Goal: Task Accomplishment & Management: Manage account settings

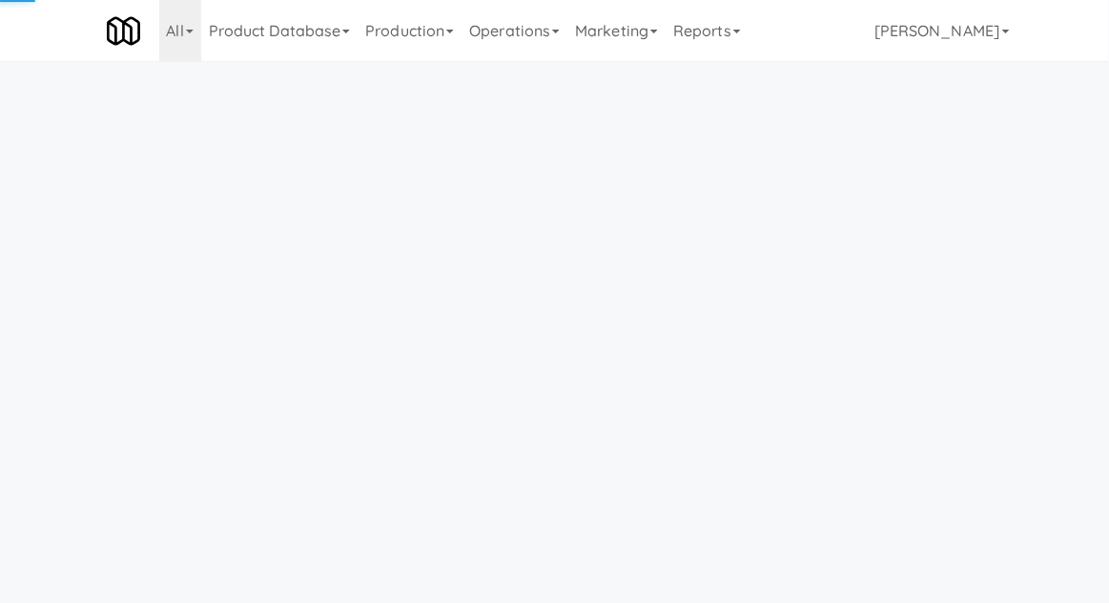
click at [532, 27] on link "Operations" at bounding box center [515, 30] width 106 height 61
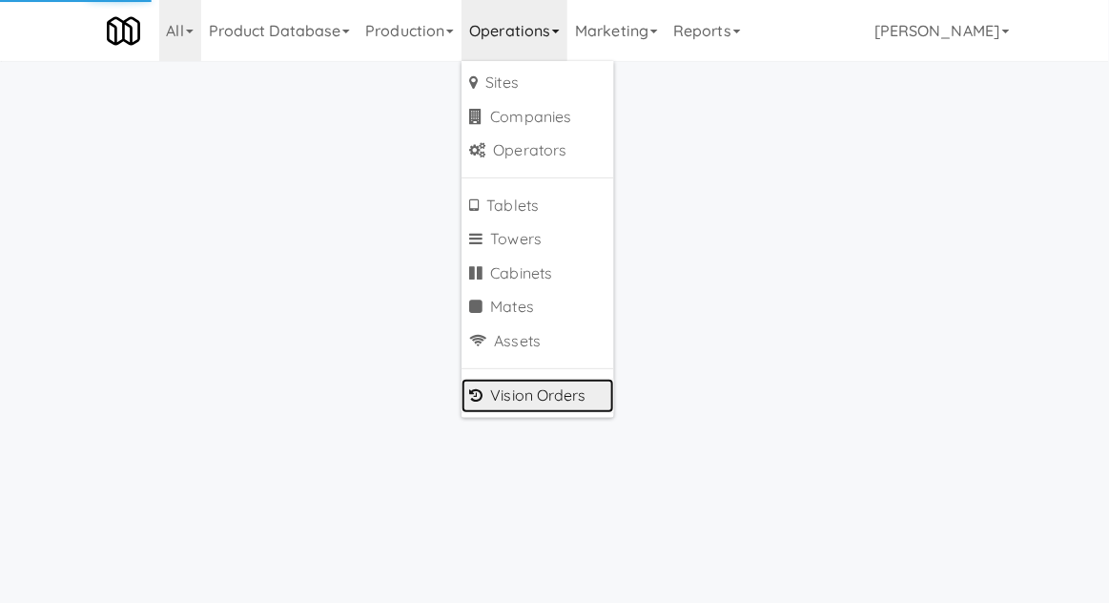
click at [503, 395] on link "Vision Orders" at bounding box center [538, 396] width 153 height 34
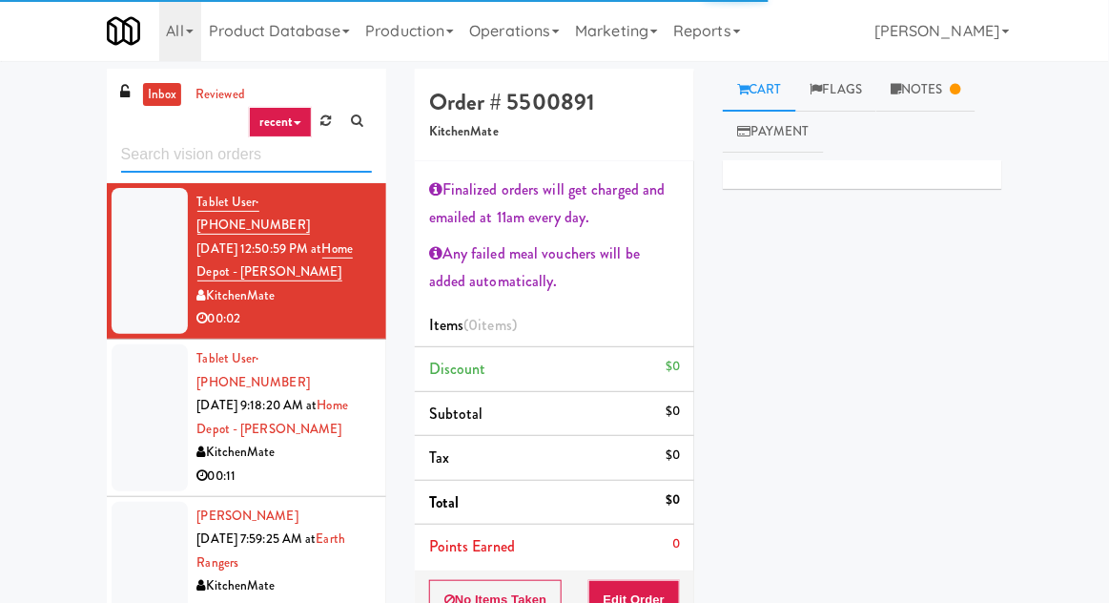
click at [247, 155] on input "text" at bounding box center [246, 154] width 251 height 35
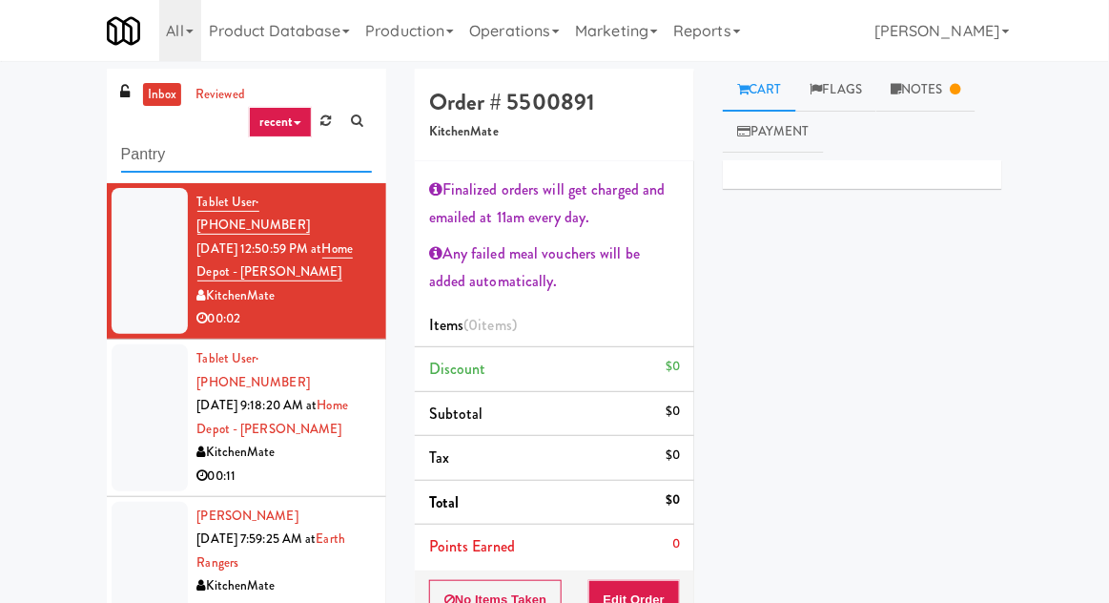
type input "Pantry"
click at [68, 173] on div "inbox reviewed recent all unclear take inventory issue suspicious failed recent…" at bounding box center [554, 447] width 1109 height 756
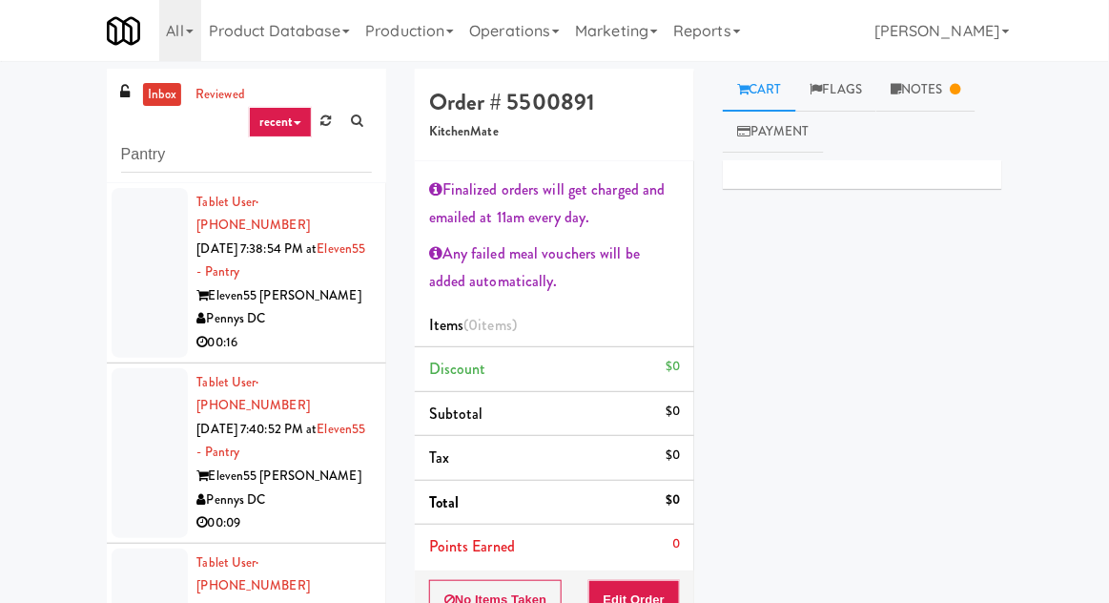
click at [119, 311] on div at bounding box center [150, 273] width 76 height 170
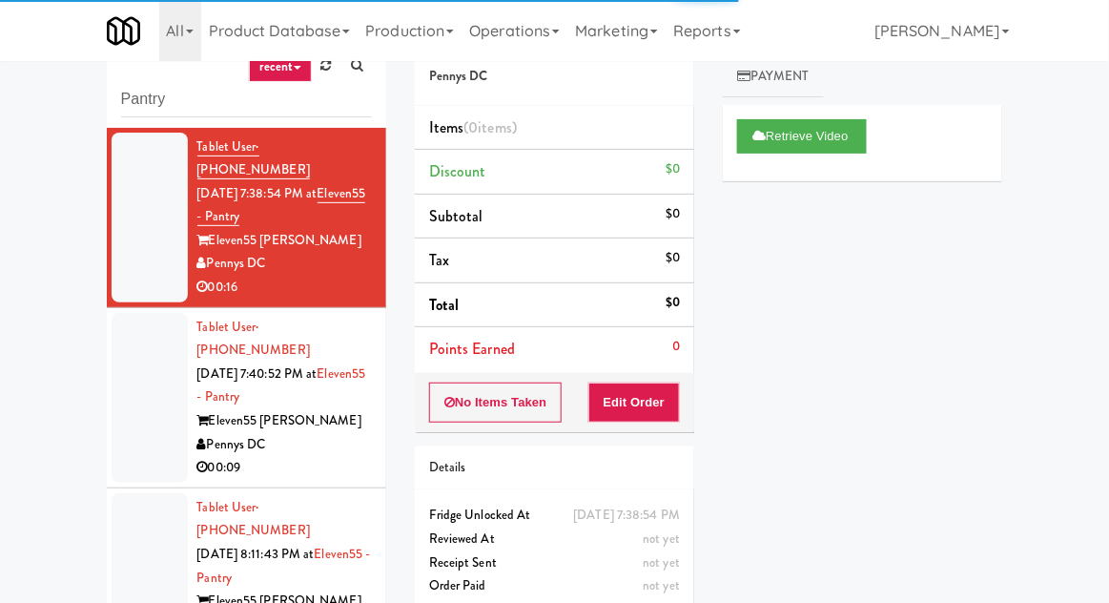
scroll to position [73, 0]
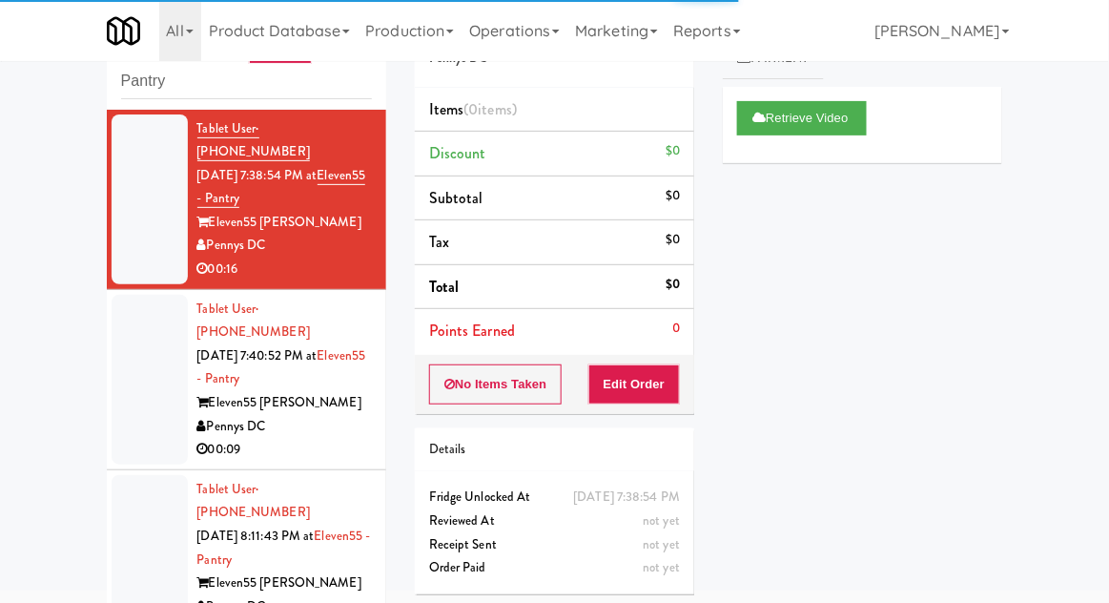
click at [112, 417] on li "Tablet User · (301) 908-9116 [DATE] 7:40:52 PM at Eleven55 - Pantry Eleven55 [P…" at bounding box center [247, 380] width 280 height 180
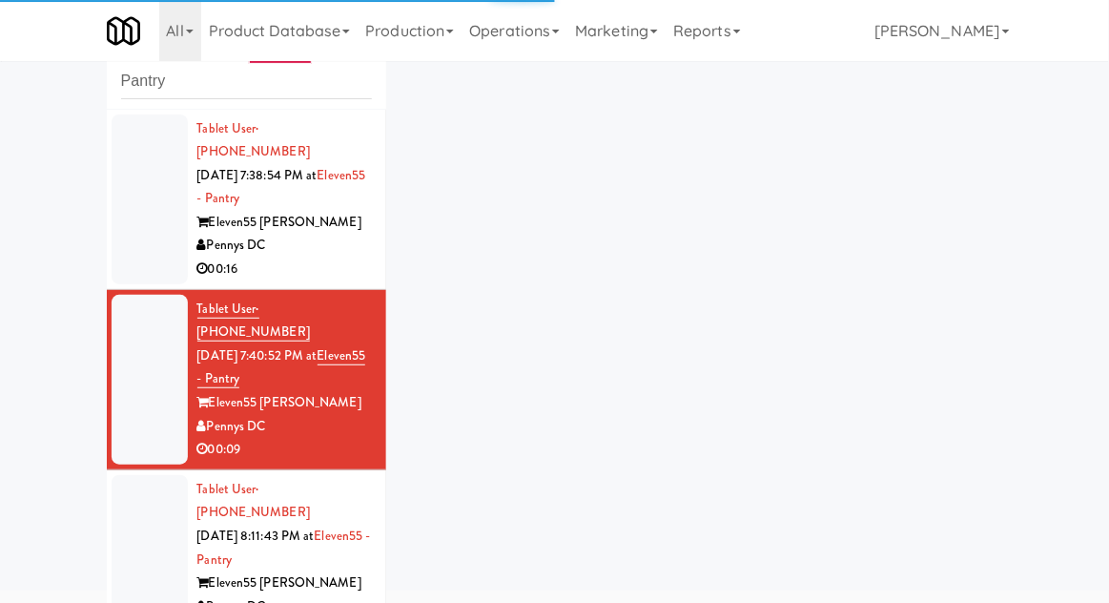
click at [116, 405] on div at bounding box center [150, 380] width 76 height 170
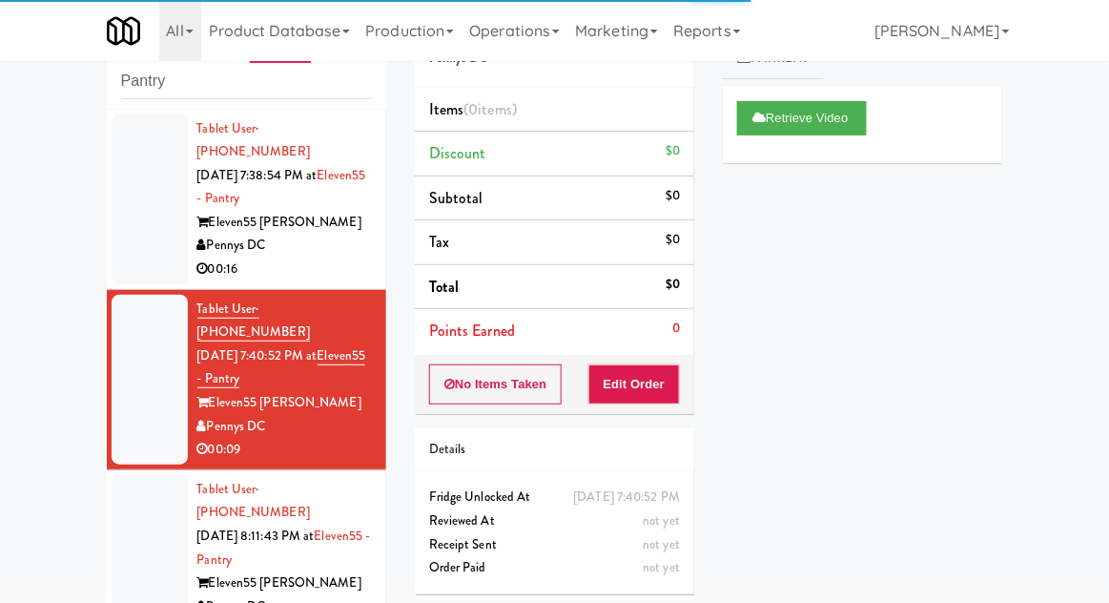
click at [107, 558] on li "Tablet User · (443) 365-1224 [DATE] 8:11:43 PM at Eleven55 - Pantry Eleven55 [P…" at bounding box center [247, 560] width 280 height 180
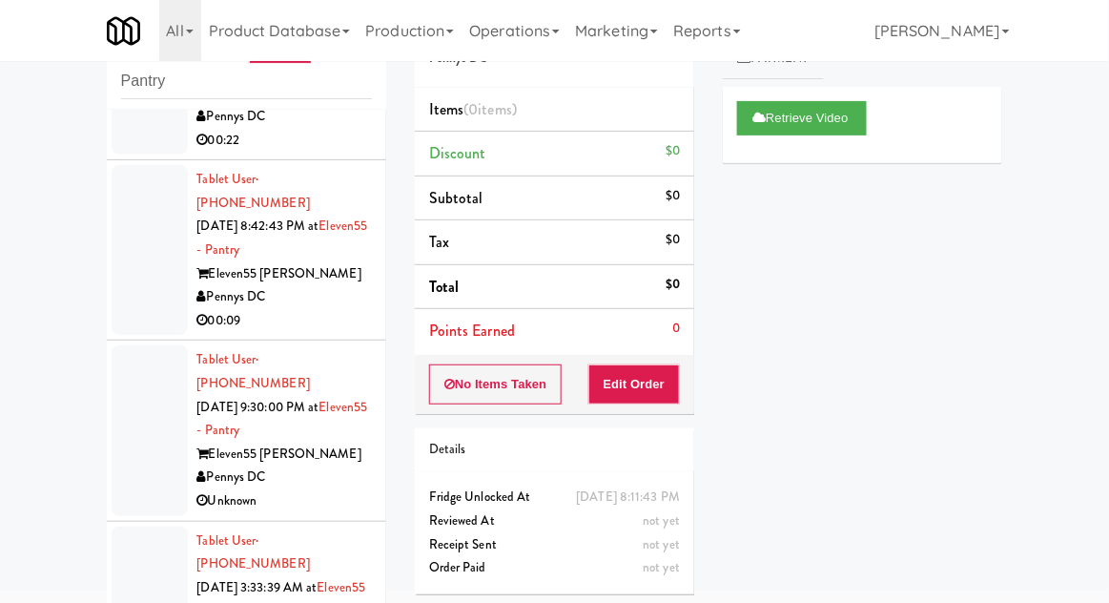
scroll to position [850, 0]
click at [128, 528] on div at bounding box center [150, 613] width 76 height 170
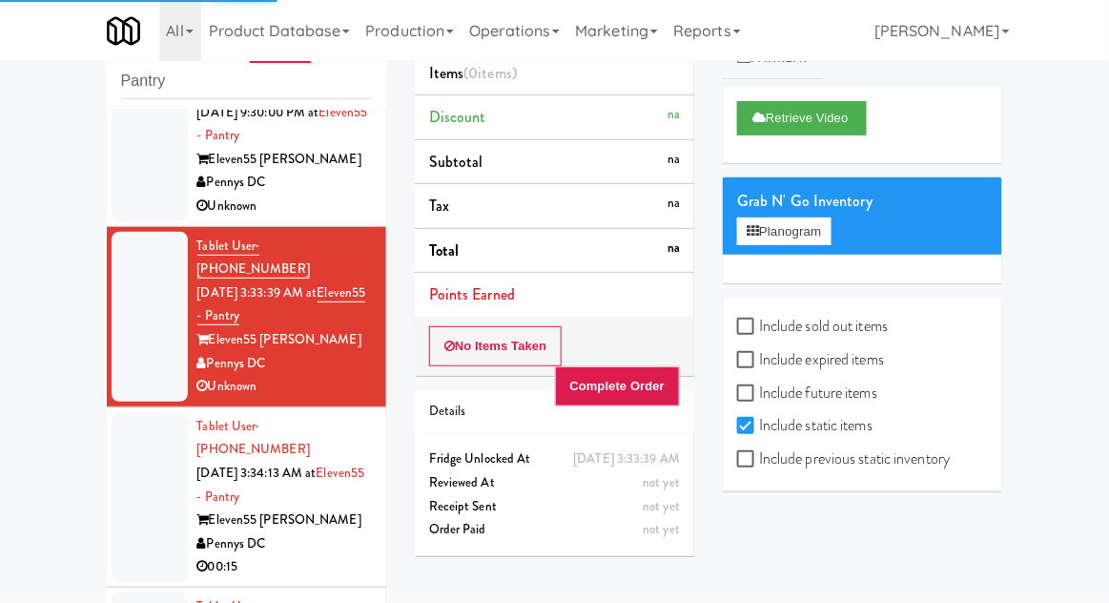
scroll to position [1149, 0]
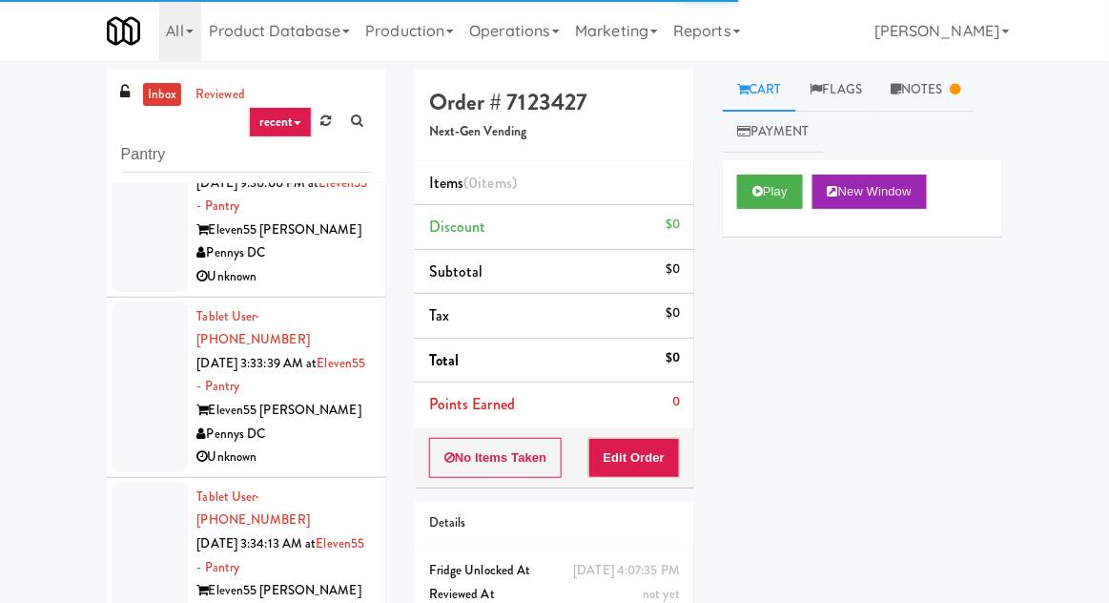
click at [903, 106] on link "Notes" at bounding box center [926, 90] width 99 height 43
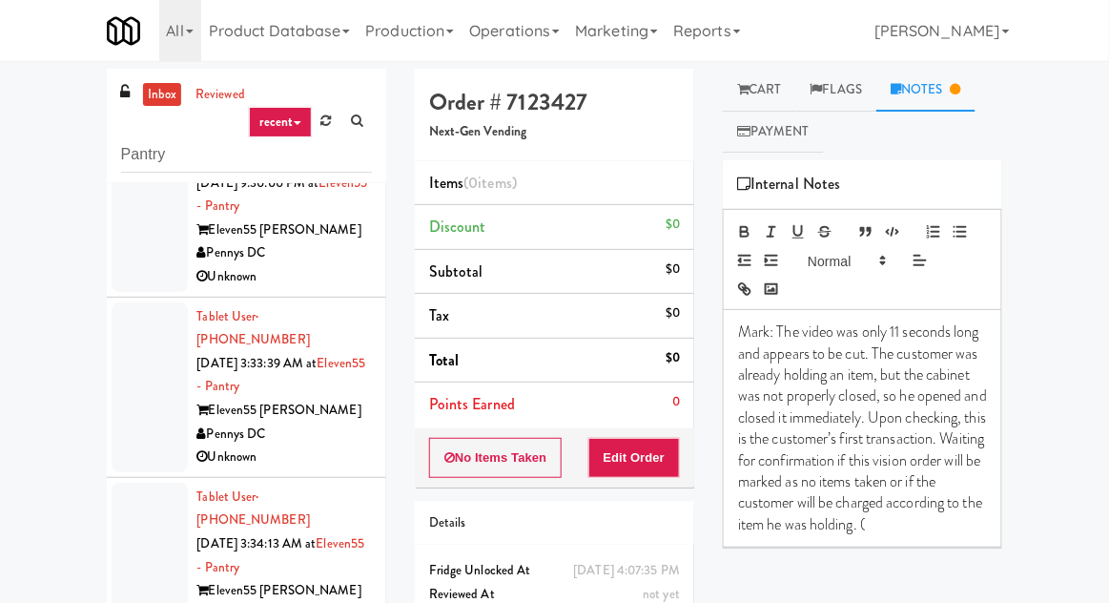
click at [789, 78] on link "Cart" at bounding box center [759, 90] width 73 height 43
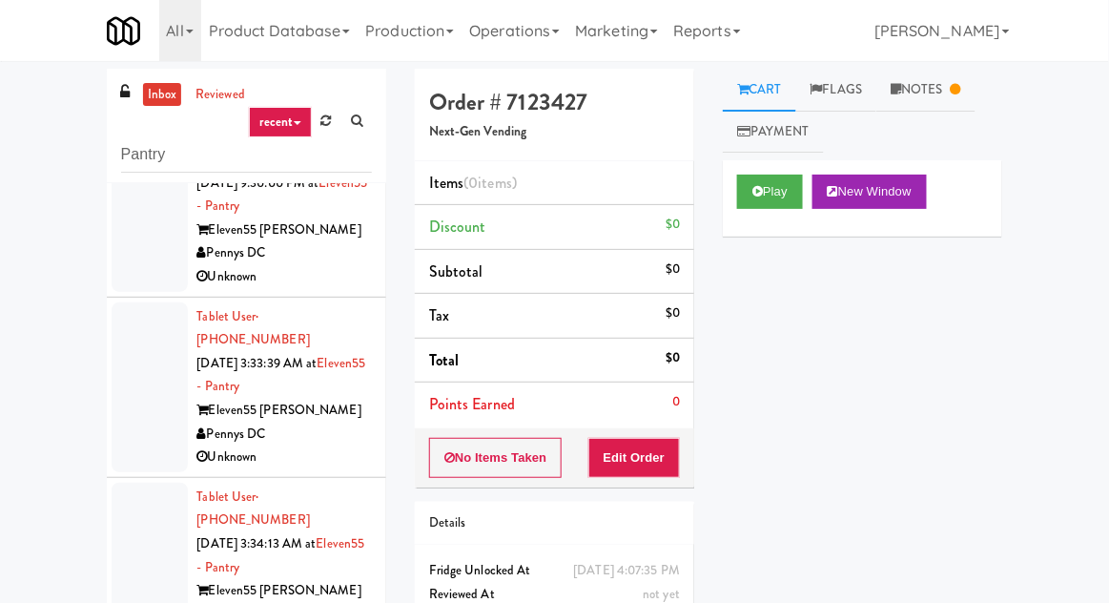
scroll to position [73, 0]
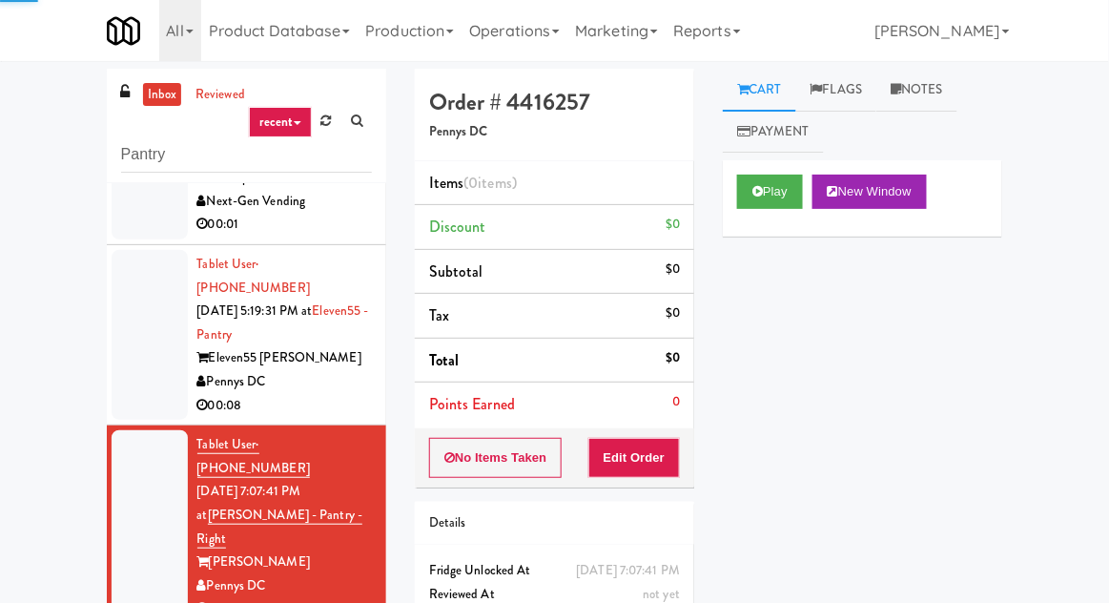
scroll to position [1741, 0]
click at [779, 206] on button "Play" at bounding box center [770, 192] width 66 height 34
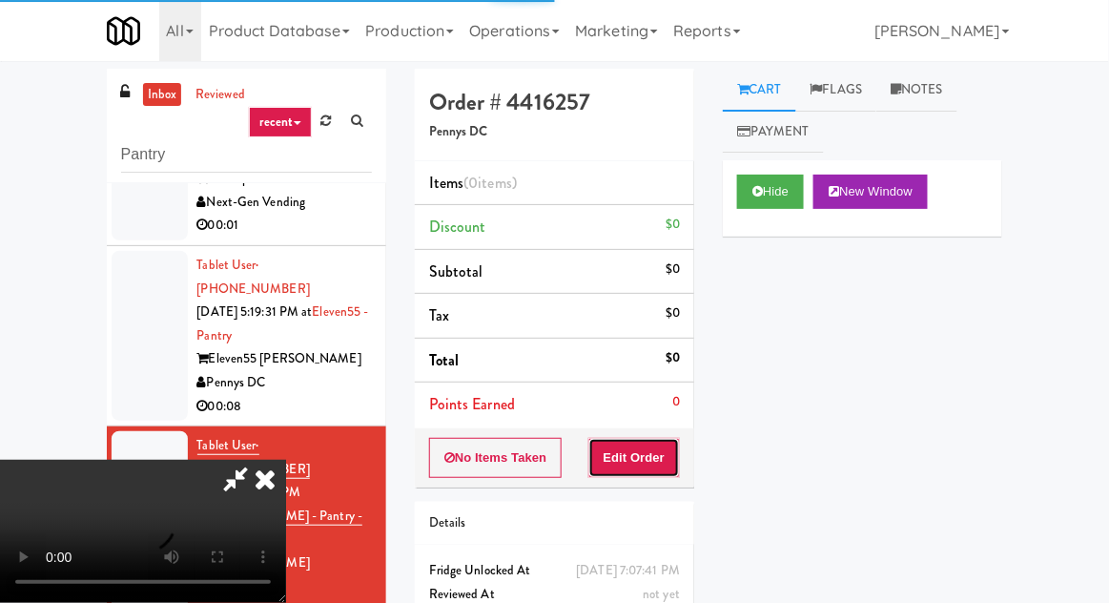
click at [664, 471] on button "Edit Order" at bounding box center [635, 458] width 93 height 40
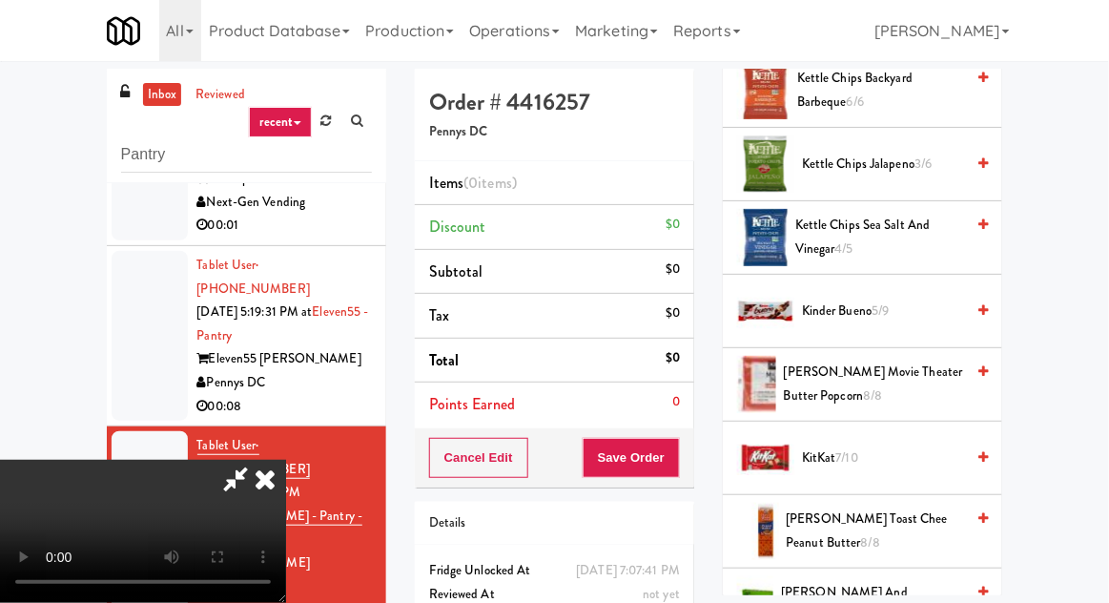
scroll to position [821, 0]
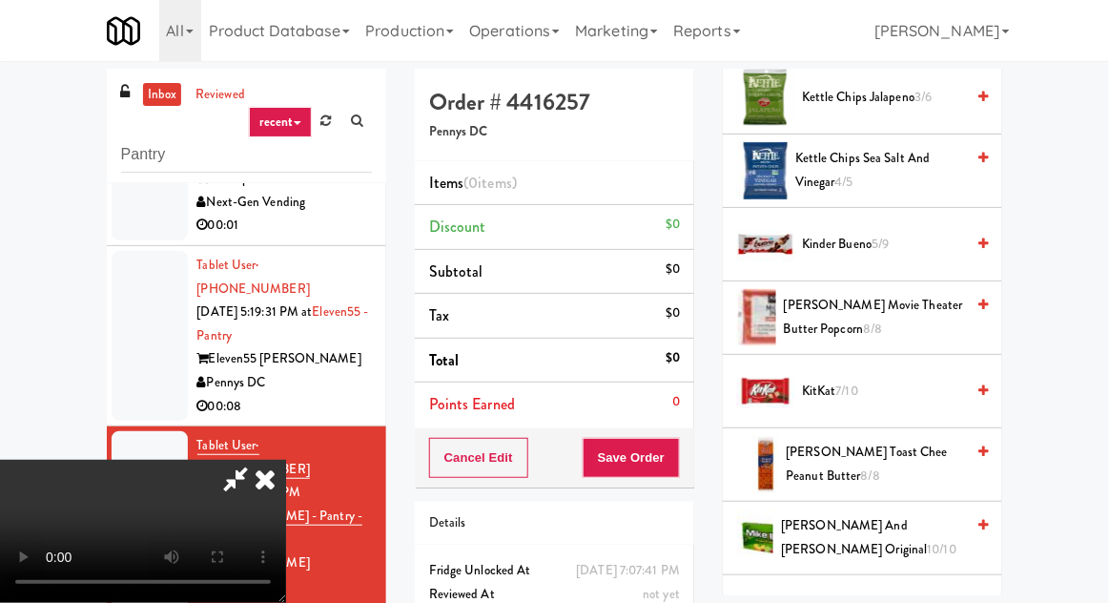
click at [890, 328] on span "[PERSON_NAME] Movie Theater Butter Popcorn 8/8" at bounding box center [874, 317] width 180 height 47
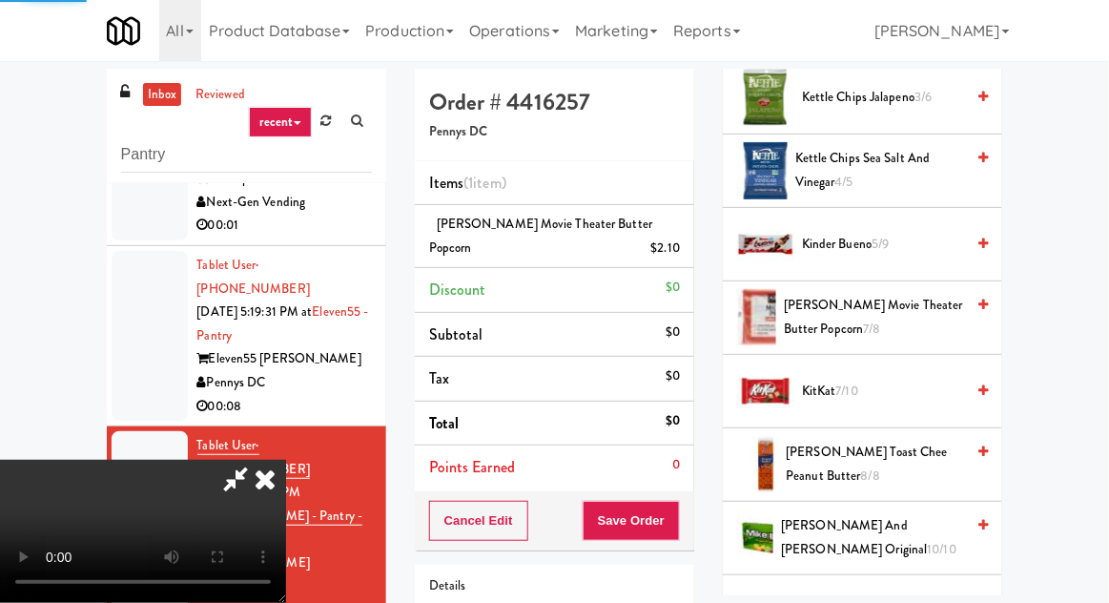
scroll to position [70, 0]
click at [679, 532] on button "Save Order" at bounding box center [631, 521] width 97 height 40
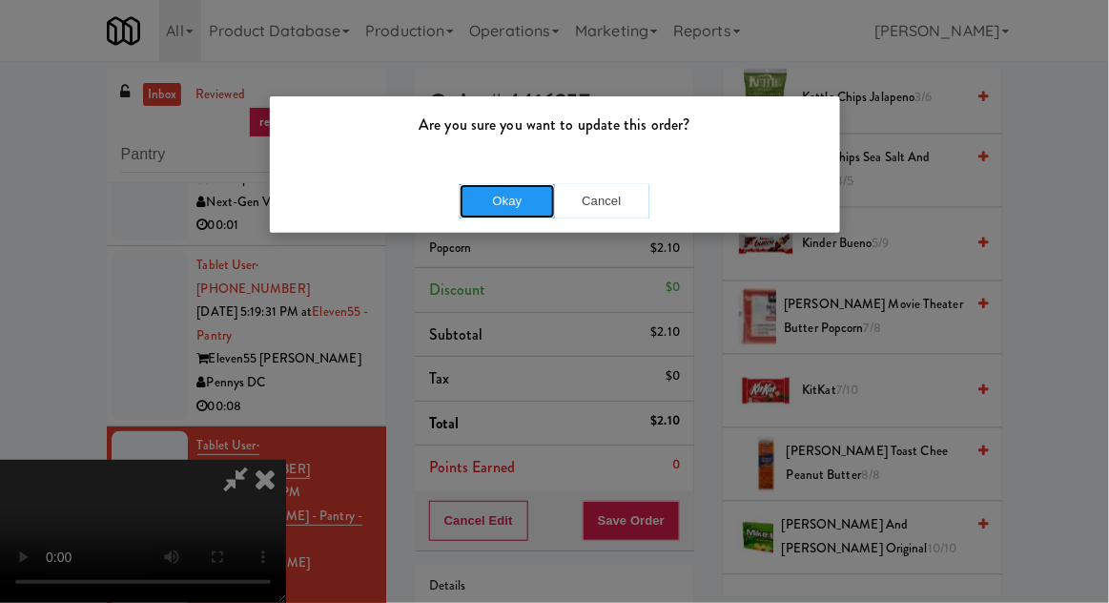
click at [546, 204] on button "Okay" at bounding box center [507, 201] width 95 height 34
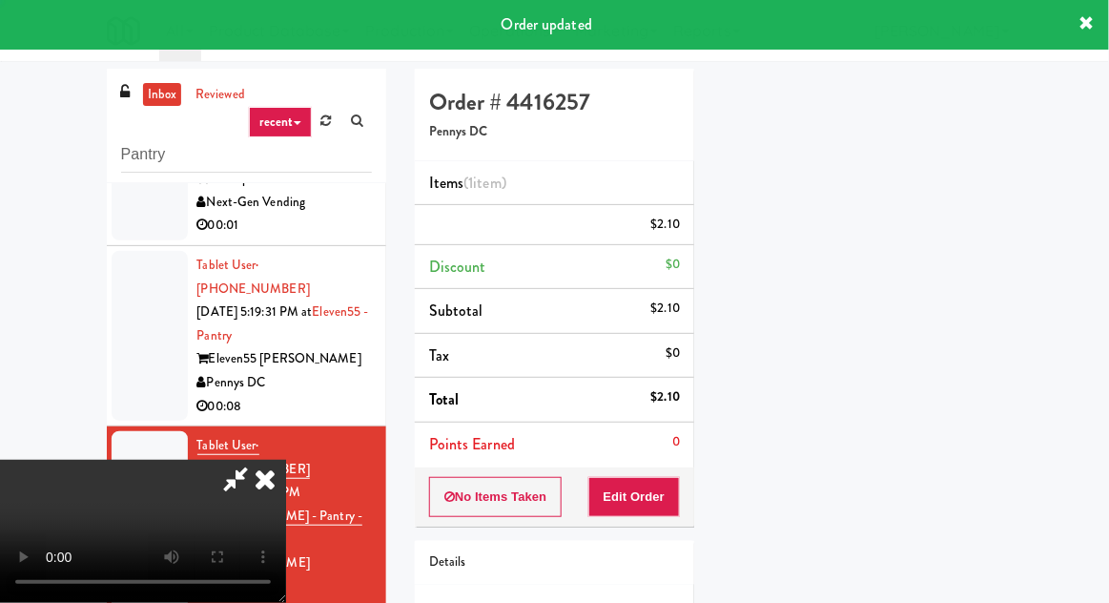
scroll to position [0, 0]
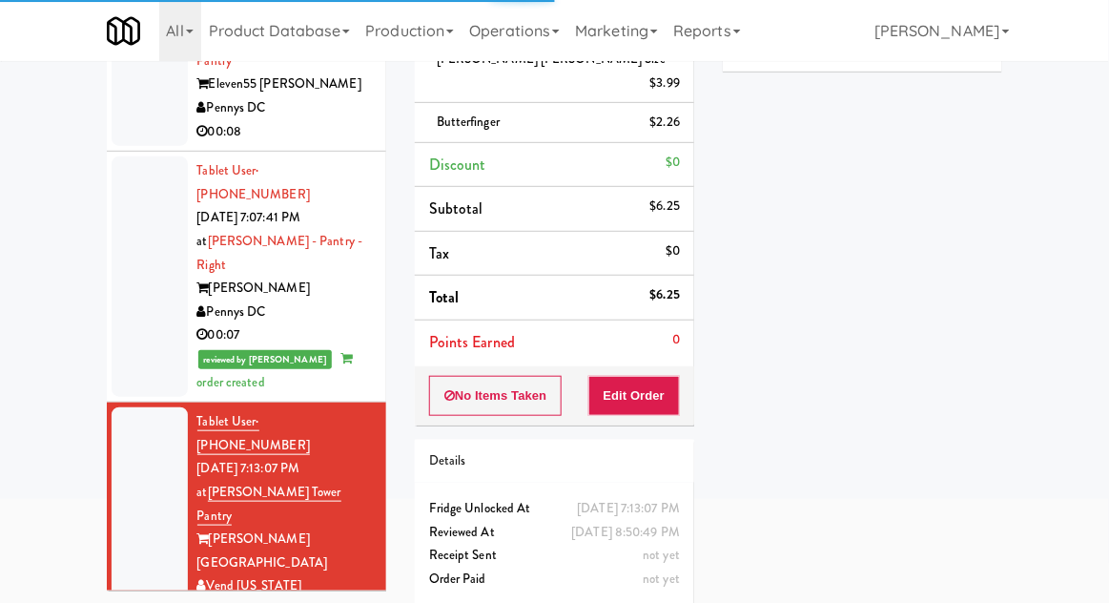
scroll to position [1865, 0]
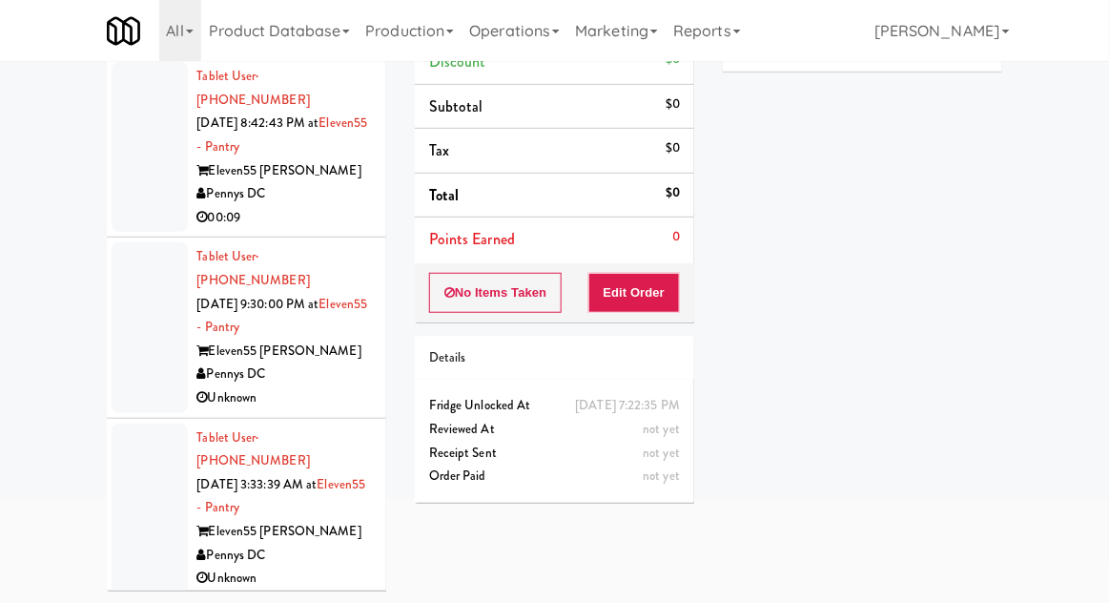
scroll to position [854, 0]
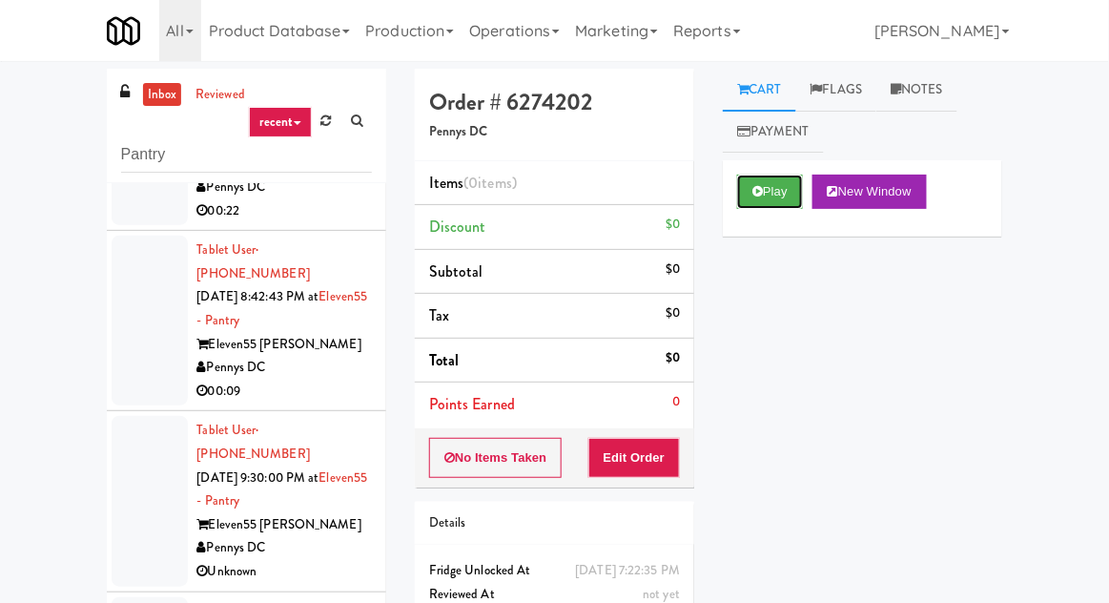
click at [784, 197] on button "Play" at bounding box center [770, 192] width 66 height 34
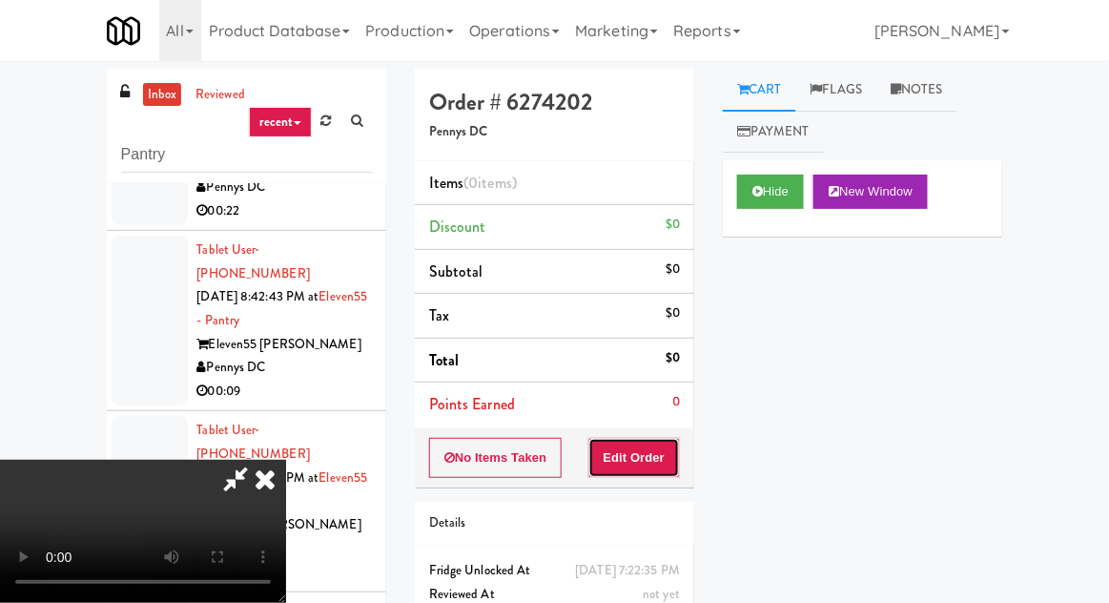
click at [650, 445] on button "Edit Order" at bounding box center [635, 458] width 93 height 40
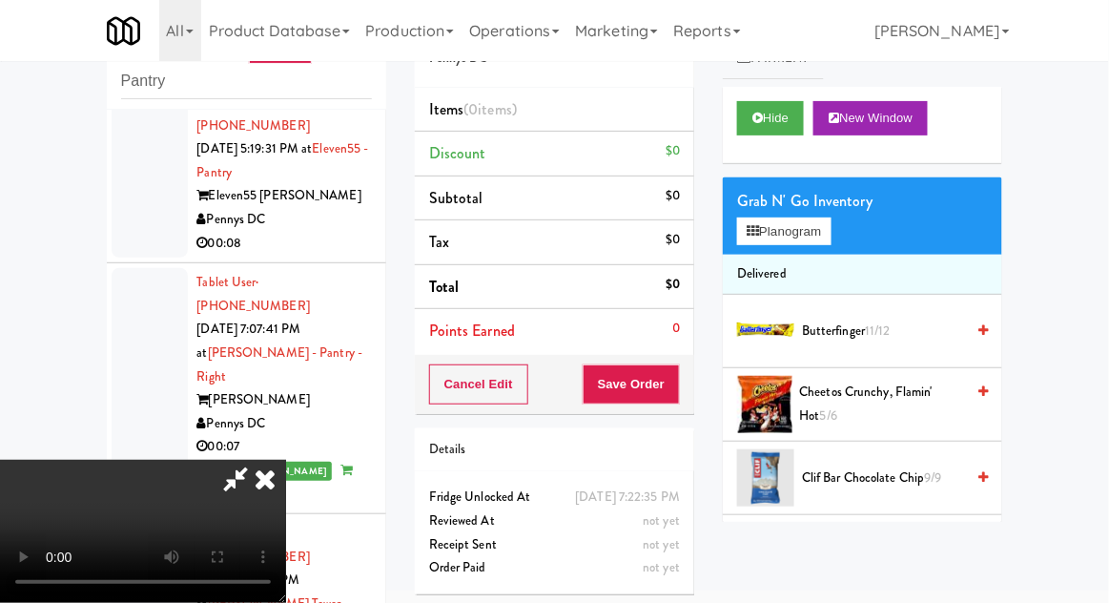
scroll to position [1833, 0]
click at [286, 460] on icon at bounding box center [265, 479] width 42 height 38
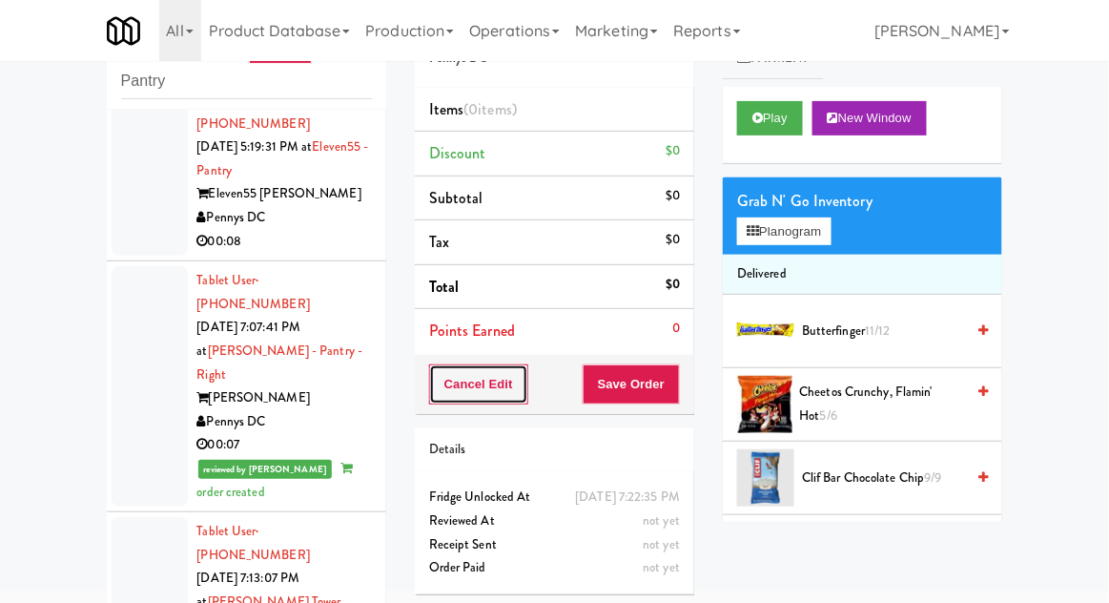
click at [450, 390] on button "Cancel Edit" at bounding box center [478, 384] width 99 height 40
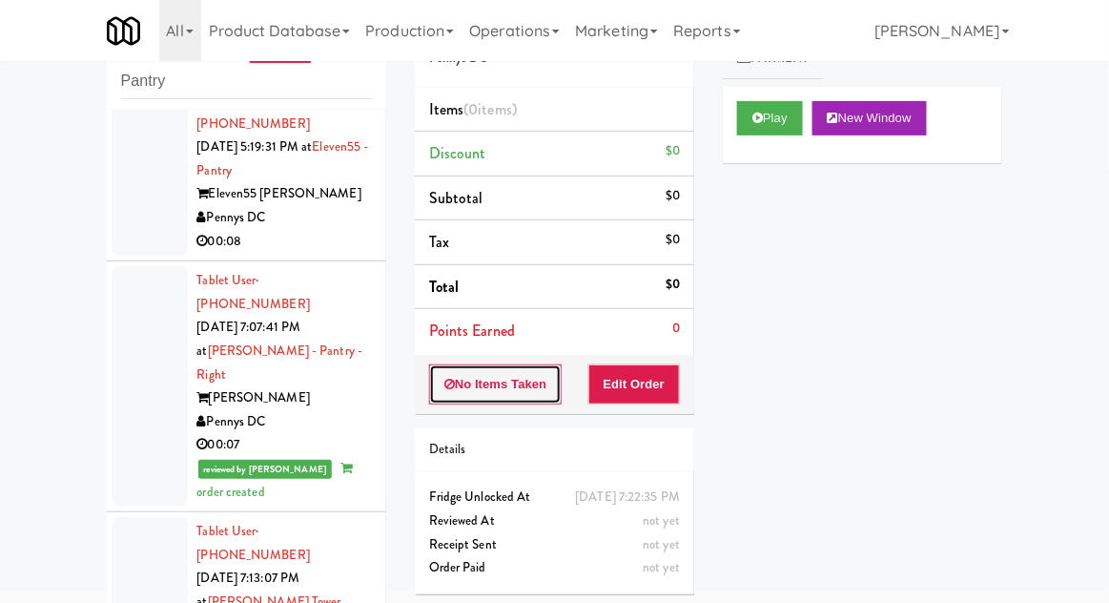
click at [441, 386] on button "No Items Taken" at bounding box center [496, 384] width 134 height 40
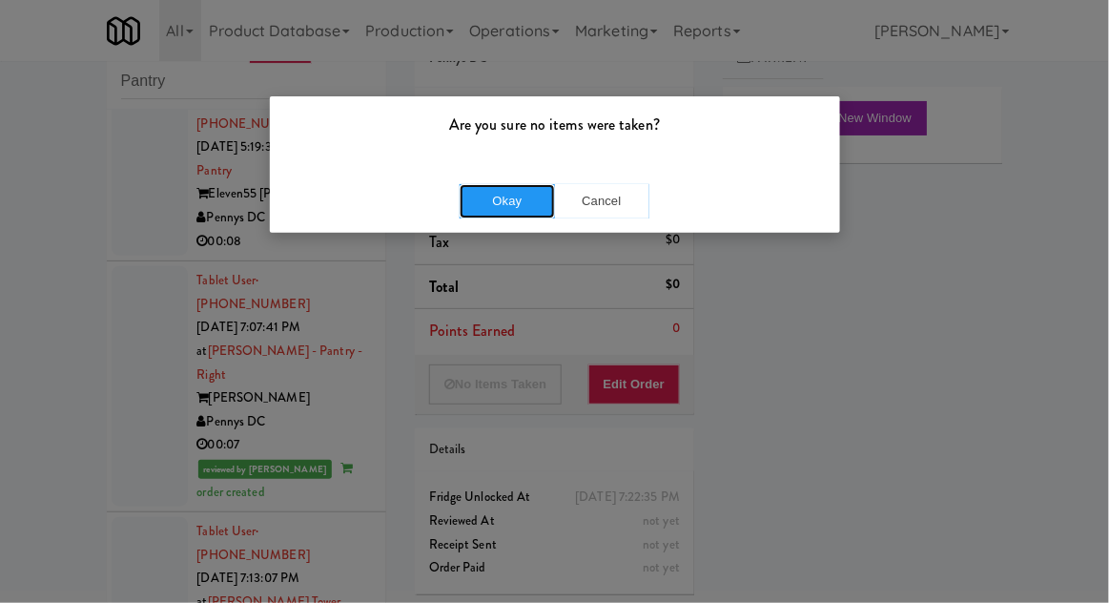
click at [478, 205] on button "Okay" at bounding box center [507, 201] width 95 height 34
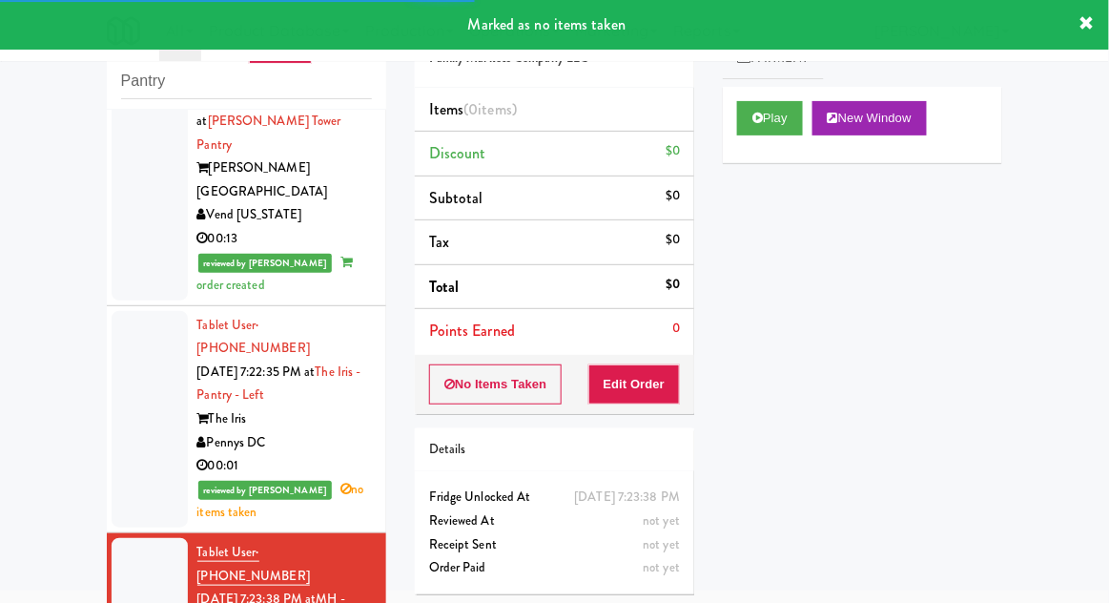
scroll to position [2314, 0]
click at [779, 119] on button "Play" at bounding box center [770, 118] width 66 height 34
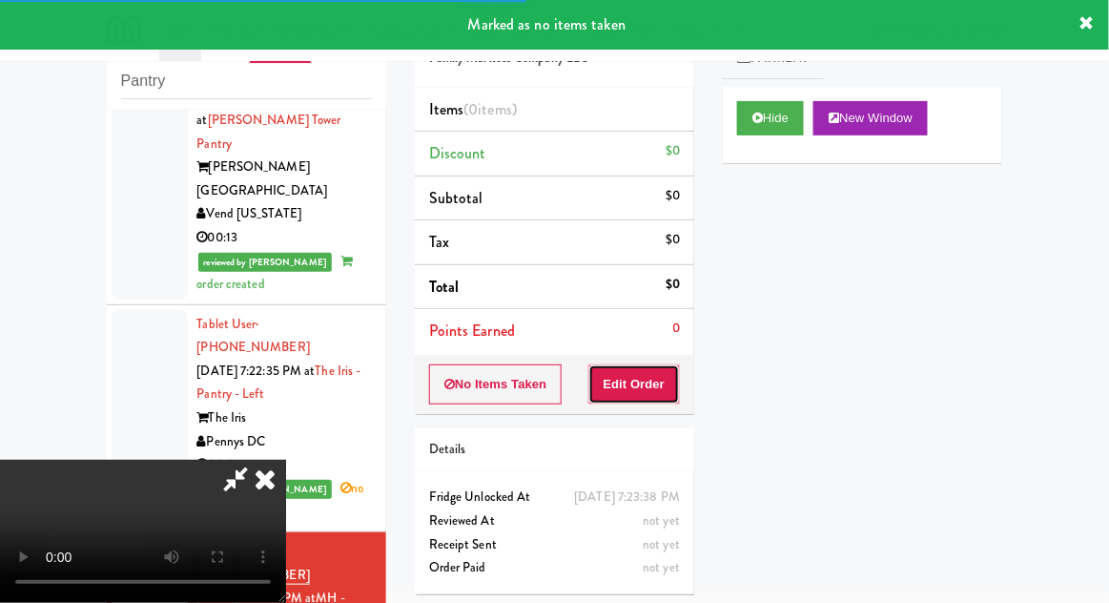
click at [654, 365] on button "Edit Order" at bounding box center [635, 384] width 93 height 40
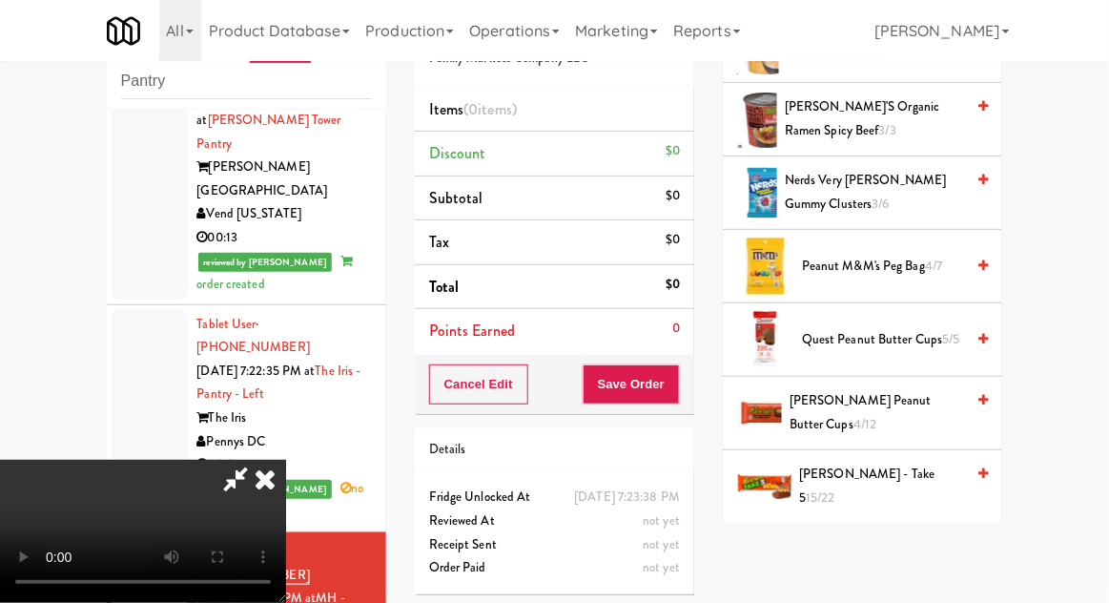
scroll to position [1615, 0]
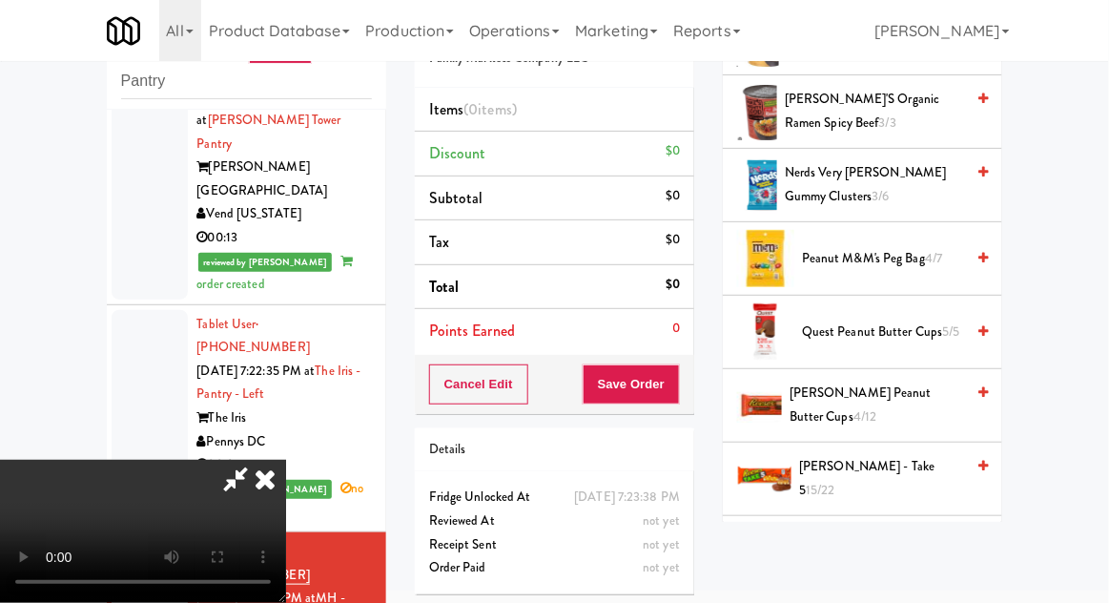
click at [881, 471] on span "[PERSON_NAME] - Take 5 15/22" at bounding box center [881, 478] width 165 height 47
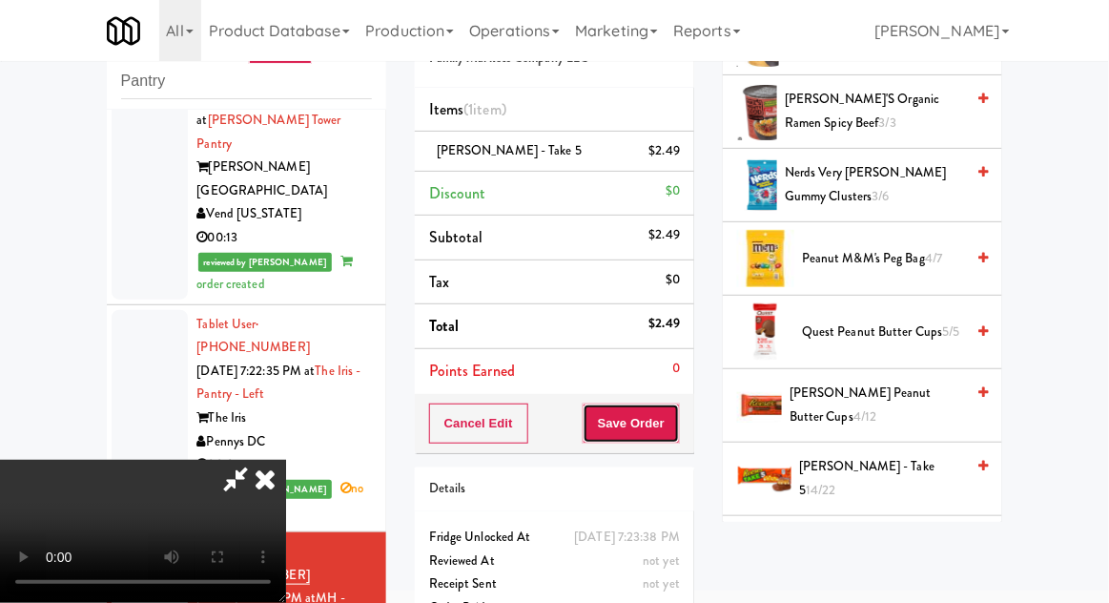
click at [676, 432] on button "Save Order" at bounding box center [631, 424] width 97 height 40
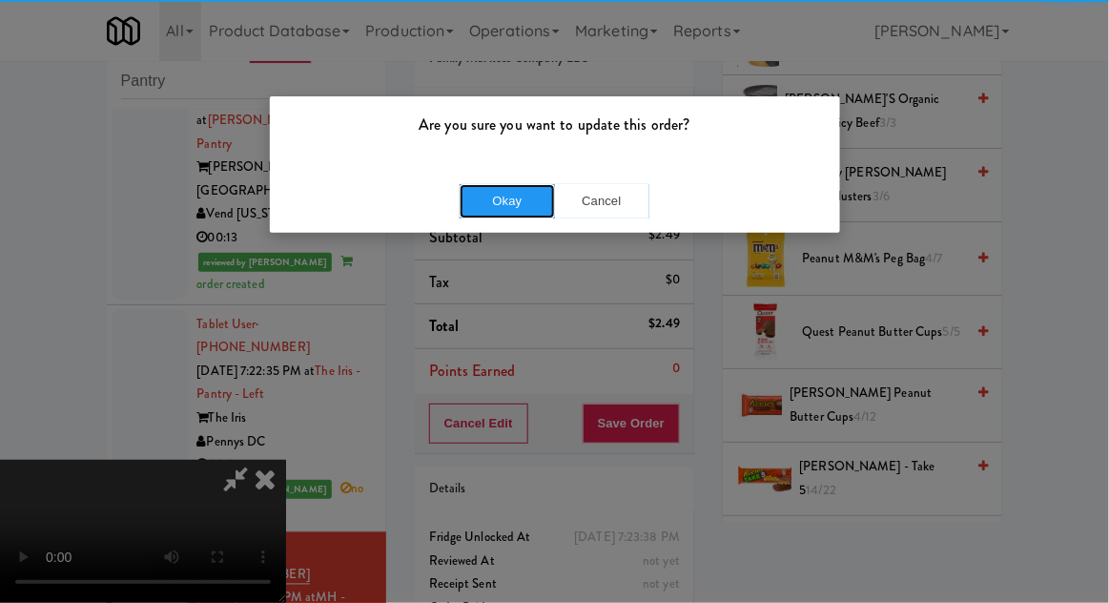
click at [469, 216] on button "Okay" at bounding box center [507, 201] width 95 height 34
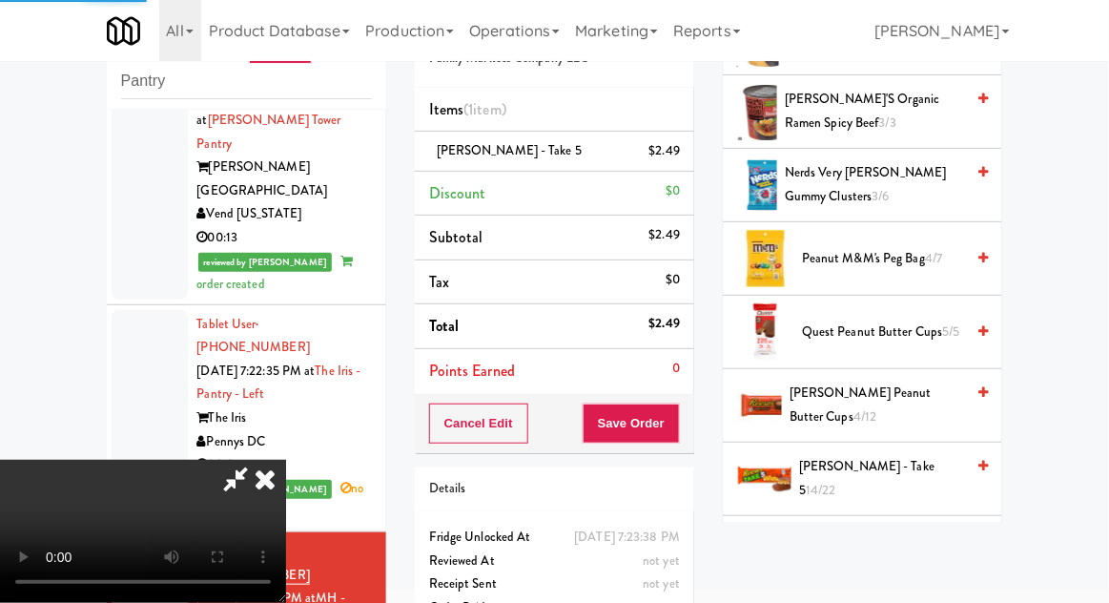
scroll to position [188, 0]
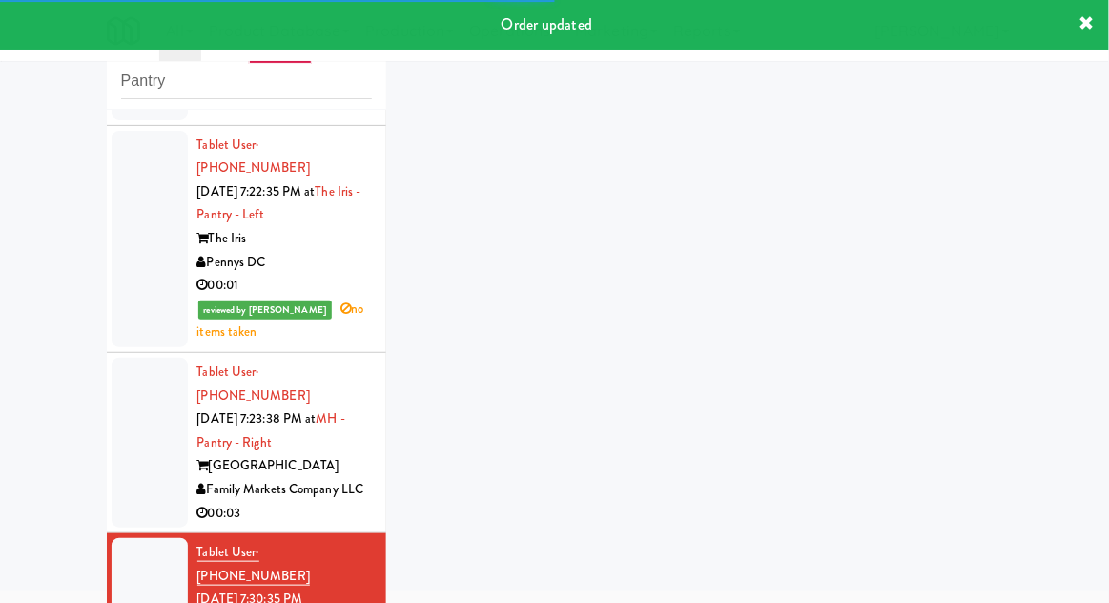
scroll to position [2470, 0]
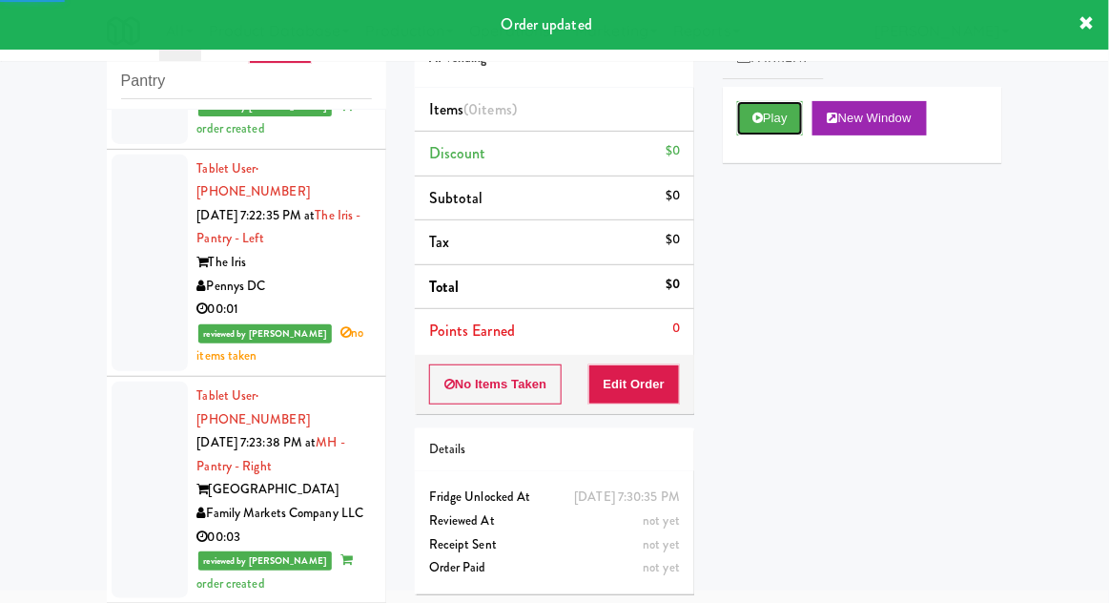
click at [787, 120] on button "Play" at bounding box center [770, 118] width 66 height 34
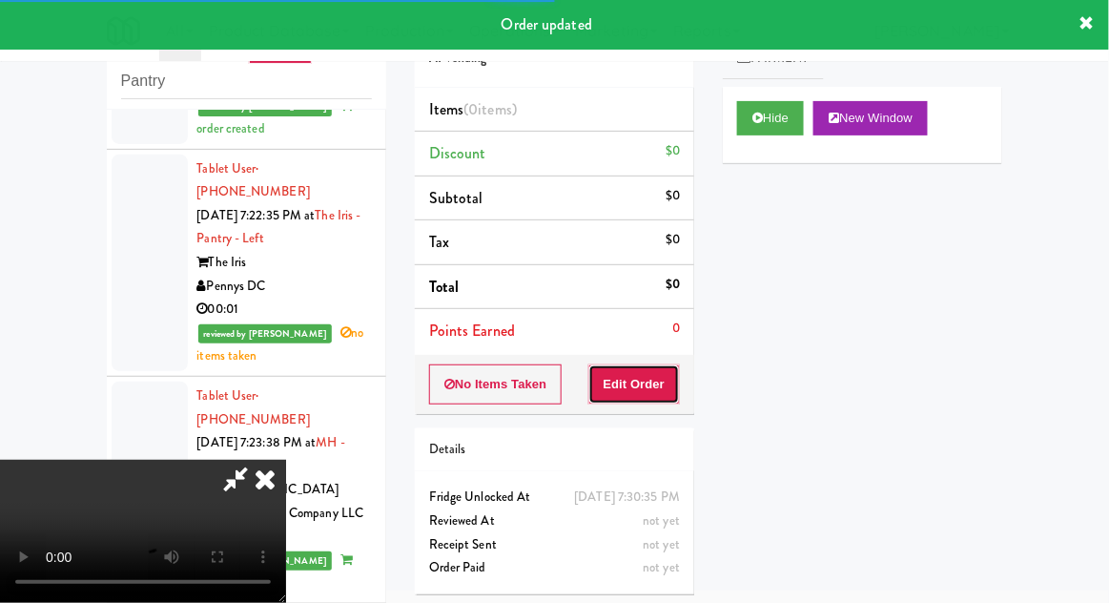
click at [667, 379] on button "Edit Order" at bounding box center [635, 384] width 93 height 40
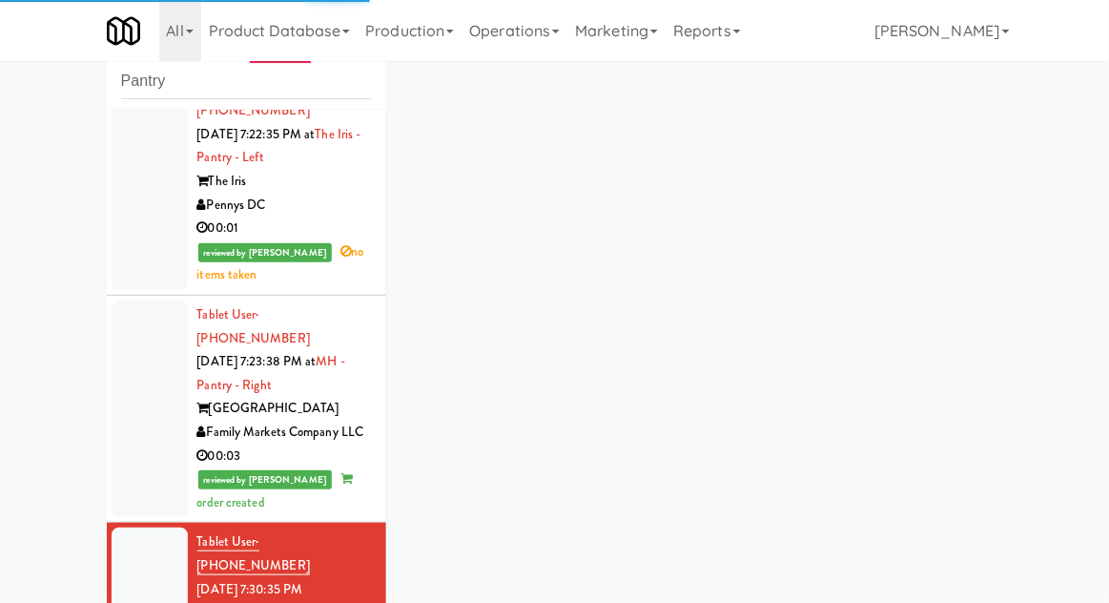
scroll to position [2552, 0]
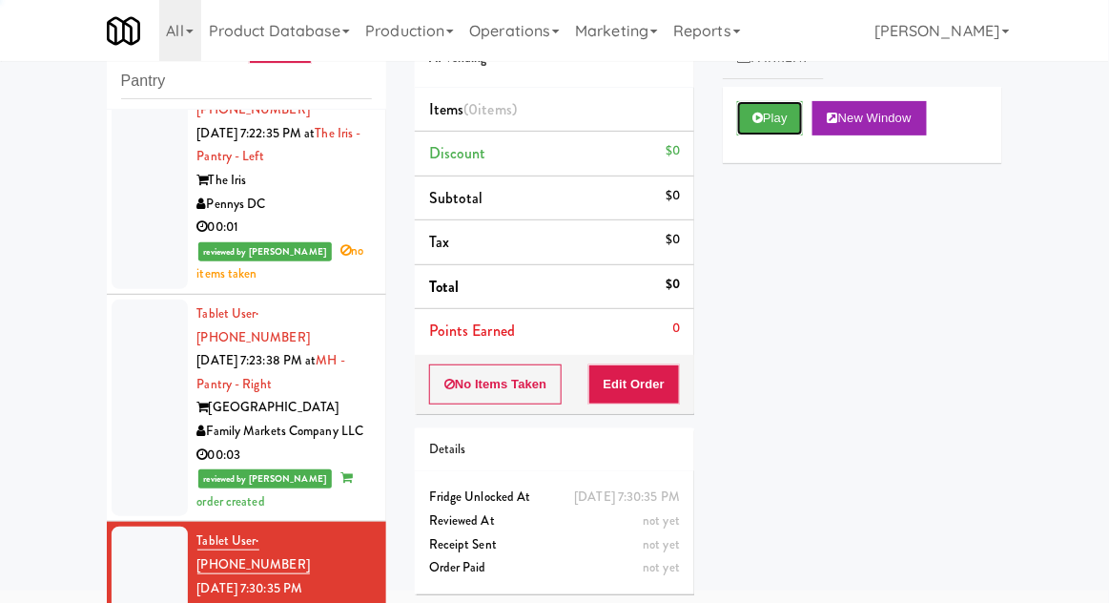
click at [791, 116] on button "Play" at bounding box center [770, 118] width 66 height 34
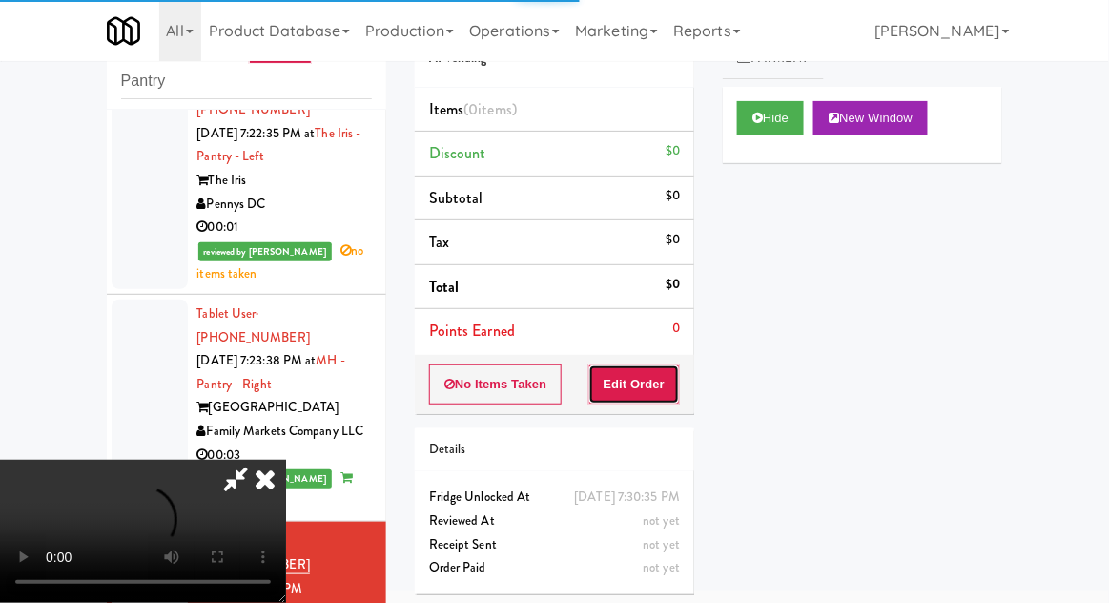
click at [654, 397] on button "Edit Order" at bounding box center [635, 384] width 93 height 40
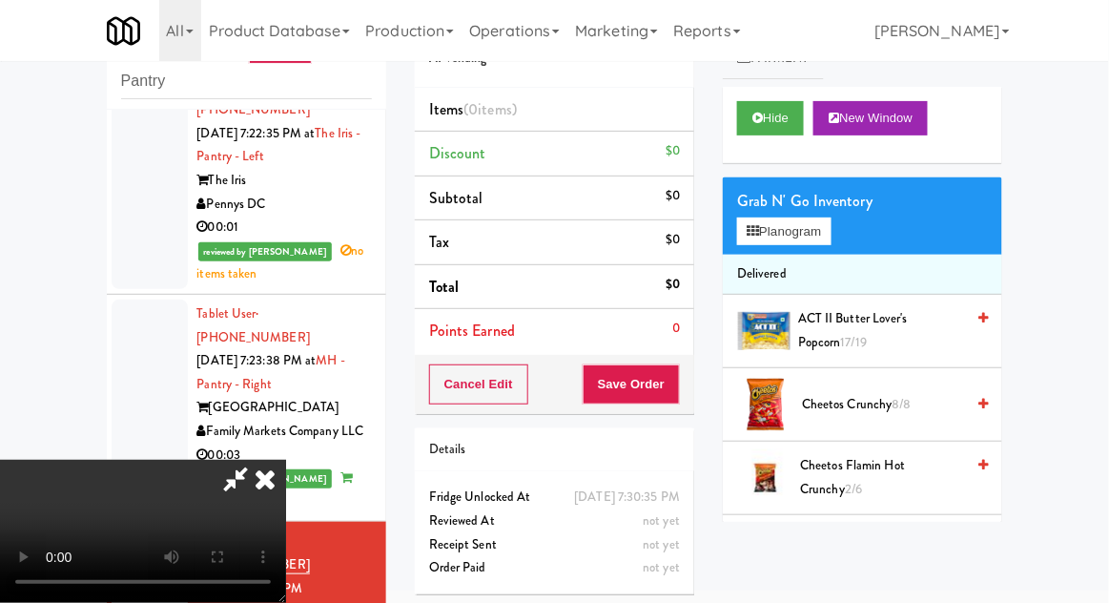
scroll to position [70, 0]
click at [822, 259] on li "Delivered" at bounding box center [863, 275] width 280 height 40
click at [810, 264] on li "Delivered" at bounding box center [863, 275] width 280 height 40
click at [810, 235] on button "Planogram" at bounding box center [783, 231] width 93 height 29
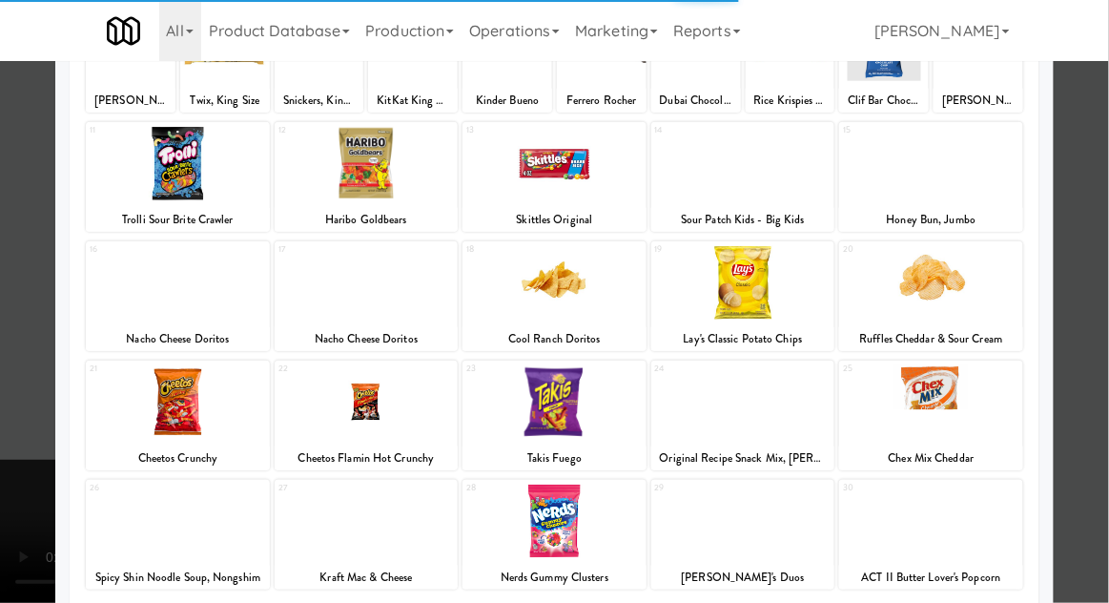
scroll to position [241, 0]
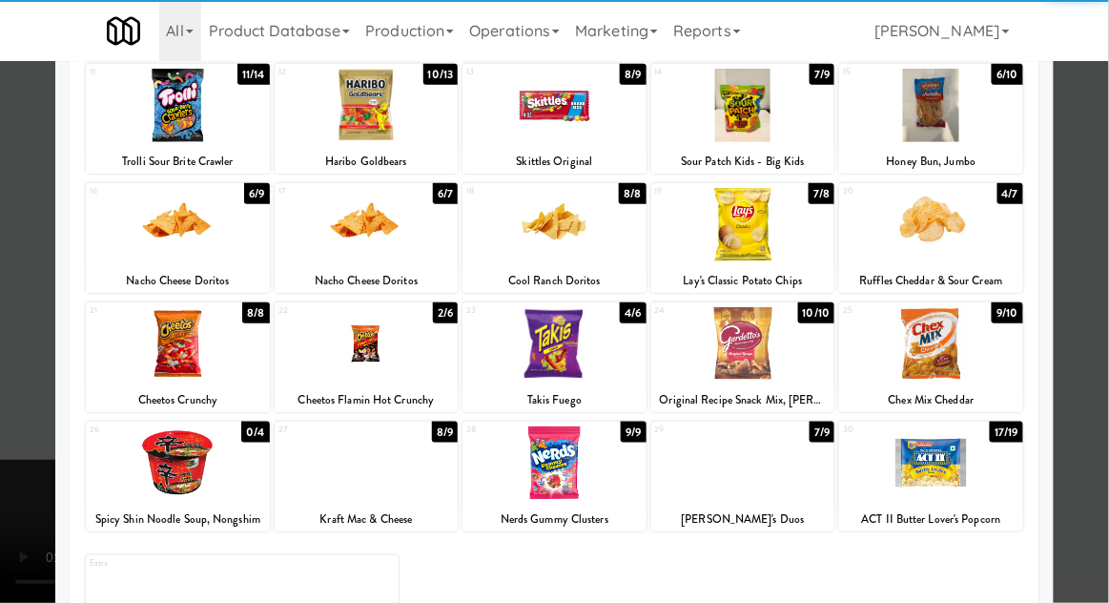
click at [971, 468] on div at bounding box center [931, 462] width 184 height 73
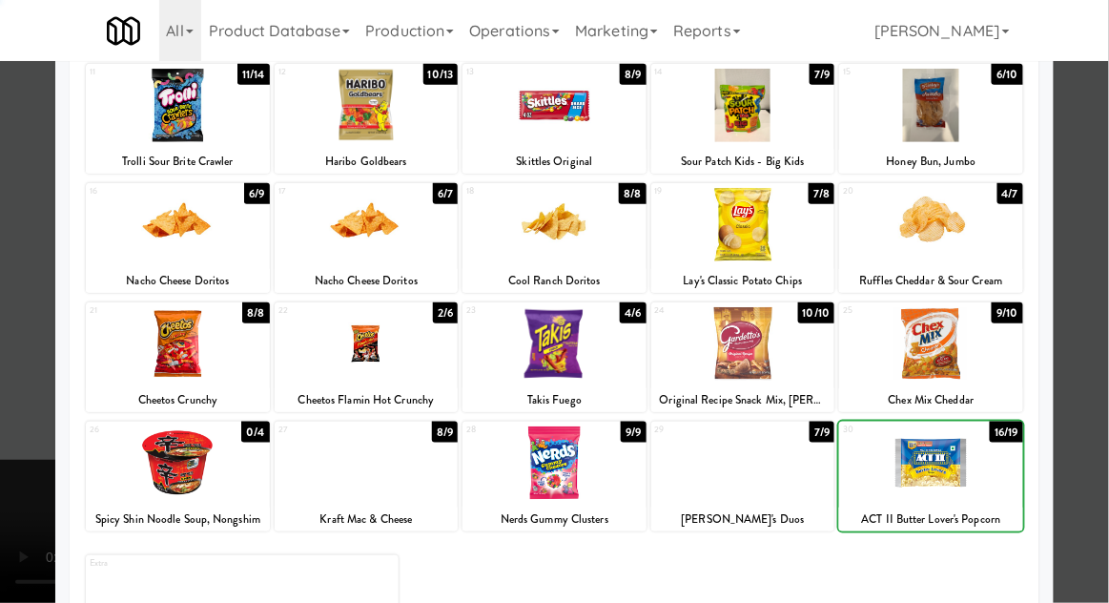
click at [1091, 454] on div at bounding box center [554, 301] width 1109 height 603
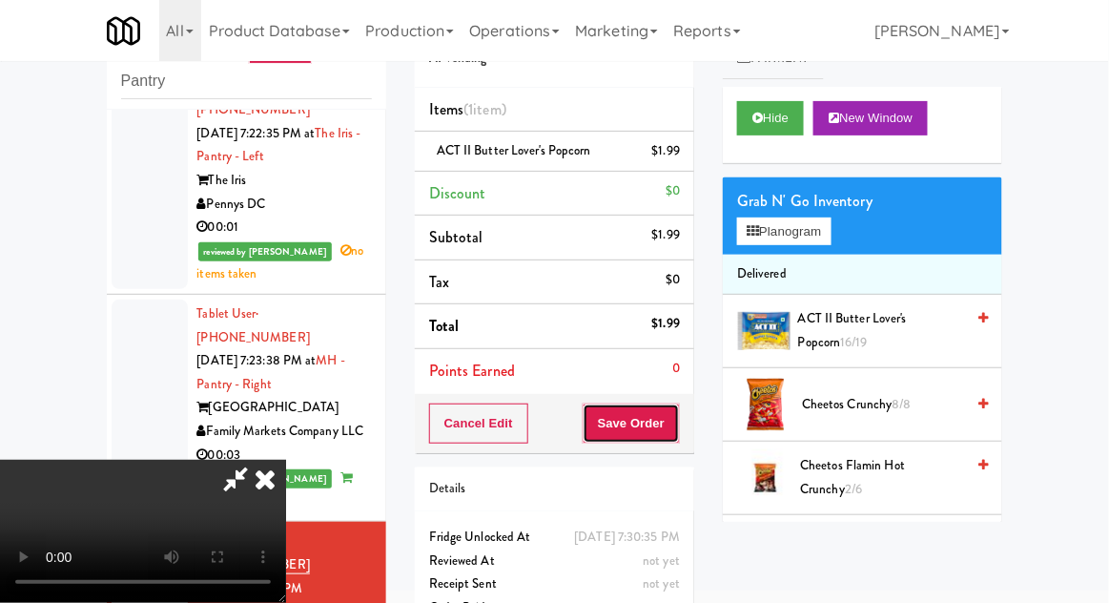
click at [679, 421] on button "Save Order" at bounding box center [631, 424] width 97 height 40
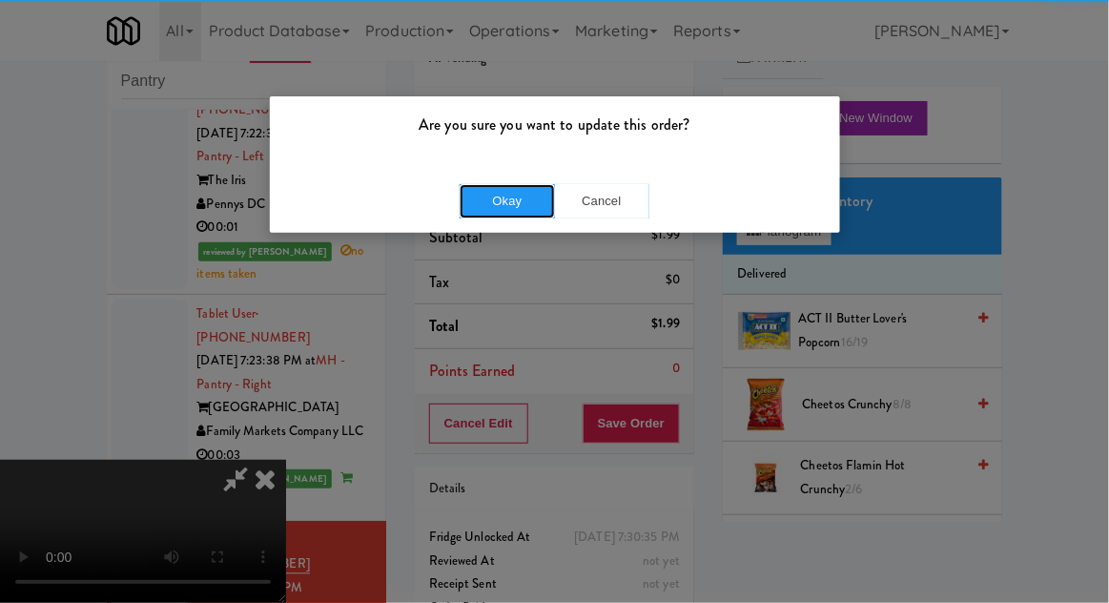
click at [477, 188] on button "Okay" at bounding box center [507, 201] width 95 height 34
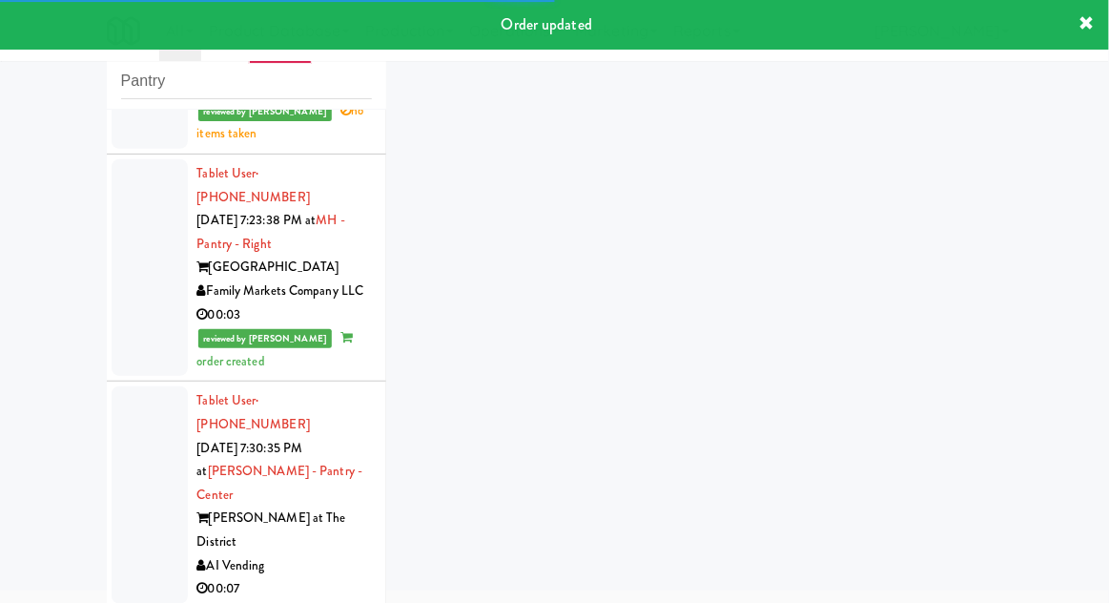
scroll to position [2694, 0]
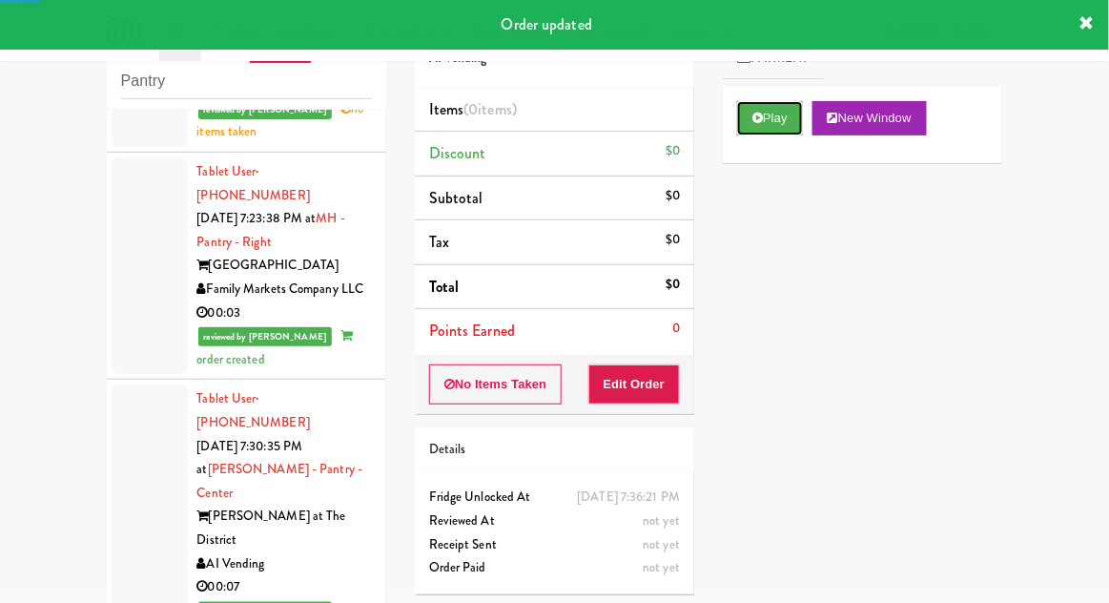
click at [781, 118] on button "Play" at bounding box center [770, 118] width 66 height 34
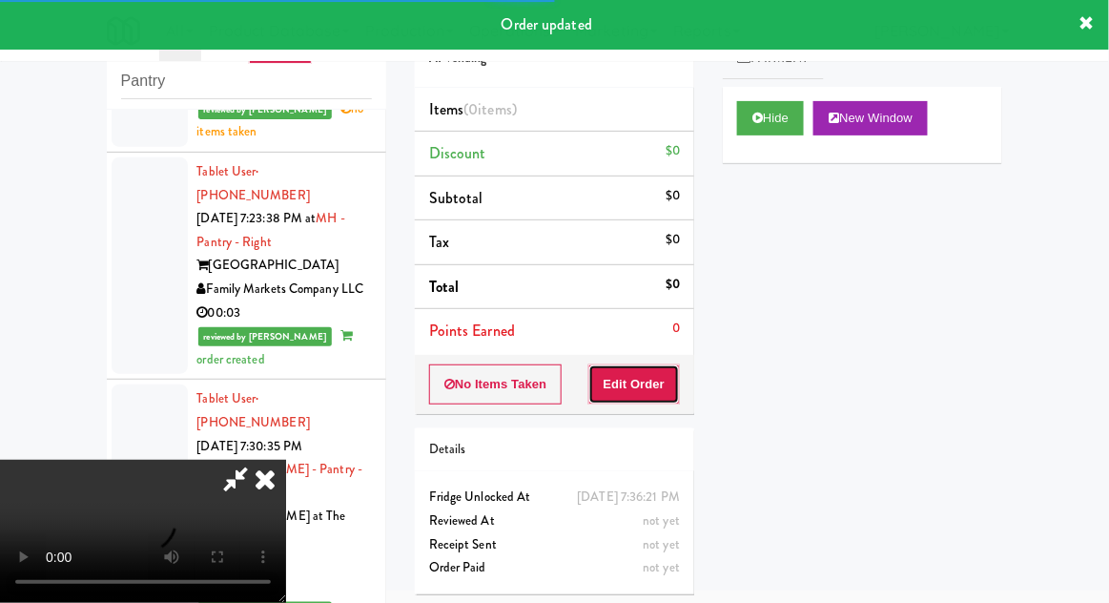
click at [657, 370] on button "Edit Order" at bounding box center [635, 384] width 93 height 40
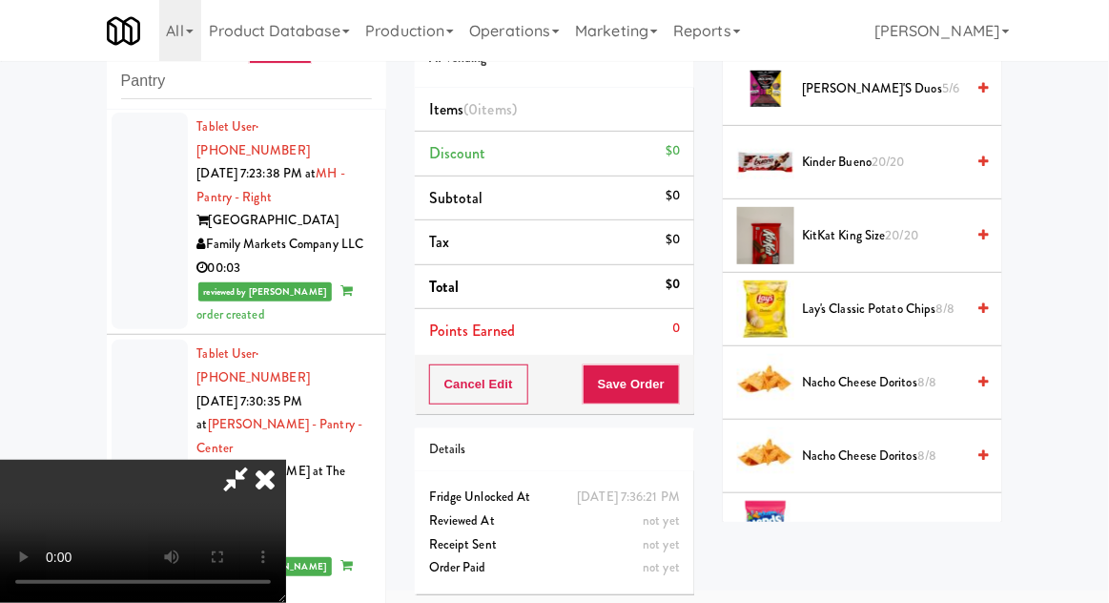
scroll to position [1046, 0]
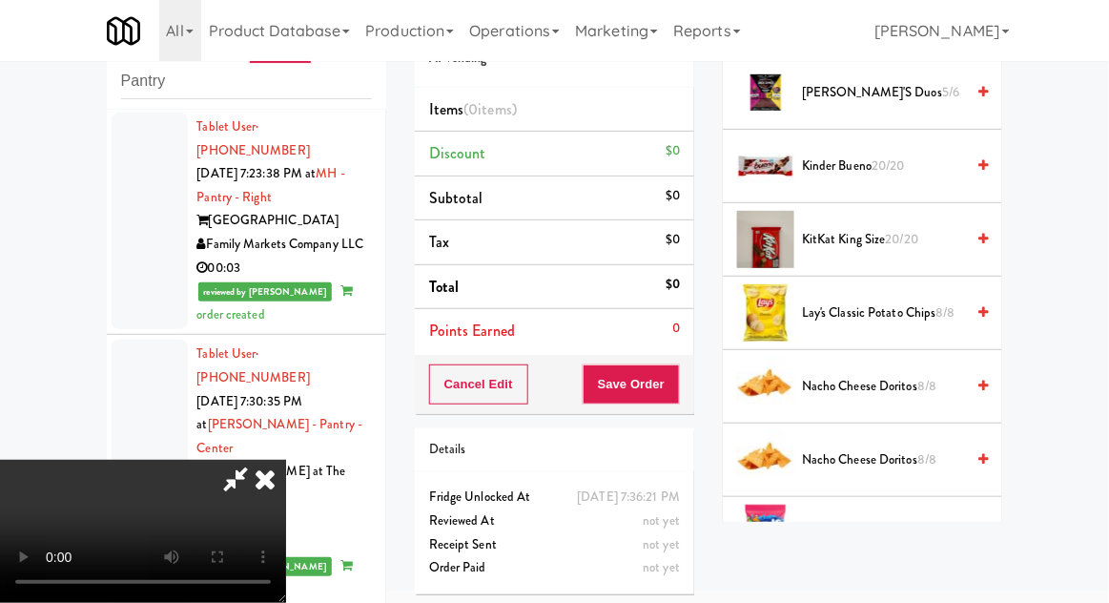
click at [906, 384] on span "Nacho Cheese Doritos 8/8" at bounding box center [883, 387] width 162 height 24
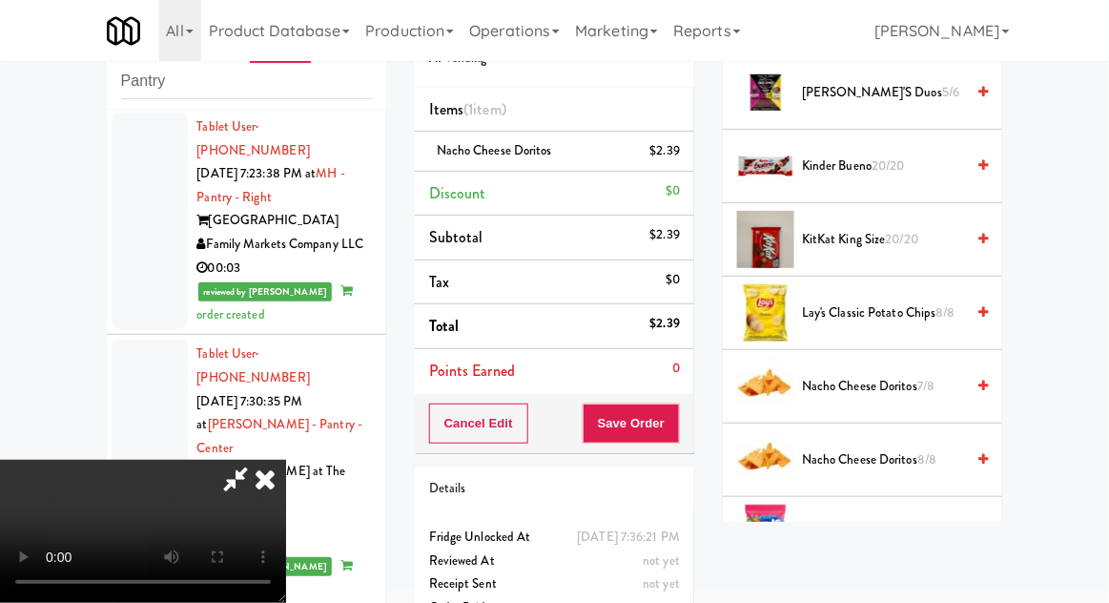
scroll to position [70, 0]
click at [679, 433] on button "Save Order" at bounding box center [631, 424] width 97 height 40
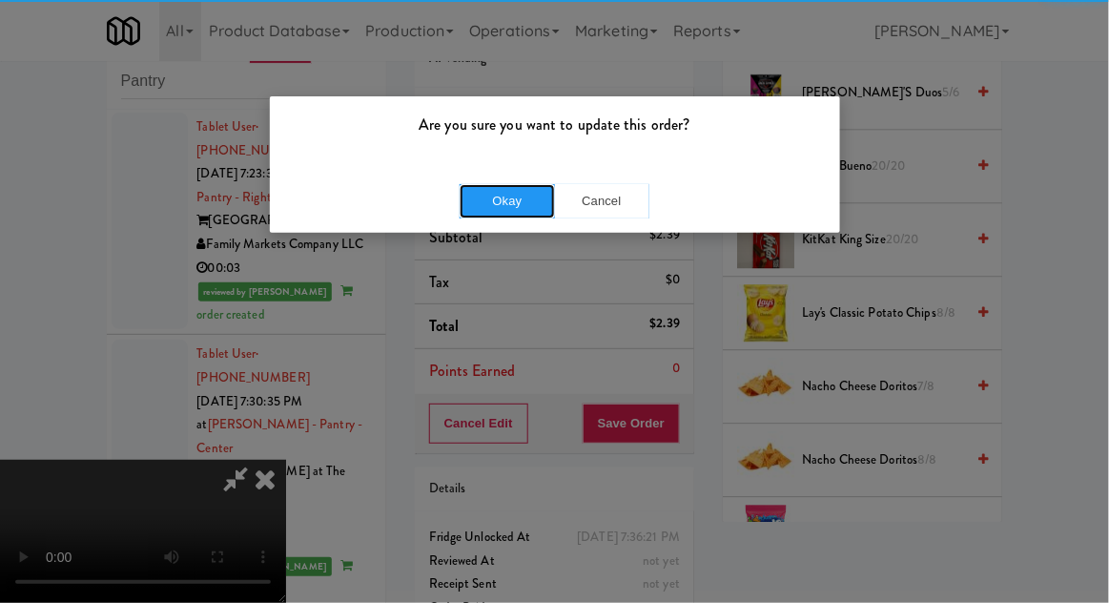
click at [474, 212] on button "Okay" at bounding box center [507, 201] width 95 height 34
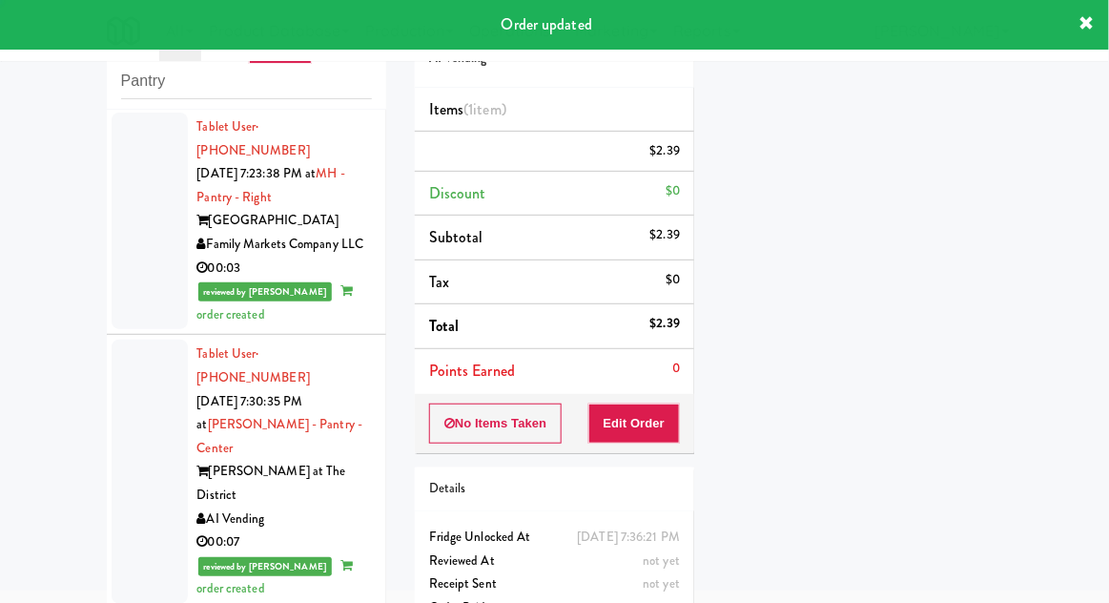
scroll to position [0, 0]
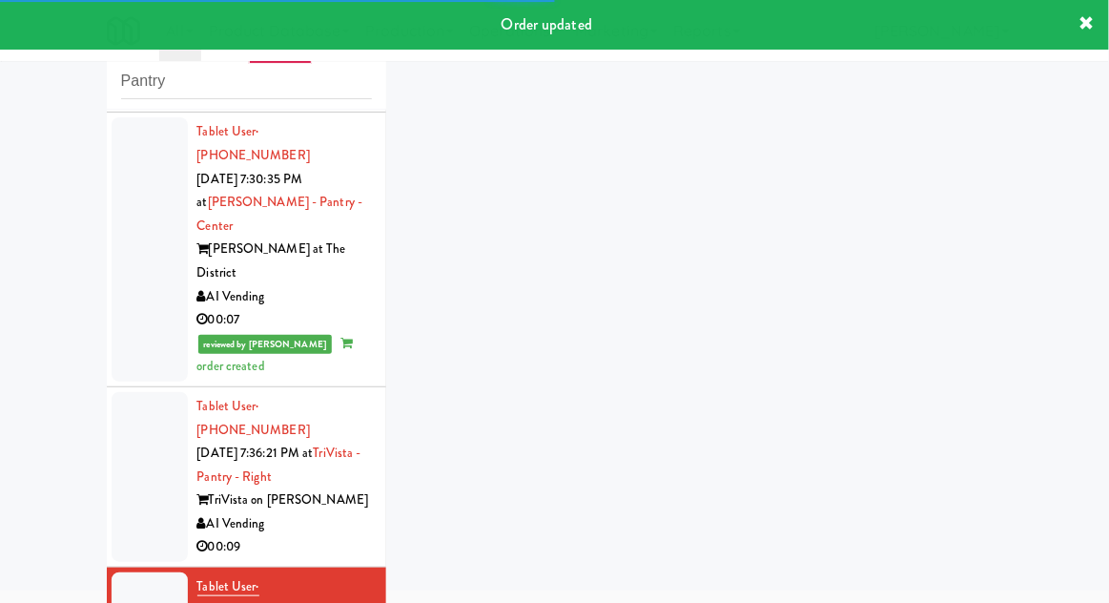
scroll to position [2964, 0]
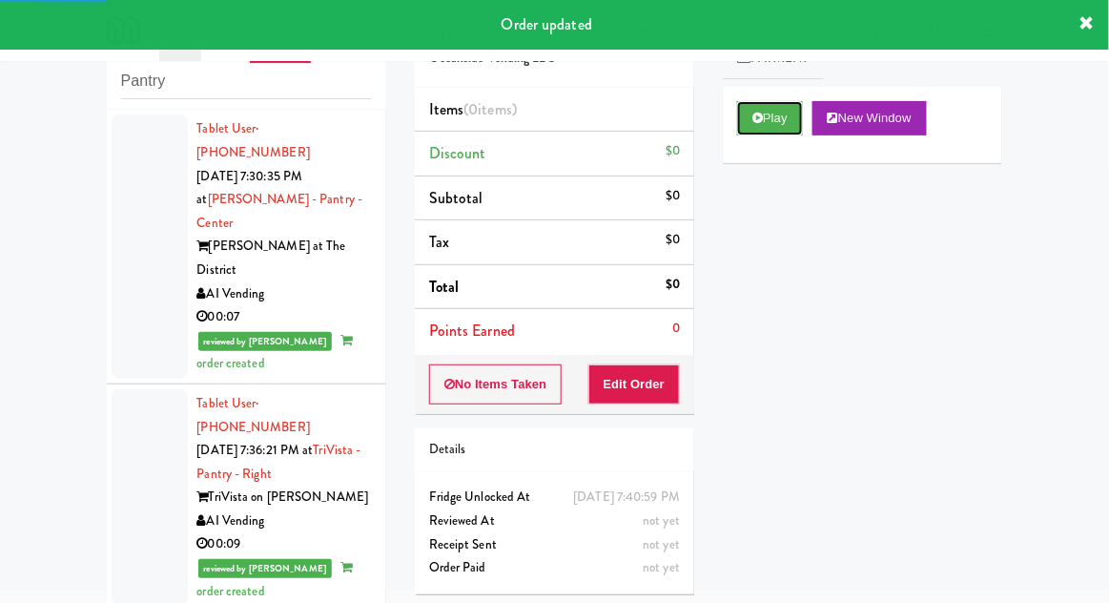
click at [769, 128] on button "Play" at bounding box center [770, 118] width 66 height 34
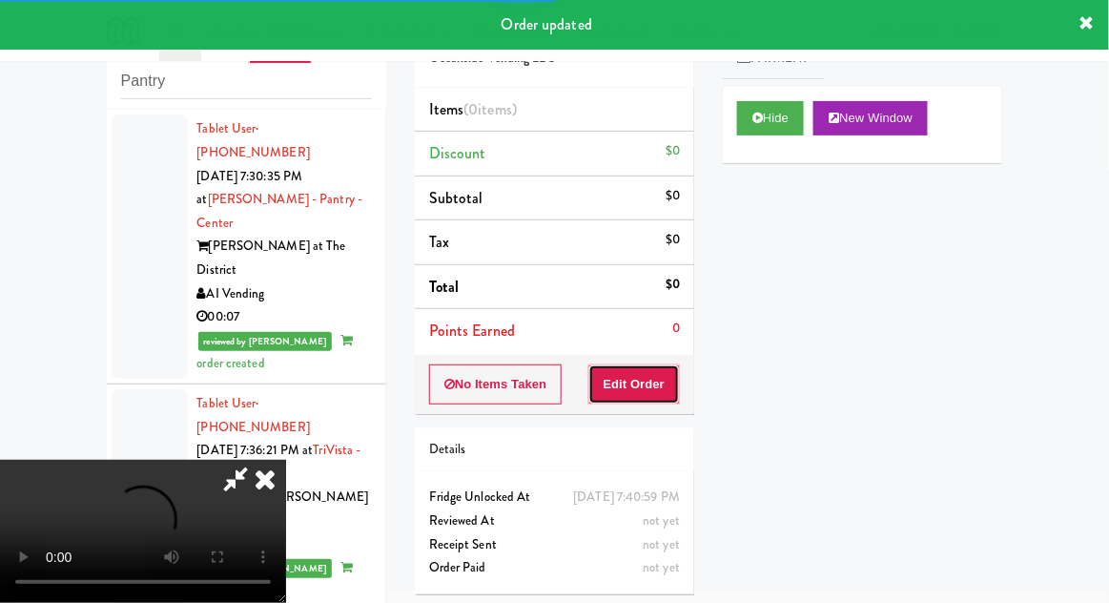
click at [641, 391] on button "Edit Order" at bounding box center [635, 384] width 93 height 40
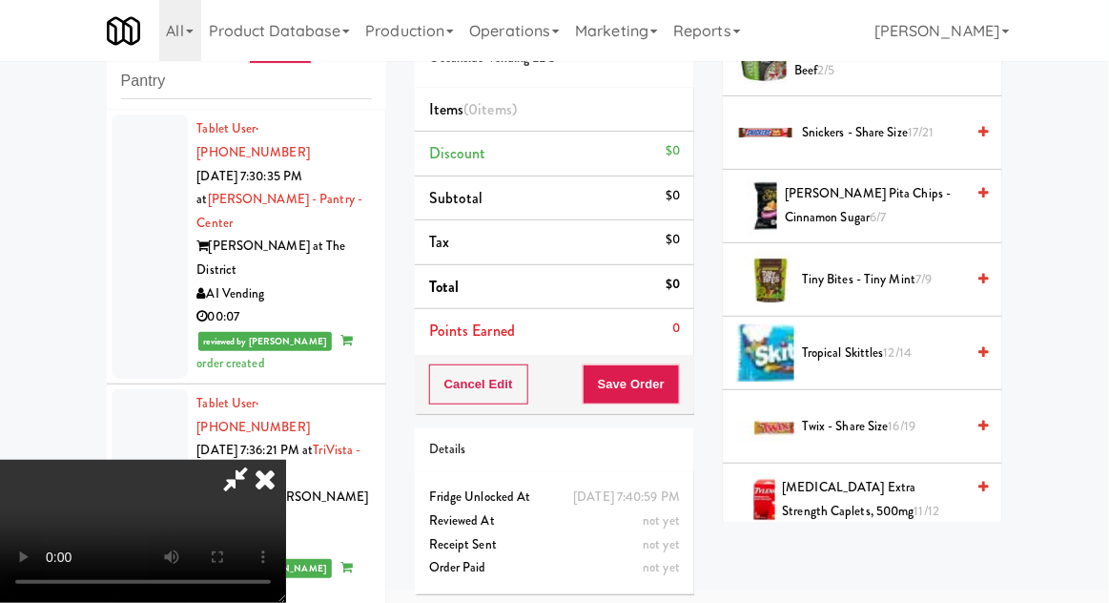
scroll to position [2113, 0]
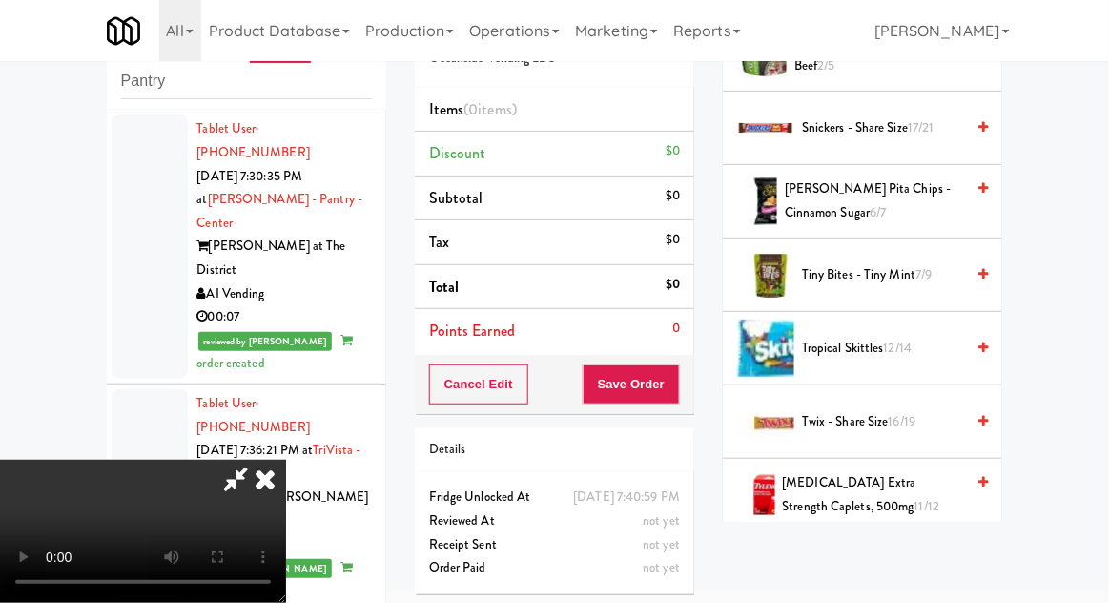
click at [912, 274] on span "Tiny Bites - Tiny Mint 7/9" at bounding box center [883, 275] width 162 height 24
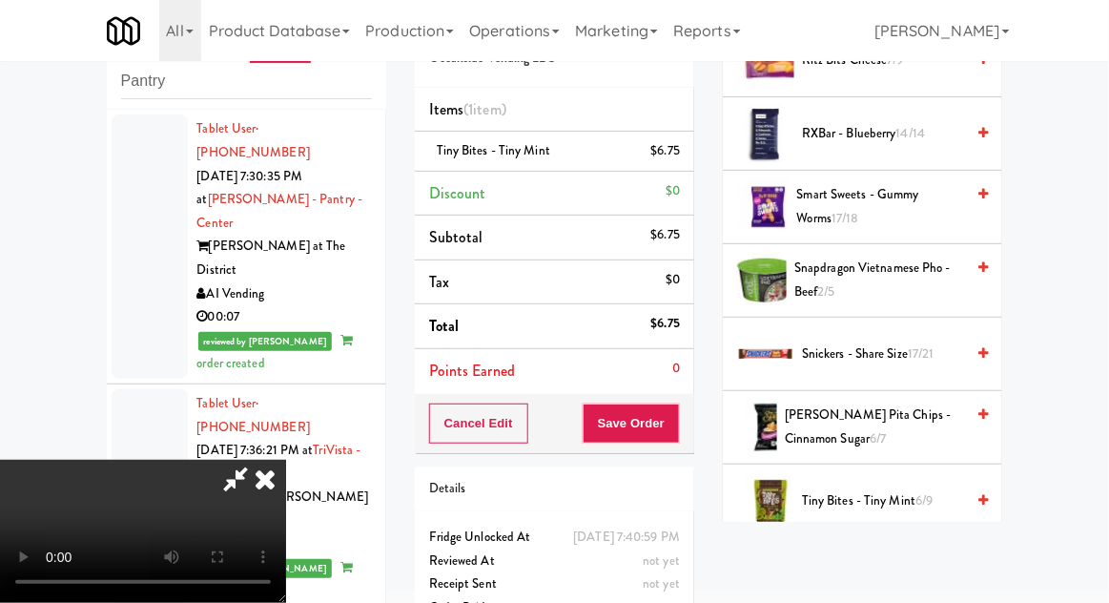
scroll to position [1878, 0]
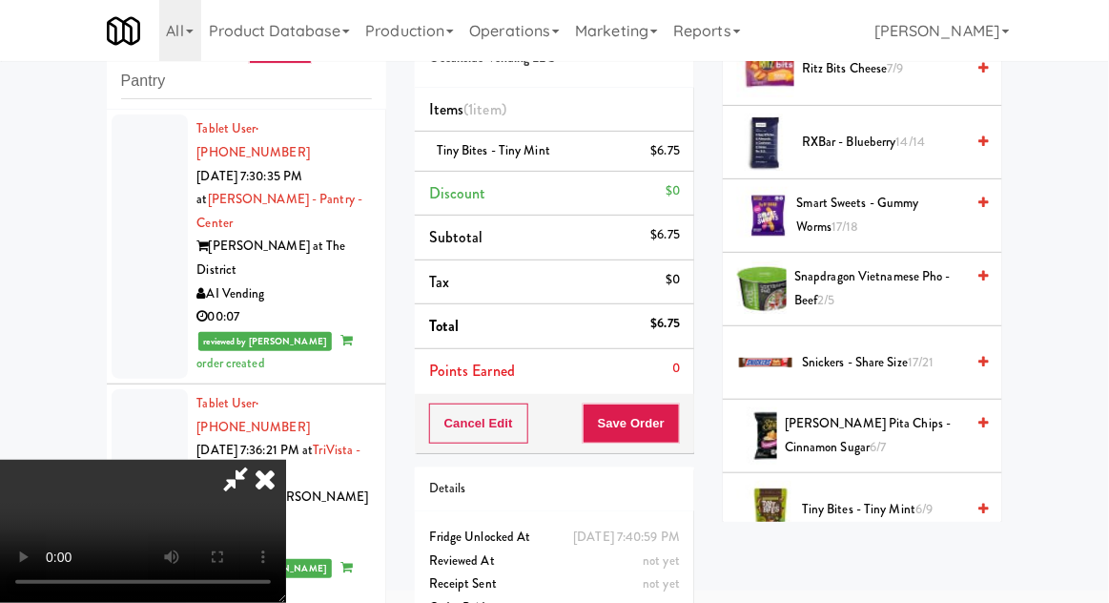
click at [911, 356] on span "17/21" at bounding box center [921, 362] width 27 height 18
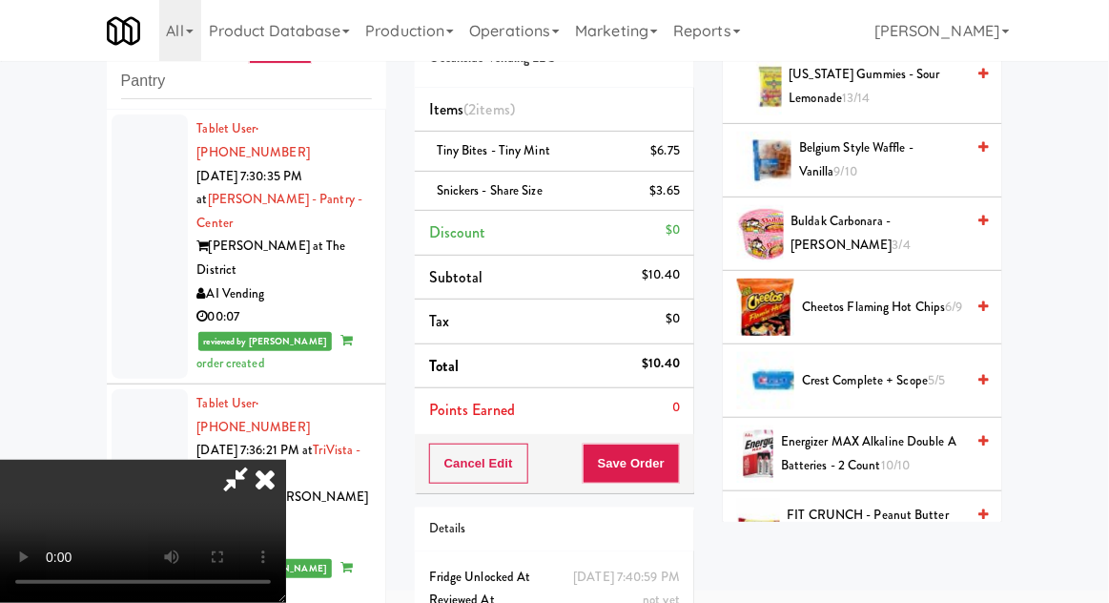
scroll to position [0, 0]
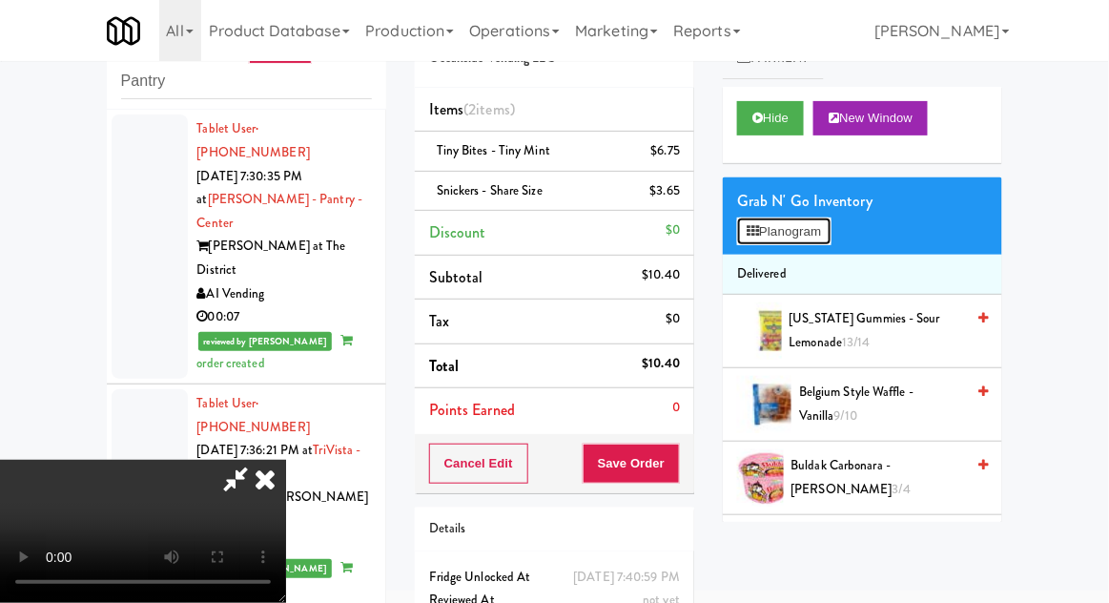
click at [826, 240] on button "Planogram" at bounding box center [783, 231] width 93 height 29
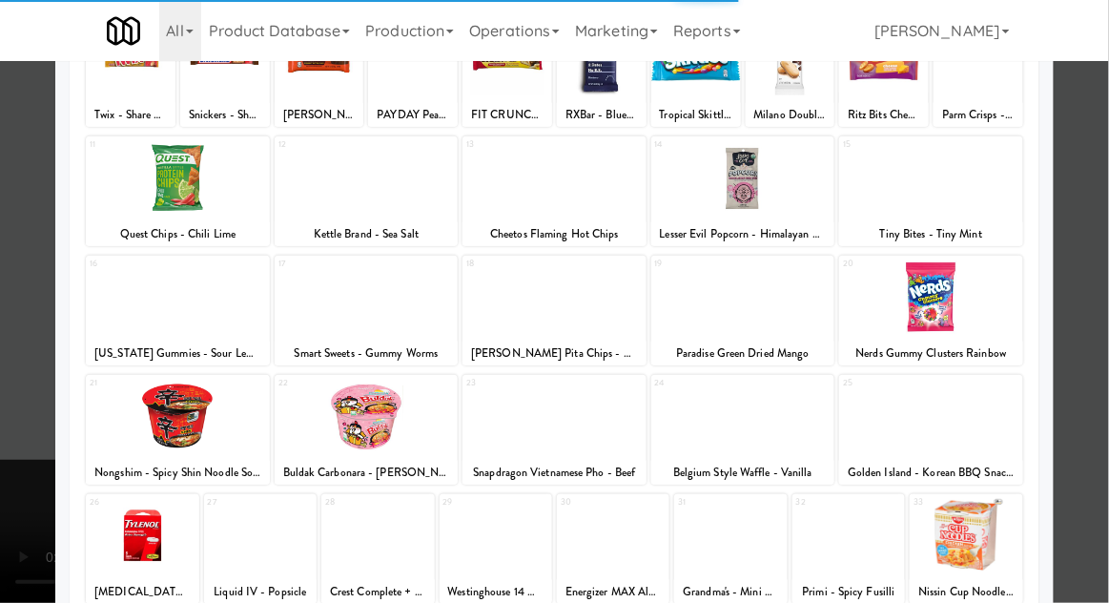
scroll to position [169, 0]
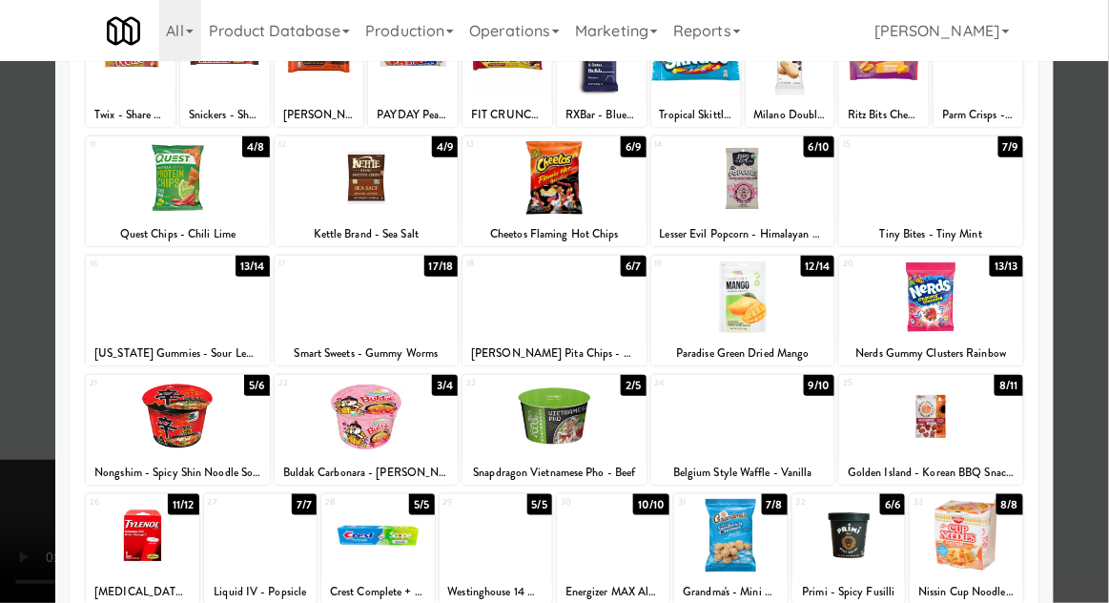
click at [1086, 418] on div at bounding box center [554, 301] width 1109 height 603
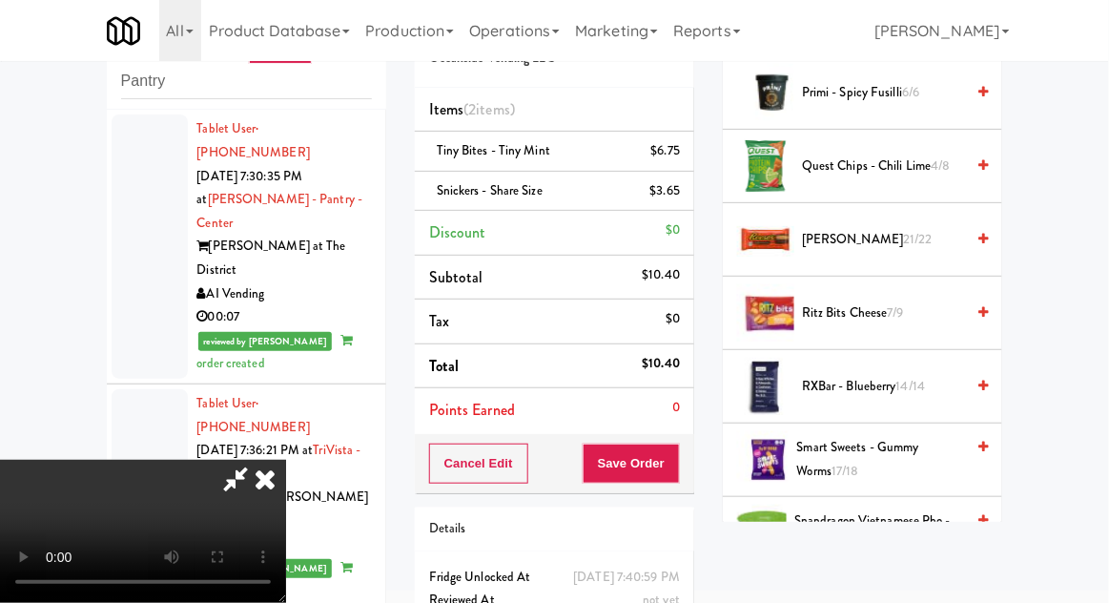
scroll to position [1637, 0]
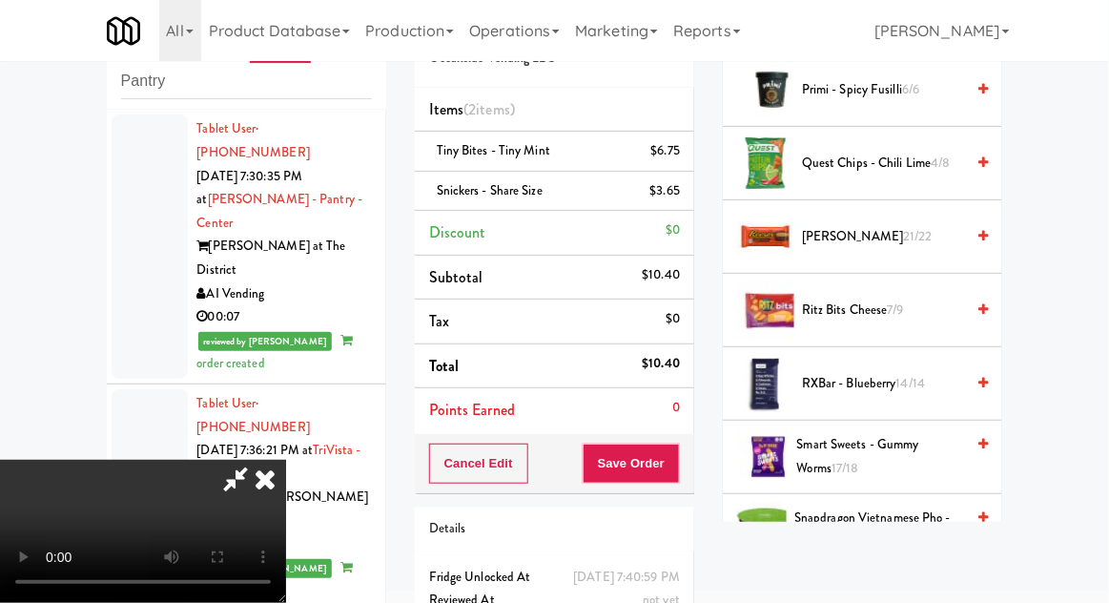
click at [919, 443] on span "Smart Sweets - Gummy Worms 17/18" at bounding box center [881, 456] width 168 height 47
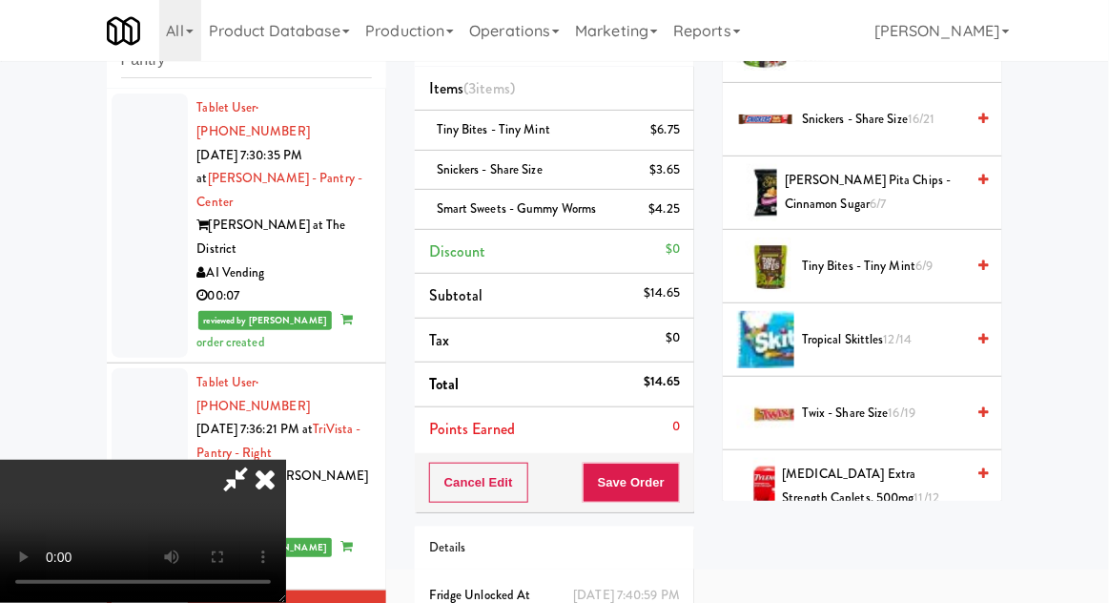
scroll to position [2099, 0]
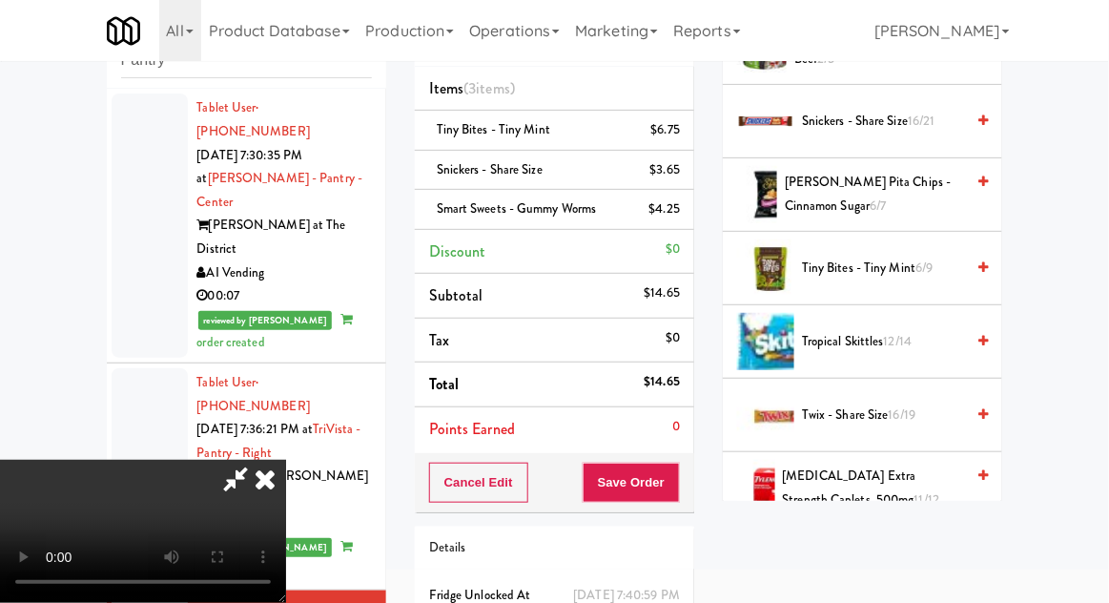
click at [898, 404] on span "Twix - Share Size 16/19" at bounding box center [883, 416] width 162 height 24
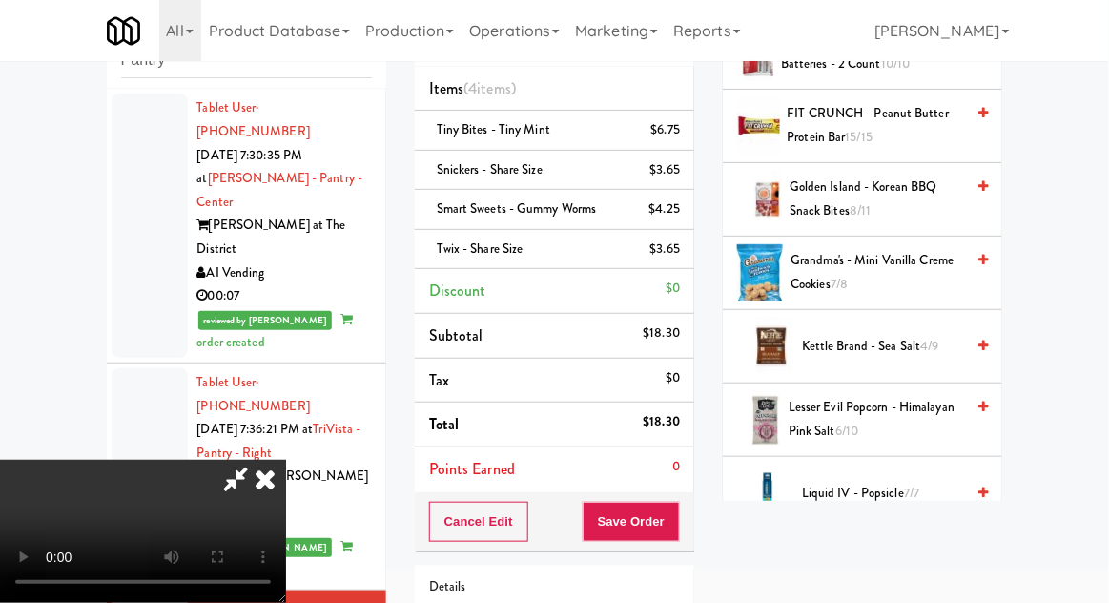
scroll to position [0, 0]
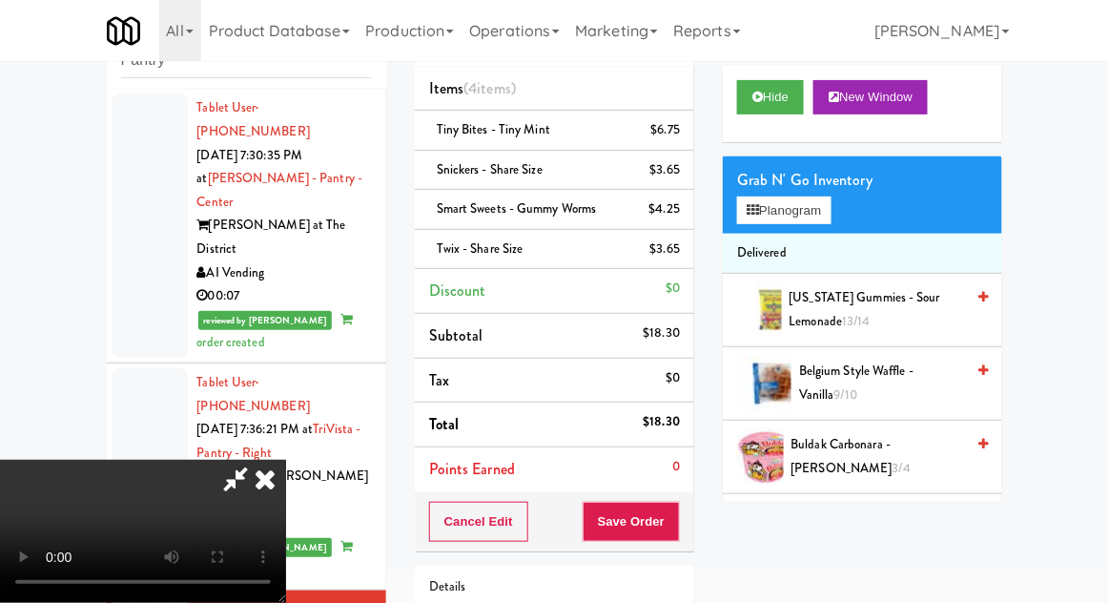
click at [820, 310] on span "[US_STATE] Gummies - Sour Lemonade 13/14" at bounding box center [878, 309] width 176 height 47
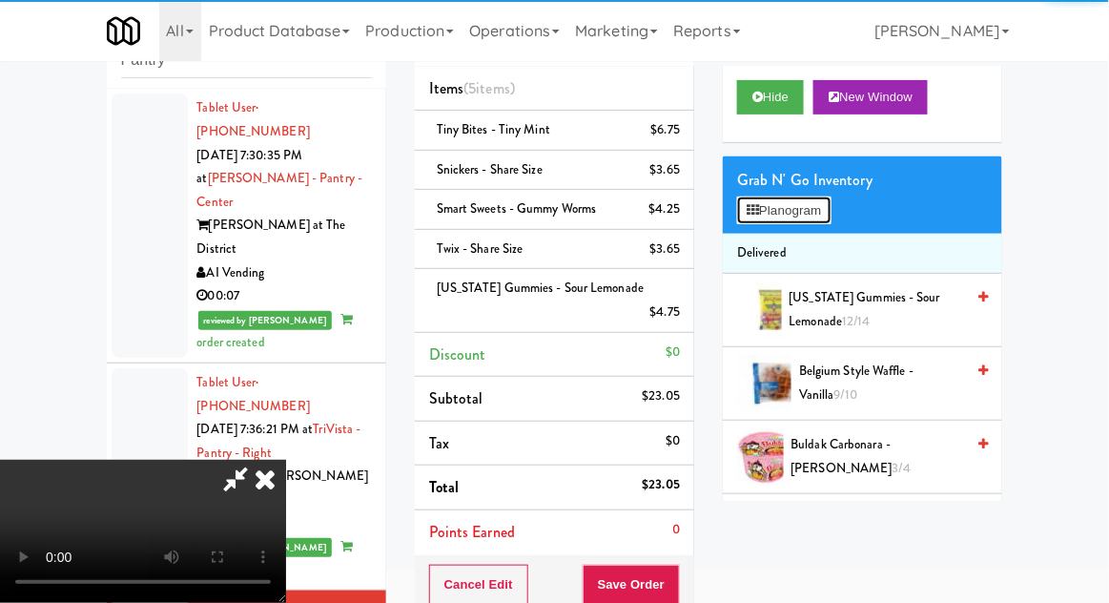
click at [824, 218] on button "Planogram" at bounding box center [783, 211] width 93 height 29
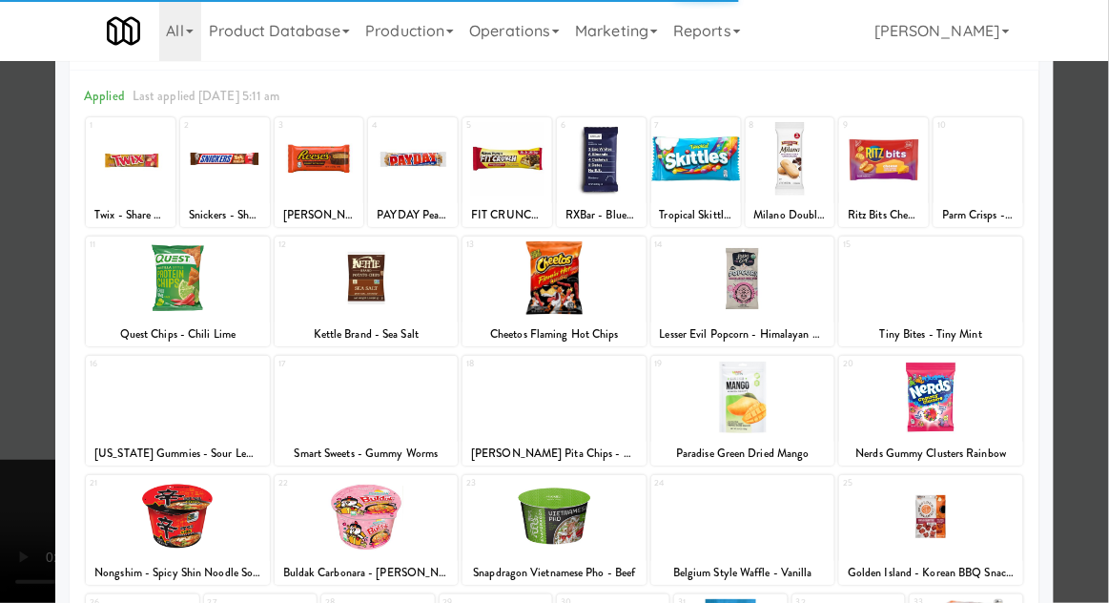
scroll to position [241, 0]
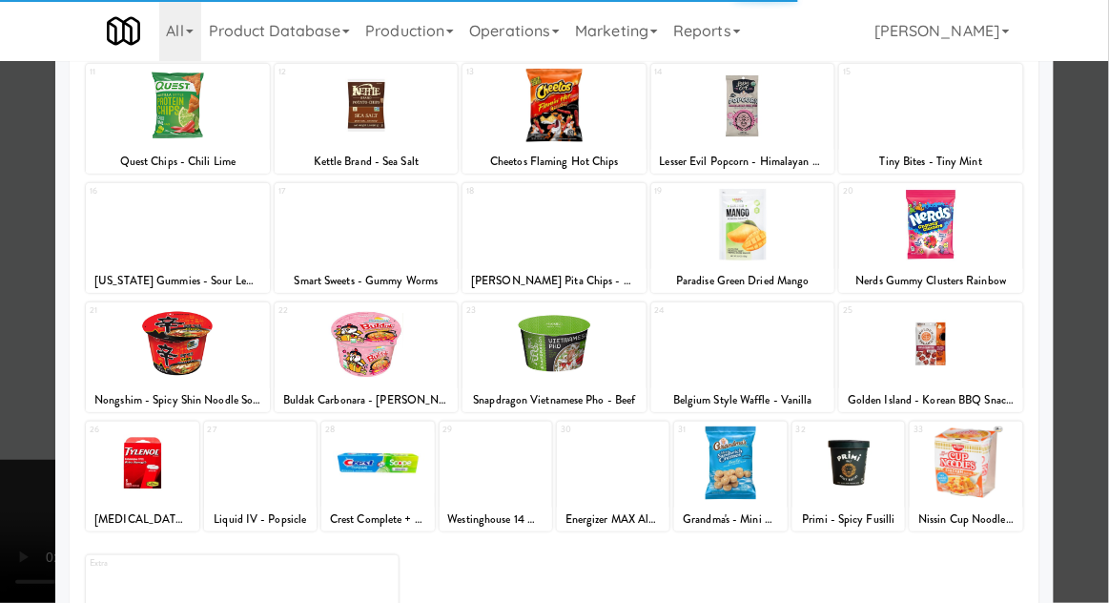
click at [1100, 388] on div at bounding box center [554, 301] width 1109 height 603
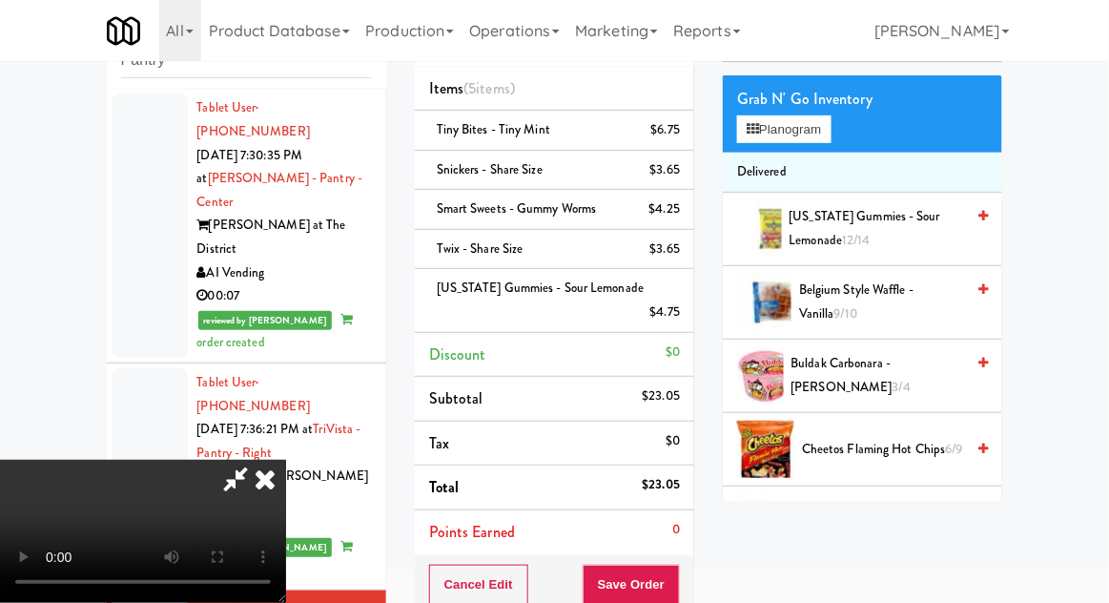
scroll to position [83, 0]
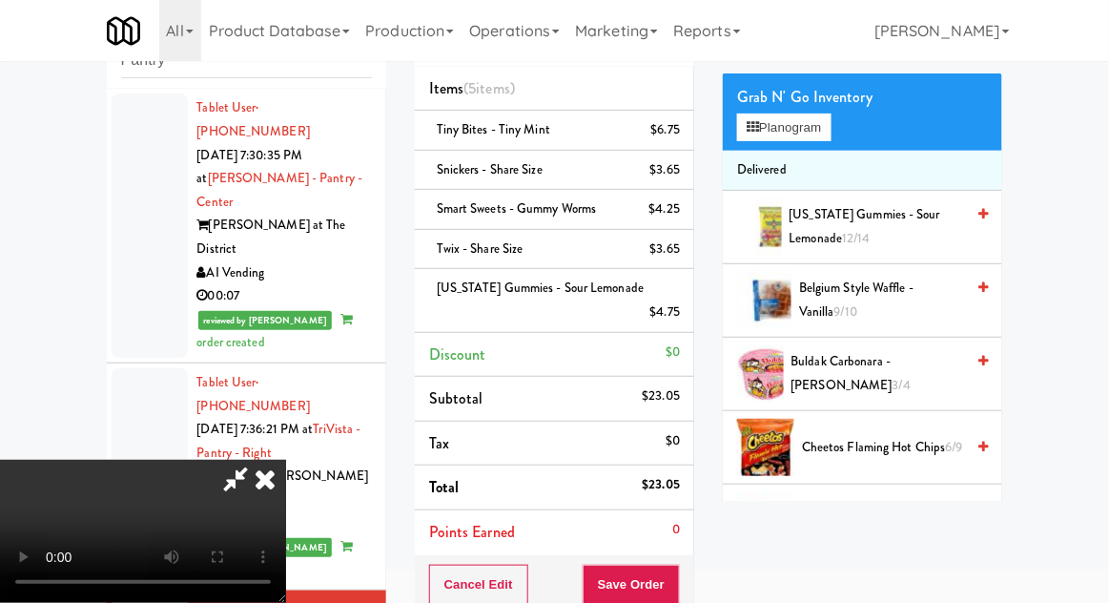
click at [893, 436] on span "Cheetos Flaming Hot Chips 6/9" at bounding box center [883, 448] width 162 height 24
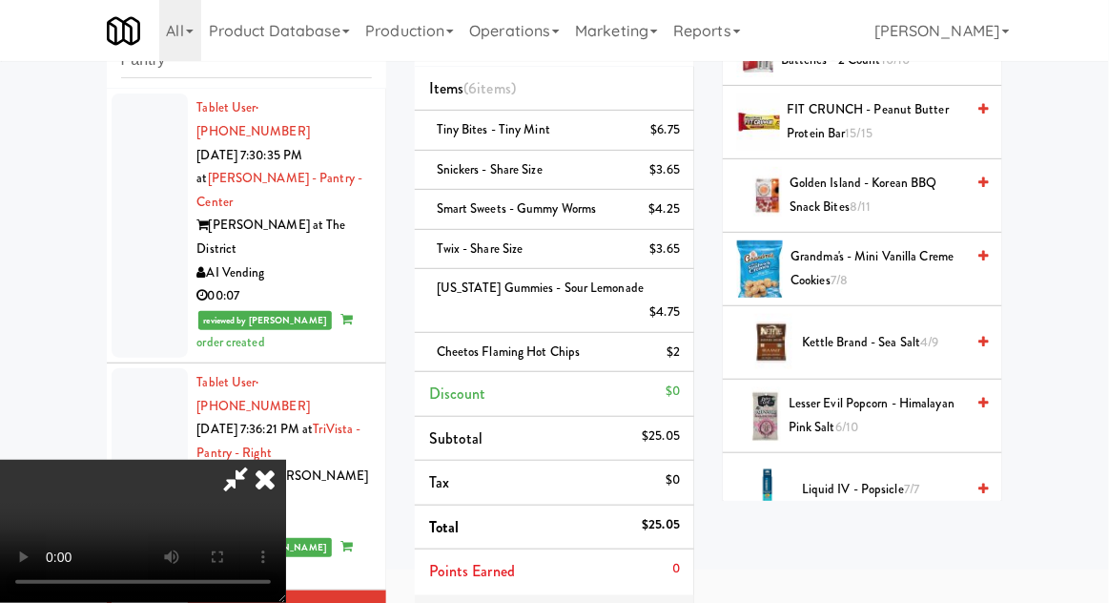
scroll to position [630, 0]
click at [869, 266] on span "Grandma's - Mini Vanilla Creme Cookies 7/8" at bounding box center [878, 267] width 174 height 47
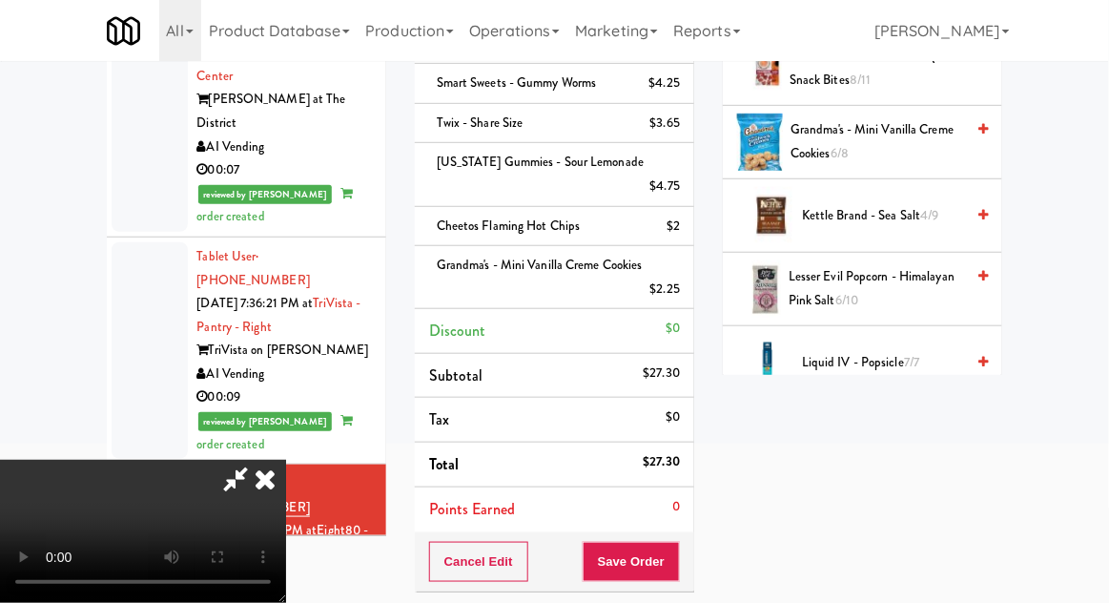
scroll to position [222, 0]
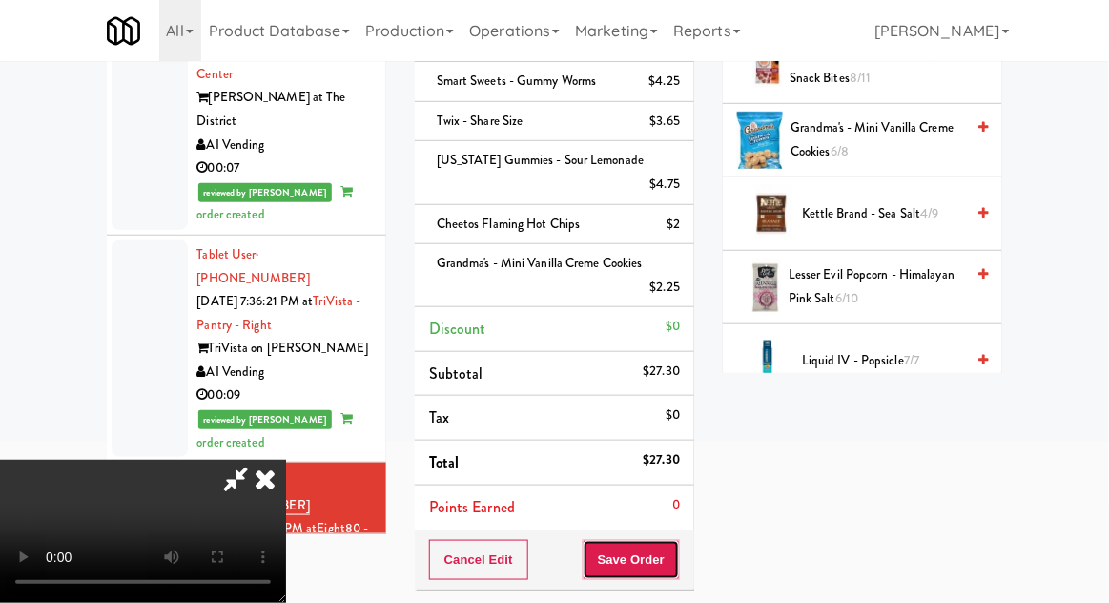
click at [680, 547] on button "Save Order" at bounding box center [631, 560] width 97 height 40
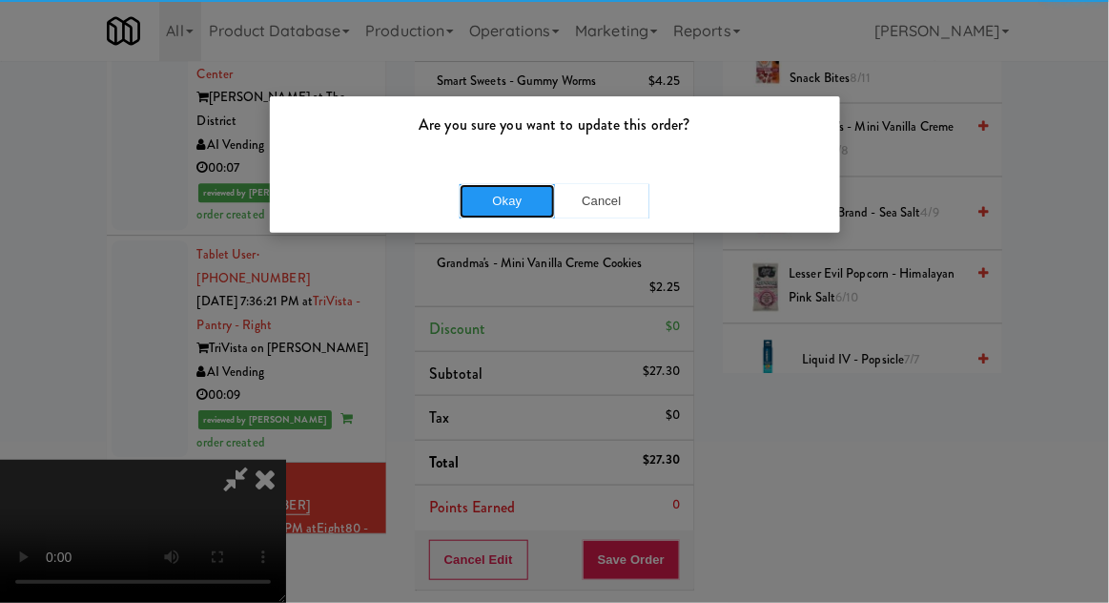
click at [491, 216] on button "Okay" at bounding box center [507, 201] width 95 height 34
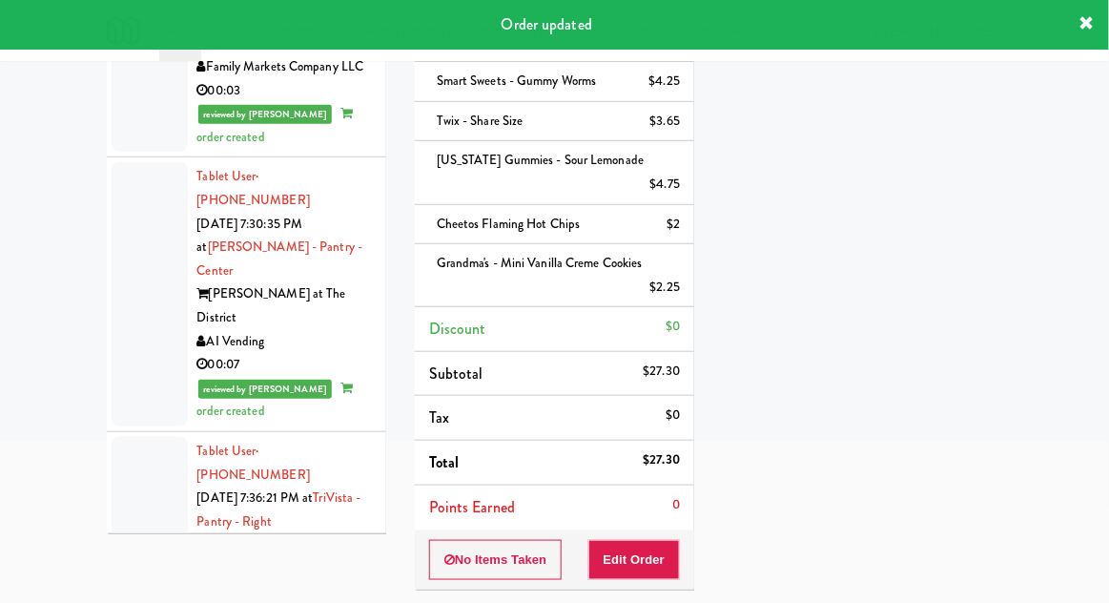
scroll to position [2775, 0]
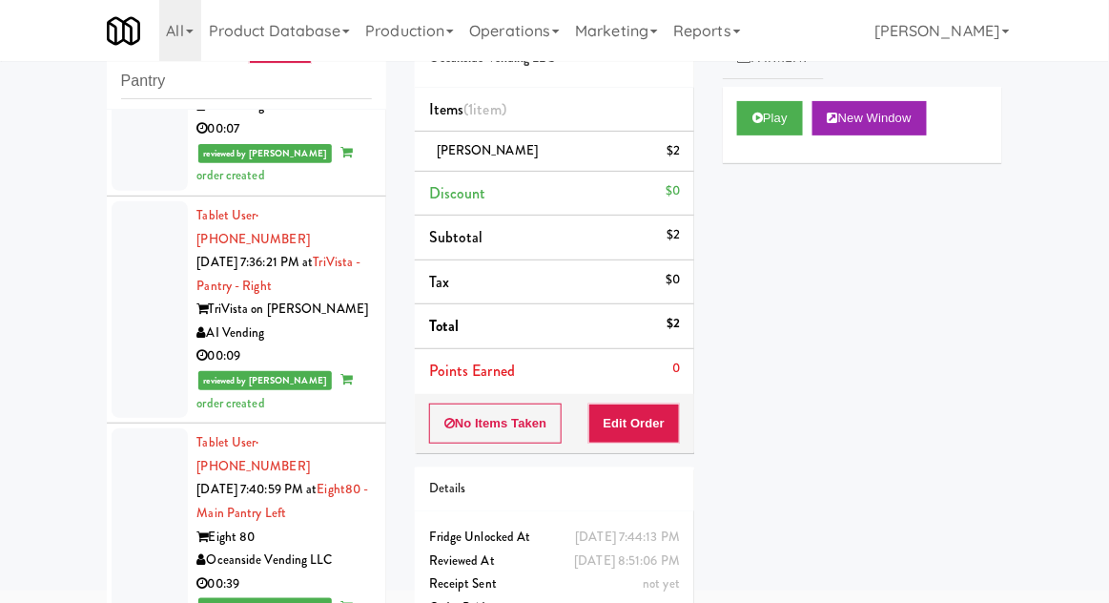
scroll to position [3187, 0]
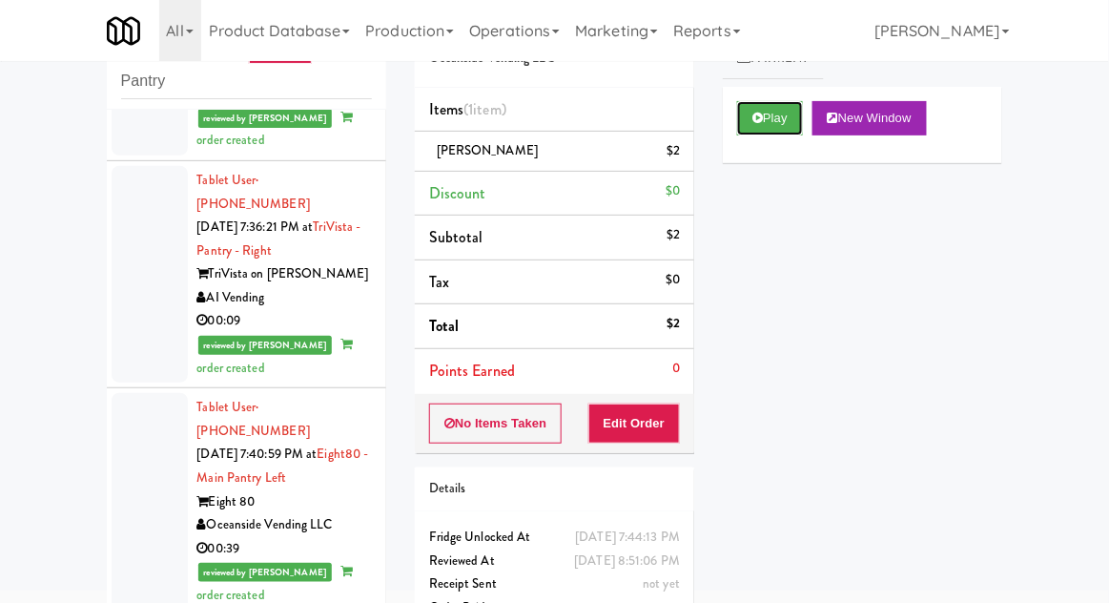
click at [784, 126] on button "Play" at bounding box center [770, 118] width 66 height 34
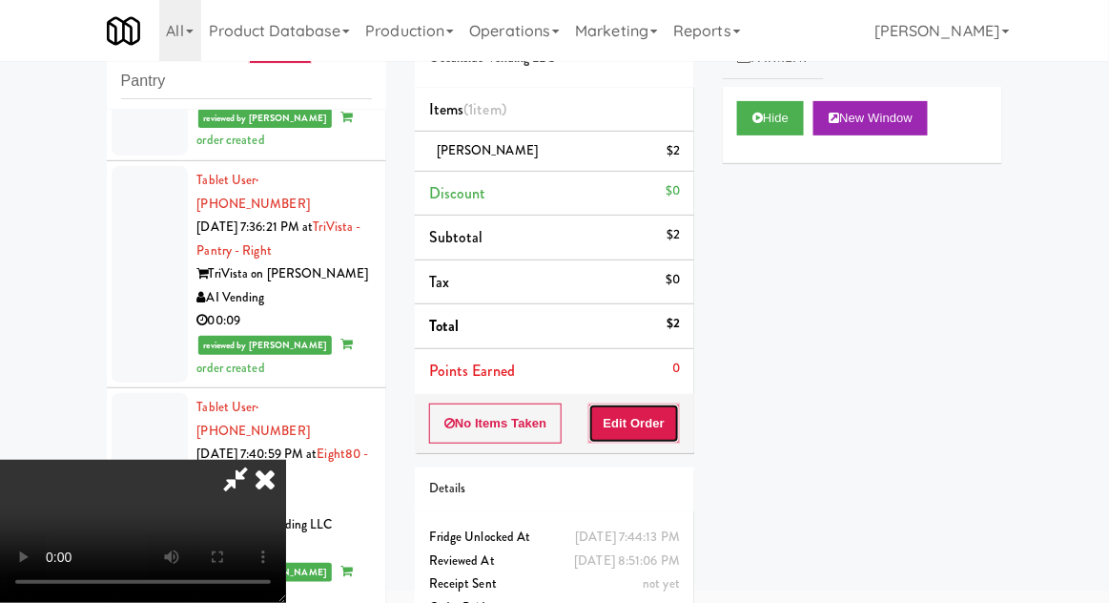
click at [651, 404] on button "Edit Order" at bounding box center [635, 424] width 93 height 40
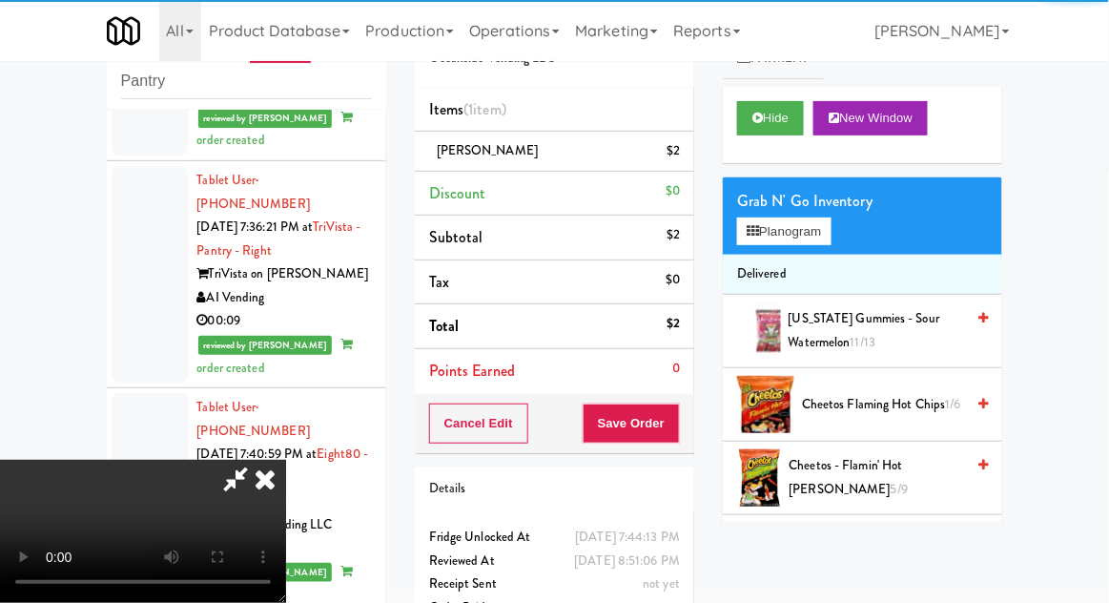
click at [277, 498] on icon at bounding box center [265, 479] width 42 height 38
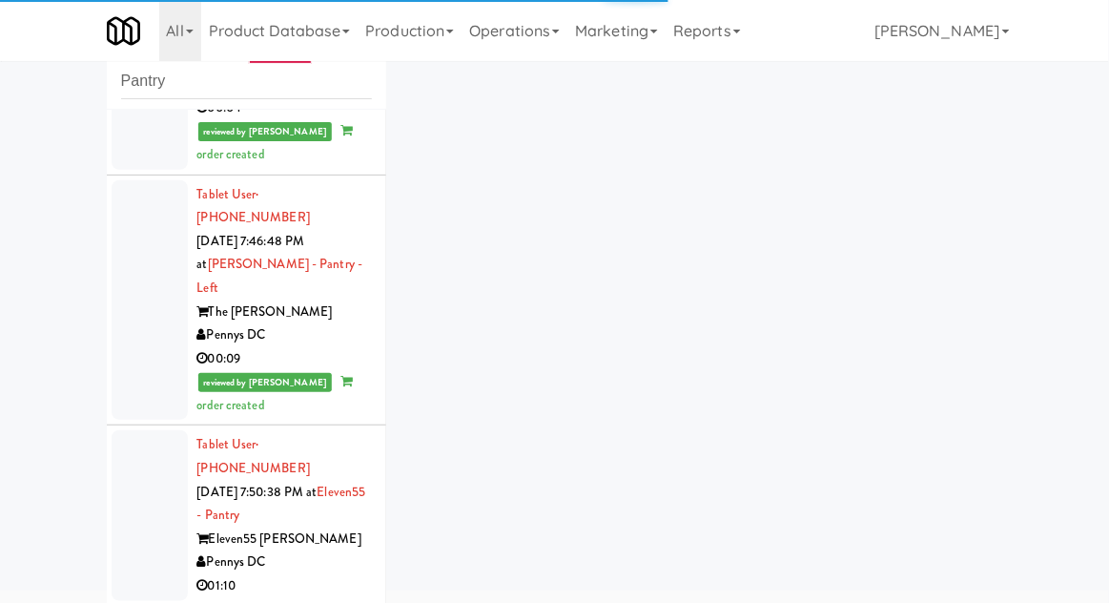
scroll to position [3884, 0]
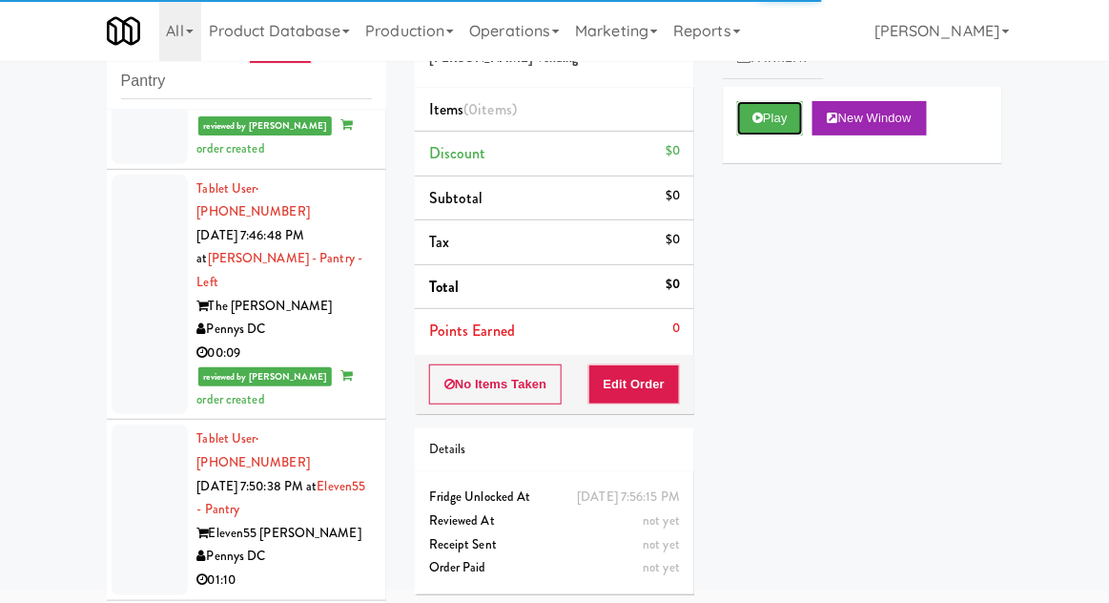
click at [785, 120] on button "Play" at bounding box center [770, 118] width 66 height 34
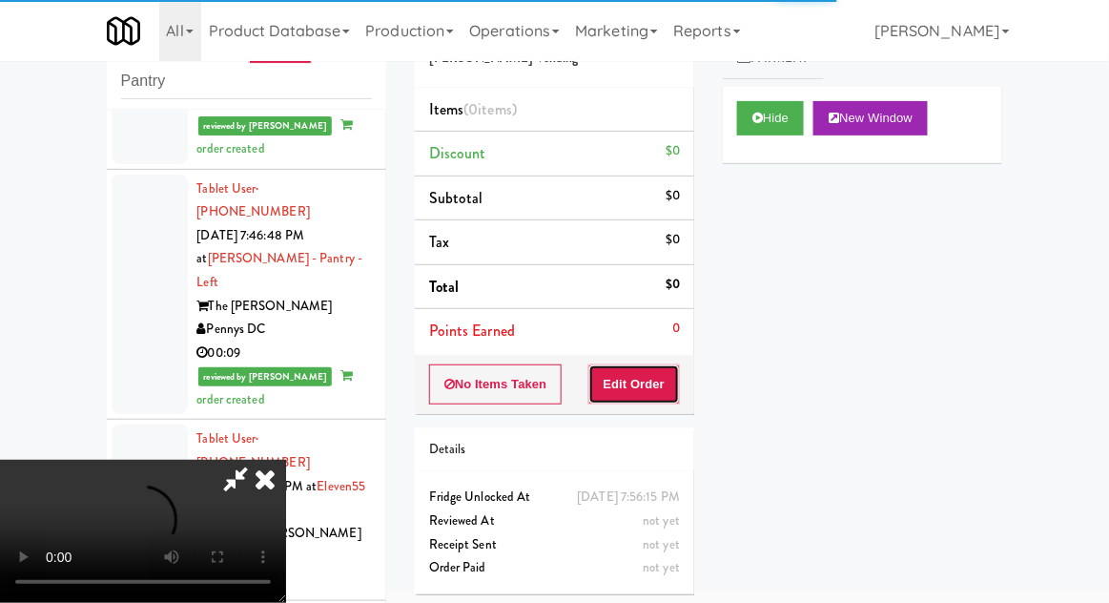
click at [669, 377] on button "Edit Order" at bounding box center [635, 384] width 93 height 40
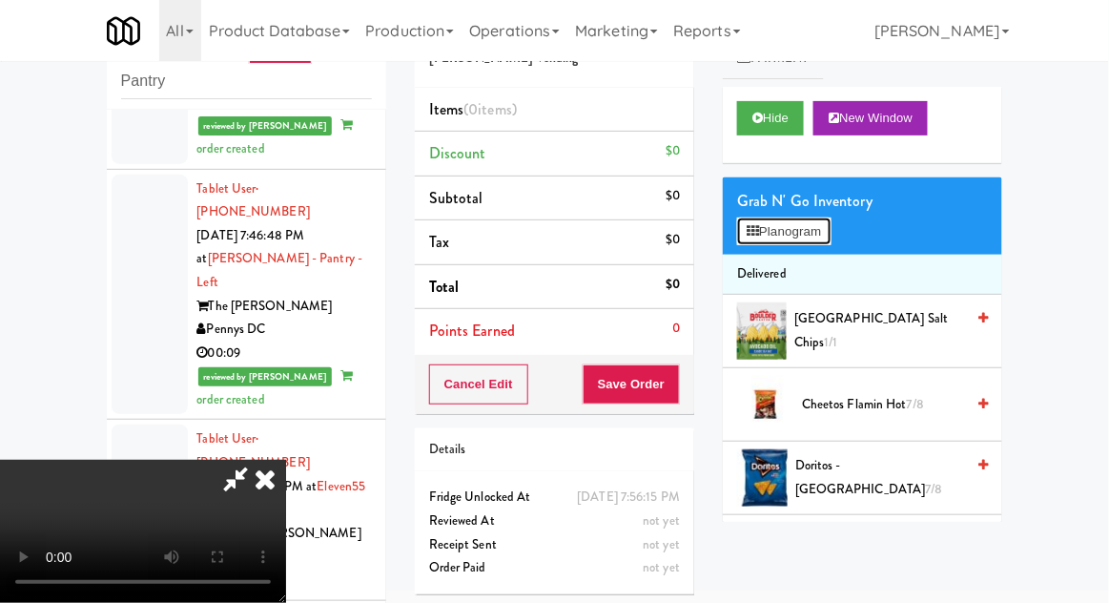
click at [817, 240] on button "Planogram" at bounding box center [783, 231] width 93 height 29
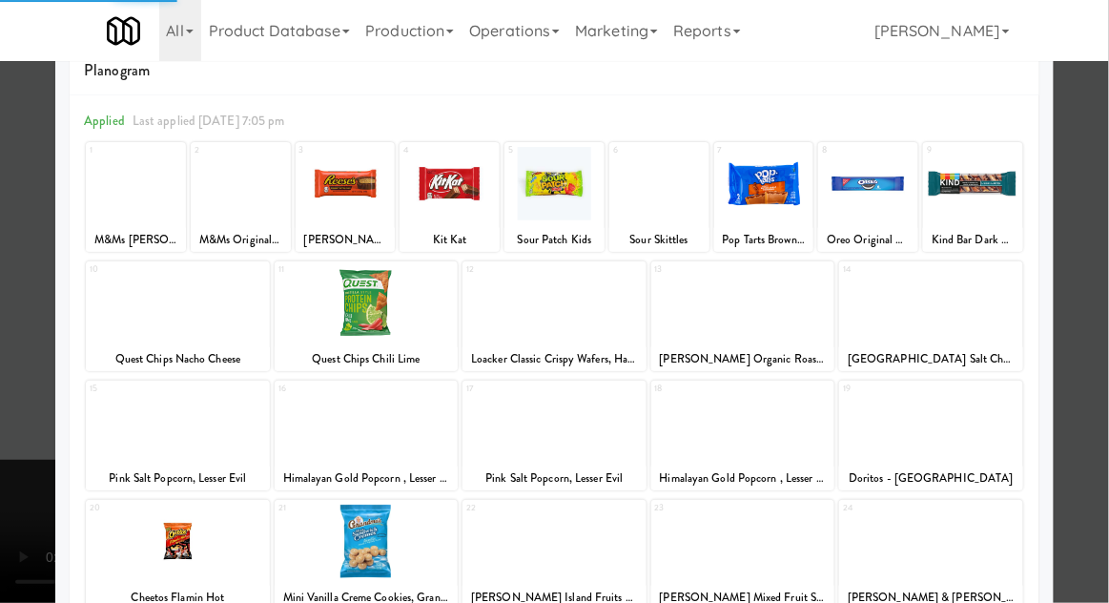
scroll to position [53, 0]
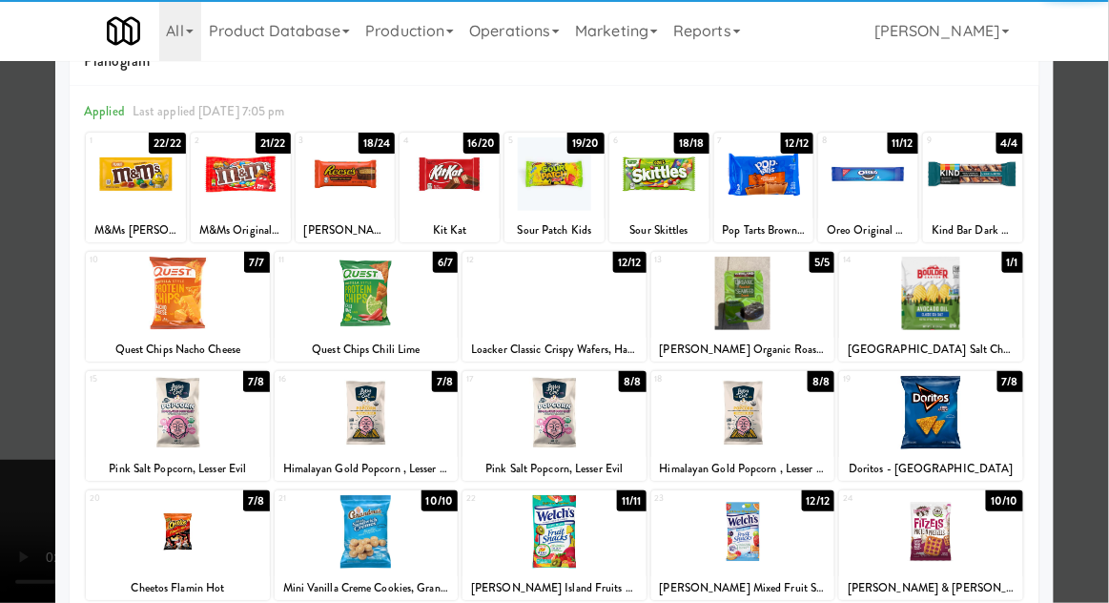
click at [976, 528] on div at bounding box center [931, 531] width 184 height 73
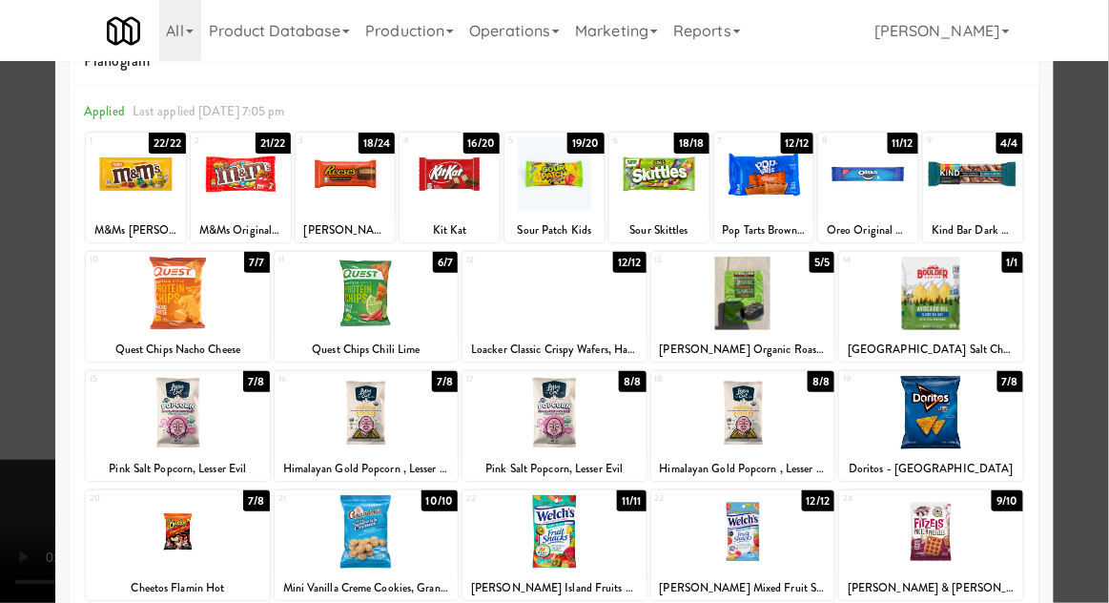
click at [1098, 441] on div at bounding box center [554, 301] width 1109 height 603
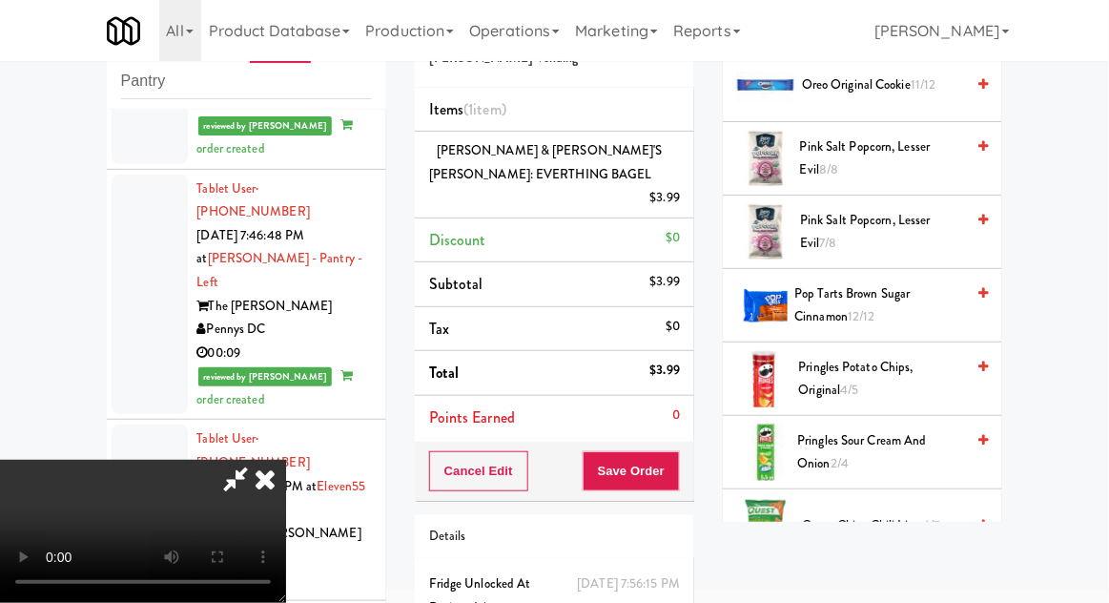
scroll to position [1383, 0]
click at [925, 517] on span "6/7" at bounding box center [931, 526] width 16 height 18
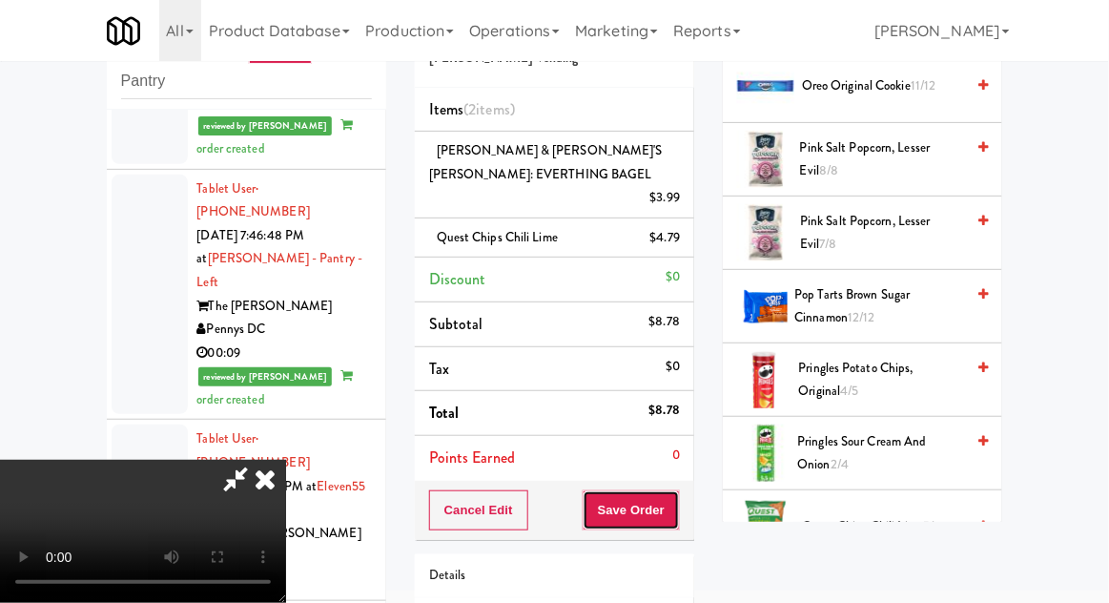
click at [678, 493] on button "Save Order" at bounding box center [631, 510] width 97 height 40
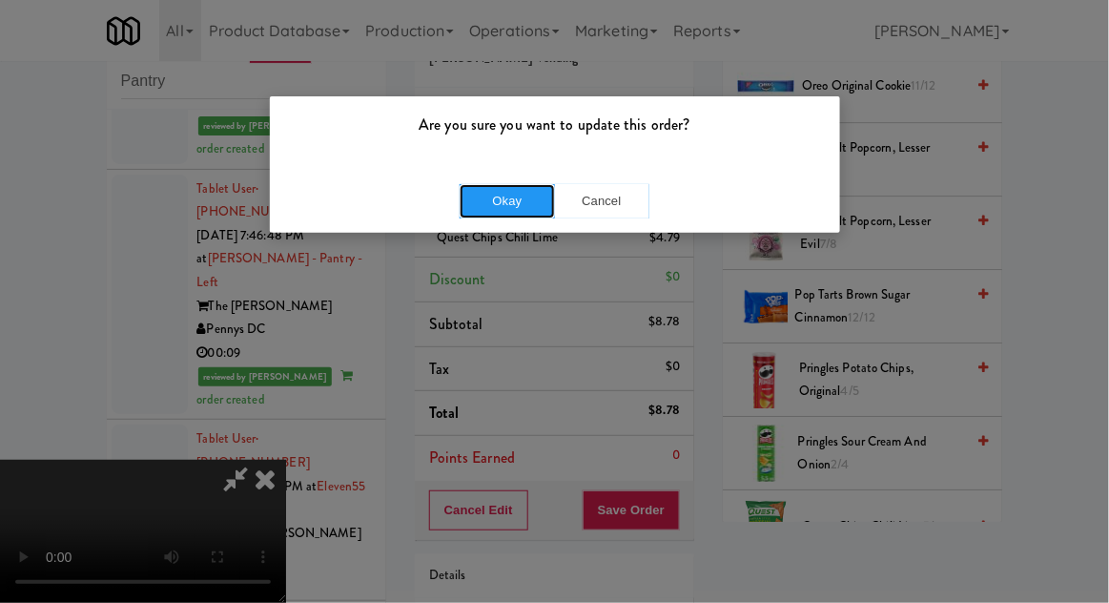
click at [464, 199] on button "Okay" at bounding box center [507, 201] width 95 height 34
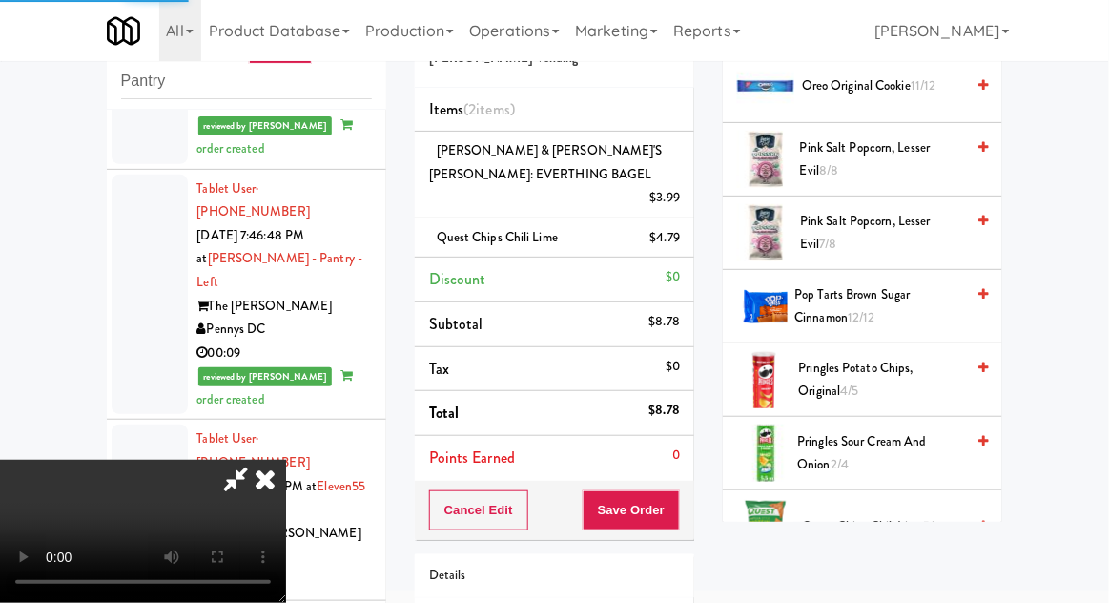
scroll to position [188, 0]
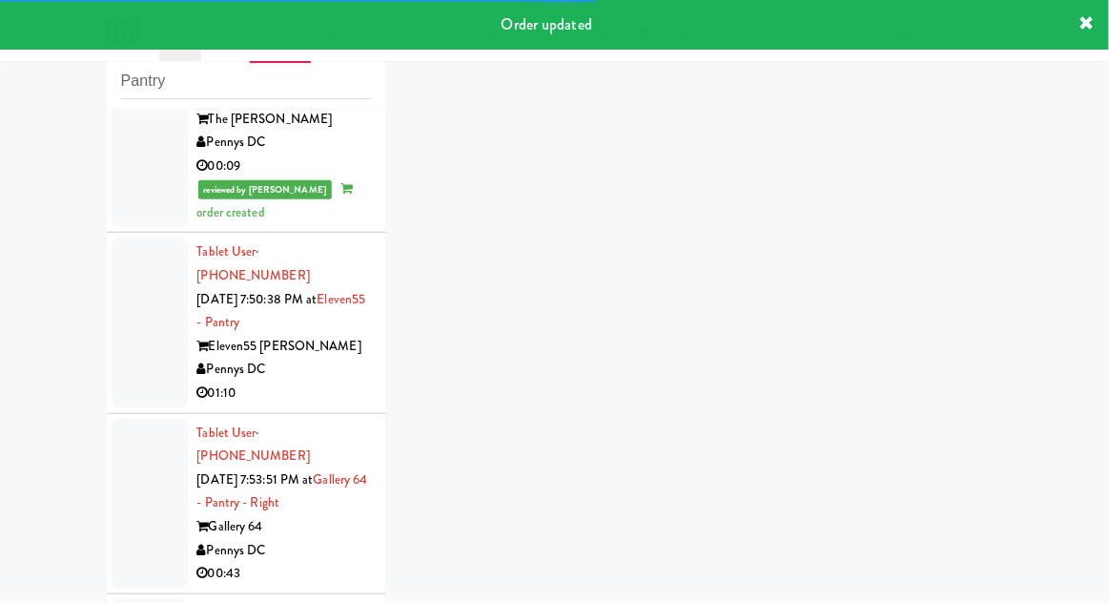
scroll to position [4074, 0]
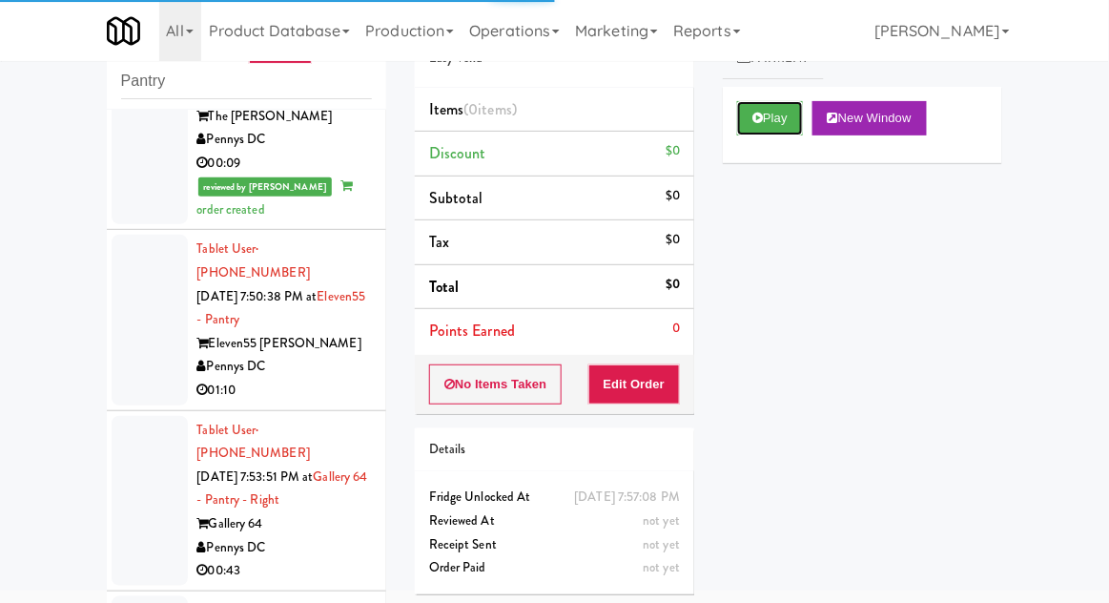
click at [786, 118] on button "Play" at bounding box center [770, 118] width 66 height 34
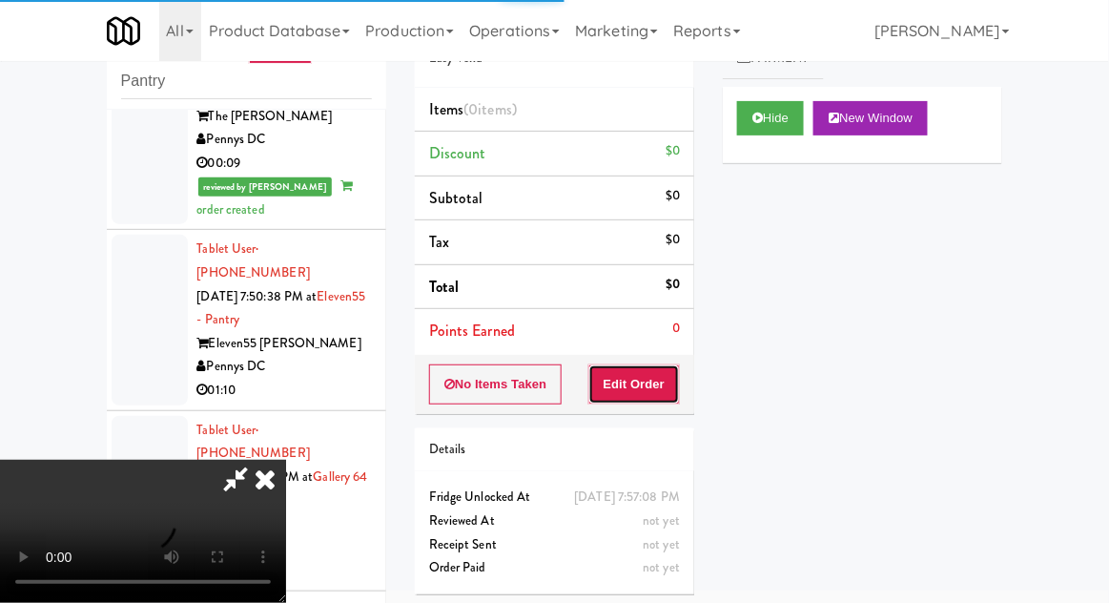
click at [659, 380] on button "Edit Order" at bounding box center [635, 384] width 93 height 40
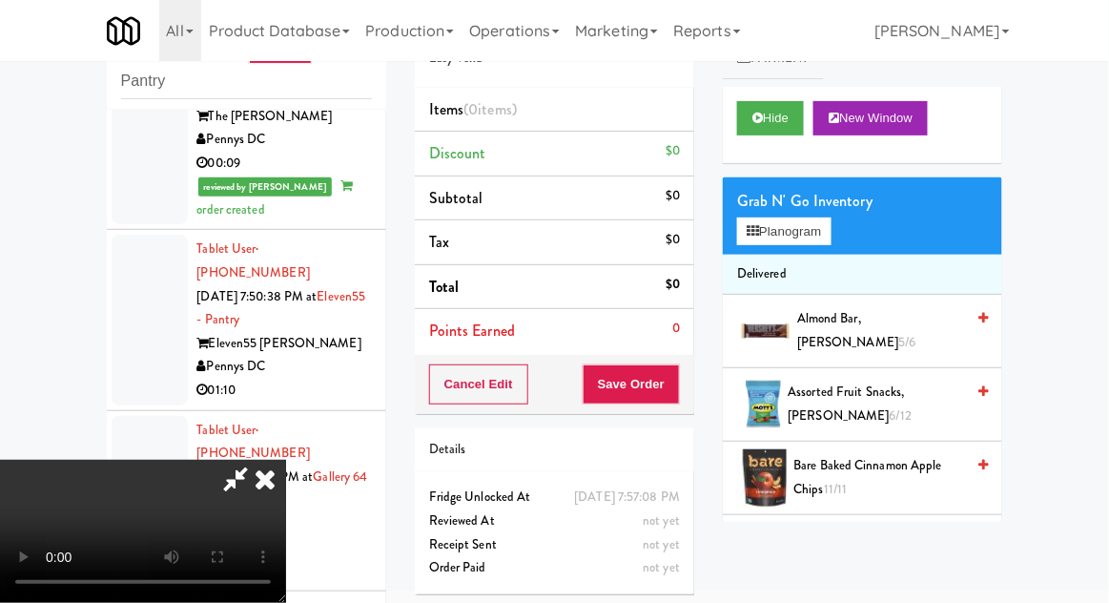
scroll to position [0, 0]
click at [820, 239] on button "Planogram" at bounding box center [783, 231] width 93 height 29
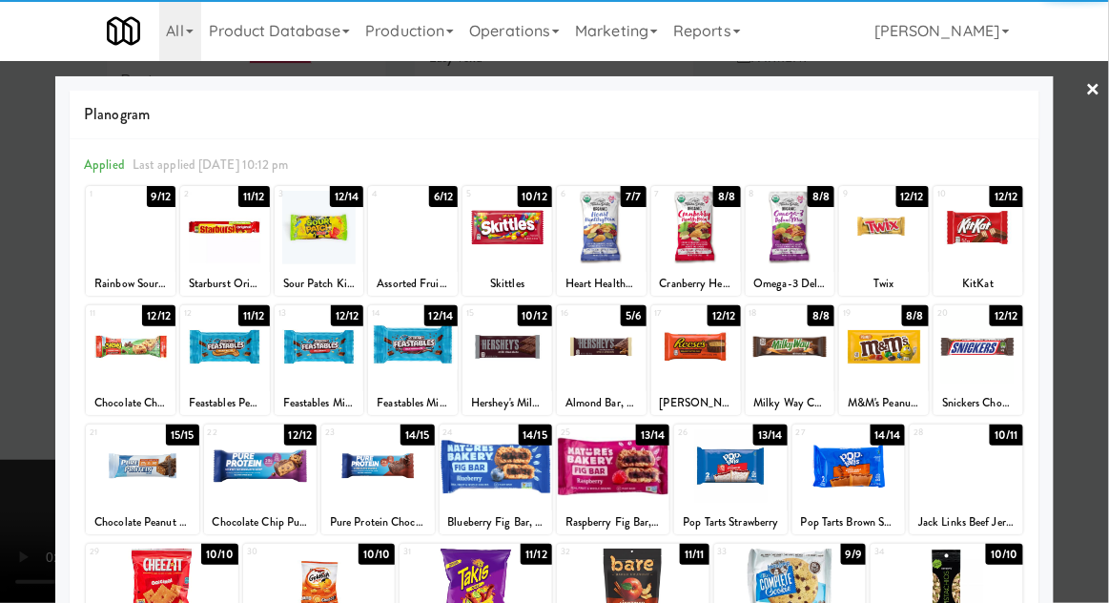
click at [110, 378] on div at bounding box center [131, 346] width 90 height 73
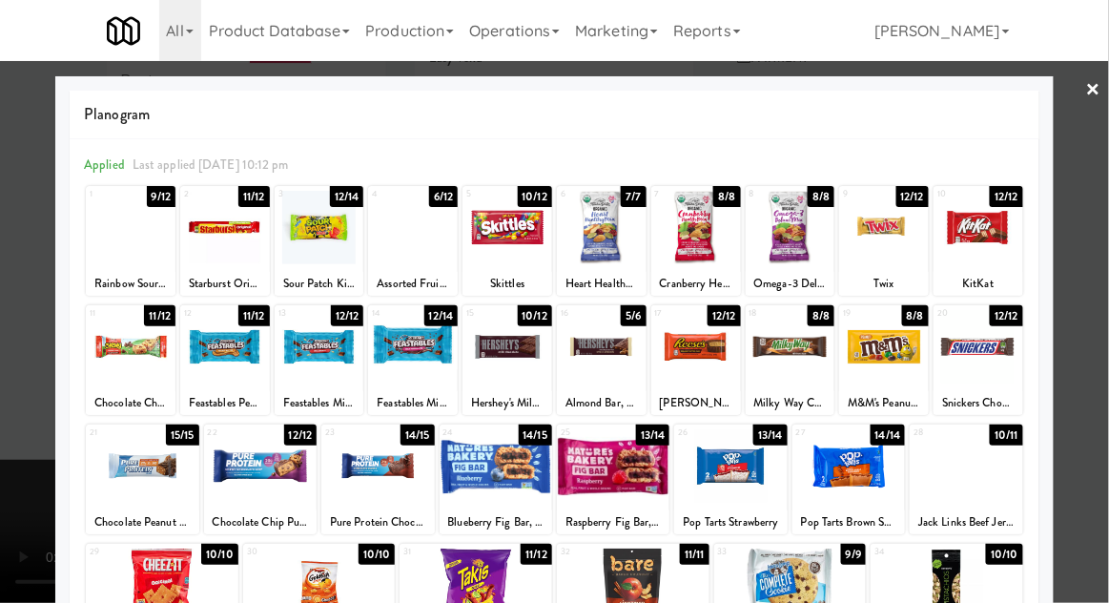
click at [1092, 382] on div at bounding box center [554, 301] width 1109 height 603
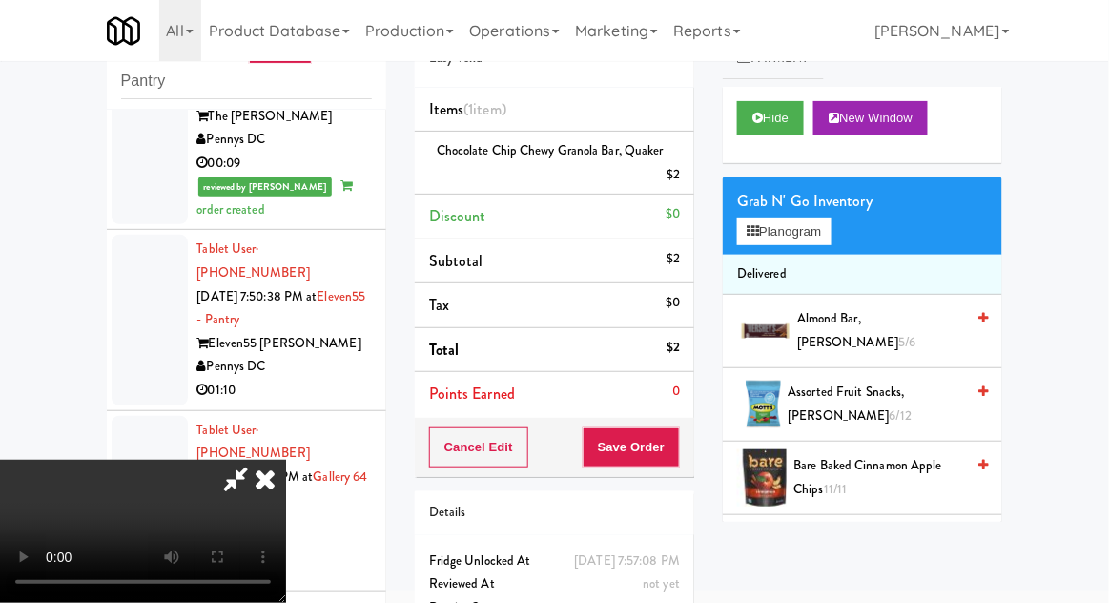
click at [692, 168] on li "Chocolate Chip Chewy Granola Bar, Quaker $2" at bounding box center [555, 163] width 280 height 63
click at [681, 182] on icon at bounding box center [682, 182] width 10 height 12
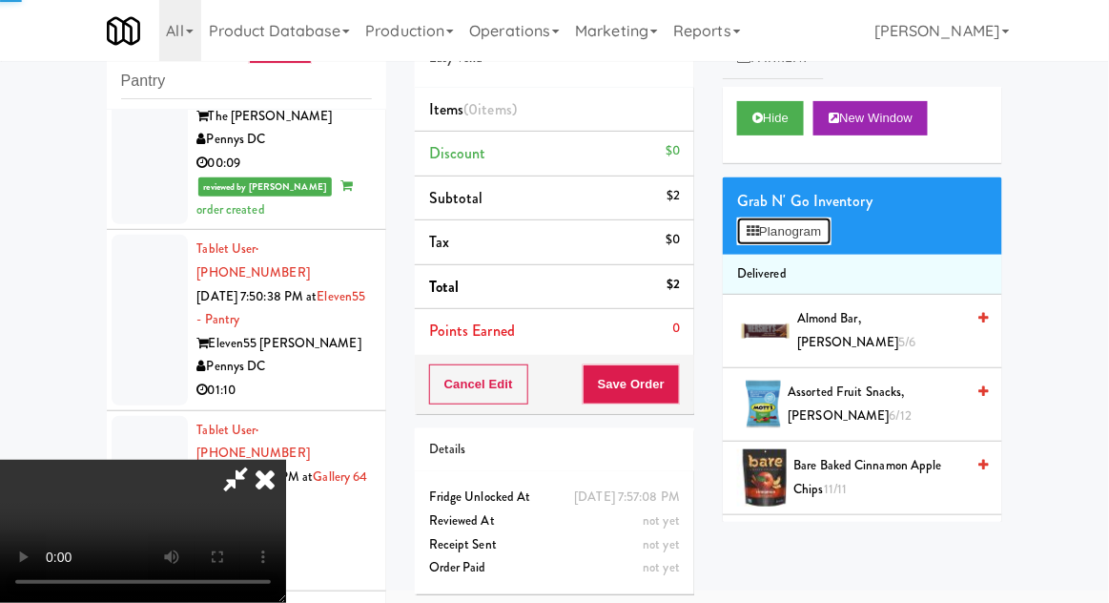
click at [782, 223] on button "Planogram" at bounding box center [783, 231] width 93 height 29
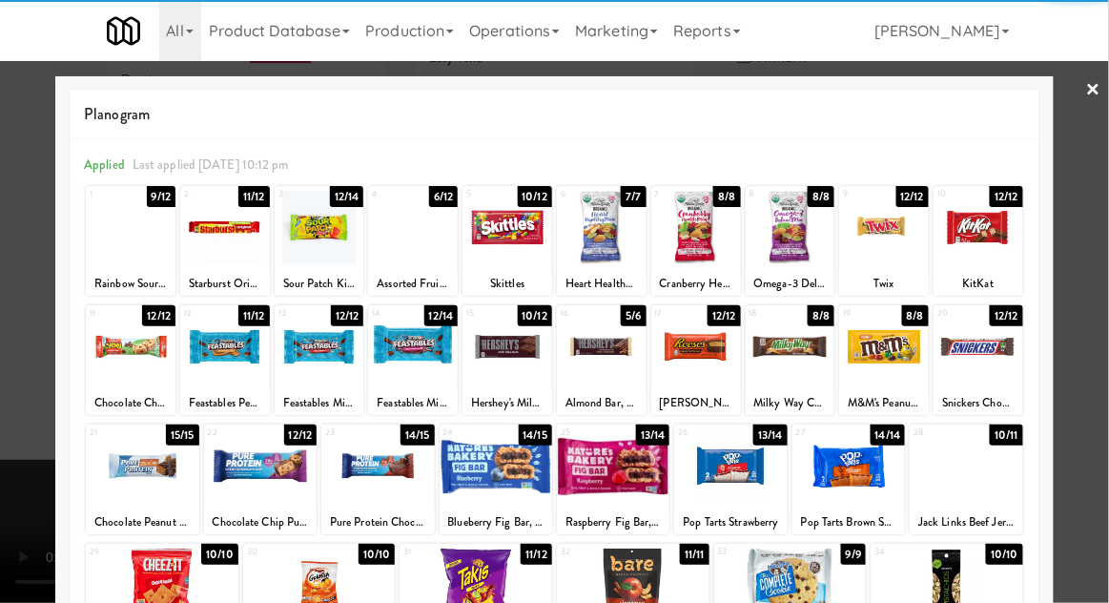
click at [211, 375] on div at bounding box center [225, 346] width 90 height 73
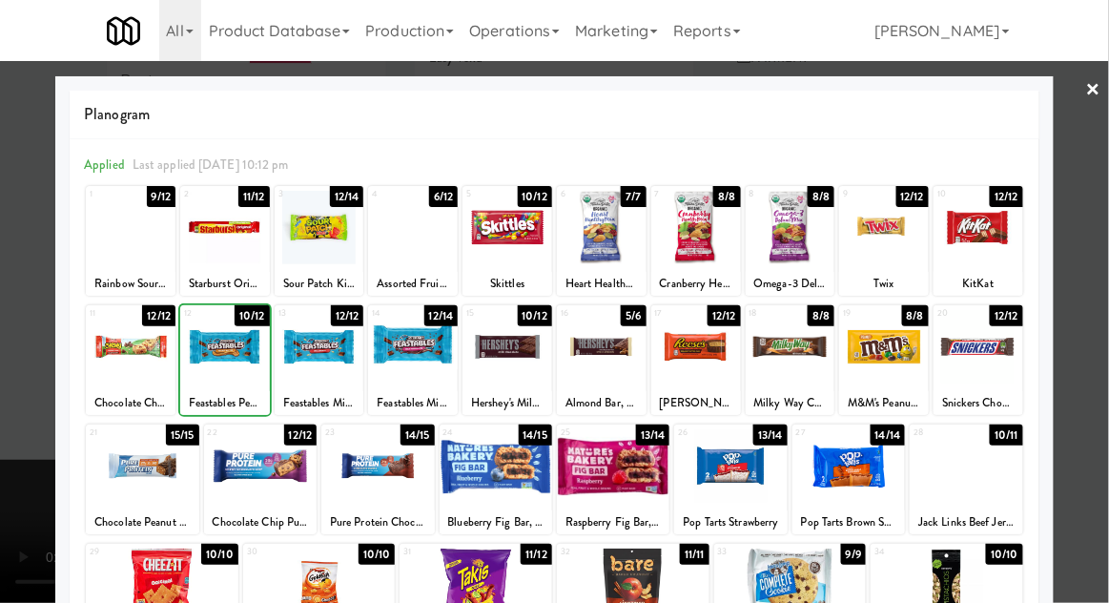
click at [1103, 456] on div at bounding box center [554, 301] width 1109 height 603
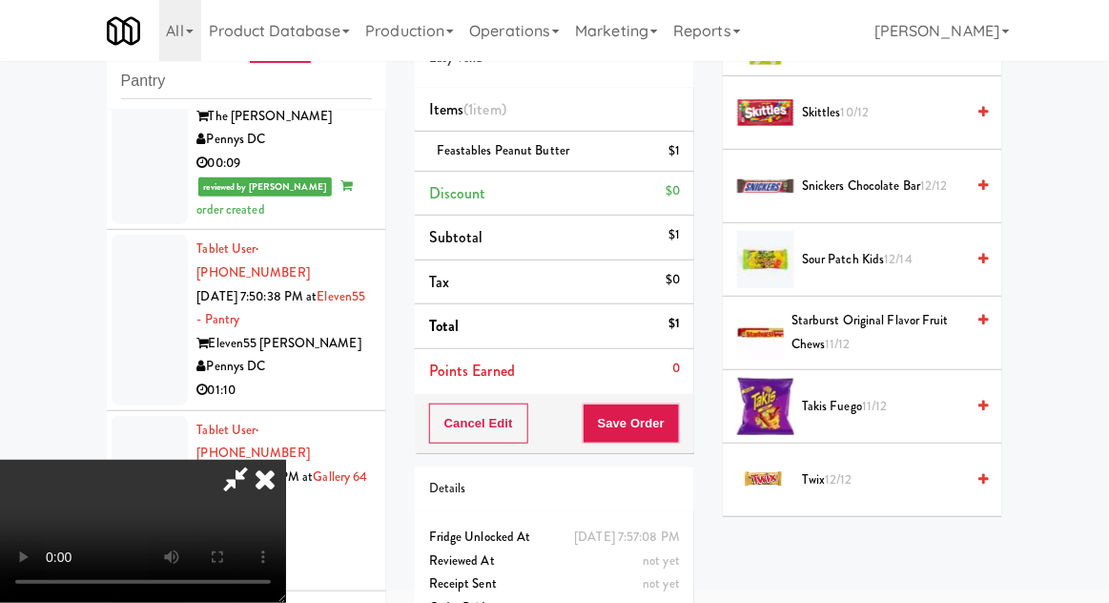
scroll to position [2657, 0]
click at [874, 467] on span "Twix 12/12" at bounding box center [883, 479] width 162 height 24
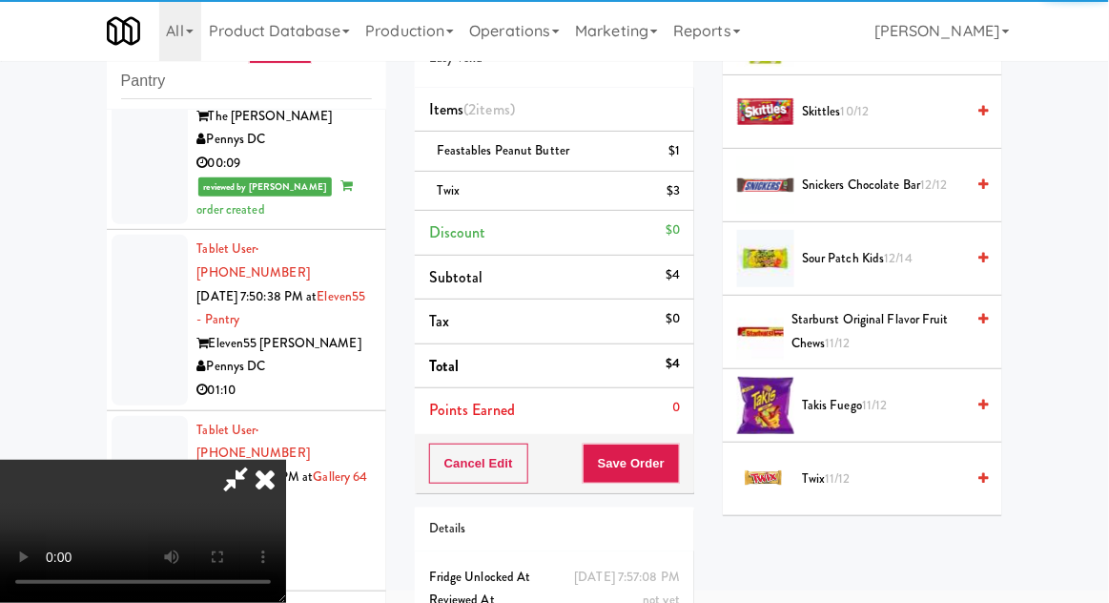
scroll to position [70, 0]
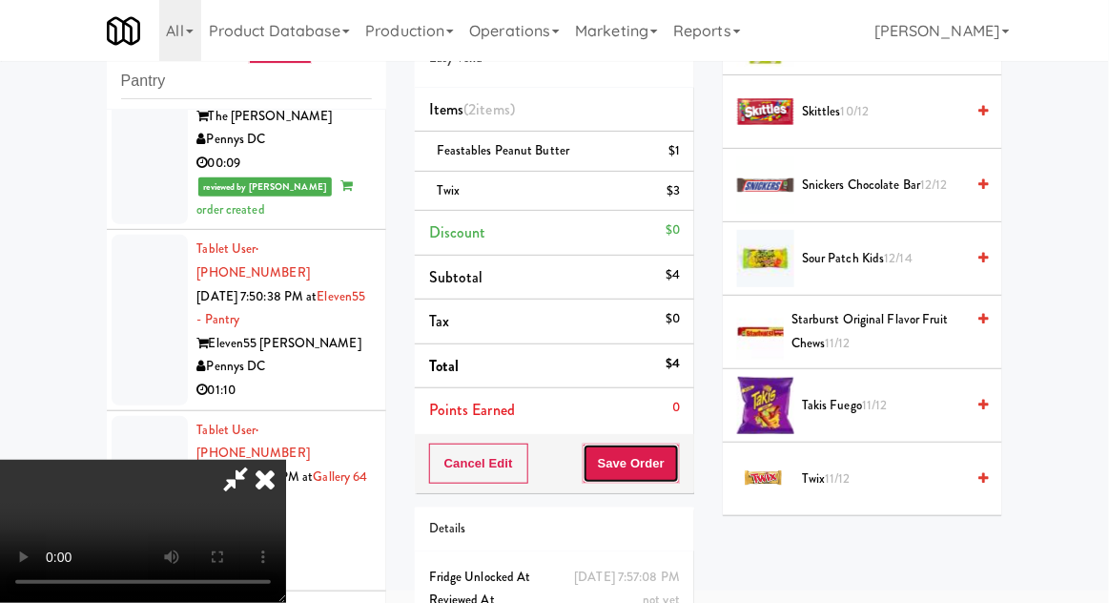
click at [679, 477] on button "Save Order" at bounding box center [631, 464] width 97 height 40
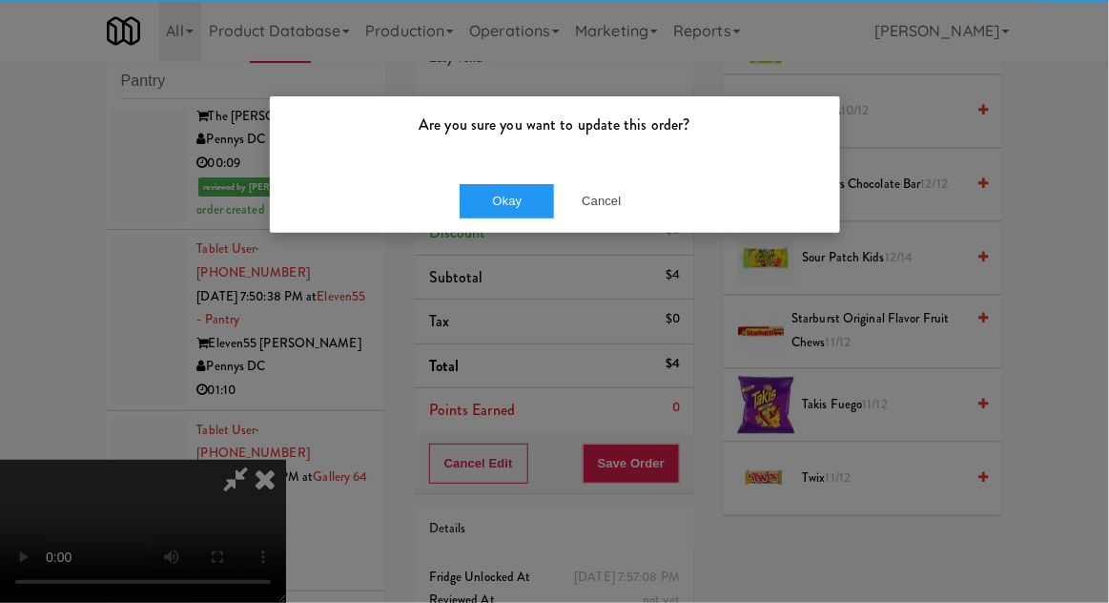
click at [474, 231] on div "Okay Cancel" at bounding box center [555, 201] width 570 height 64
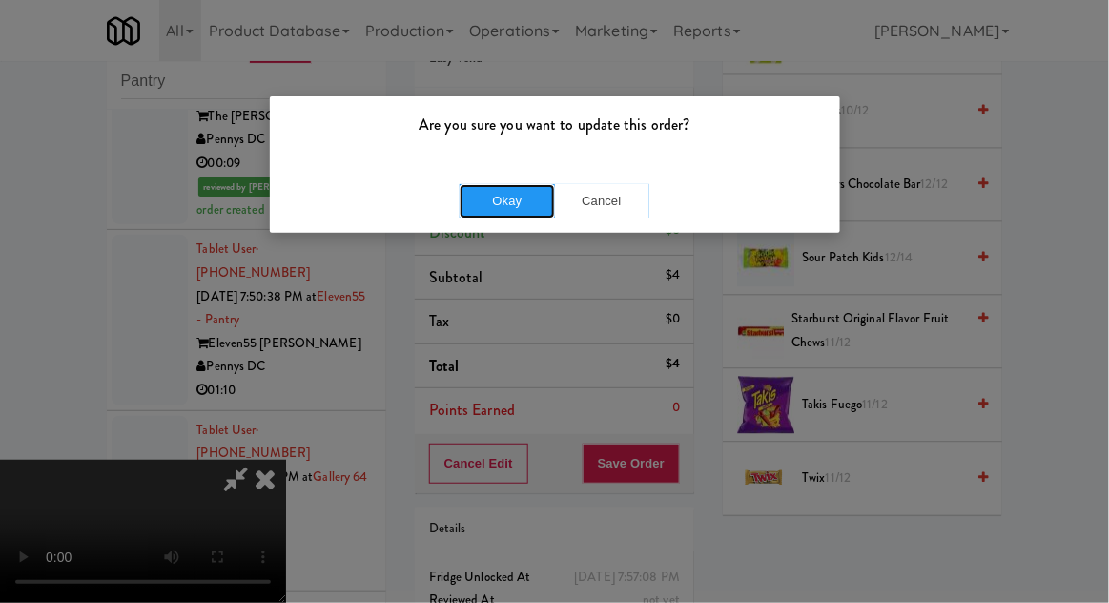
click at [474, 211] on button "Okay" at bounding box center [507, 201] width 95 height 34
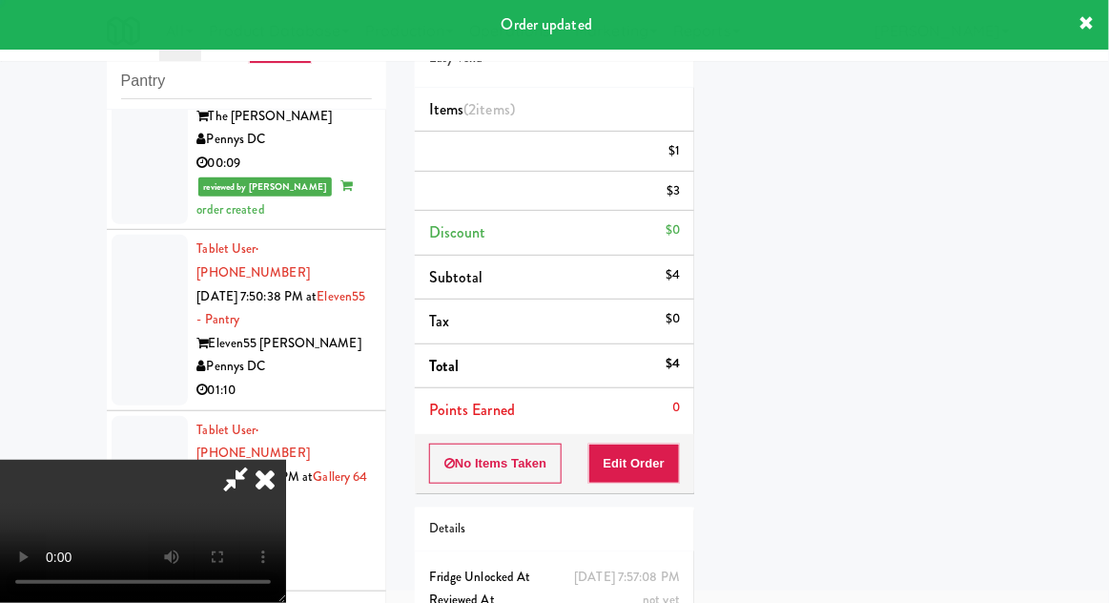
scroll to position [0, 0]
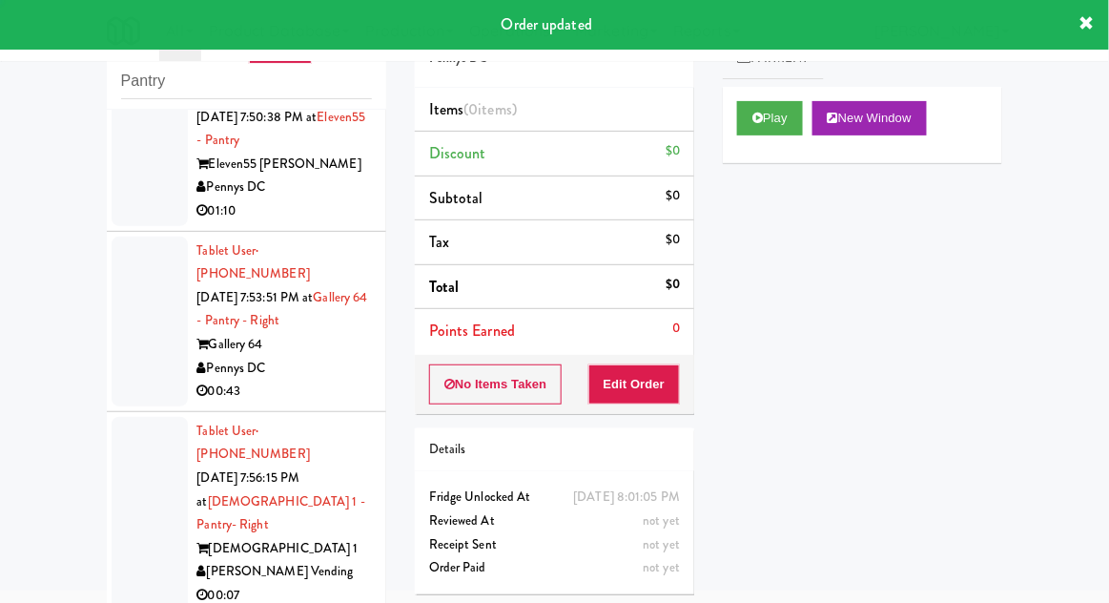
scroll to position [4280, 0]
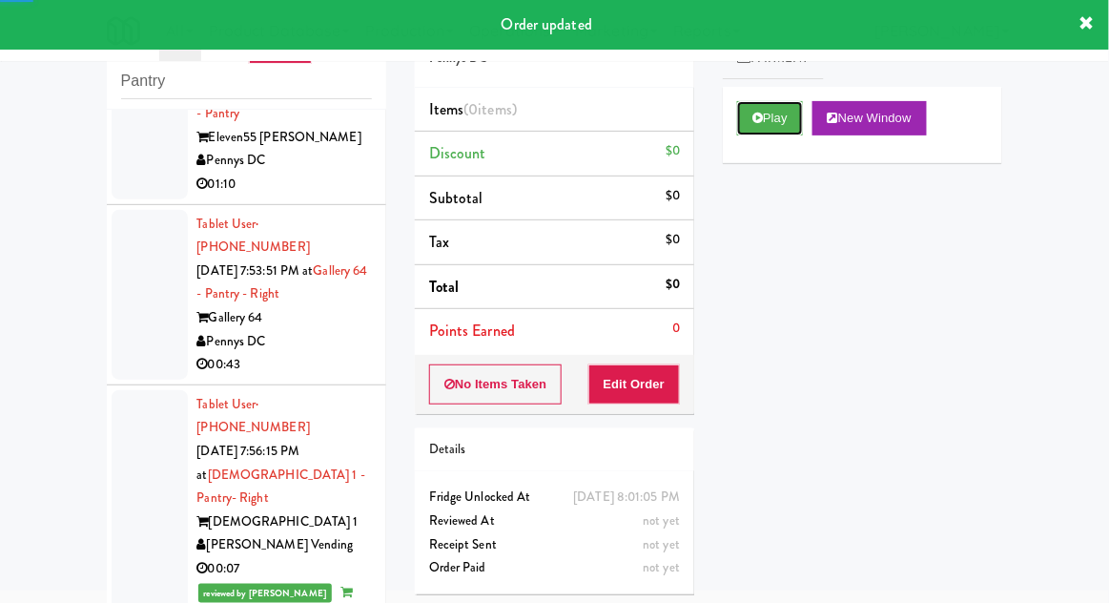
click at [777, 125] on button "Play" at bounding box center [770, 118] width 66 height 34
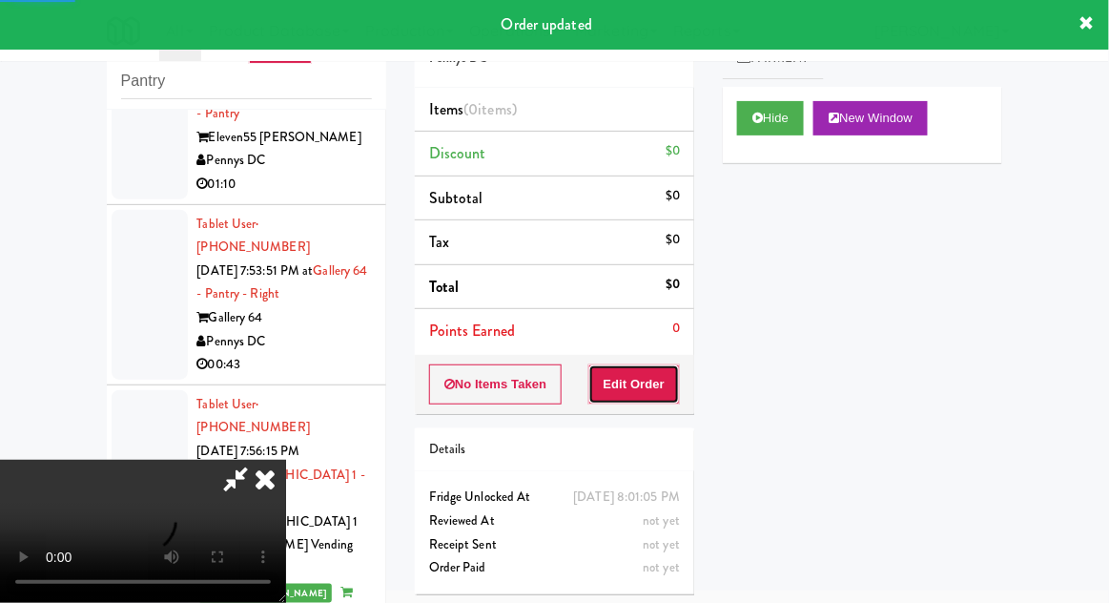
click at [666, 365] on button "Edit Order" at bounding box center [635, 384] width 93 height 40
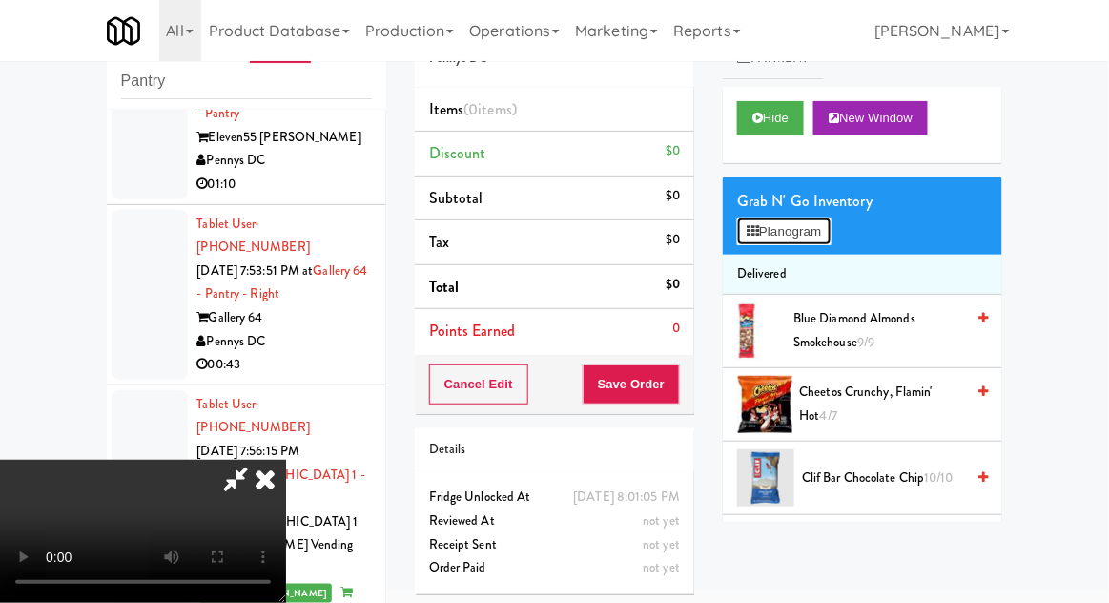
click at [828, 240] on button "Planogram" at bounding box center [783, 231] width 93 height 29
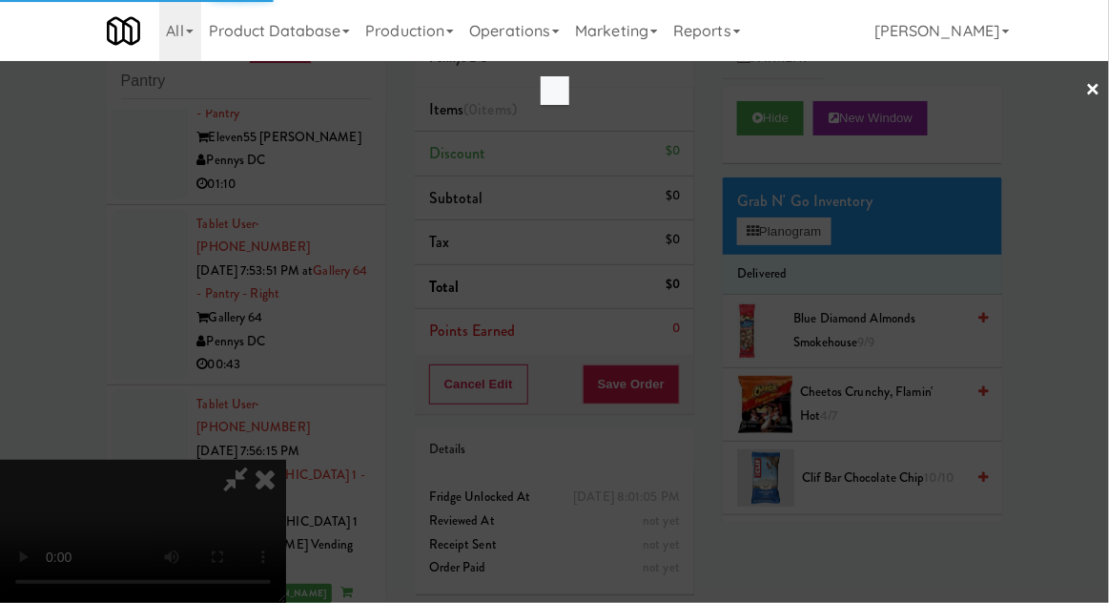
click at [104, 445] on div at bounding box center [554, 301] width 1109 height 603
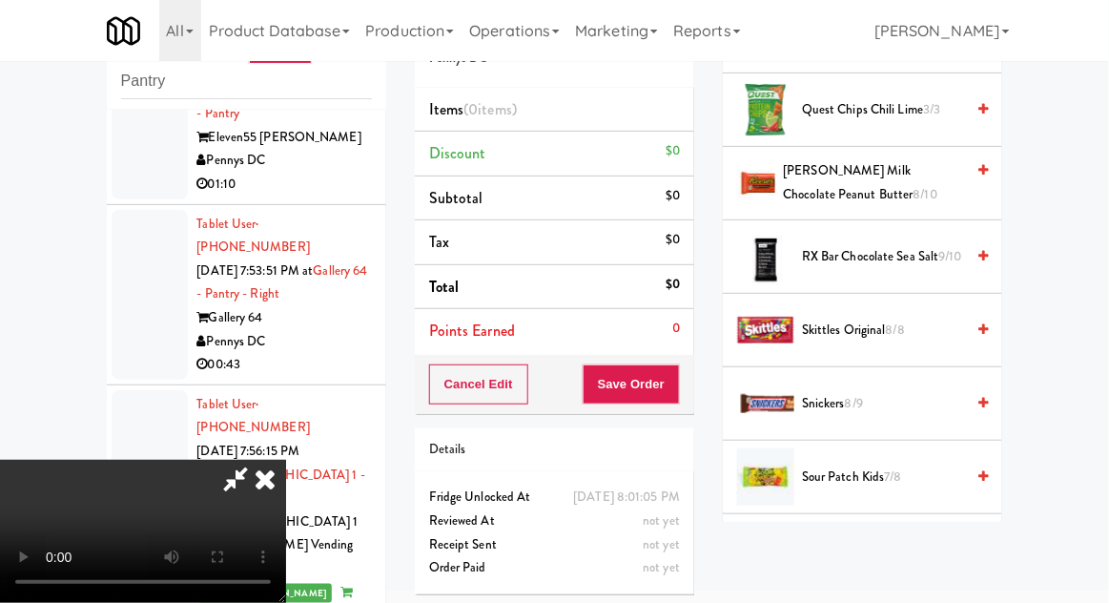
scroll to position [1826, 0]
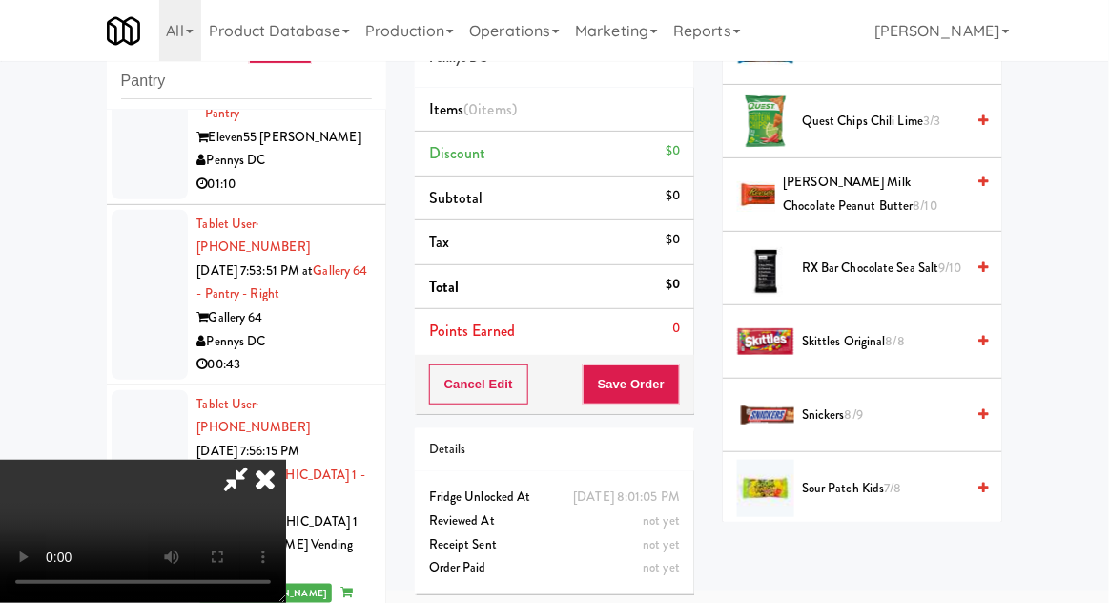
click at [877, 417] on span "Snickers 8/9" at bounding box center [883, 416] width 162 height 24
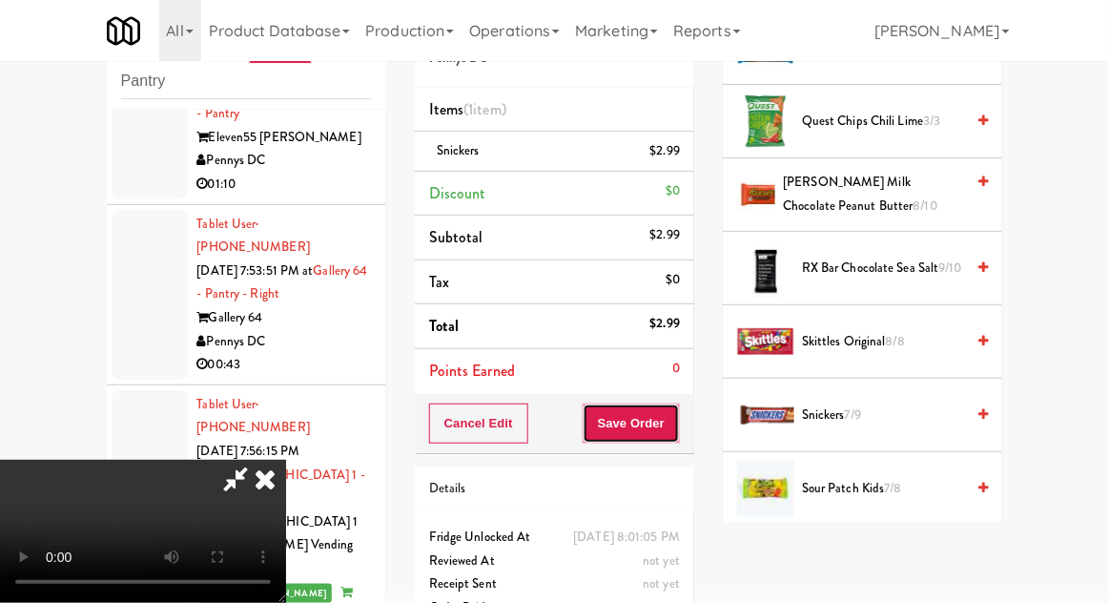
click at [674, 429] on button "Save Order" at bounding box center [631, 424] width 97 height 40
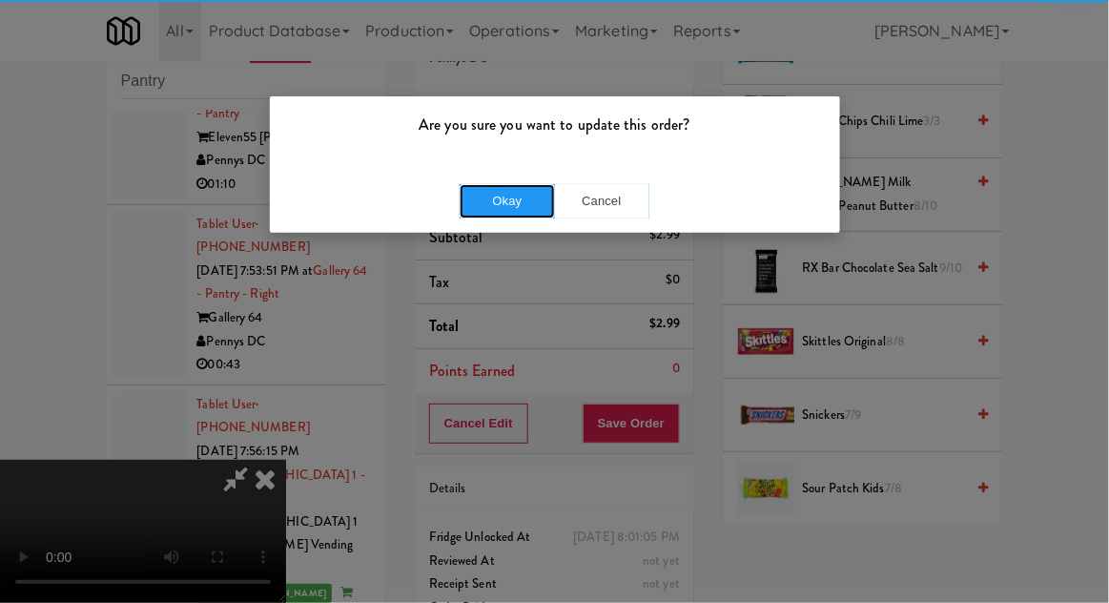
click at [493, 196] on button "Okay" at bounding box center [507, 201] width 95 height 34
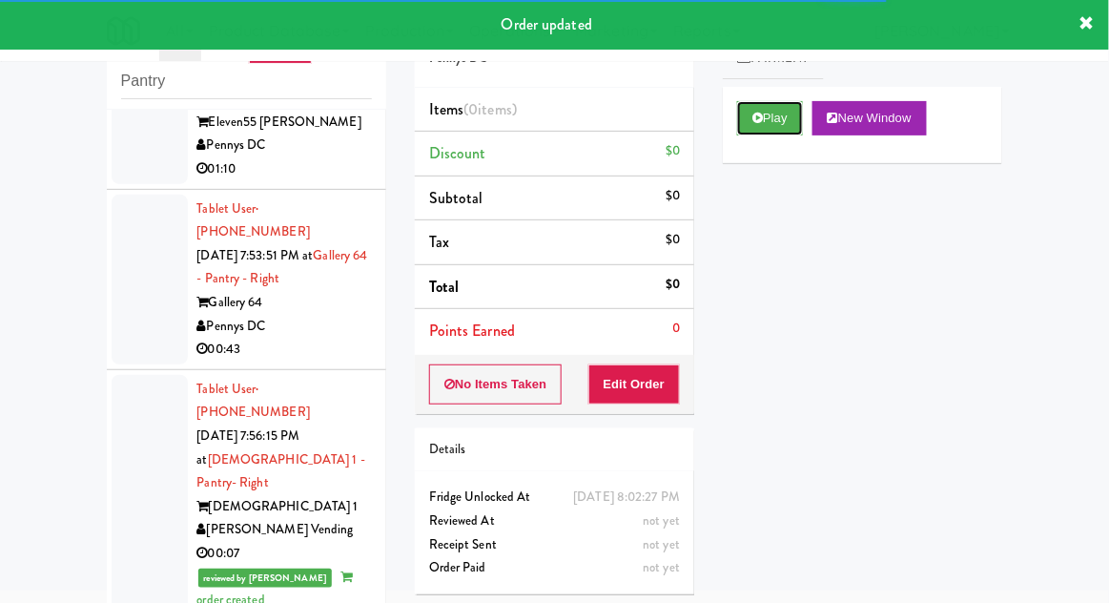
click at [786, 127] on button "Play" at bounding box center [770, 118] width 66 height 34
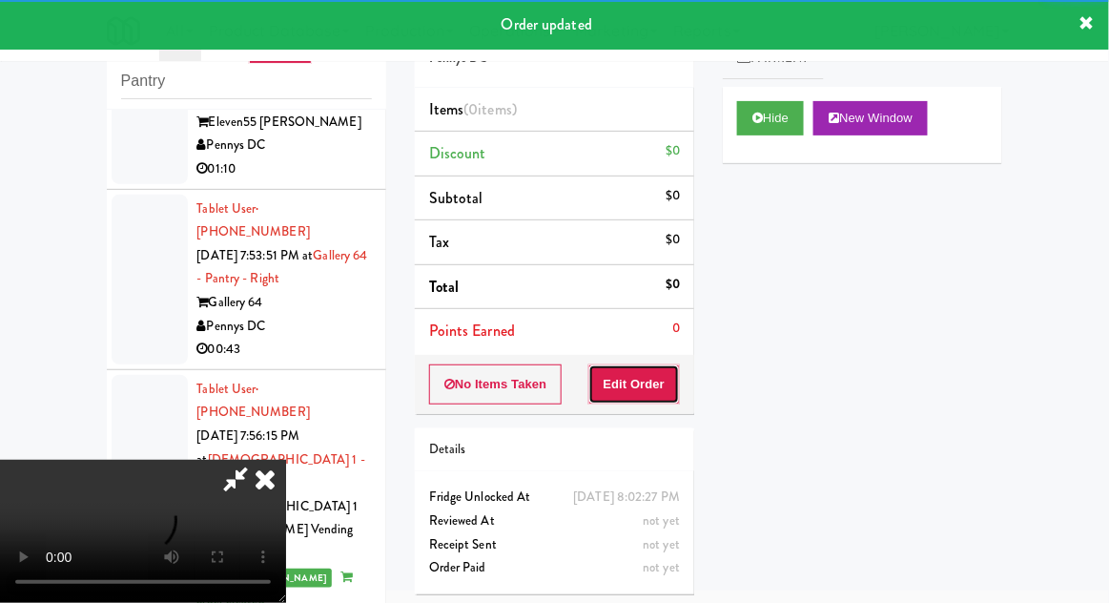
click at [655, 370] on button "Edit Order" at bounding box center [635, 384] width 93 height 40
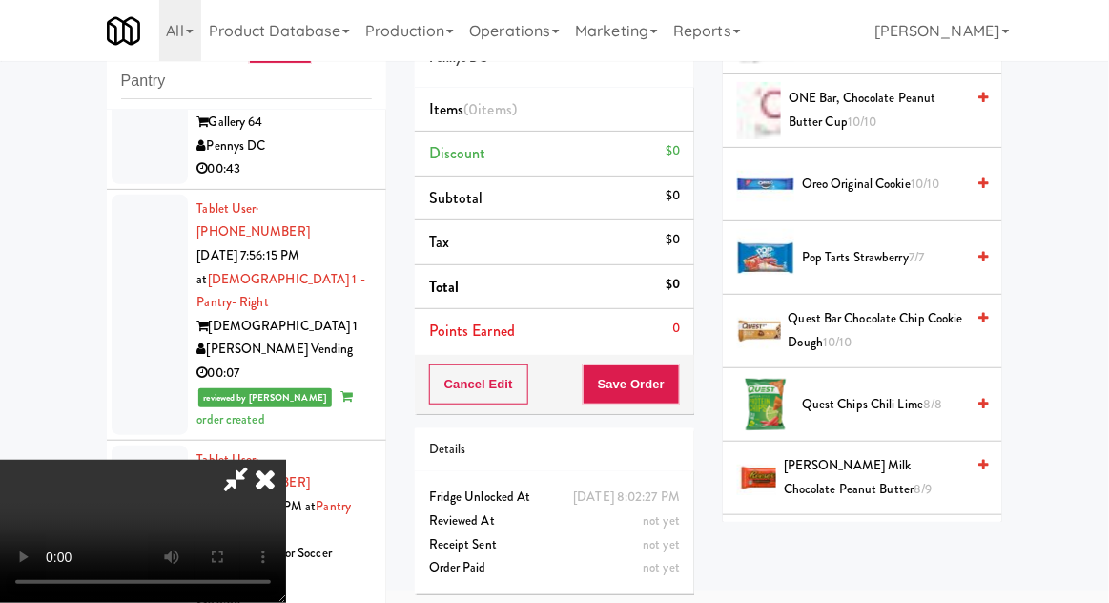
scroll to position [1617, 0]
click at [878, 467] on span "[PERSON_NAME] Milk Chocolate Peanut Butter 8/9" at bounding box center [874, 476] width 180 height 47
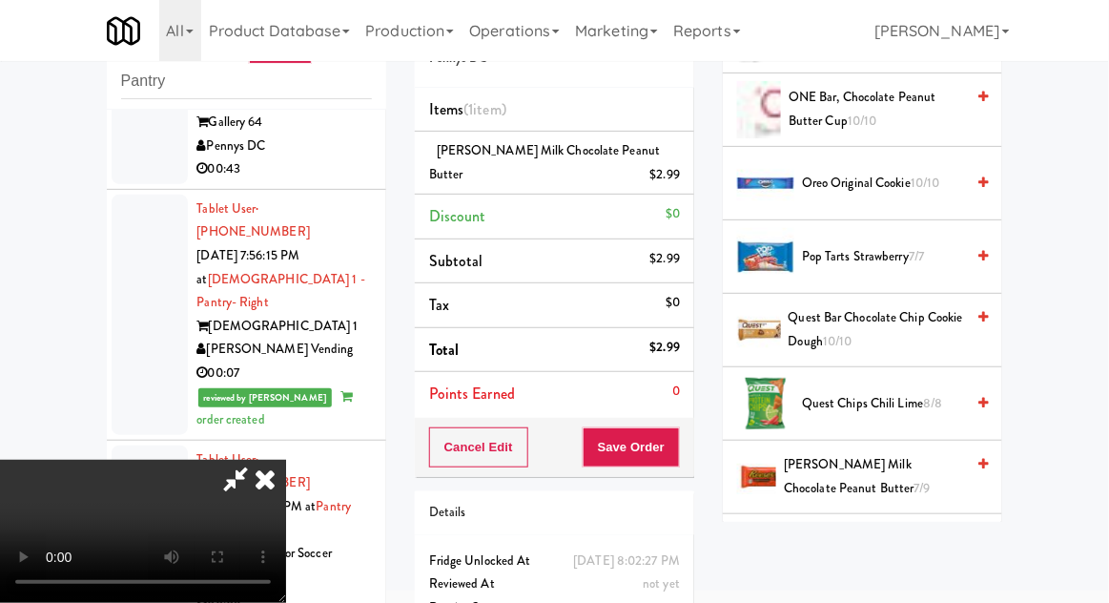
scroll to position [70, 0]
click at [673, 445] on button "Save Order" at bounding box center [631, 447] width 97 height 40
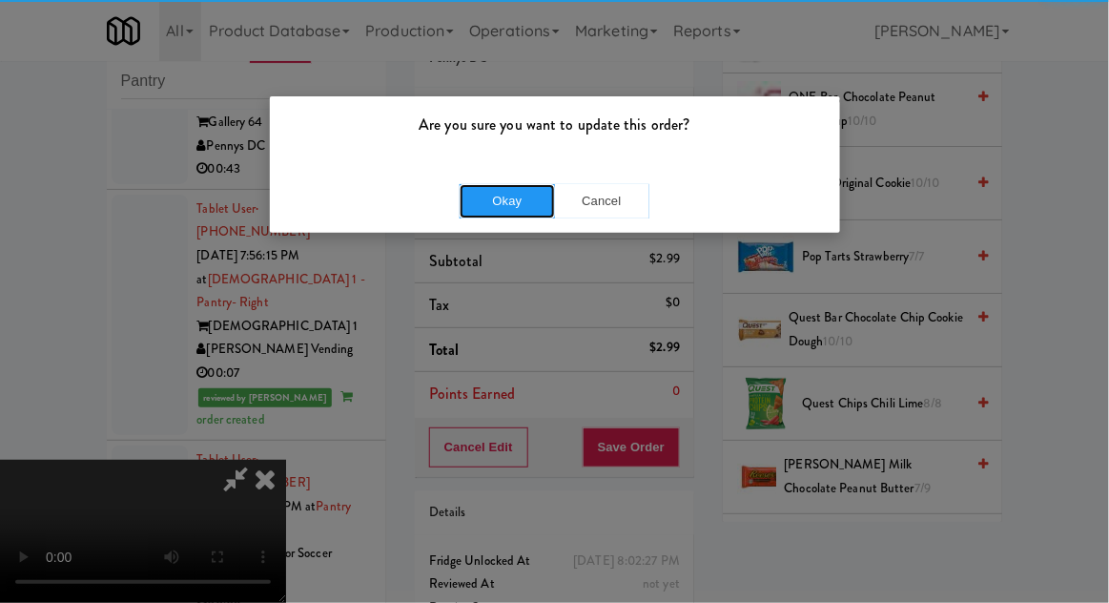
click at [489, 211] on button "Okay" at bounding box center [507, 201] width 95 height 34
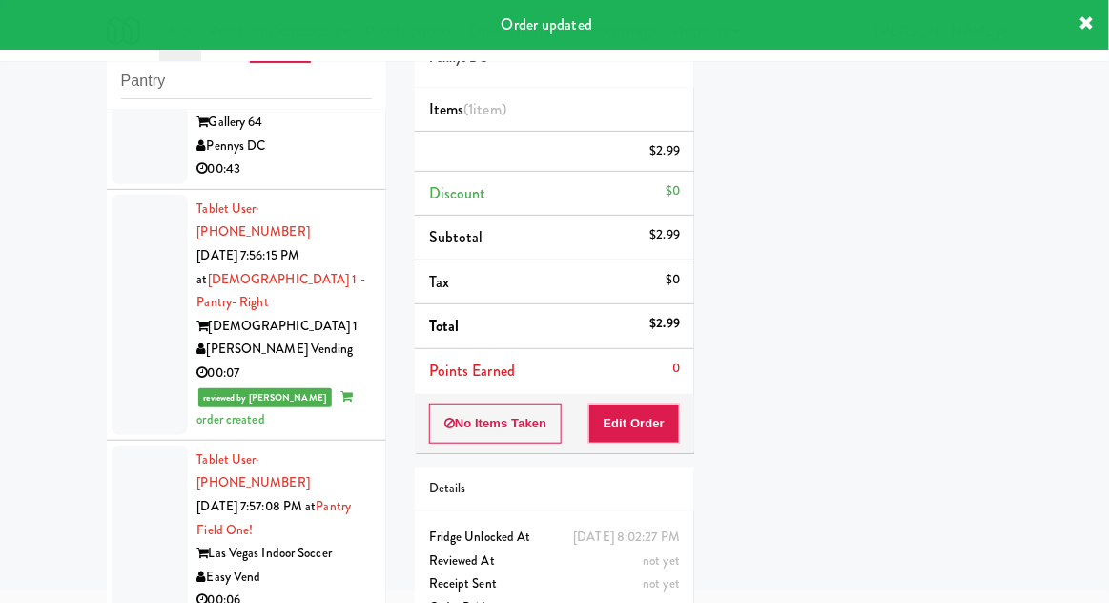
scroll to position [0, 0]
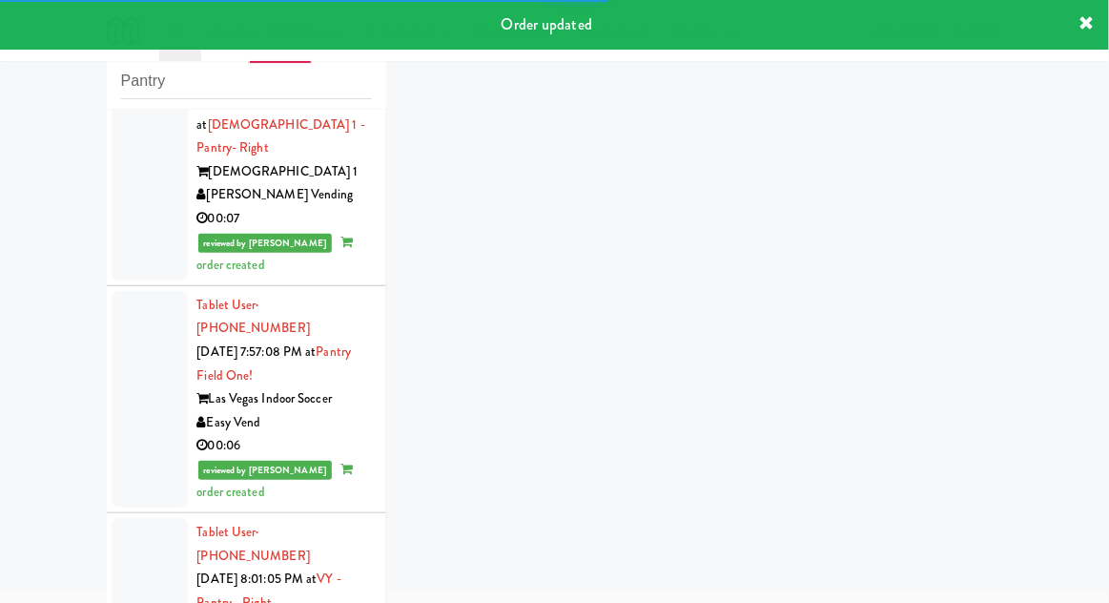
scroll to position [4665, 0]
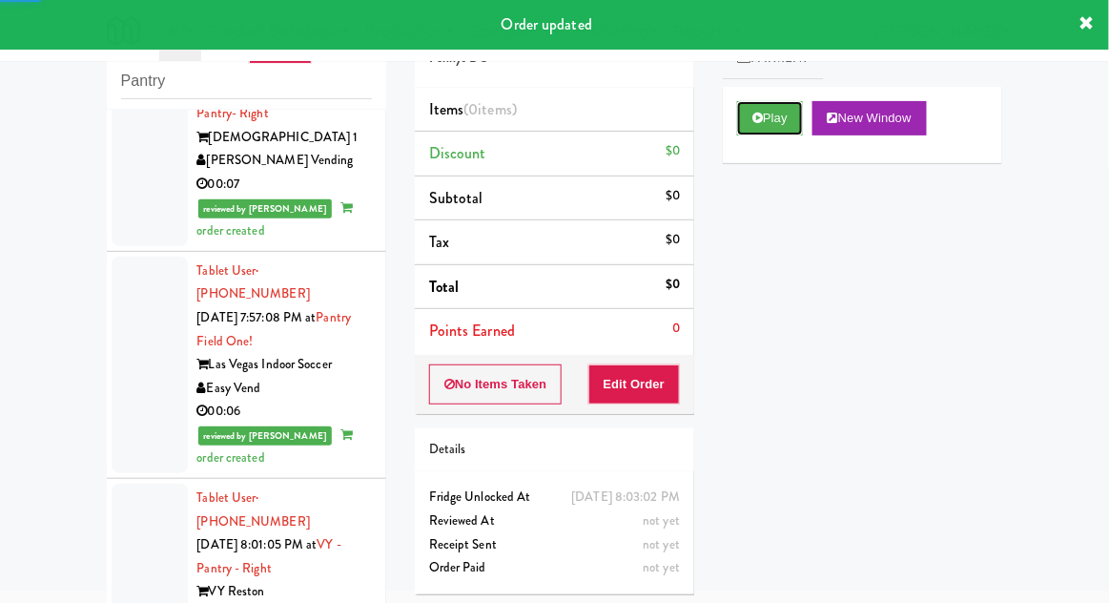
click at [783, 124] on button "Play" at bounding box center [770, 118] width 66 height 34
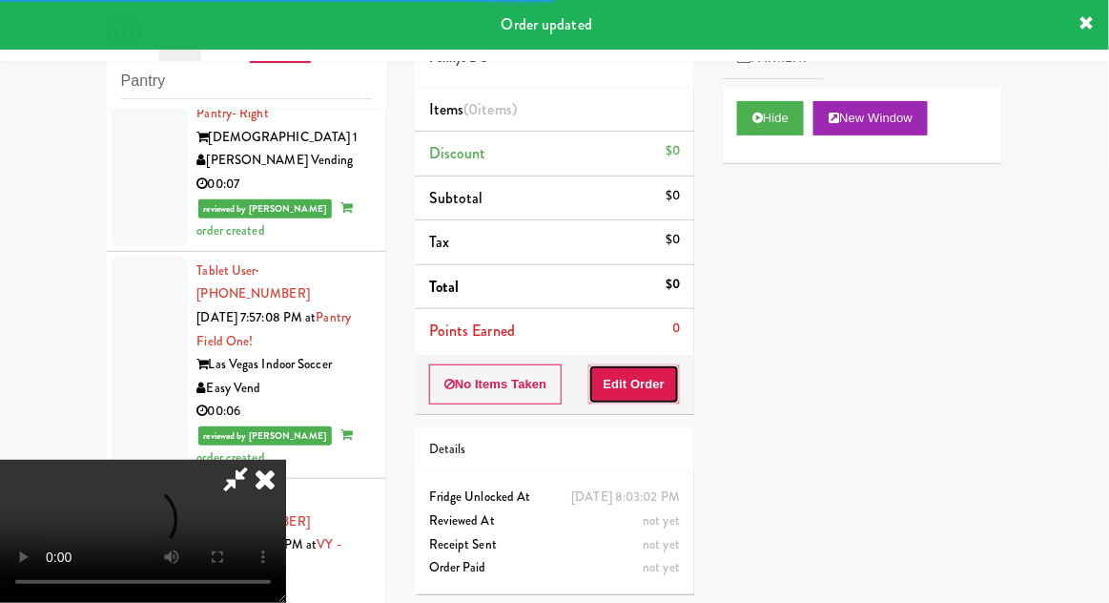
click at [668, 373] on button "Edit Order" at bounding box center [635, 384] width 93 height 40
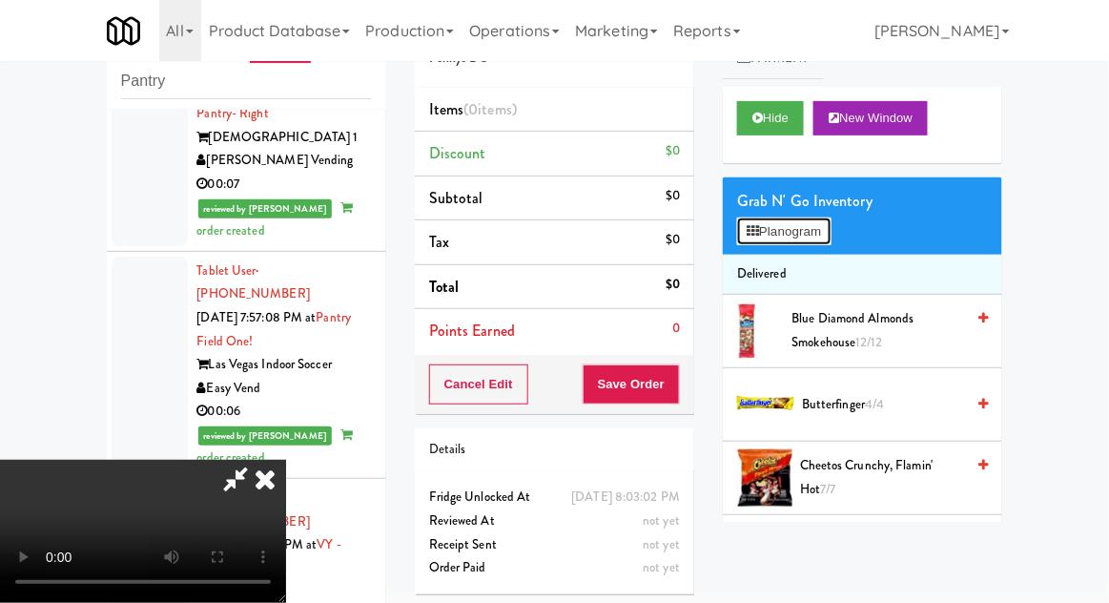
click at [796, 233] on button "Planogram" at bounding box center [783, 231] width 93 height 29
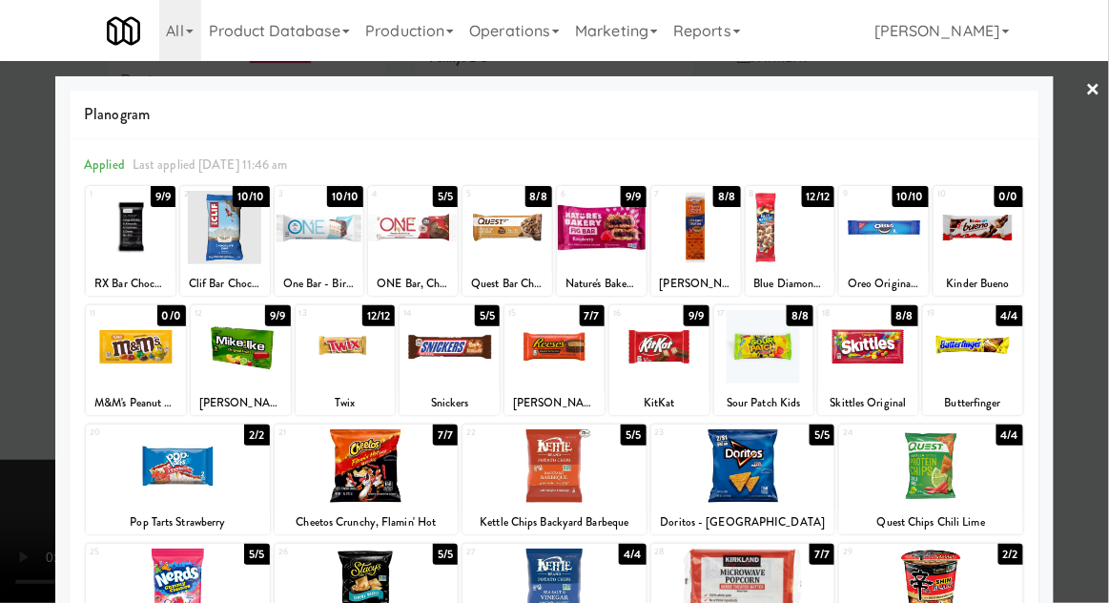
click at [176, 474] on div at bounding box center [178, 465] width 184 height 73
click at [1088, 436] on div at bounding box center [554, 301] width 1109 height 603
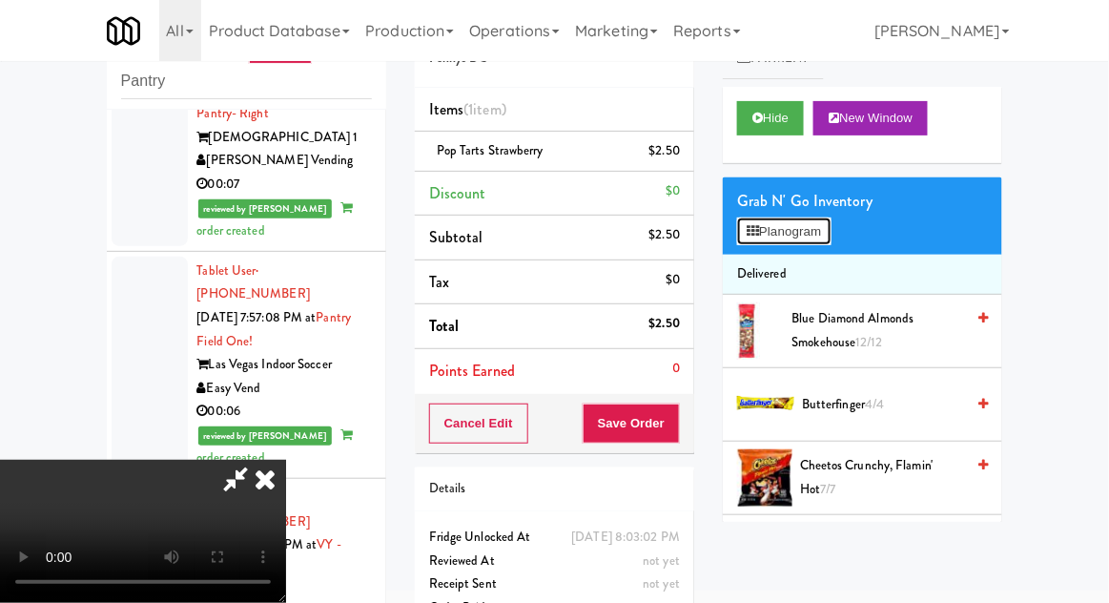
click at [817, 235] on button "Planogram" at bounding box center [783, 231] width 93 height 29
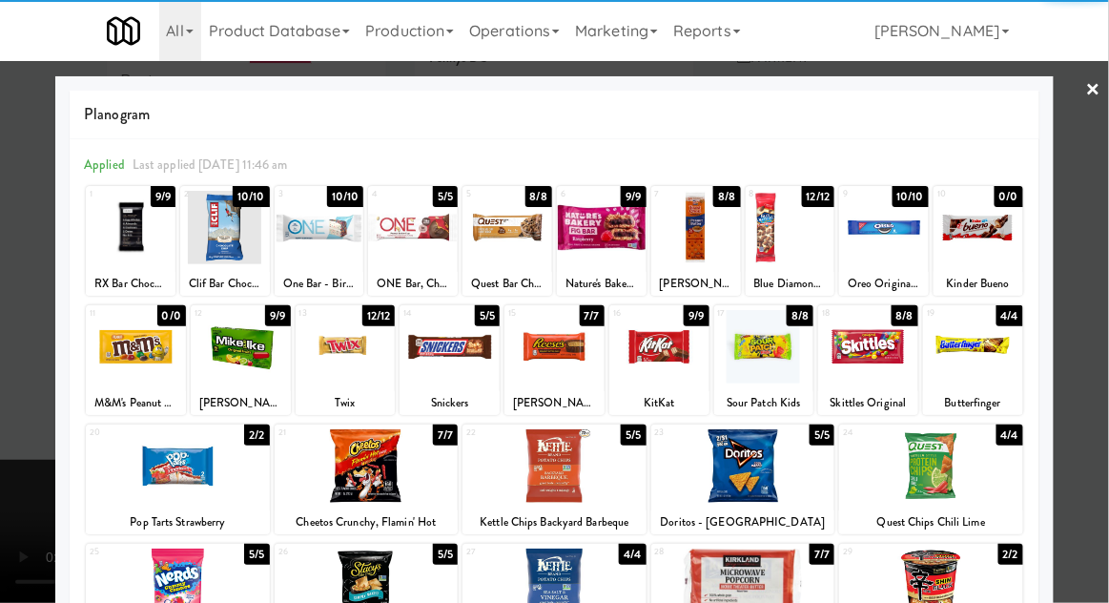
click at [248, 367] on div at bounding box center [241, 346] width 100 height 73
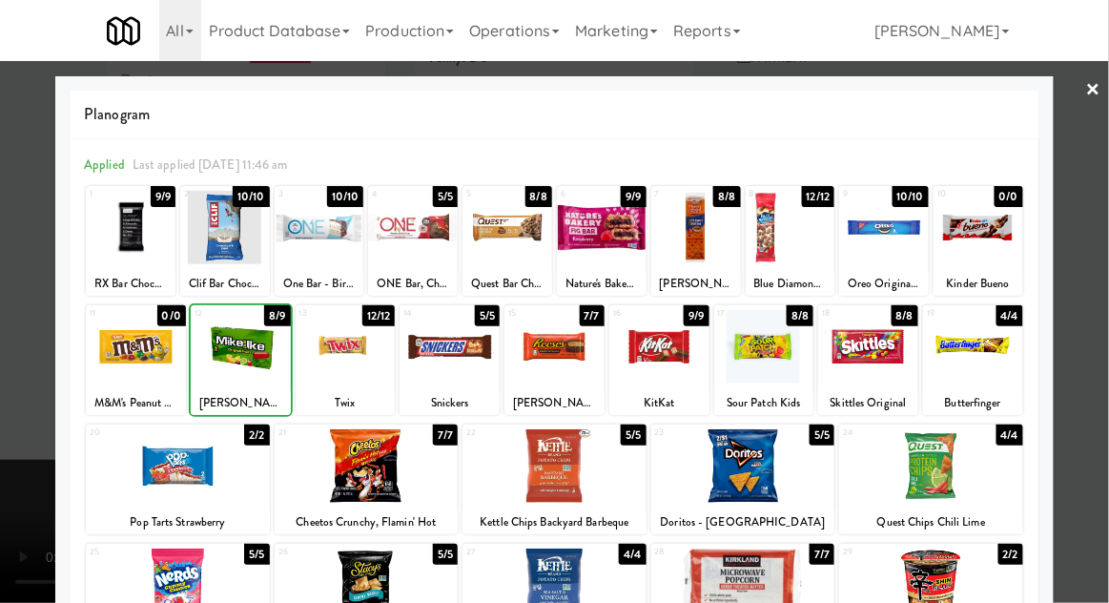
click at [1096, 432] on div at bounding box center [554, 301] width 1109 height 603
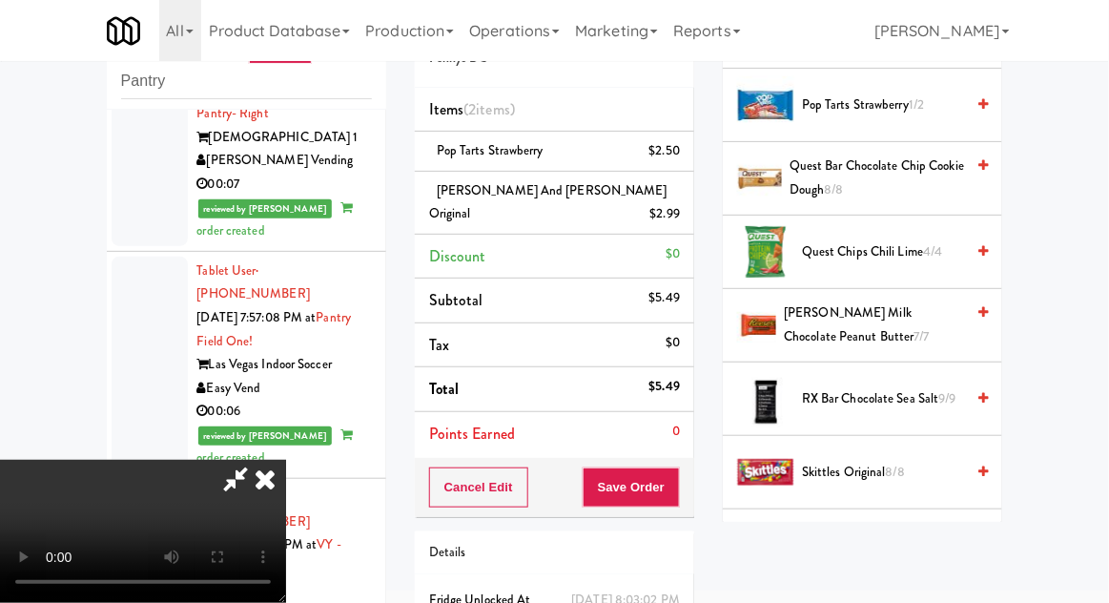
scroll to position [1589, 0]
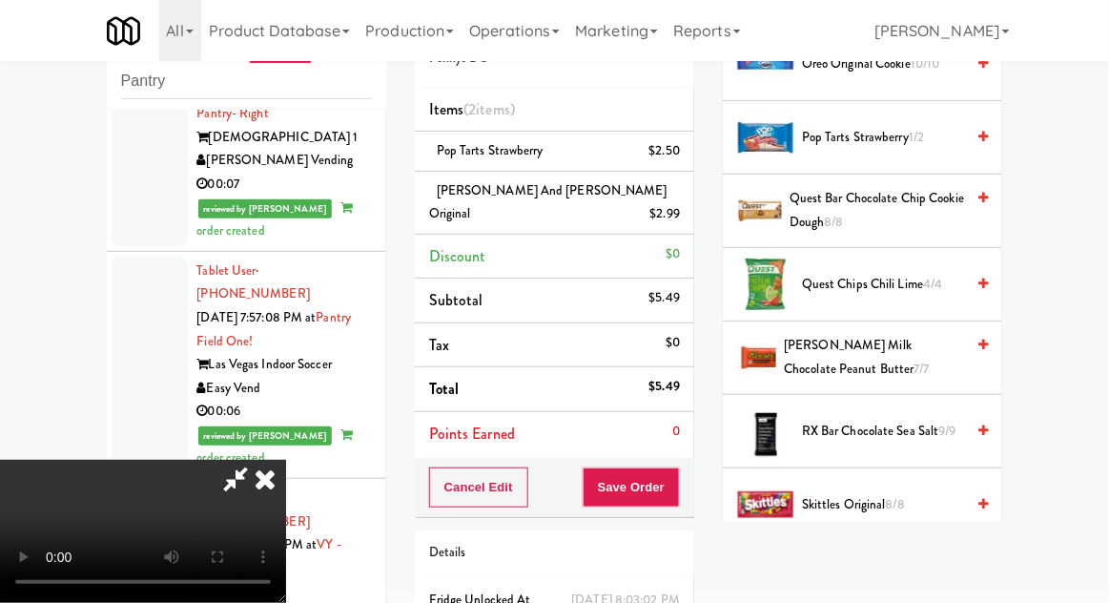
click at [868, 352] on span "[PERSON_NAME] Milk Chocolate Peanut Butter 7/7" at bounding box center [874, 357] width 180 height 47
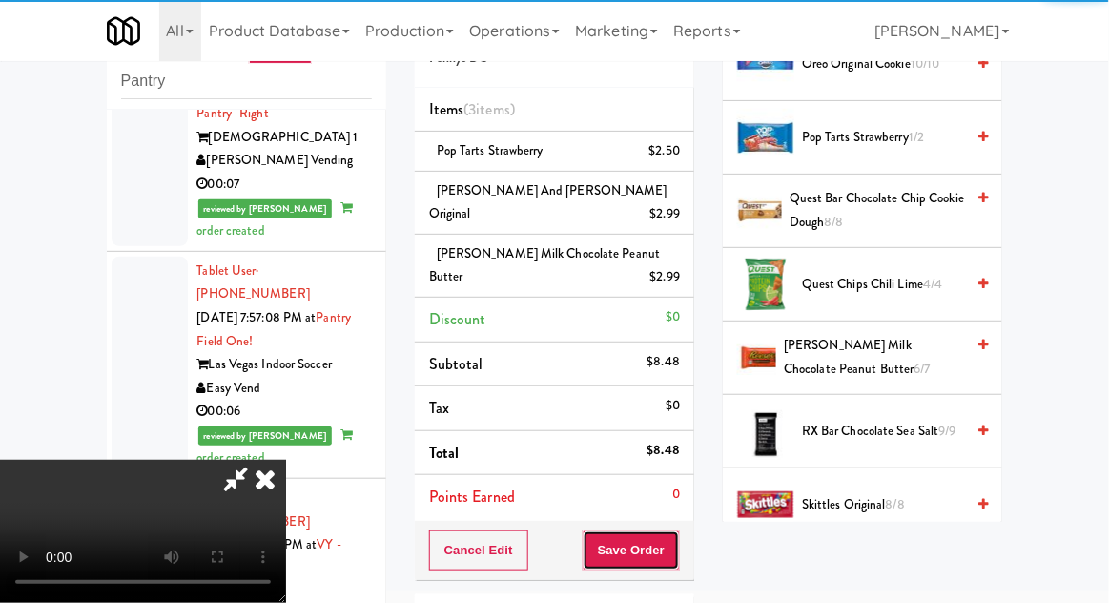
click at [671, 537] on button "Save Order" at bounding box center [631, 550] width 97 height 40
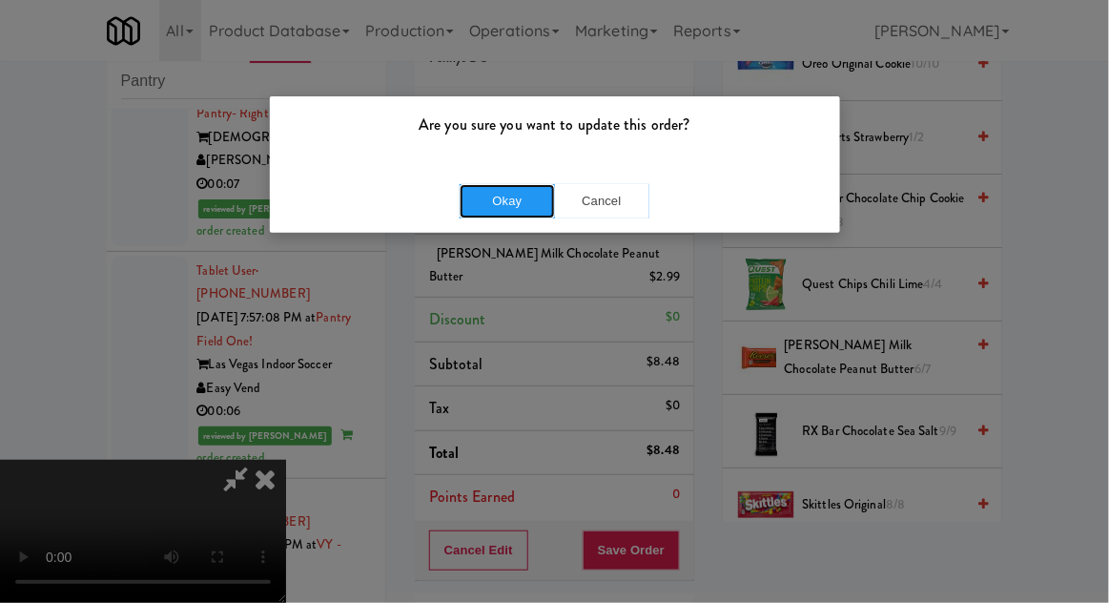
click at [487, 216] on button "Okay" at bounding box center [507, 201] width 95 height 34
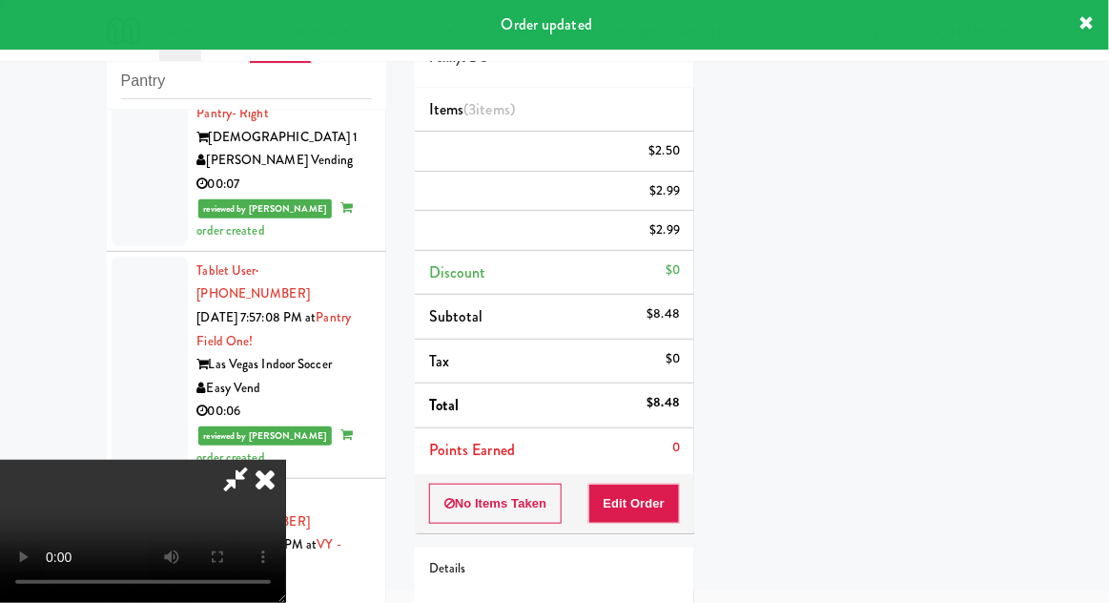
scroll to position [188, 0]
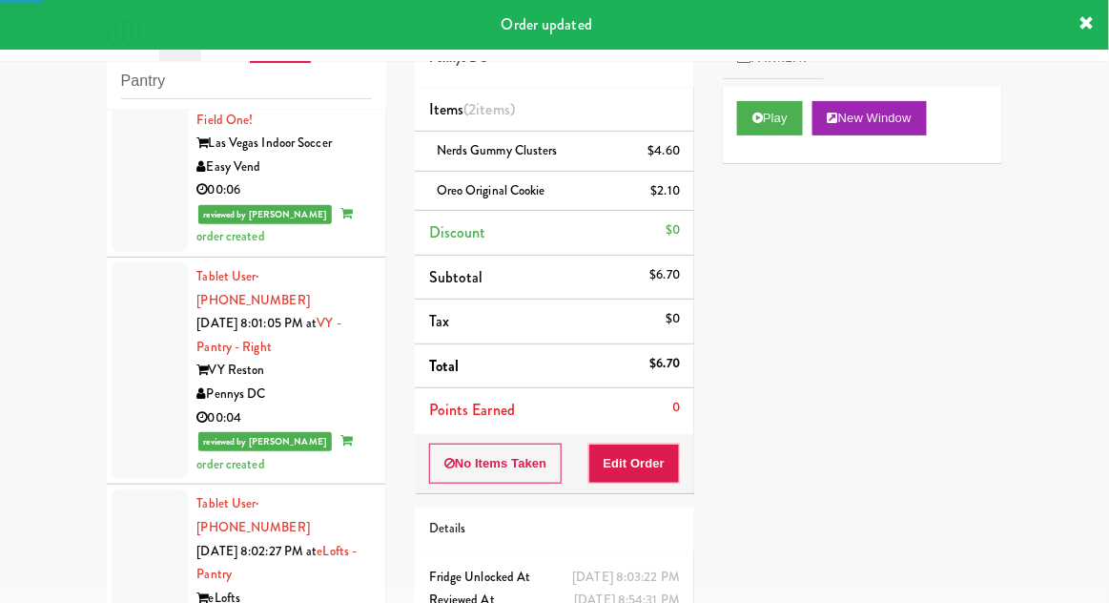
scroll to position [4884, 0]
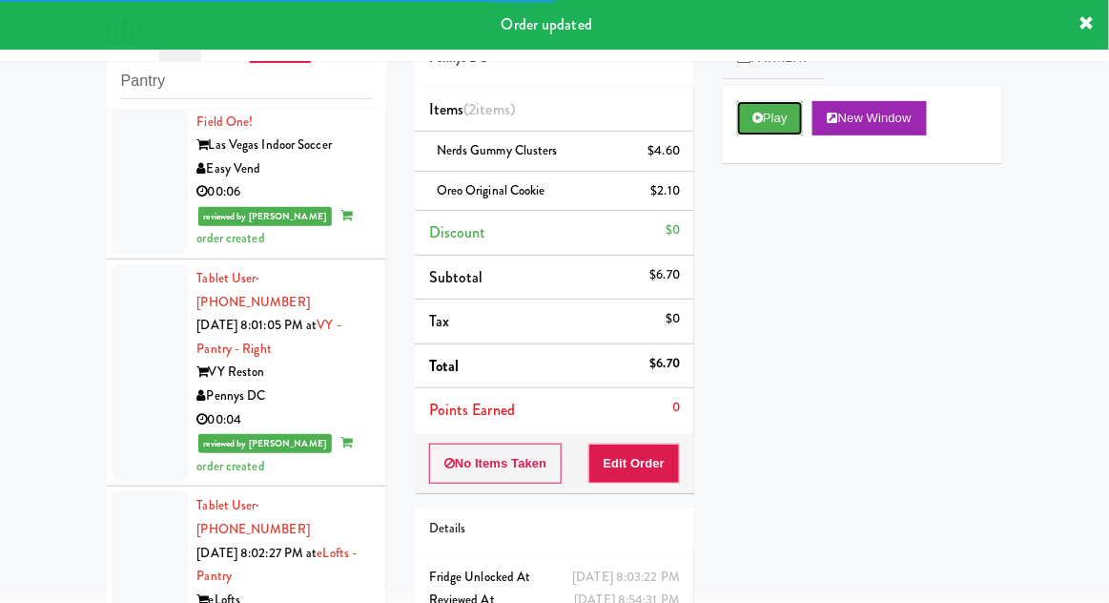
click at [785, 122] on button "Play" at bounding box center [770, 118] width 66 height 34
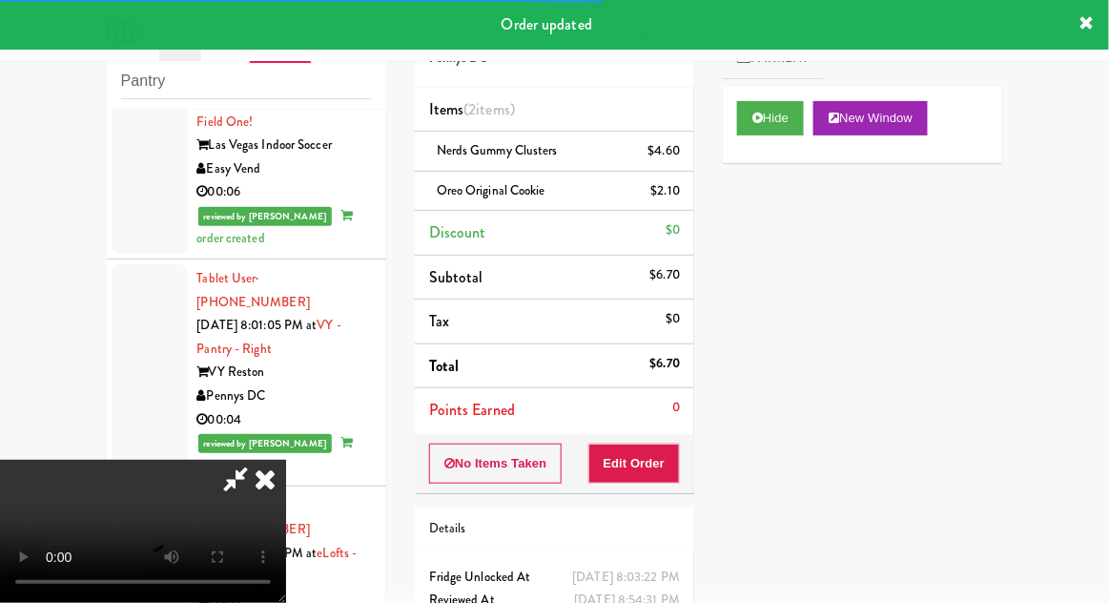
click at [270, 498] on icon at bounding box center [265, 479] width 42 height 38
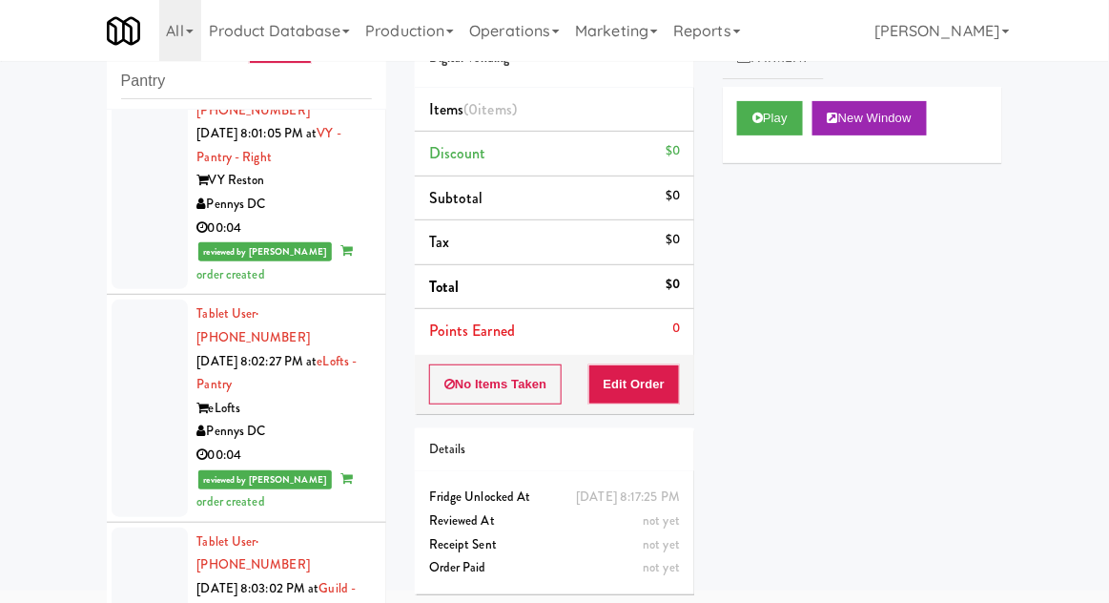
scroll to position [5077, 0]
click at [784, 114] on button "Play" at bounding box center [770, 118] width 66 height 34
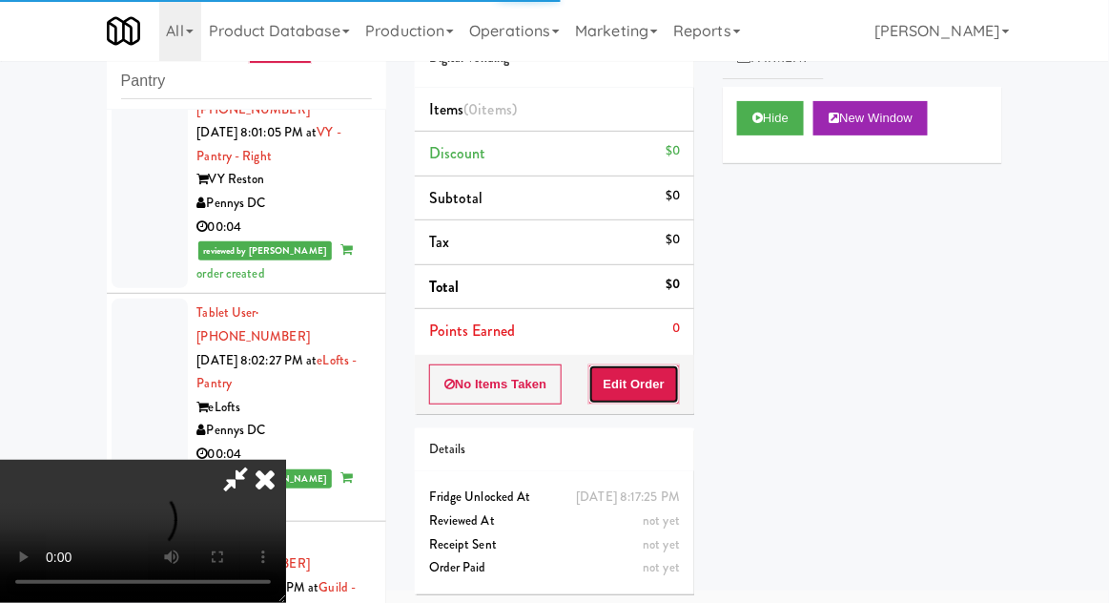
click at [646, 391] on button "Edit Order" at bounding box center [635, 384] width 93 height 40
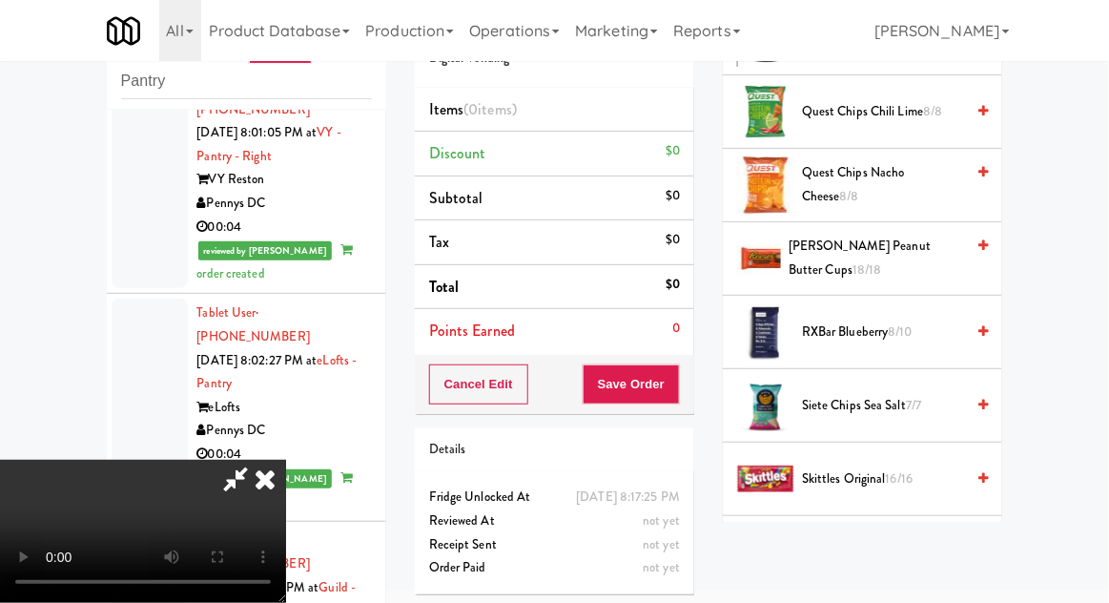
scroll to position [1539, 0]
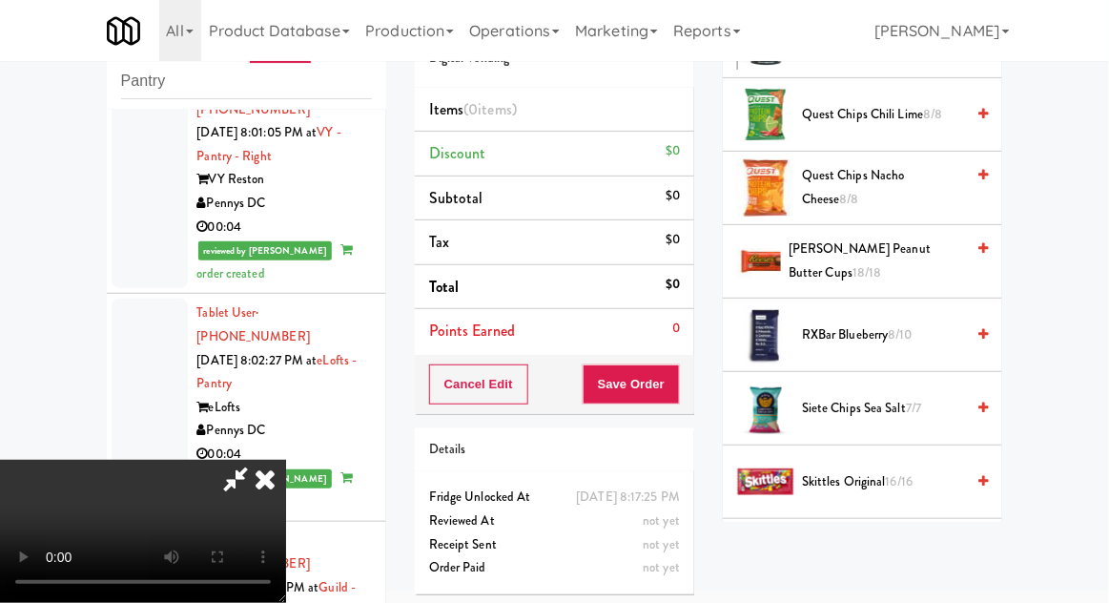
click at [913, 325] on span "8/10" at bounding box center [901, 334] width 24 height 18
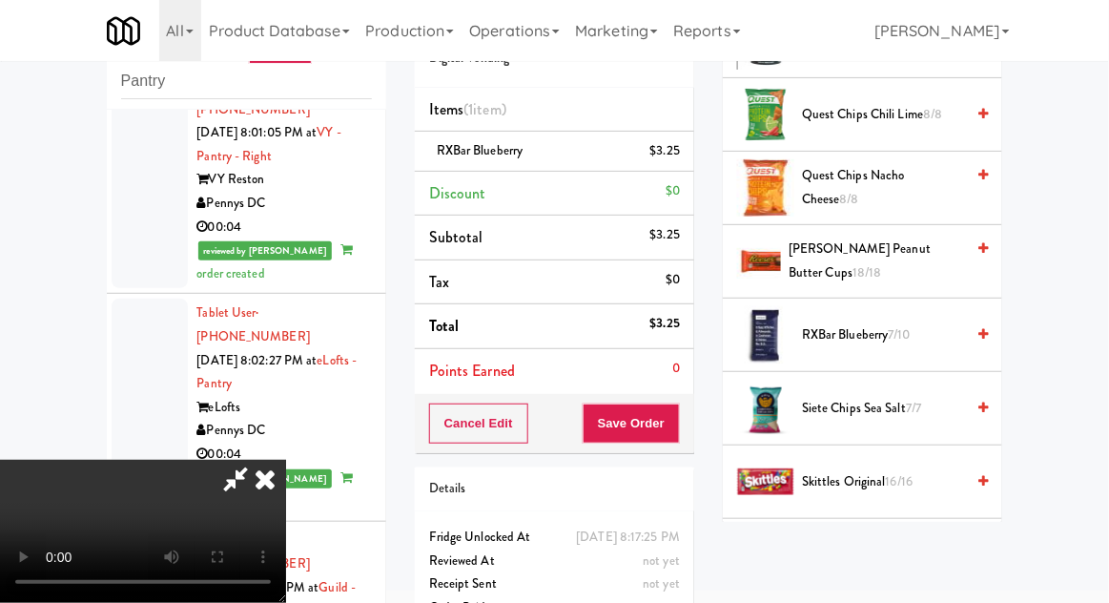
scroll to position [70, 0]
click at [673, 432] on button "Save Order" at bounding box center [631, 424] width 97 height 40
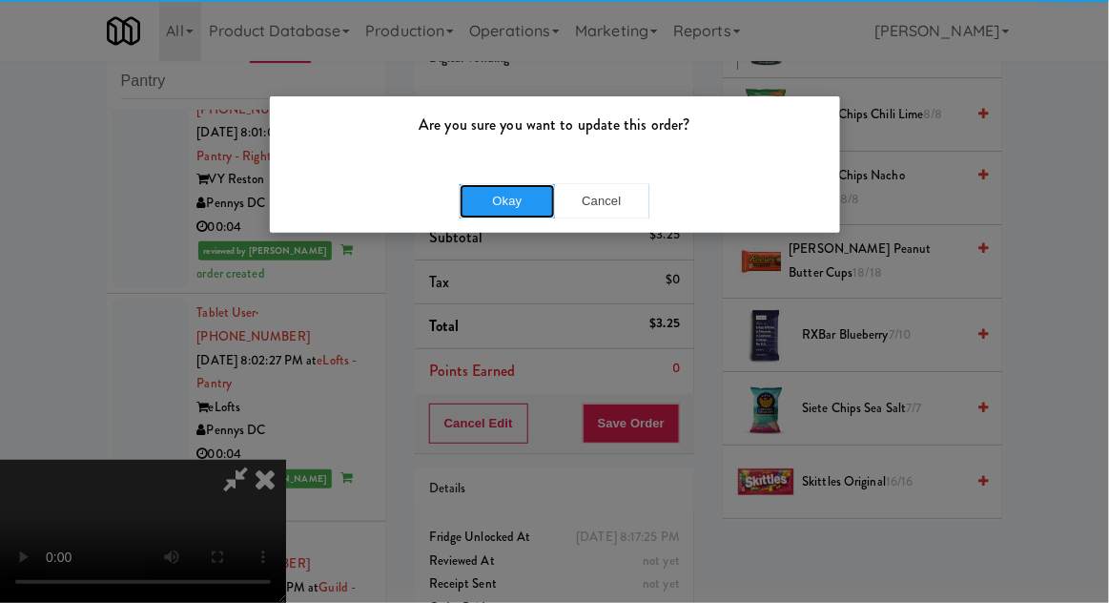
click at [473, 204] on button "Okay" at bounding box center [507, 201] width 95 height 34
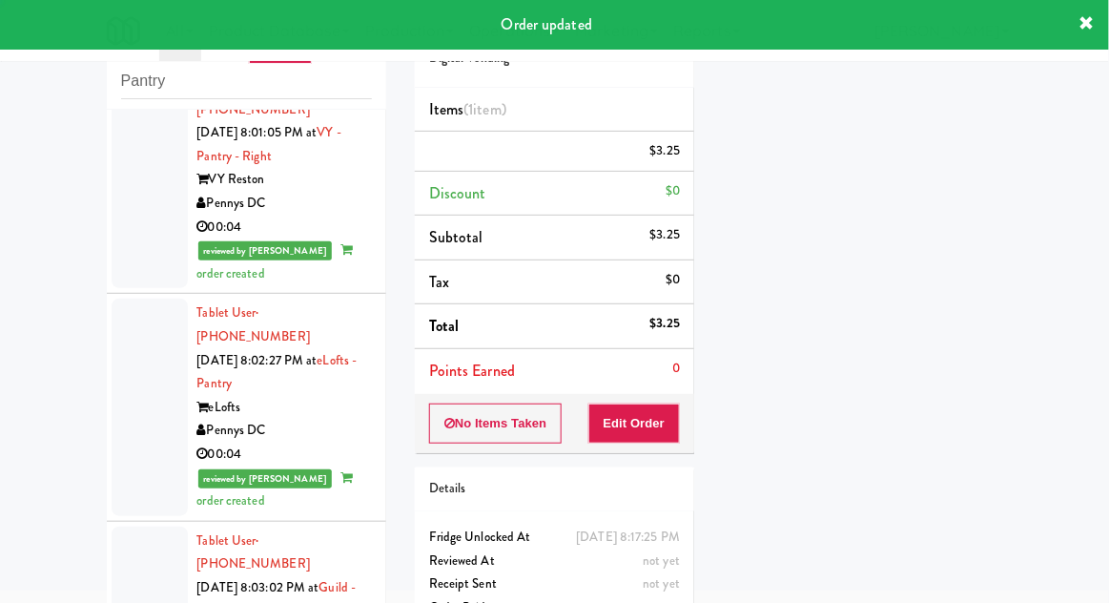
scroll to position [0, 0]
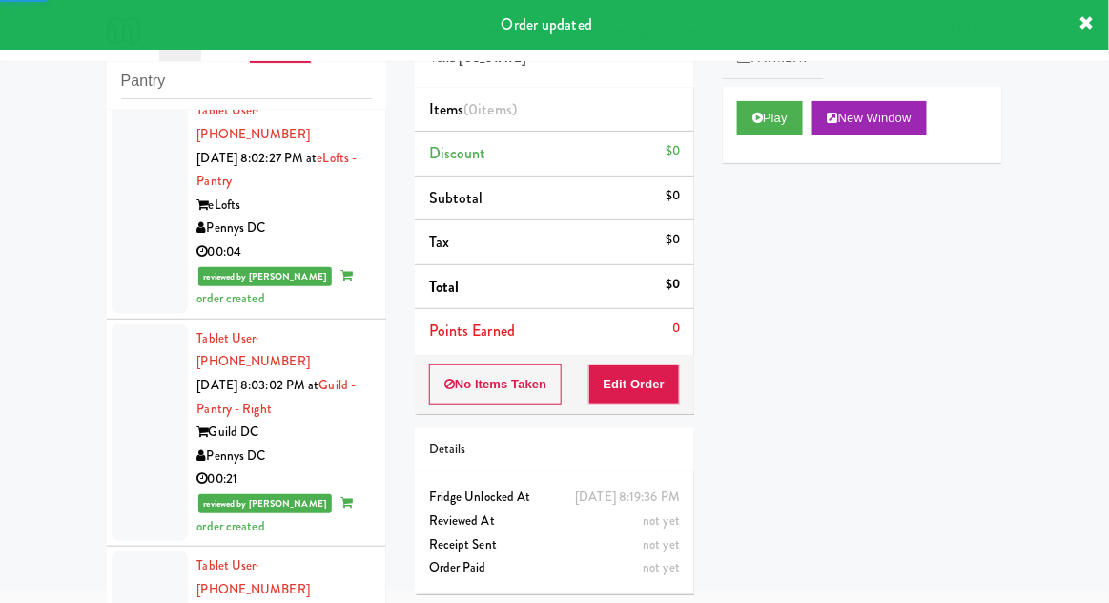
scroll to position [5282, 0]
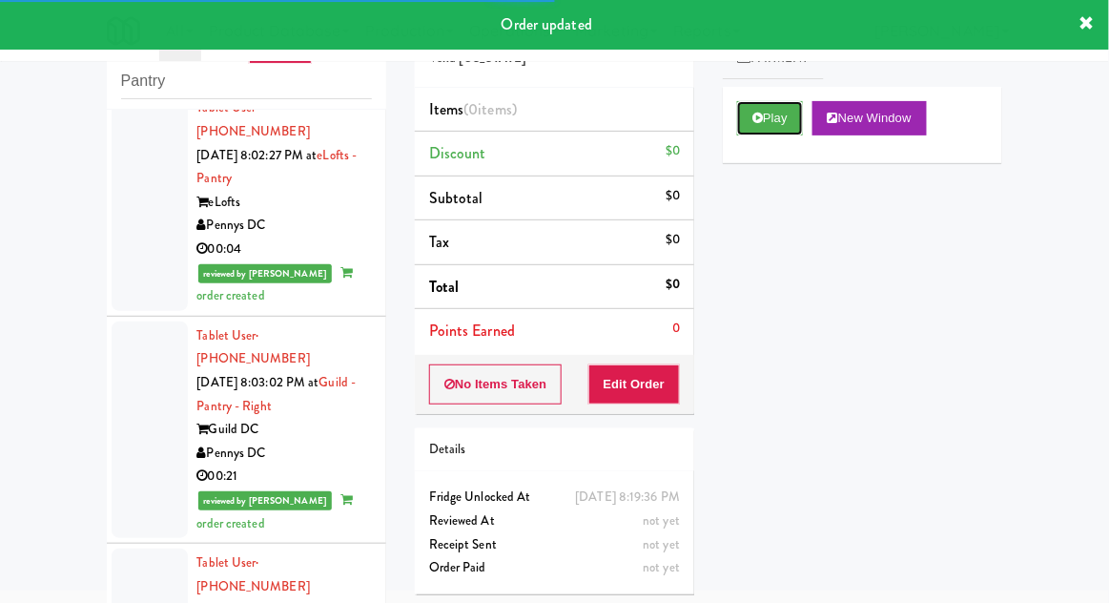
click at [771, 109] on button "Play" at bounding box center [770, 118] width 66 height 34
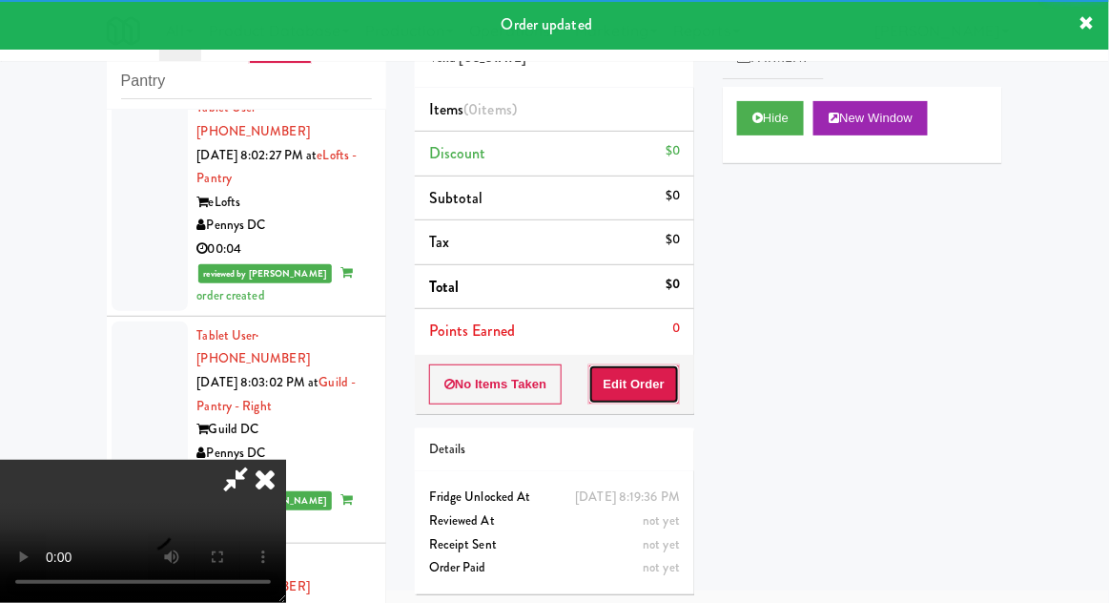
click at [661, 382] on button "Edit Order" at bounding box center [635, 384] width 93 height 40
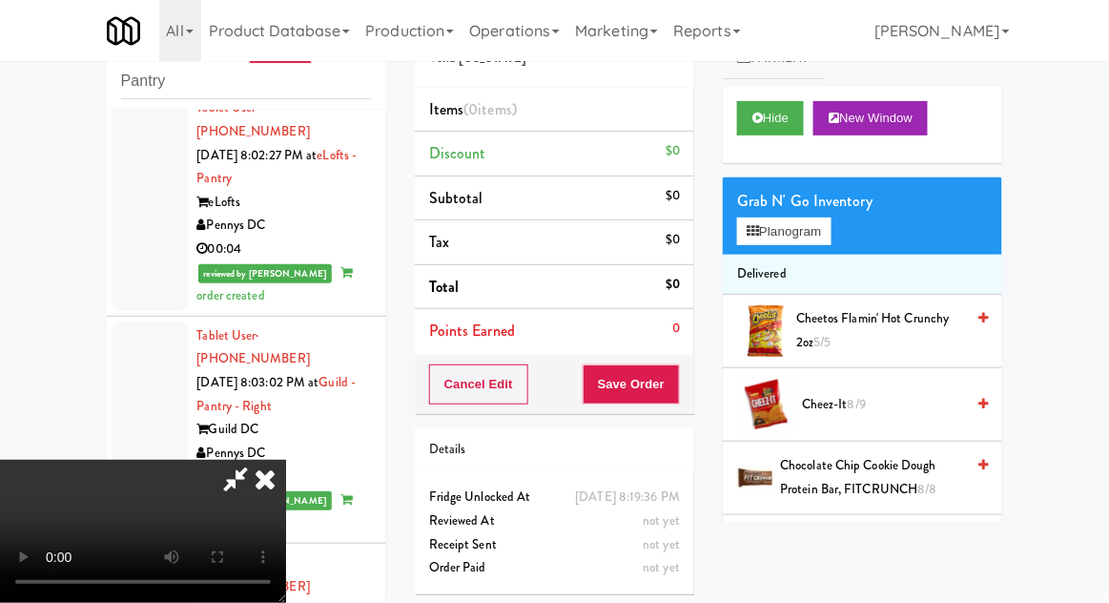
scroll to position [70, 0]
click at [812, 240] on button "Planogram" at bounding box center [783, 231] width 93 height 29
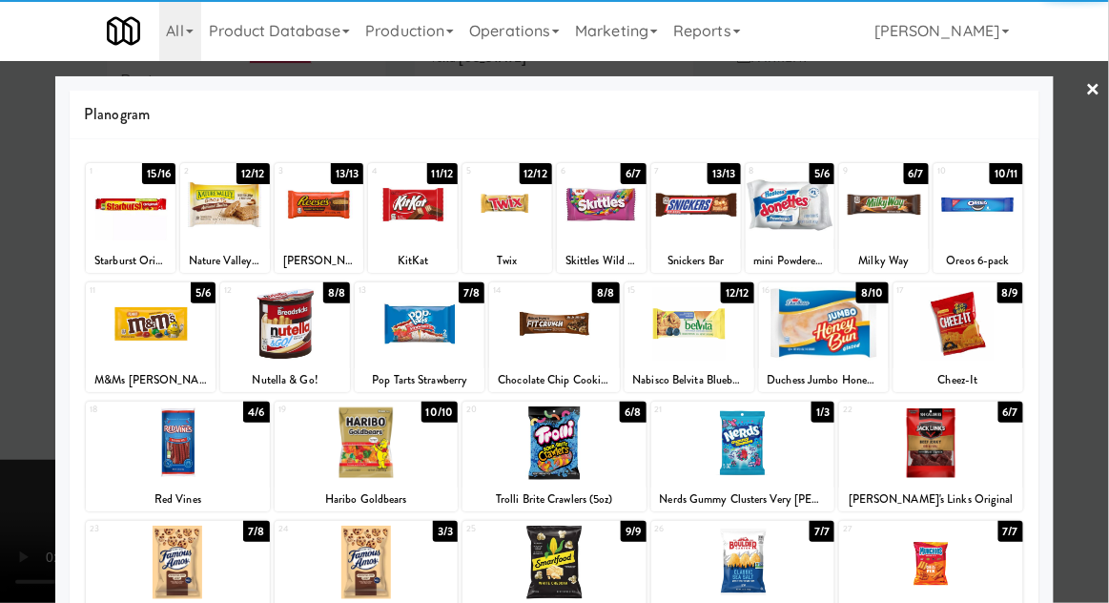
click at [180, 455] on div at bounding box center [178, 442] width 184 height 73
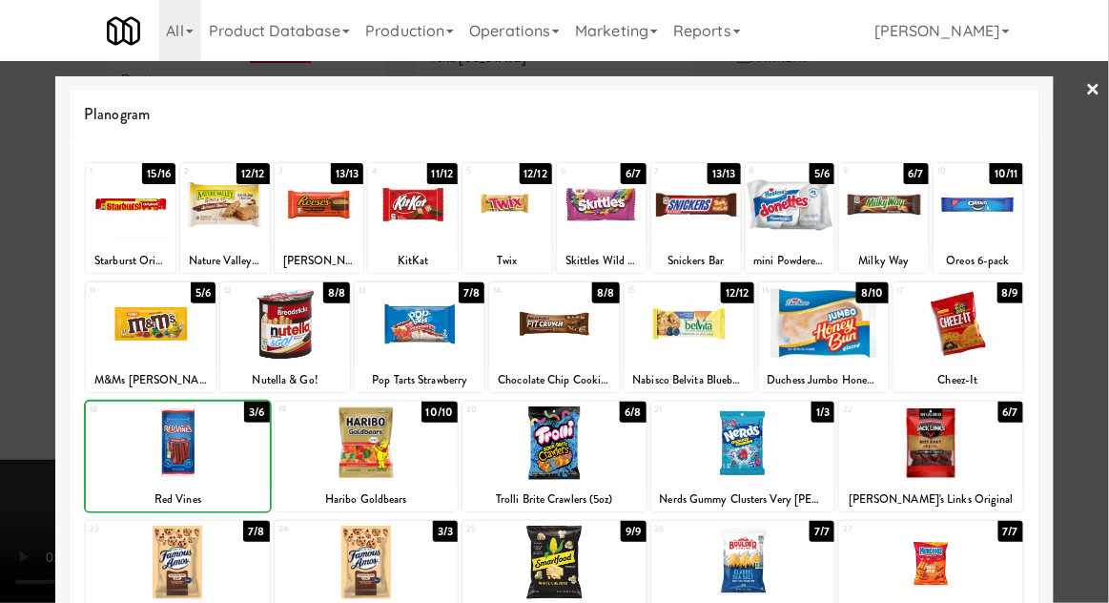
click at [1081, 444] on div at bounding box center [554, 301] width 1109 height 603
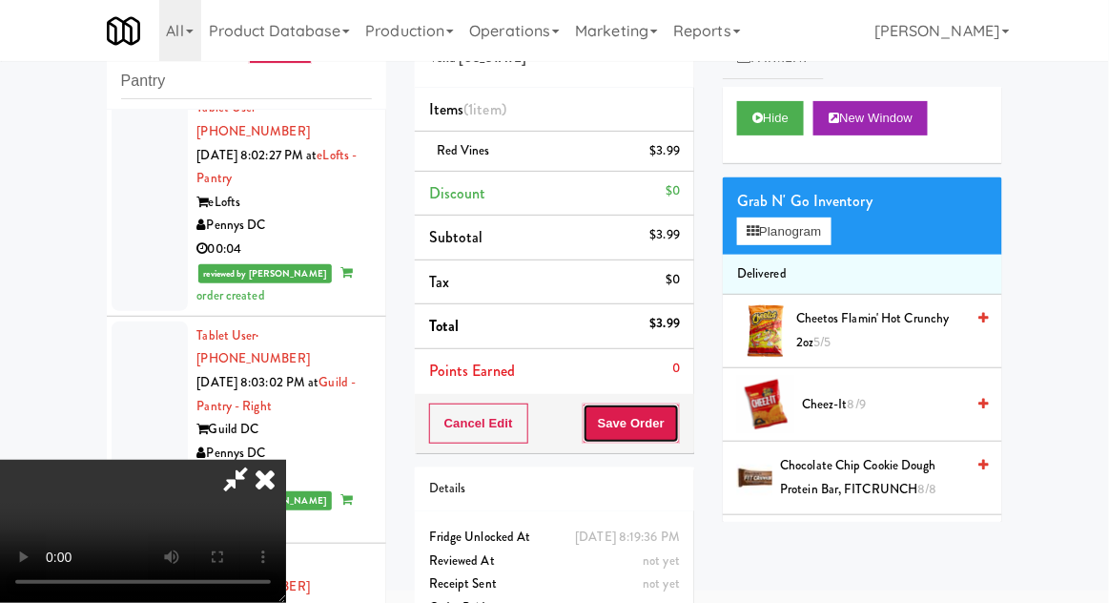
click at [673, 425] on button "Save Order" at bounding box center [631, 424] width 97 height 40
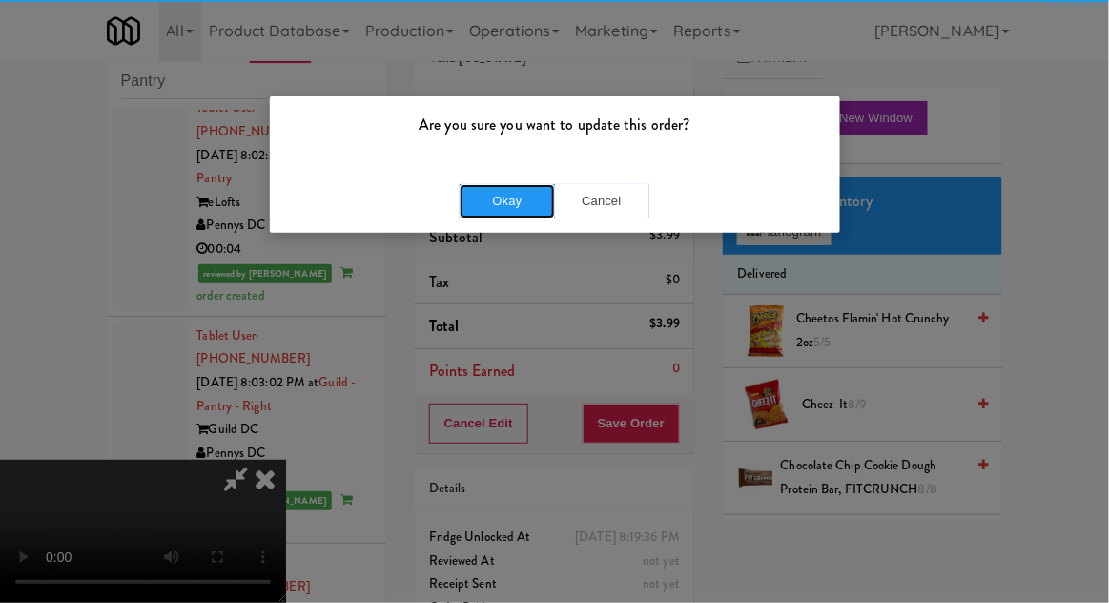
click at [495, 191] on button "Okay" at bounding box center [507, 201] width 95 height 34
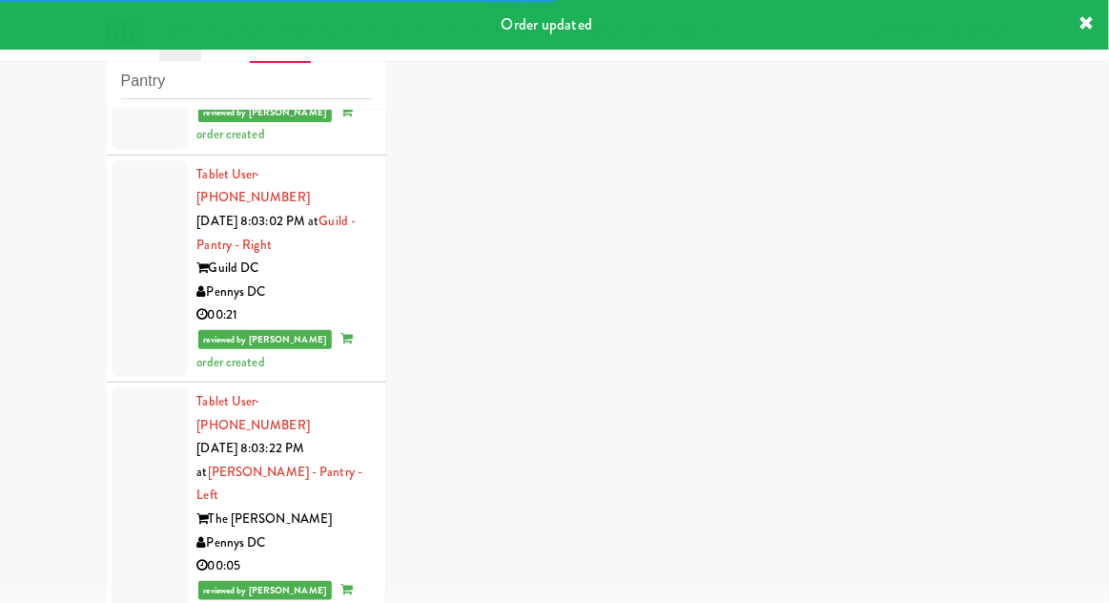
scroll to position [5445, 0]
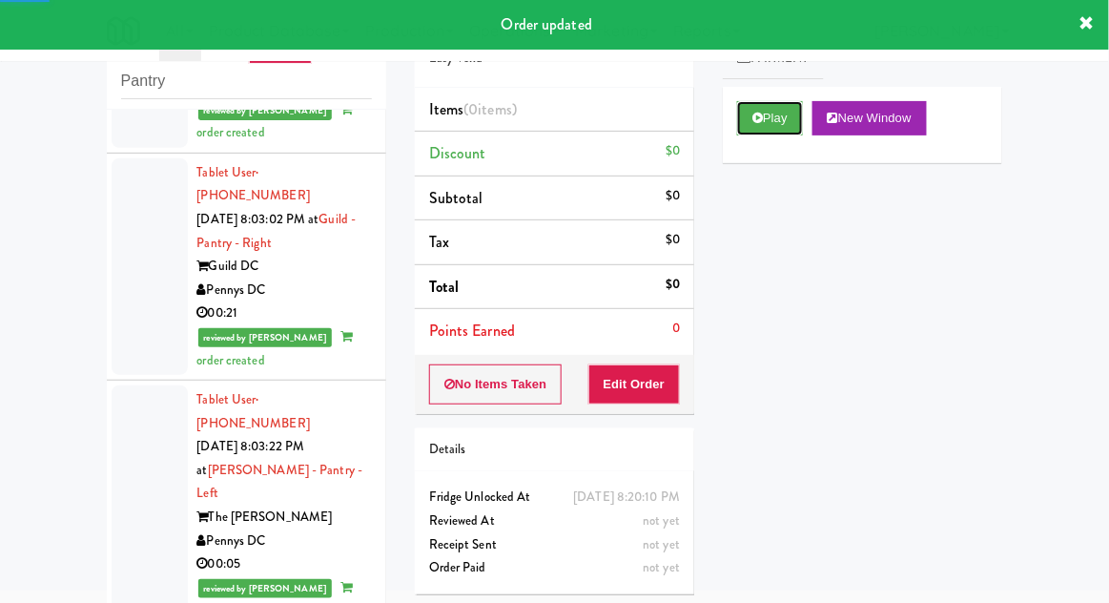
click at [758, 131] on button "Play" at bounding box center [770, 118] width 66 height 34
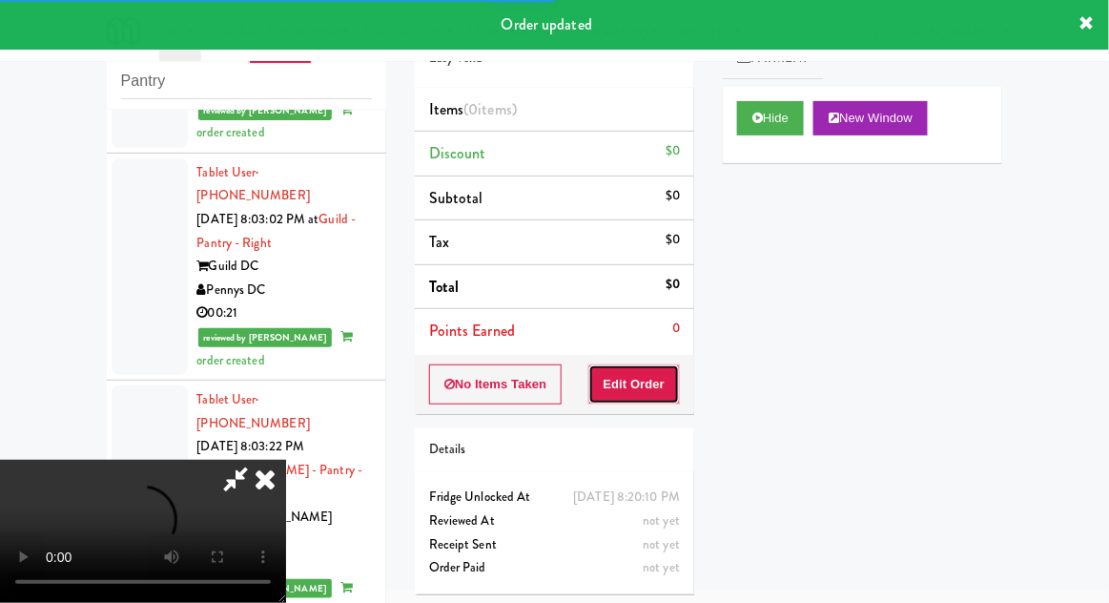
click at [663, 382] on button "Edit Order" at bounding box center [635, 384] width 93 height 40
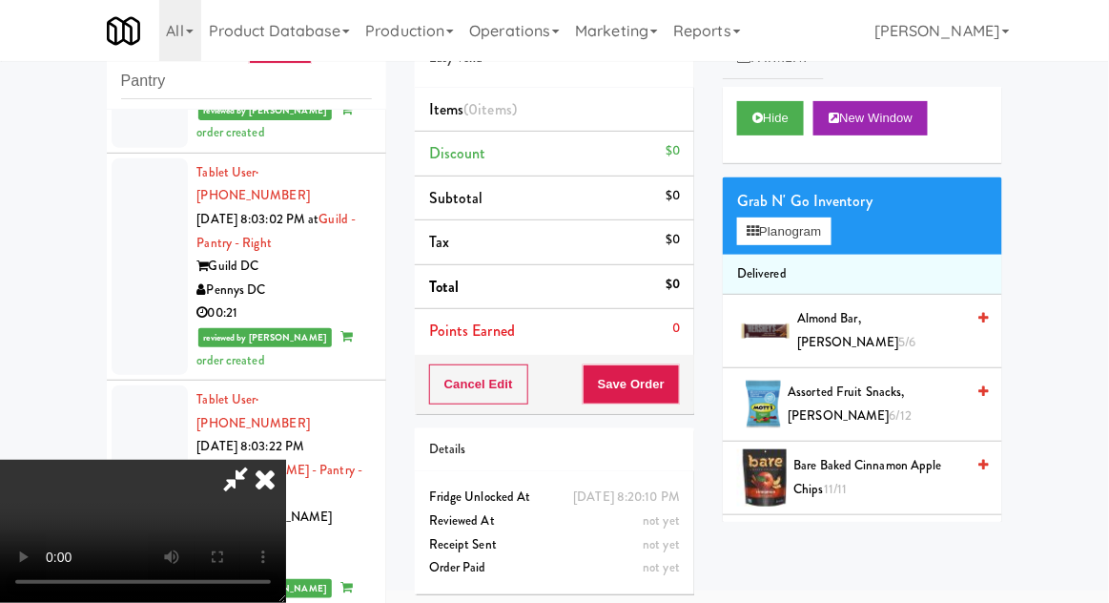
scroll to position [70, 0]
click at [790, 241] on button "Planogram" at bounding box center [783, 231] width 93 height 29
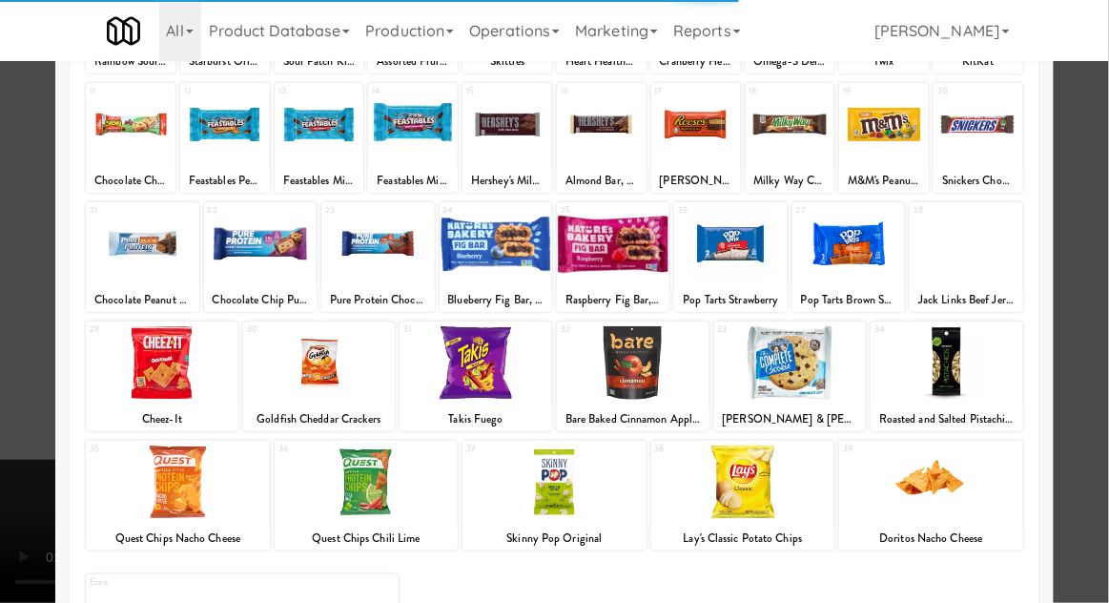
scroll to position [241, 0]
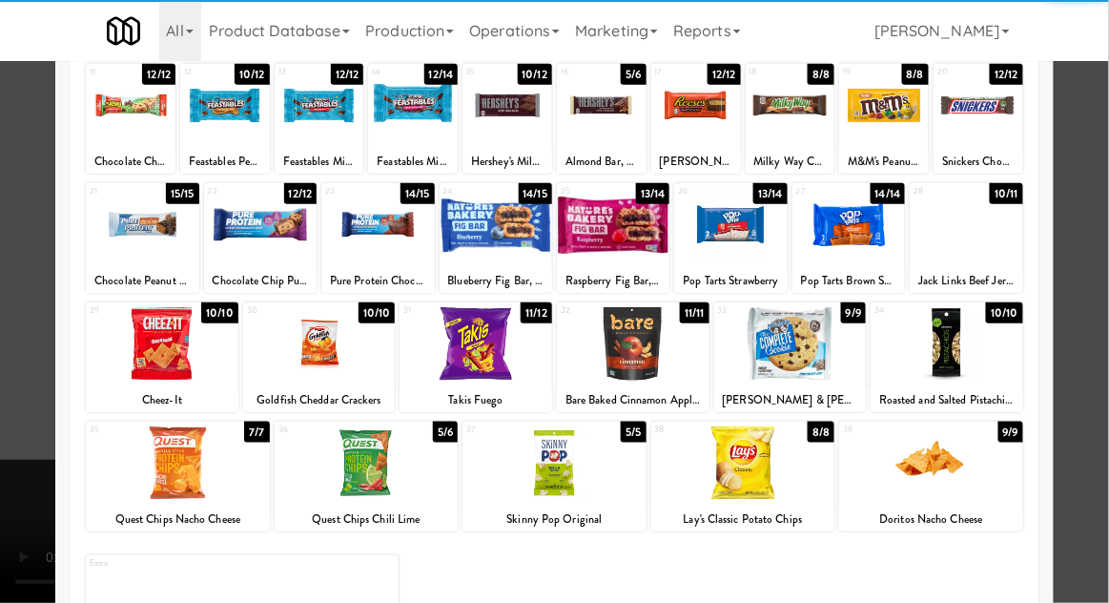
click at [782, 471] on div at bounding box center [744, 462] width 184 height 73
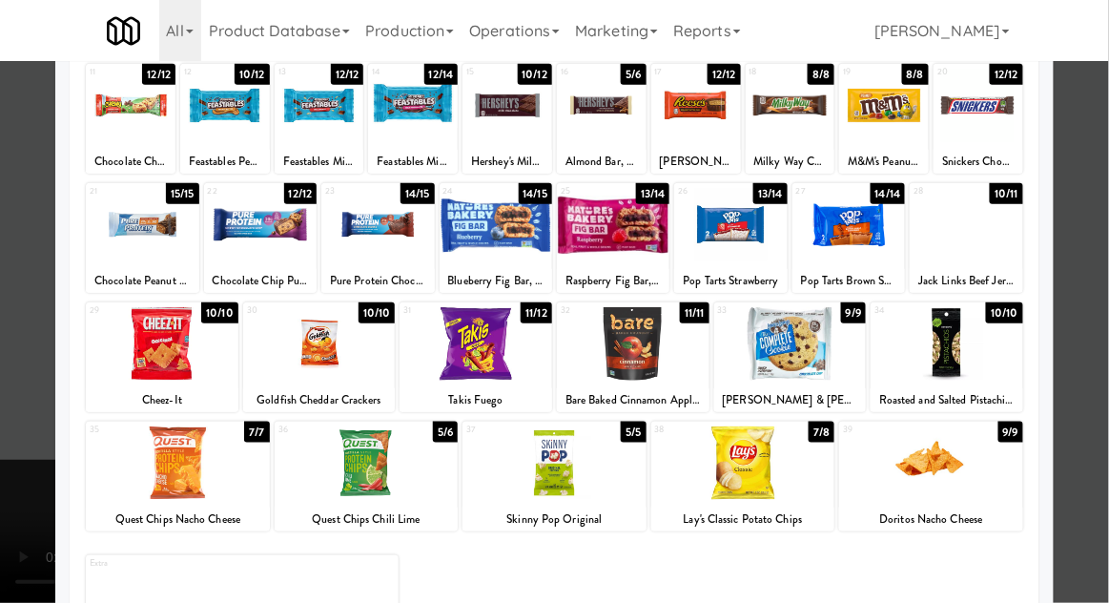
click at [1104, 416] on div at bounding box center [554, 301] width 1109 height 603
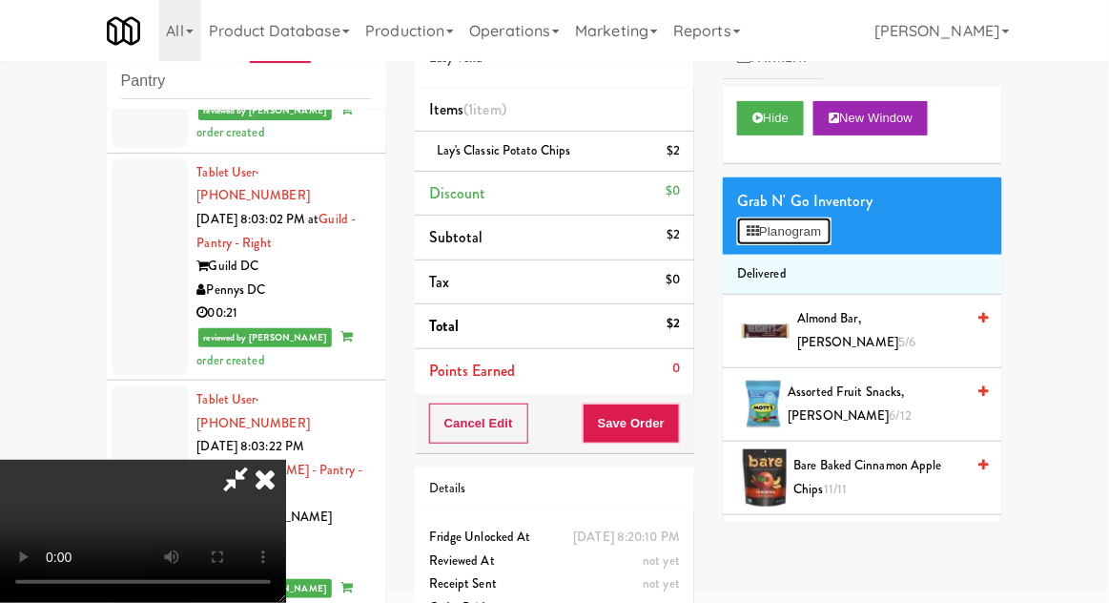
click at [788, 222] on button "Planogram" at bounding box center [783, 231] width 93 height 29
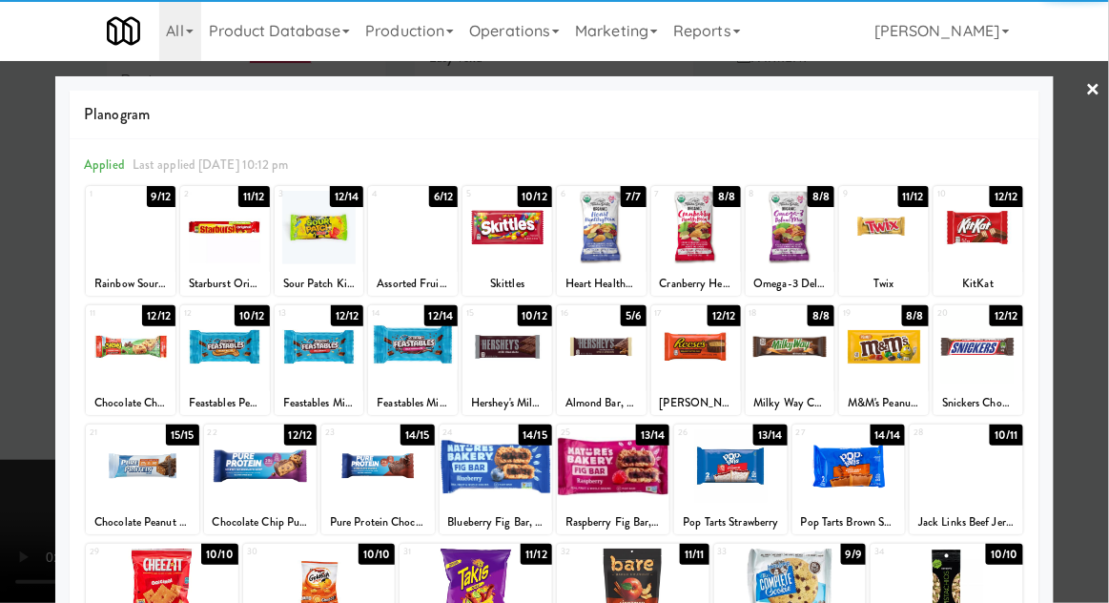
click at [115, 256] on div at bounding box center [131, 227] width 90 height 73
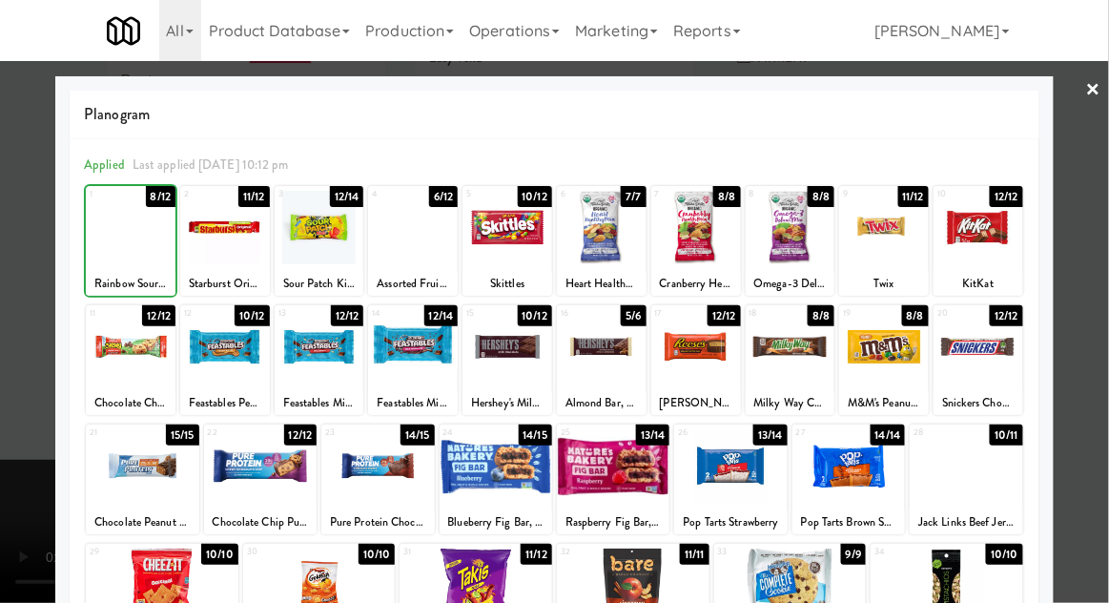
click at [1101, 390] on div at bounding box center [554, 301] width 1109 height 603
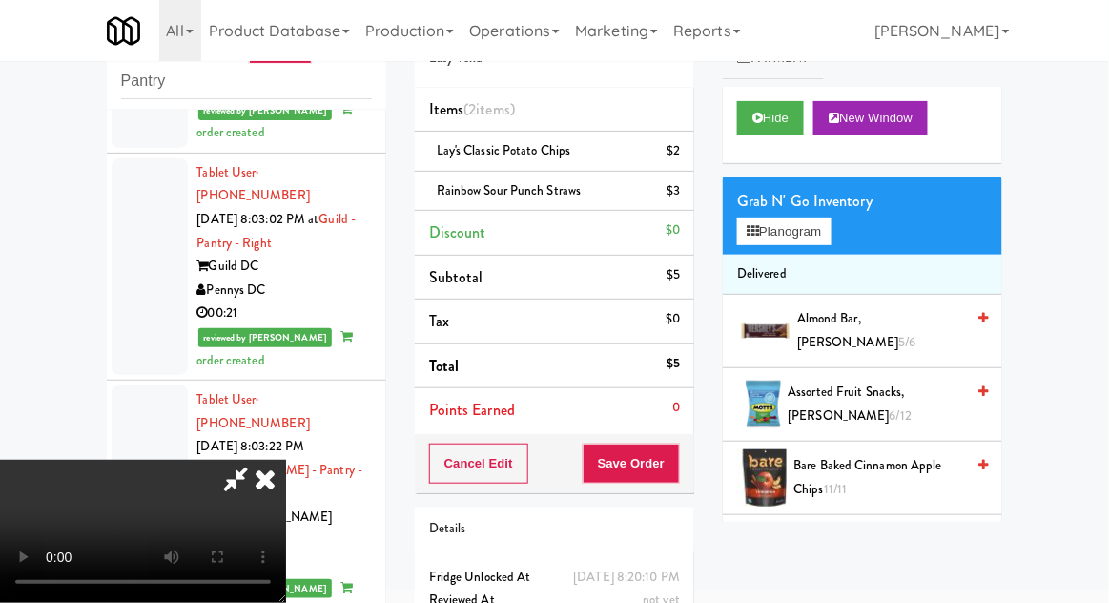
scroll to position [70, 0]
click at [677, 466] on button "Save Order" at bounding box center [631, 464] width 97 height 40
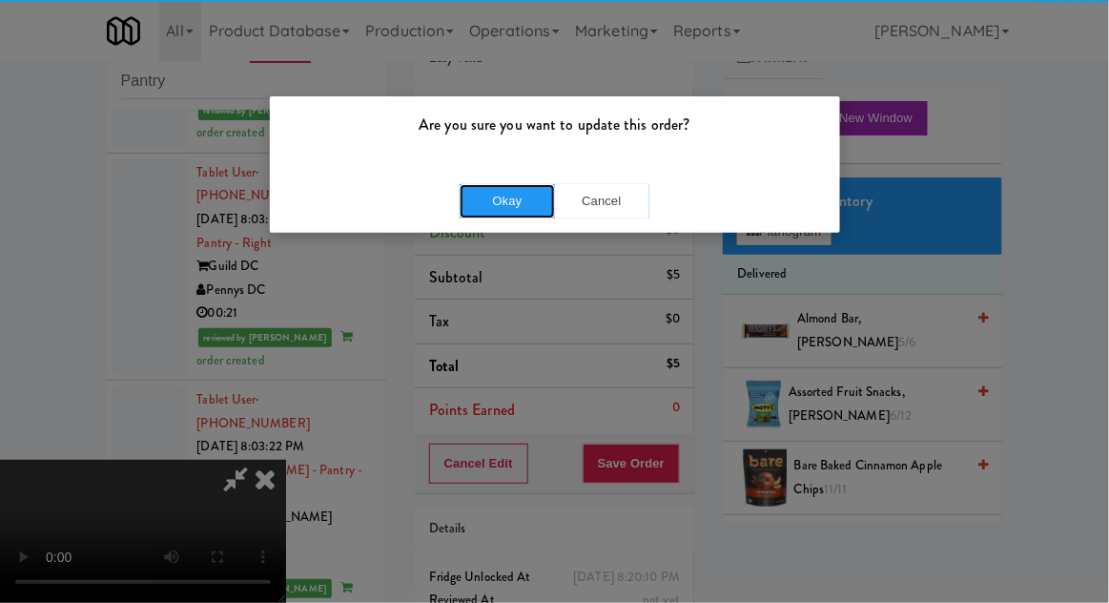
click at [487, 206] on button "Okay" at bounding box center [507, 201] width 95 height 34
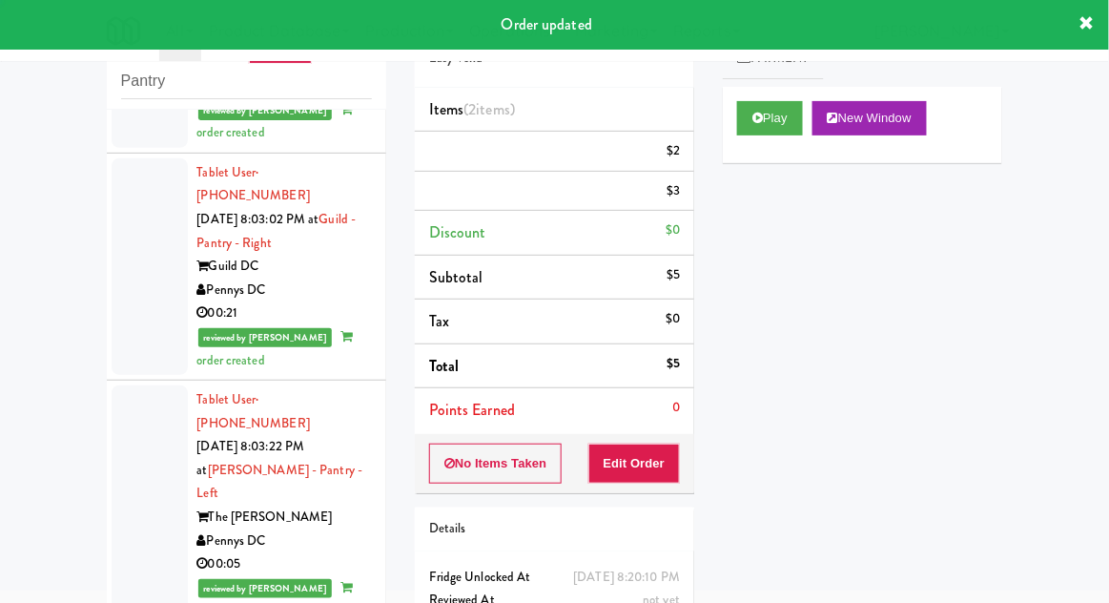
scroll to position [0, 0]
click at [93, 404] on div "inbox reviewed recent all unclear take inventory issue suspicious failed recent…" at bounding box center [247, 345] width 308 height 701
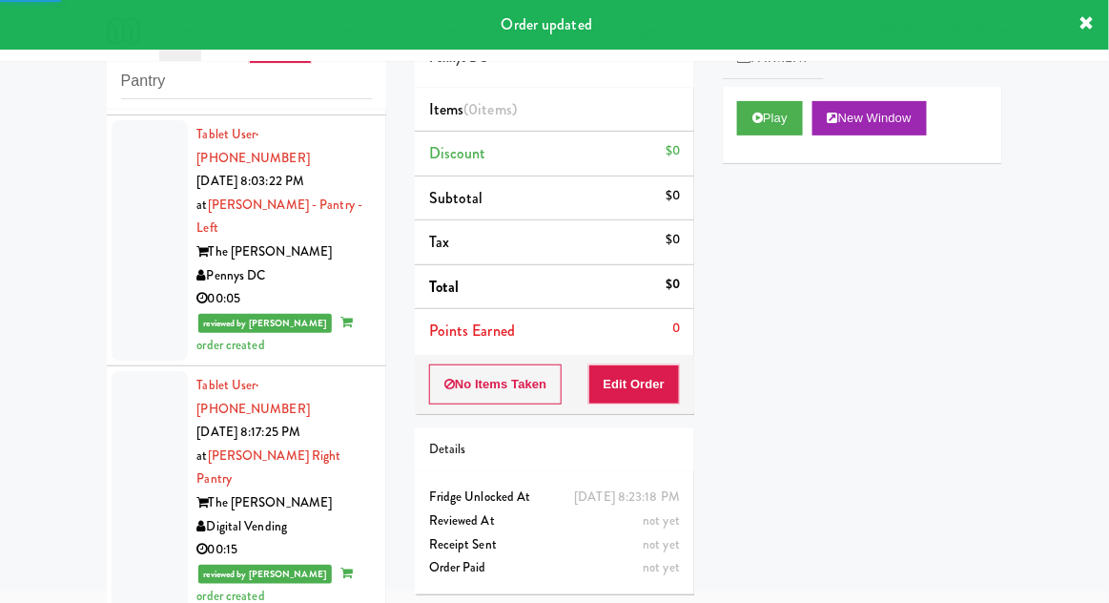
scroll to position [5713, 0]
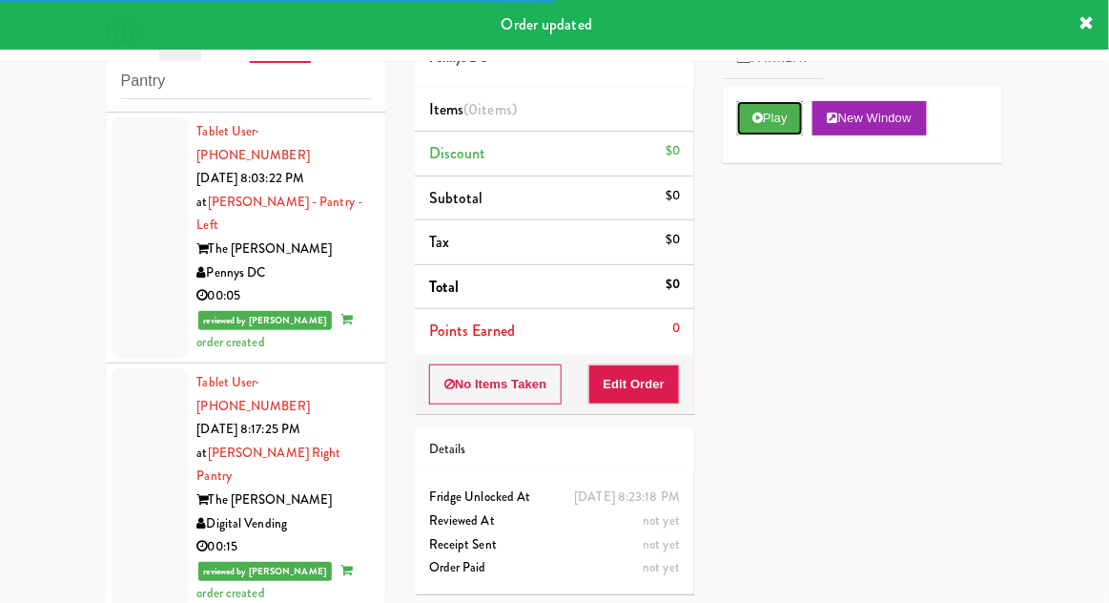
click at [787, 124] on button "Play" at bounding box center [770, 118] width 66 height 34
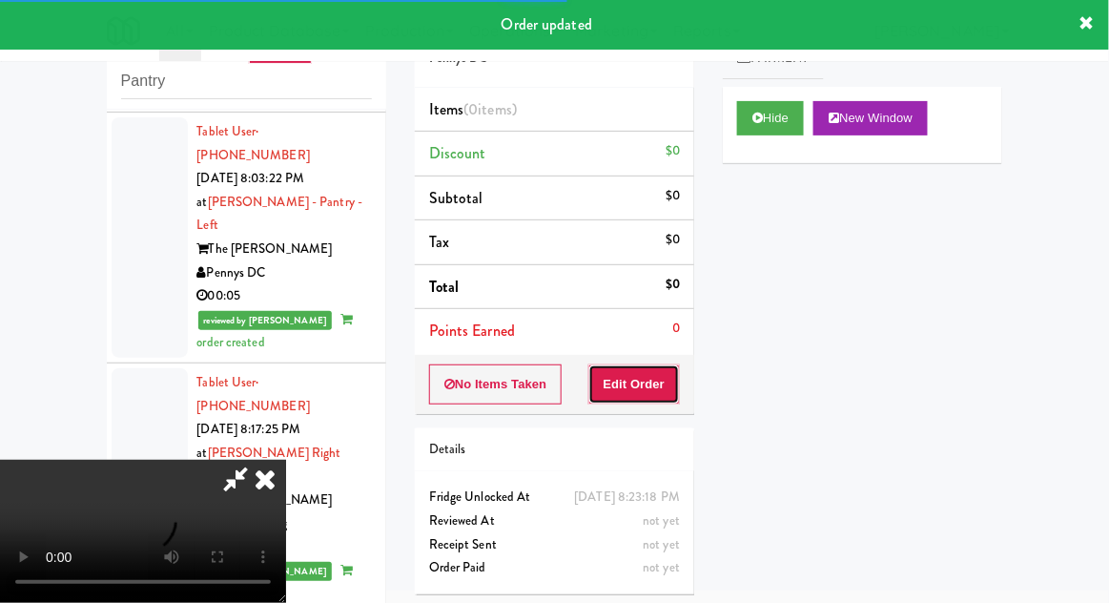
click at [658, 378] on button "Edit Order" at bounding box center [635, 384] width 93 height 40
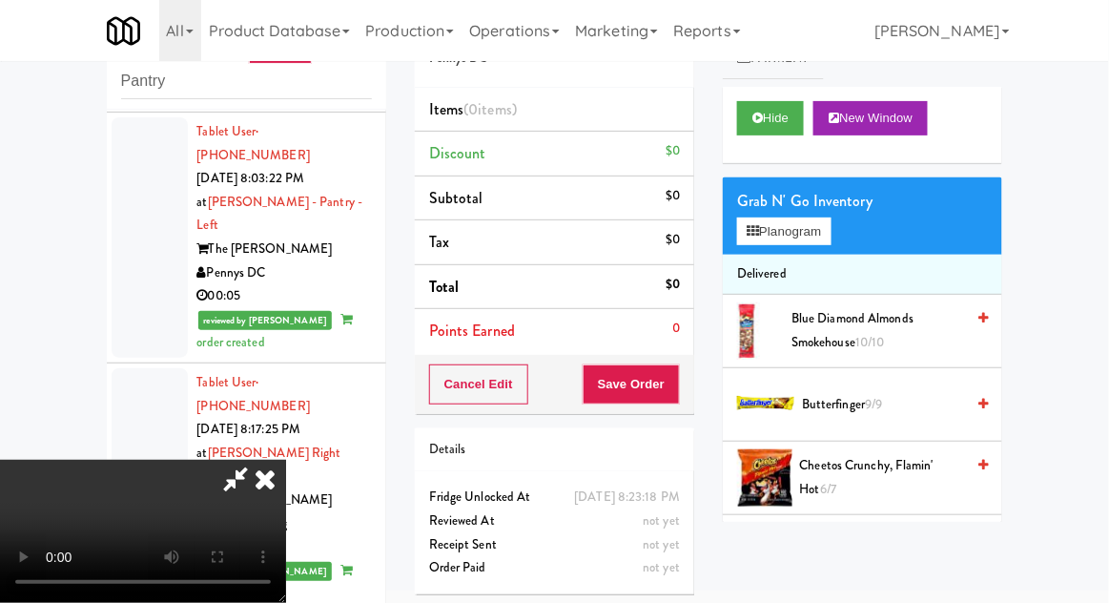
scroll to position [0, 0]
click at [862, 471] on span "Cheetos Crunchy, Flamin' Hot 6/7" at bounding box center [882, 477] width 165 height 47
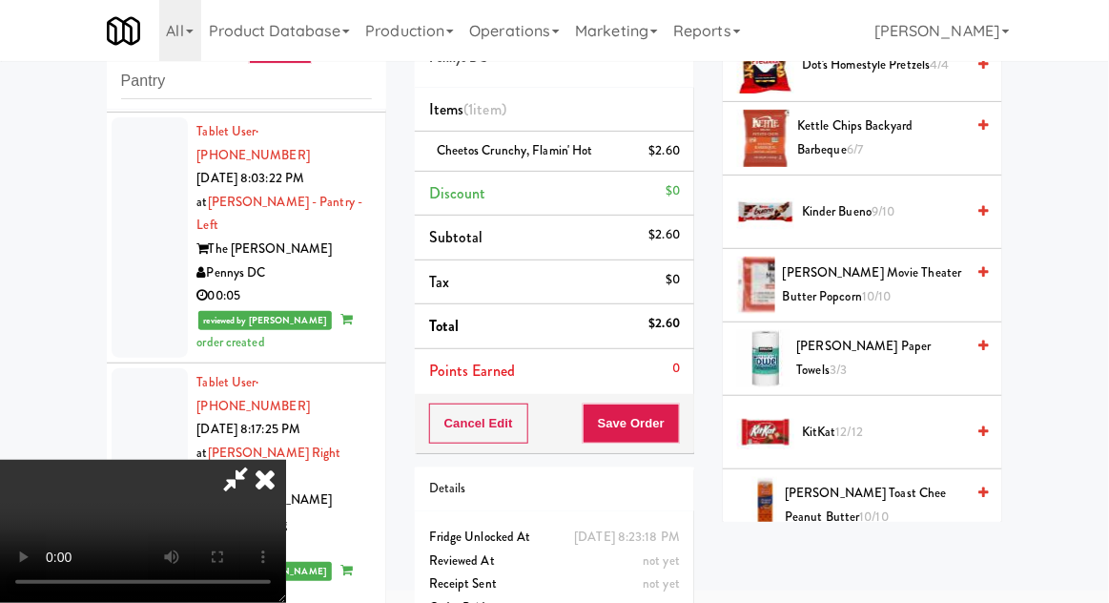
scroll to position [710, 0]
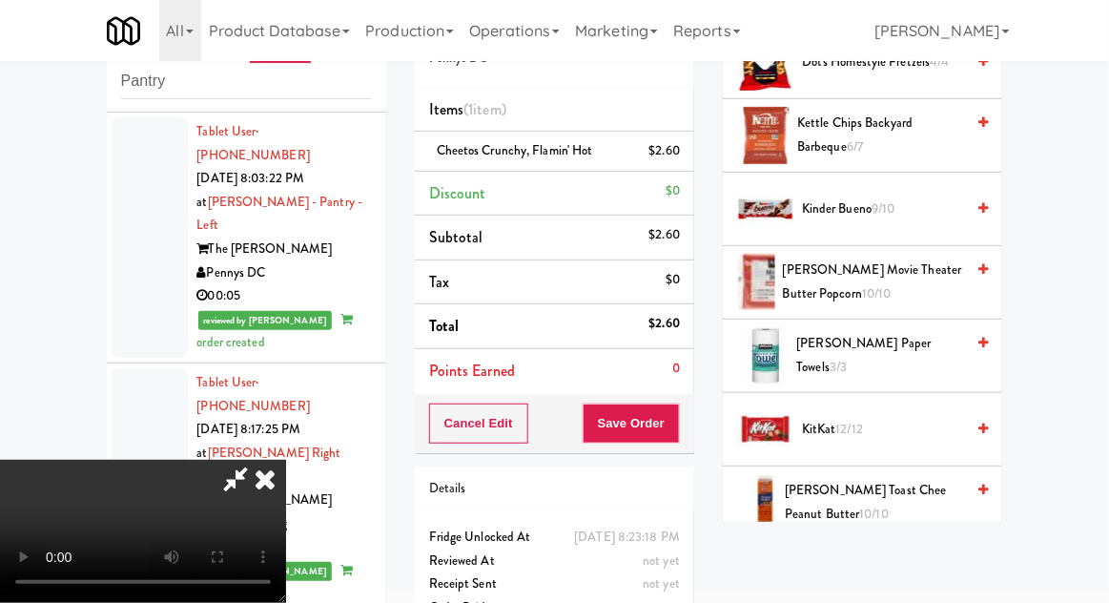
click at [866, 431] on span "KitKat 12/12" at bounding box center [883, 430] width 162 height 24
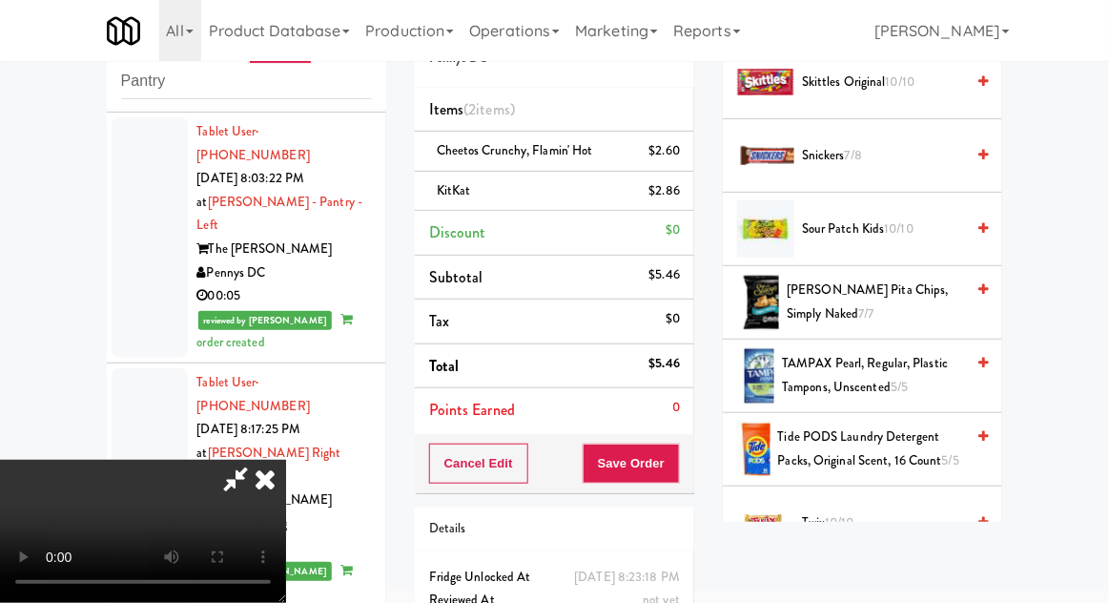
scroll to position [2250, 0]
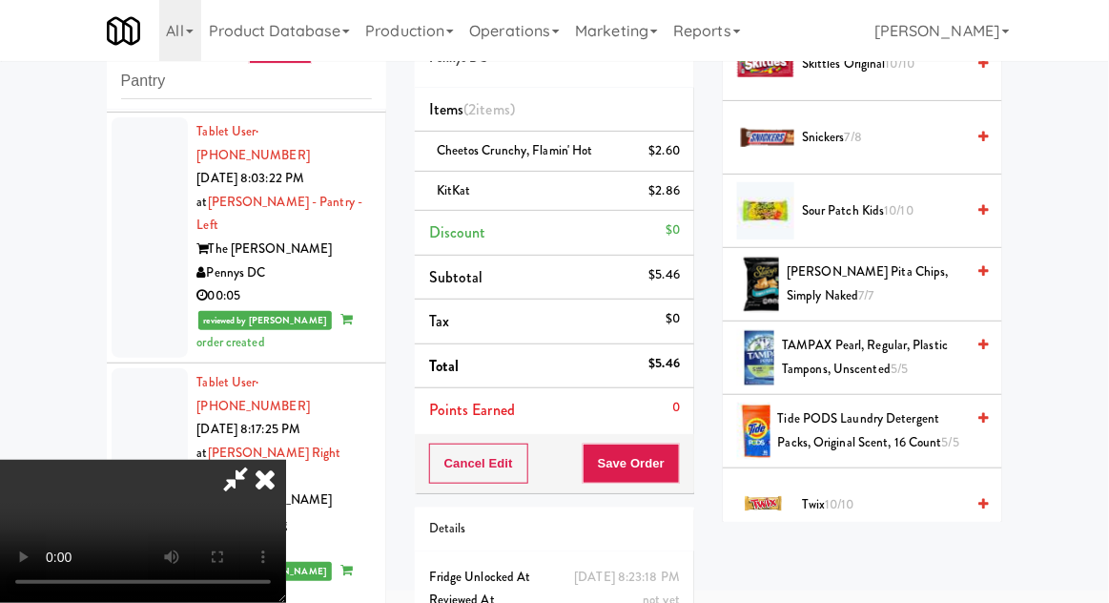
click at [869, 496] on span "Twix 10/10" at bounding box center [883, 505] width 162 height 24
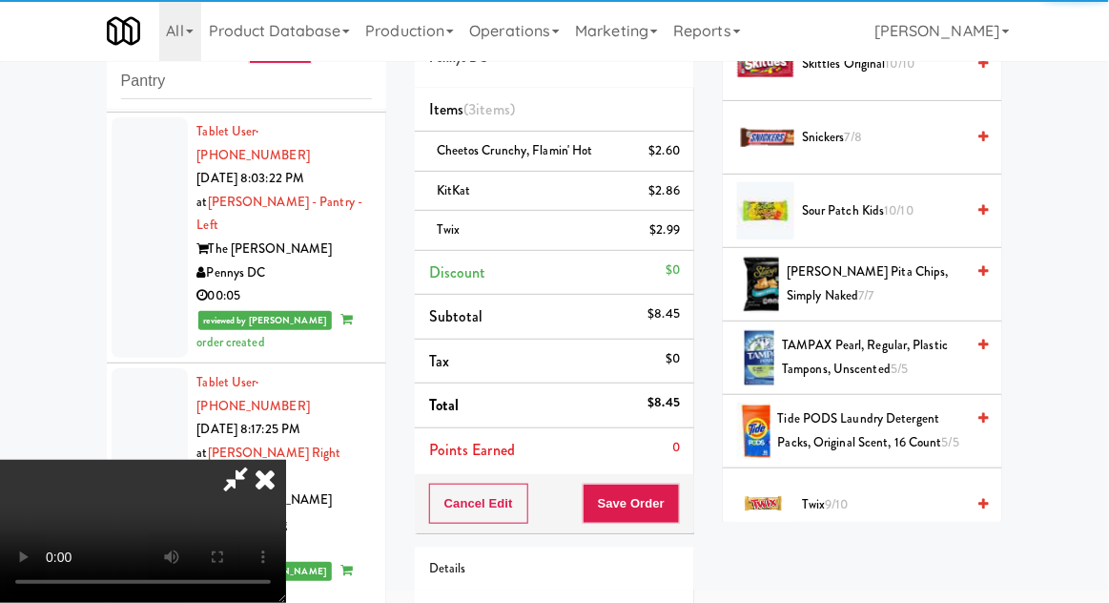
scroll to position [70, 0]
click at [676, 507] on button "Save Order" at bounding box center [631, 504] width 97 height 40
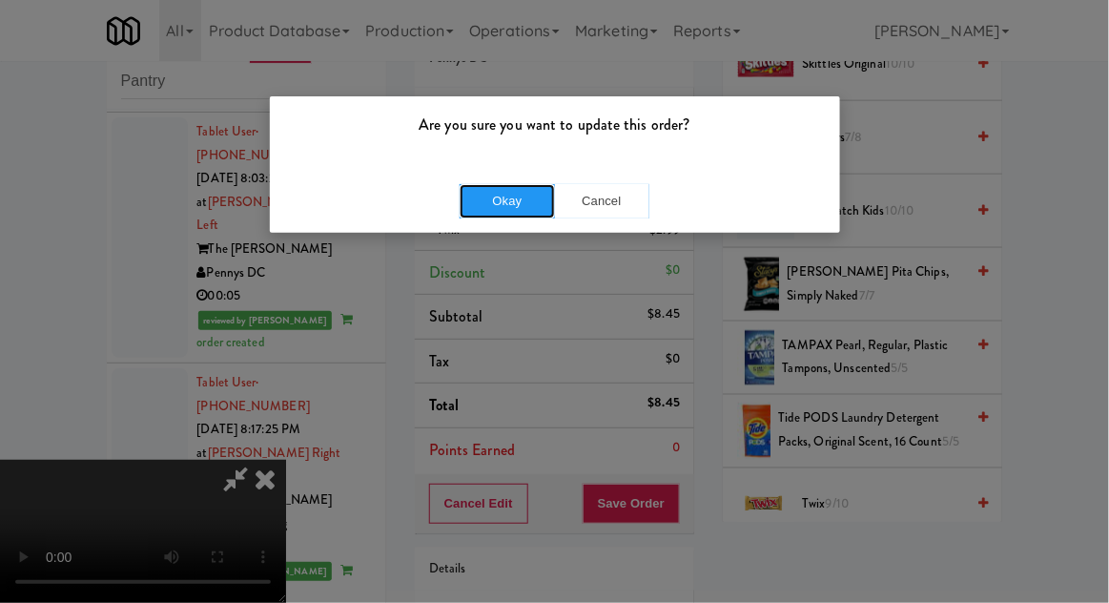
click at [493, 210] on button "Okay" at bounding box center [507, 201] width 95 height 34
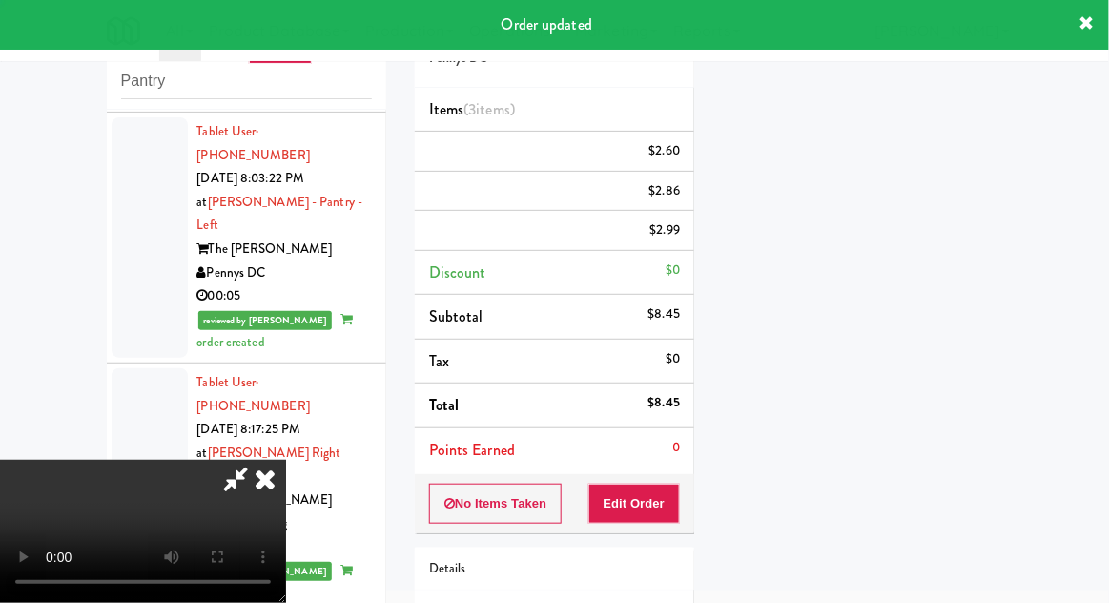
scroll to position [0, 0]
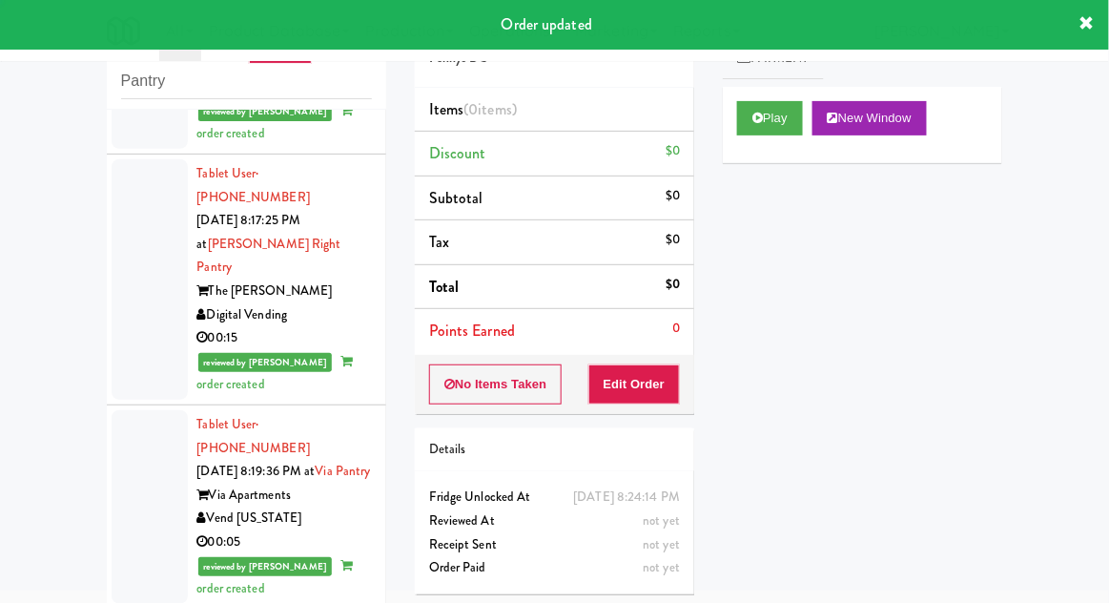
scroll to position [5922, 0]
click at [799, 118] on button "Play" at bounding box center [770, 118] width 66 height 34
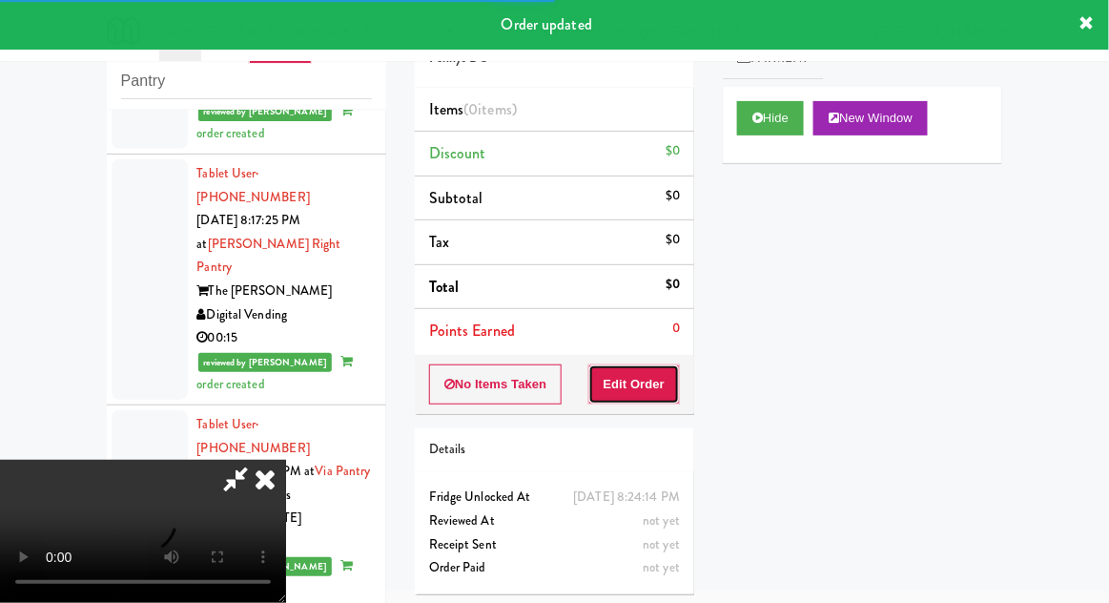
click at [662, 365] on button "Edit Order" at bounding box center [635, 384] width 93 height 40
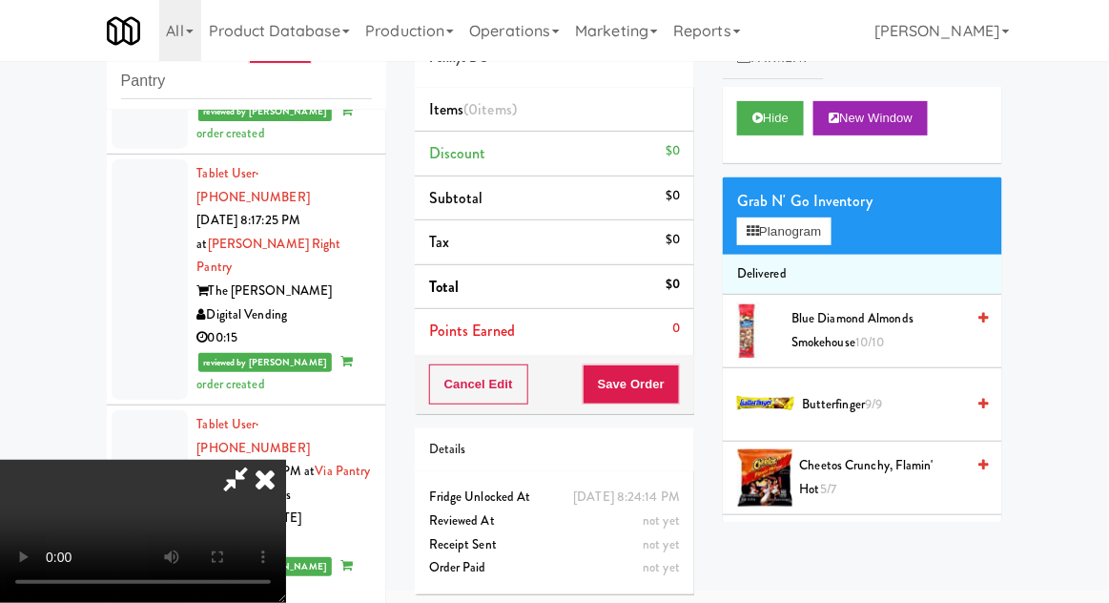
scroll to position [70, 0]
click at [813, 228] on button "Planogram" at bounding box center [783, 231] width 93 height 29
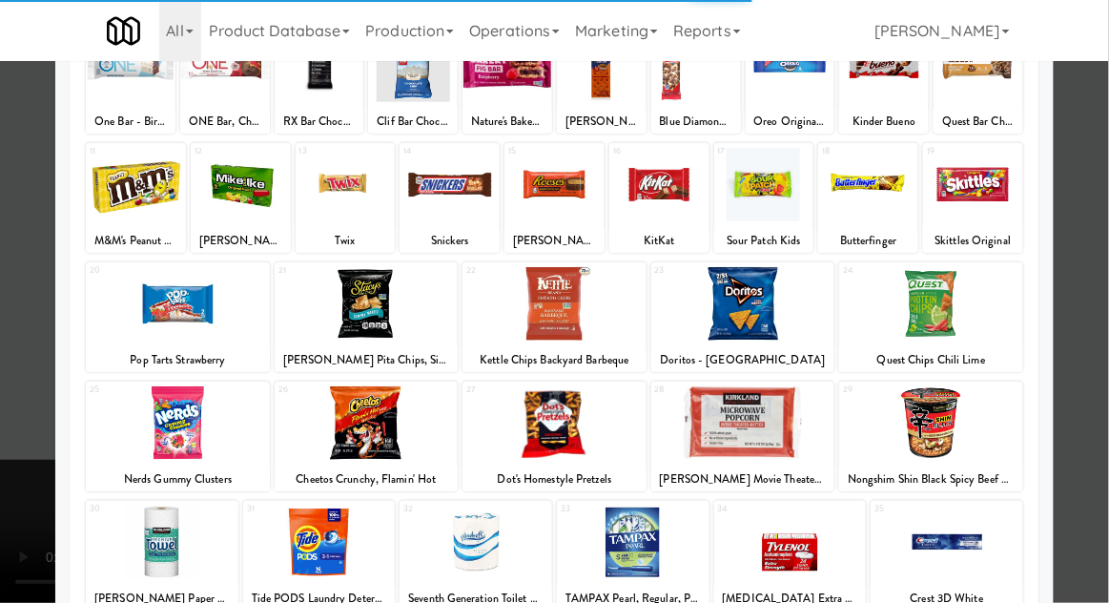
scroll to position [241, 0]
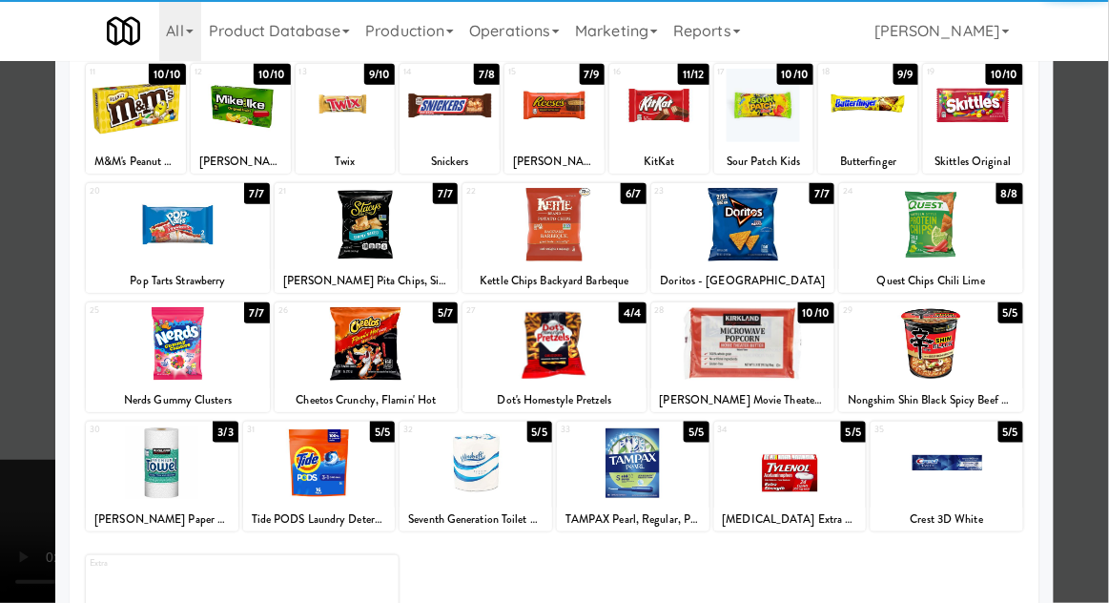
click at [471, 448] on div at bounding box center [476, 462] width 153 height 73
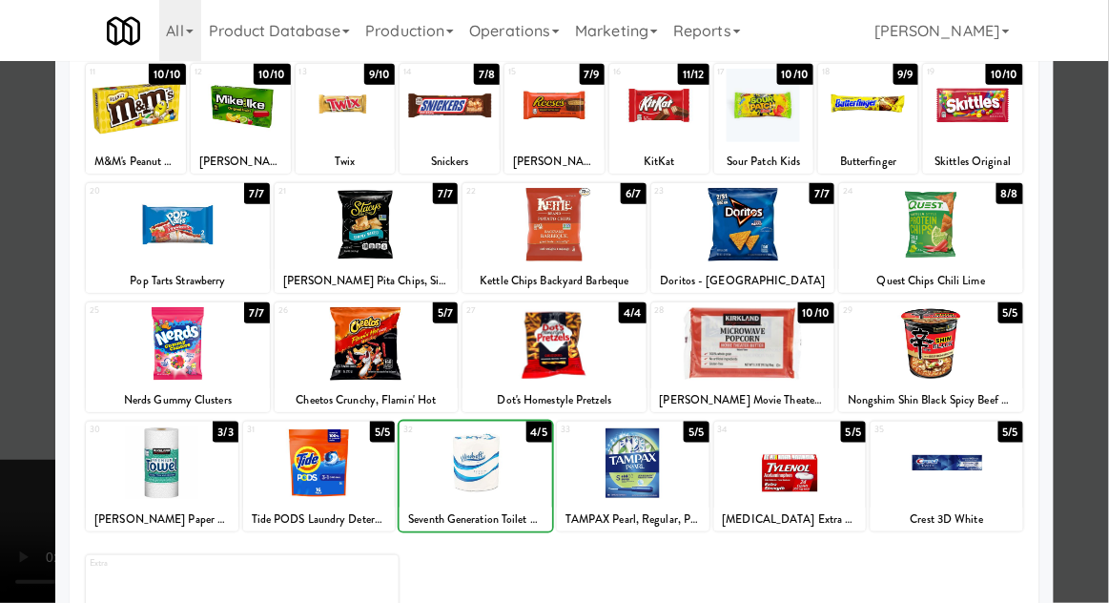
click at [1096, 425] on div at bounding box center [554, 301] width 1109 height 603
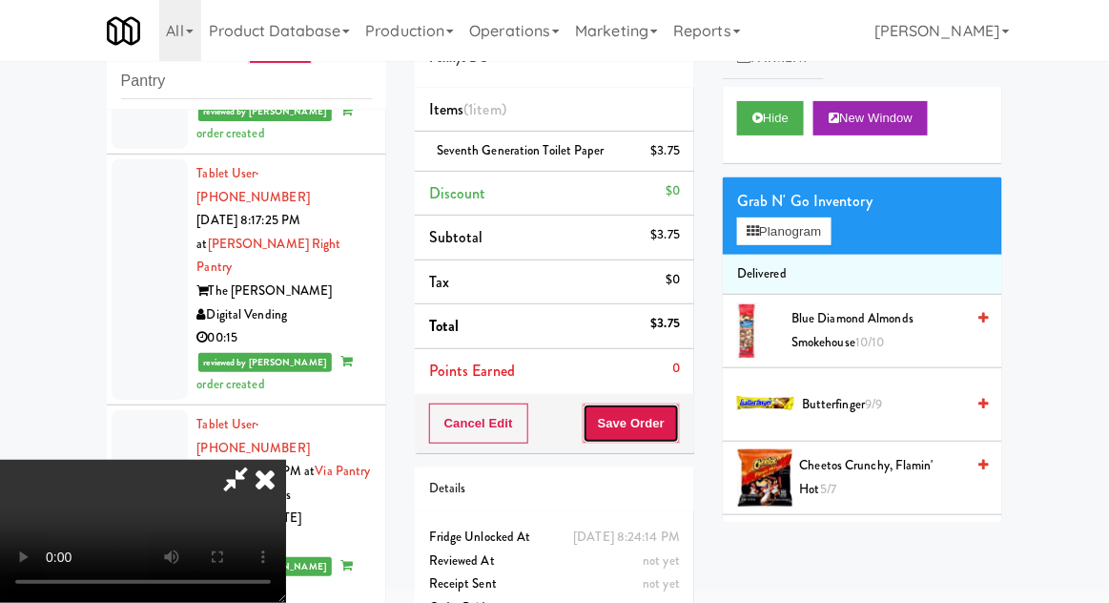
click at [673, 428] on button "Save Order" at bounding box center [631, 424] width 97 height 40
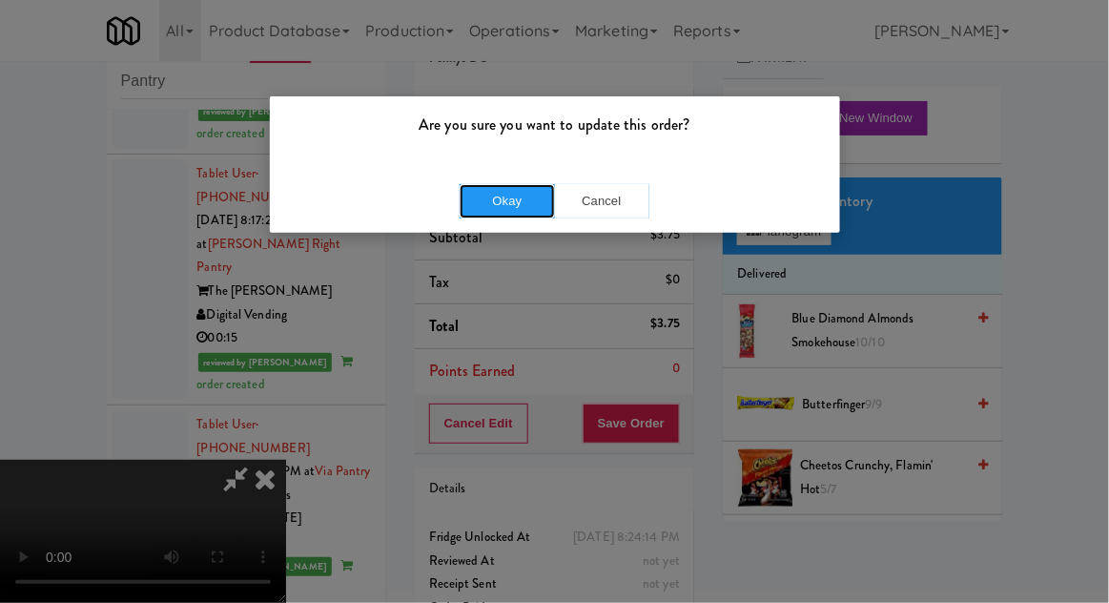
click at [465, 209] on button "Okay" at bounding box center [507, 201] width 95 height 34
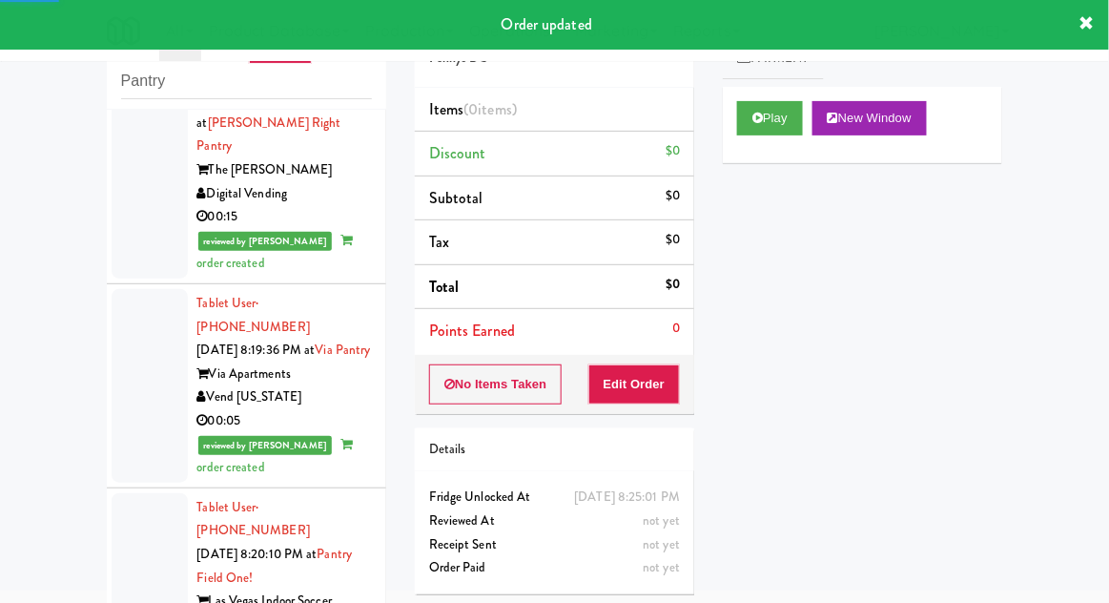
scroll to position [6042, 0]
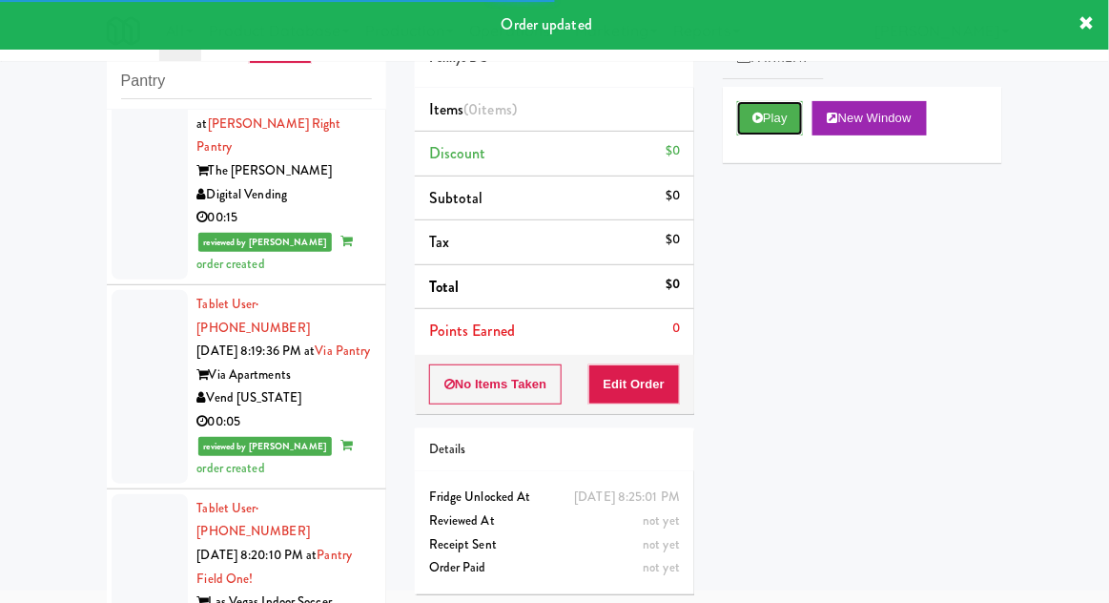
click at [784, 116] on button "Play" at bounding box center [770, 118] width 66 height 34
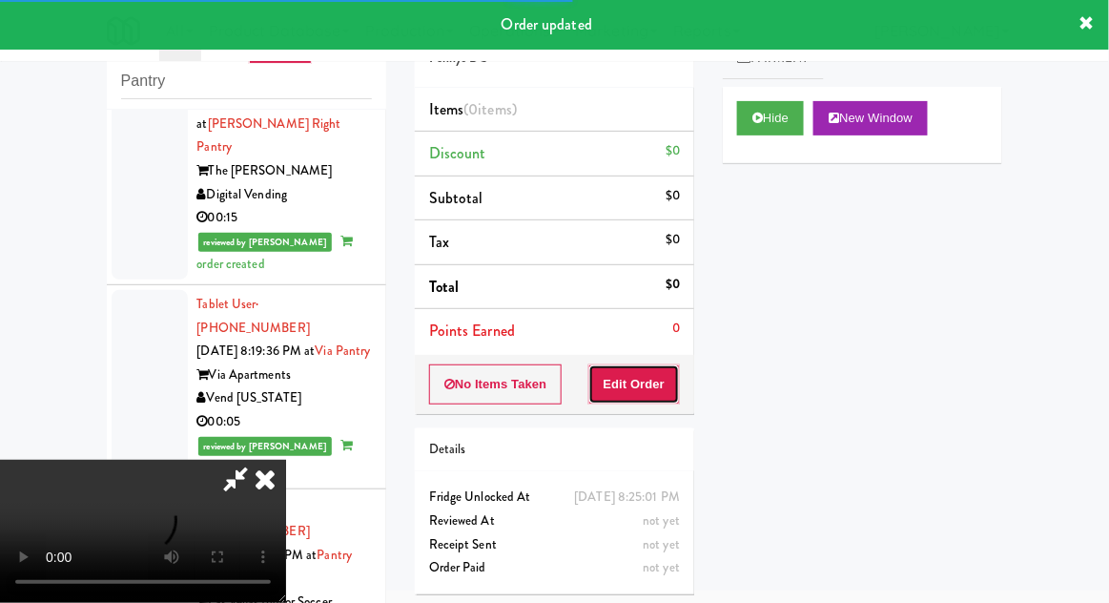
click at [657, 382] on button "Edit Order" at bounding box center [635, 384] width 93 height 40
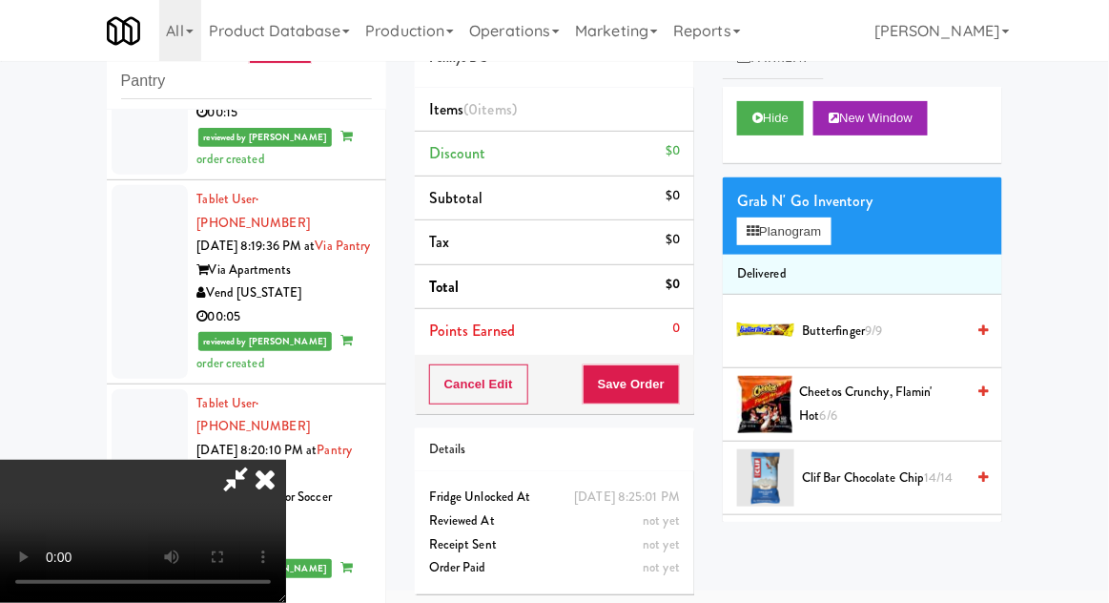
scroll to position [0, 0]
click at [893, 408] on span "Cheetos Crunchy, Flamin' Hot 6/6" at bounding box center [882, 404] width 165 height 47
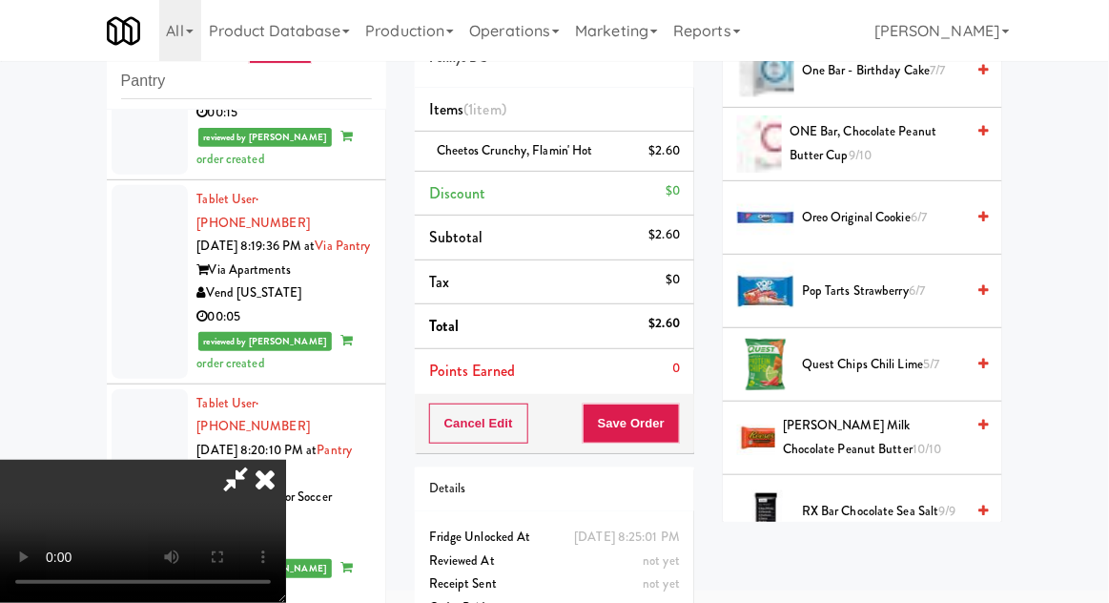
scroll to position [1658, 0]
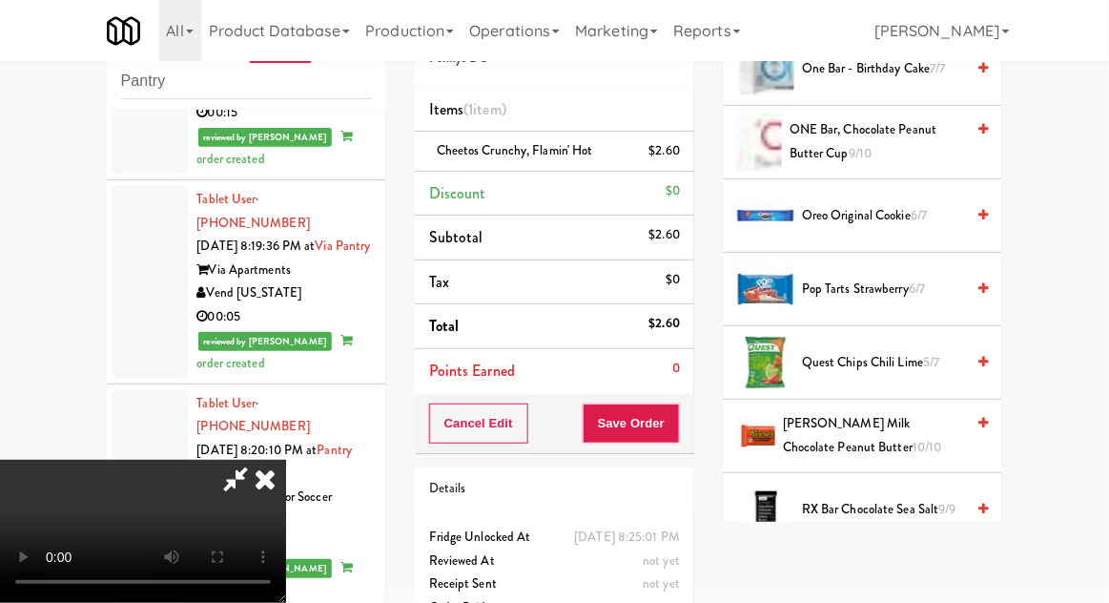
click at [898, 216] on span "Oreo Original Cookie 6/7" at bounding box center [883, 216] width 162 height 24
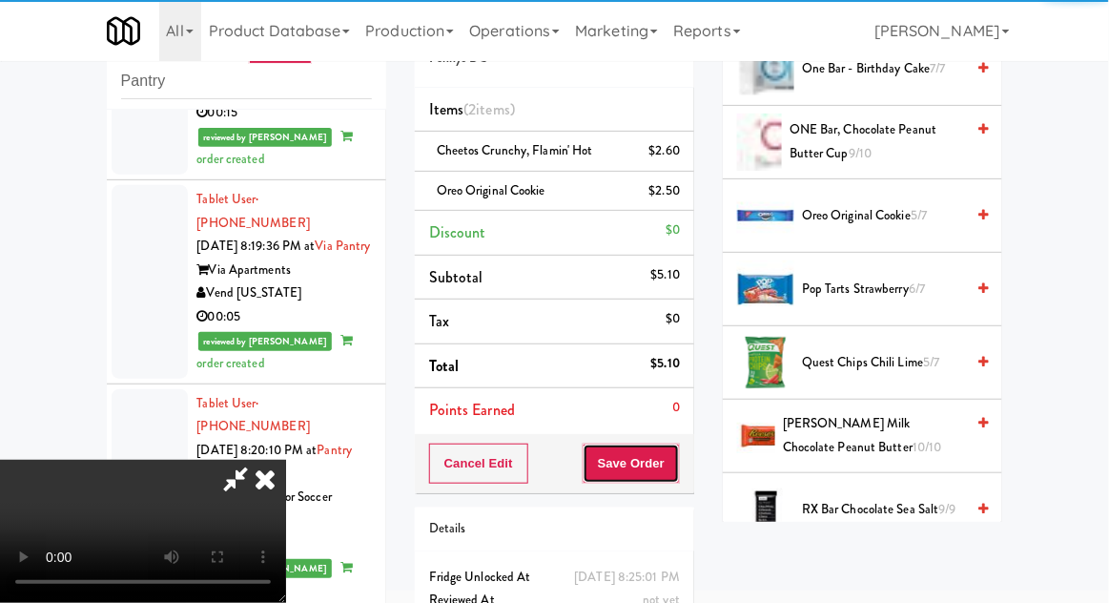
click at [676, 463] on button "Save Order" at bounding box center [631, 464] width 97 height 40
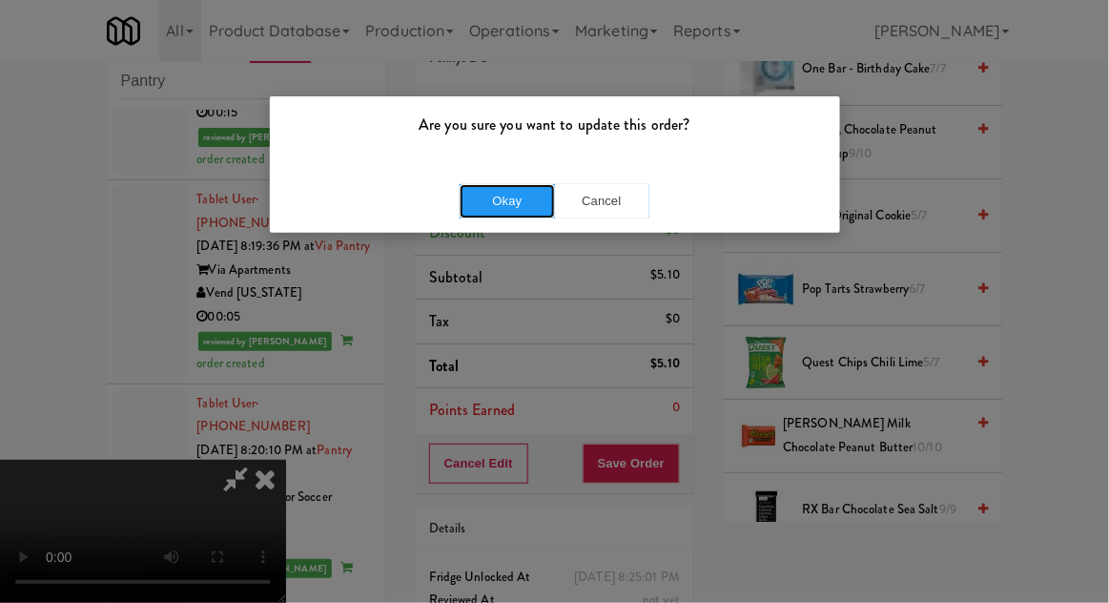
click at [473, 209] on button "Okay" at bounding box center [507, 201] width 95 height 34
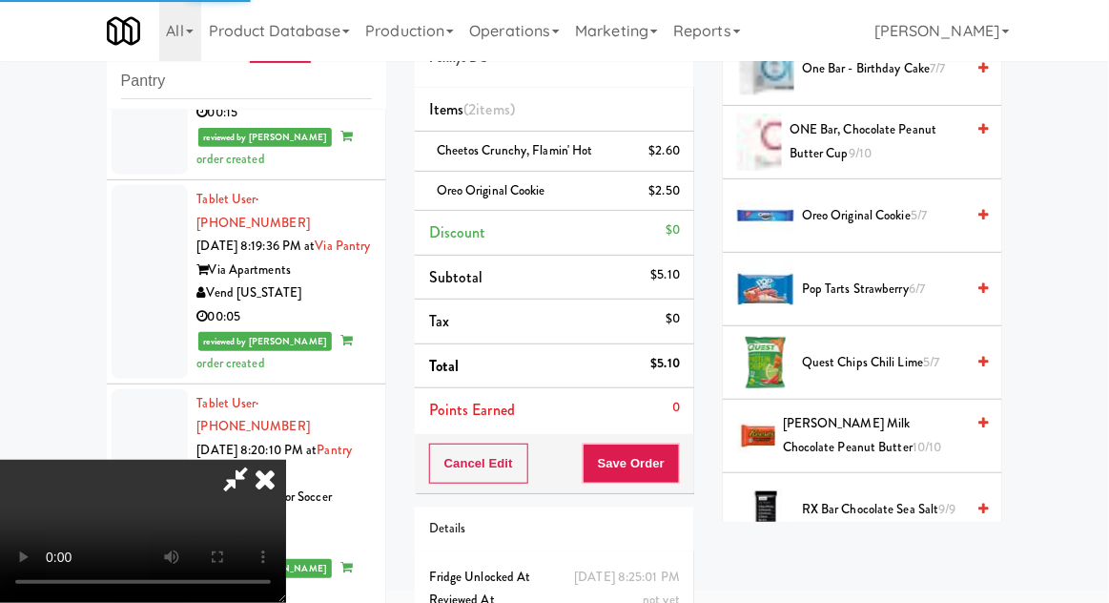
scroll to position [188, 0]
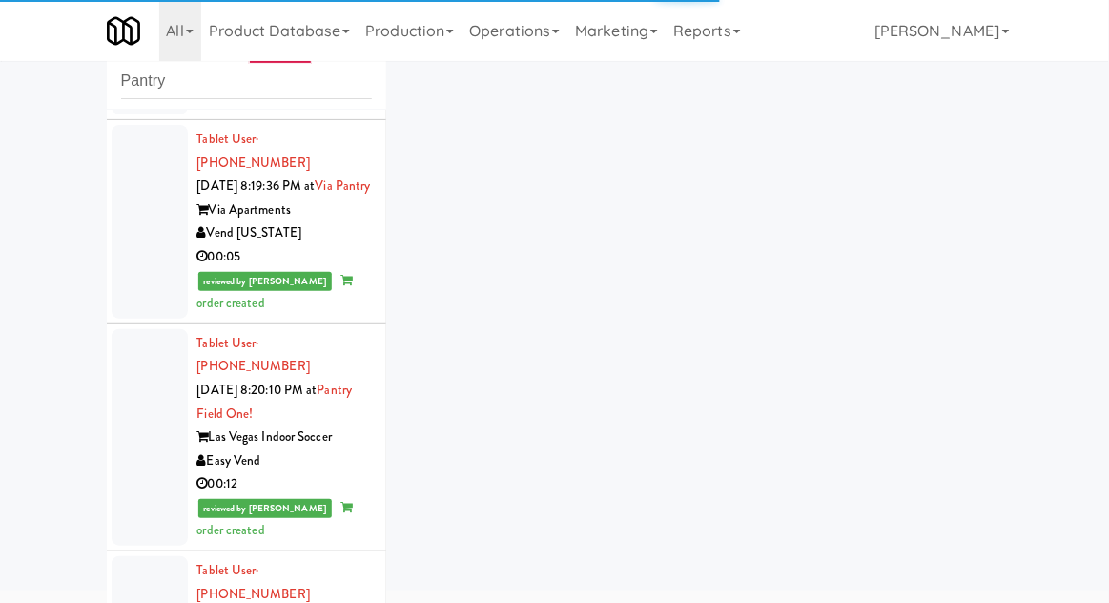
scroll to position [6208, 0]
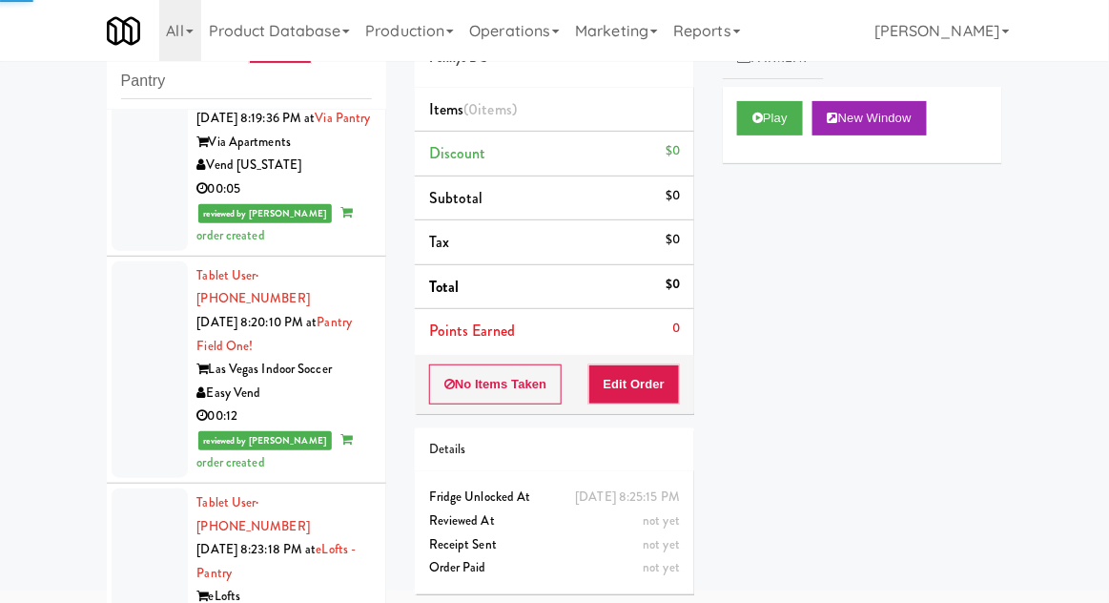
scroll to position [6275, 0]
click at [788, 117] on button "Play" at bounding box center [770, 118] width 66 height 34
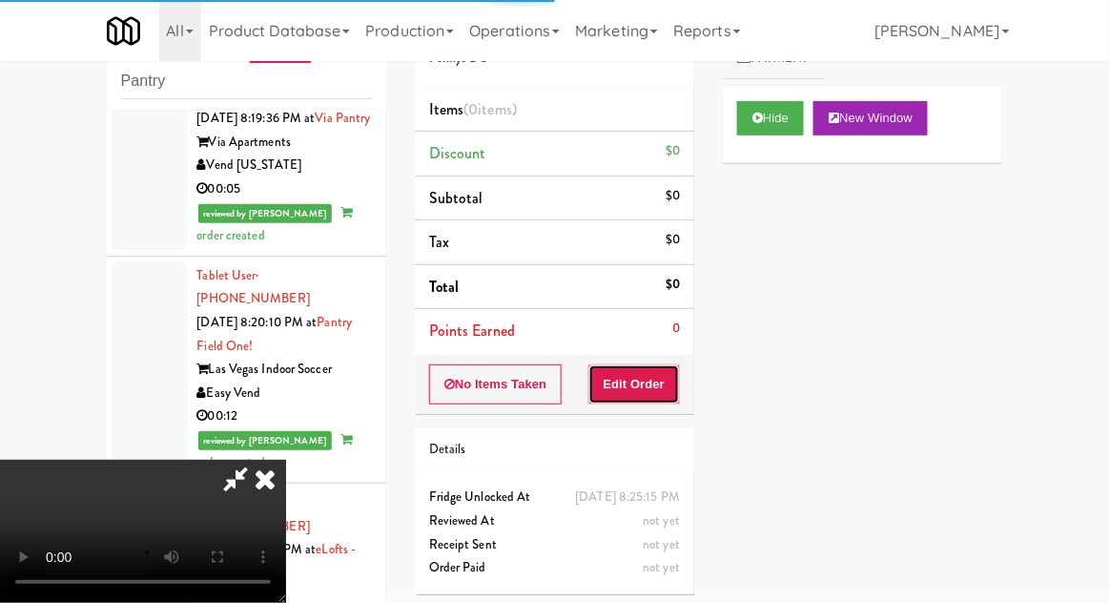
click at [655, 387] on button "Edit Order" at bounding box center [635, 384] width 93 height 40
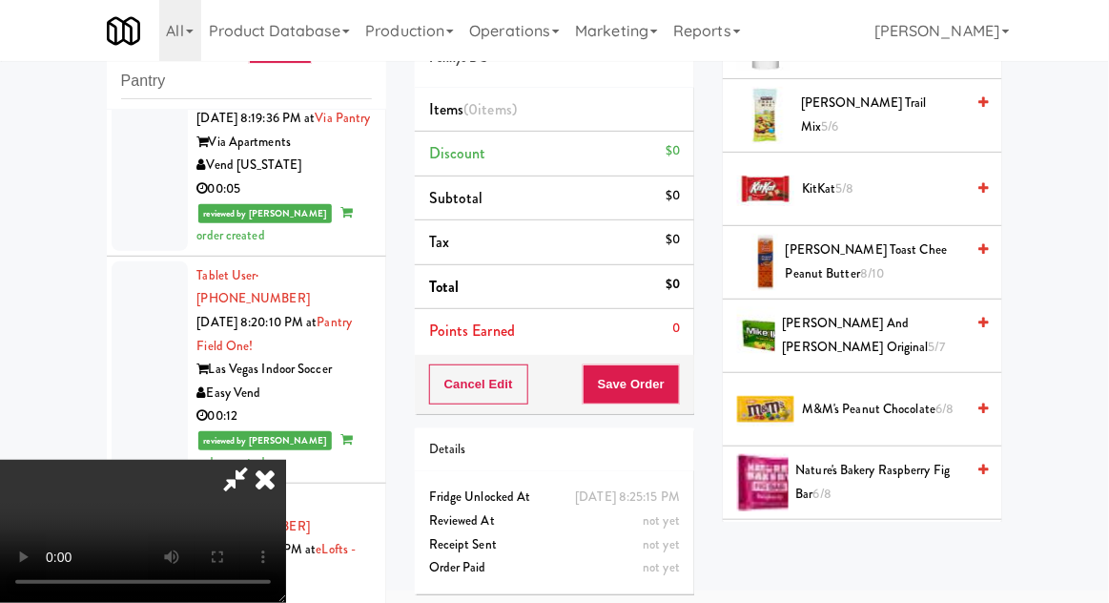
scroll to position [1020, 0]
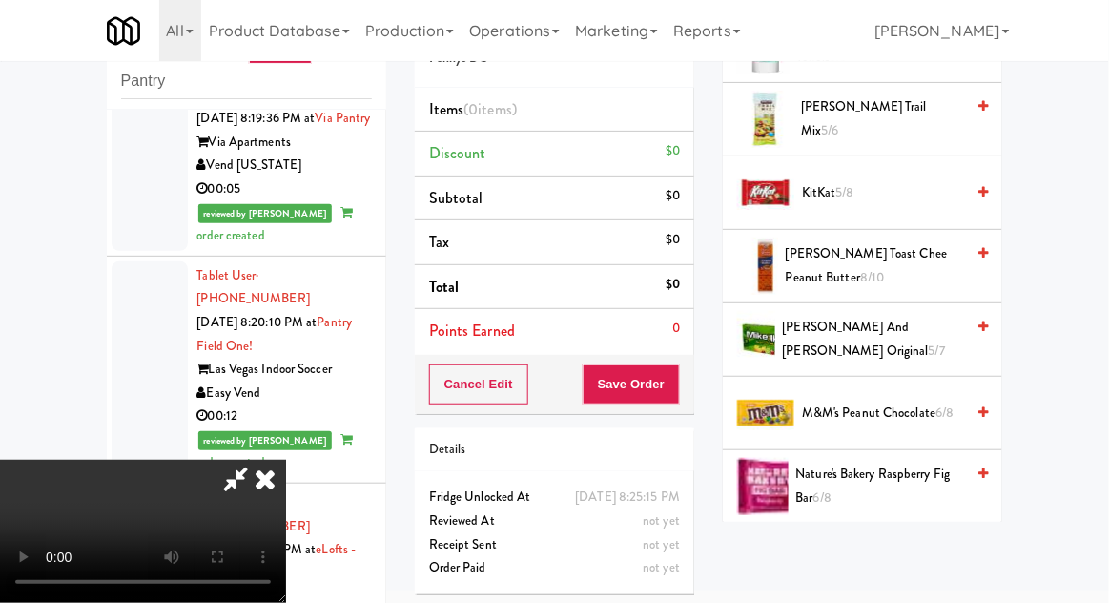
click at [912, 330] on span "[PERSON_NAME] and [PERSON_NAME] Original 5/7" at bounding box center [874, 339] width 182 height 47
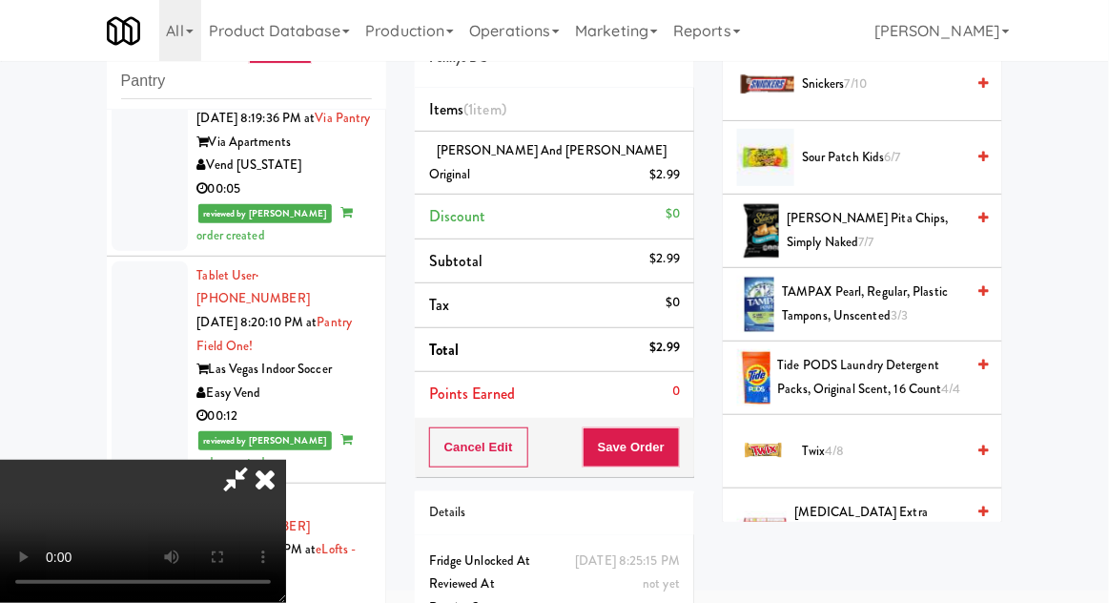
scroll to position [2239, 0]
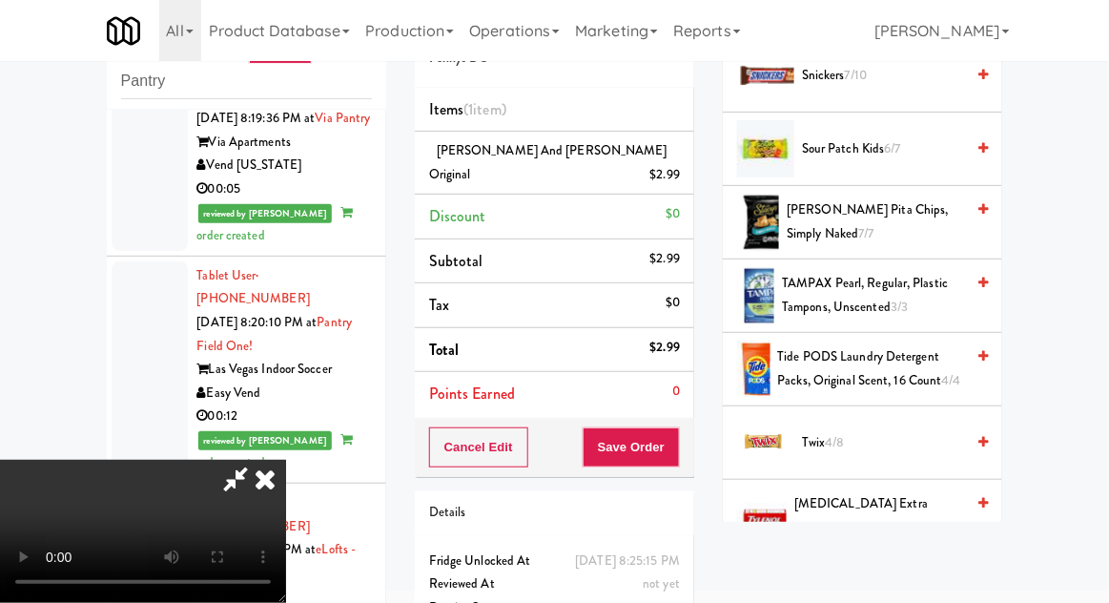
click at [857, 441] on span "Twix 4/8" at bounding box center [883, 443] width 162 height 24
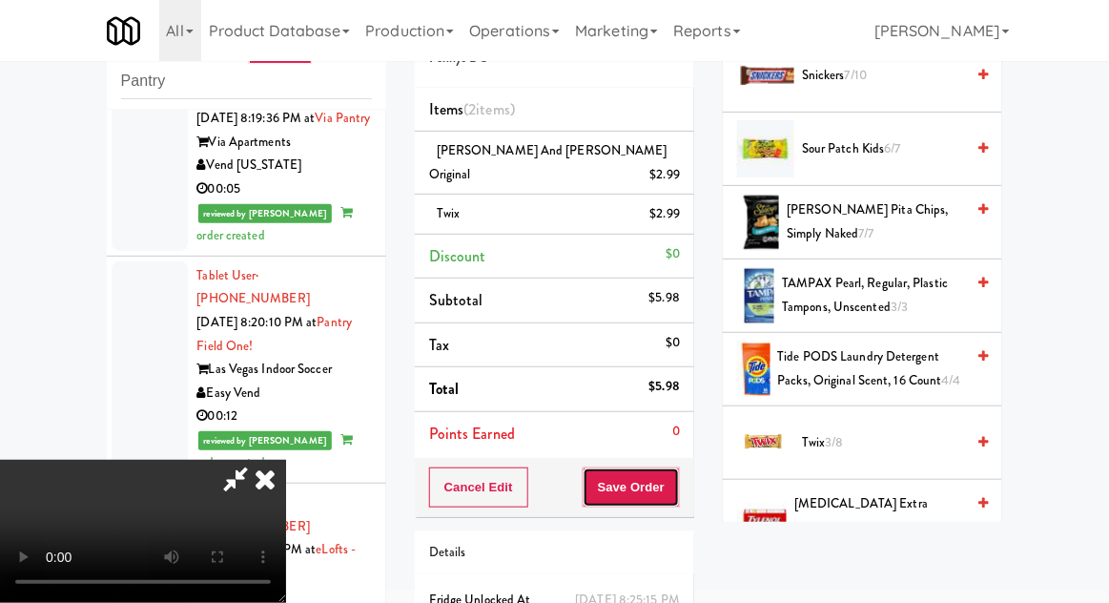
click at [675, 474] on button "Save Order" at bounding box center [631, 487] width 97 height 40
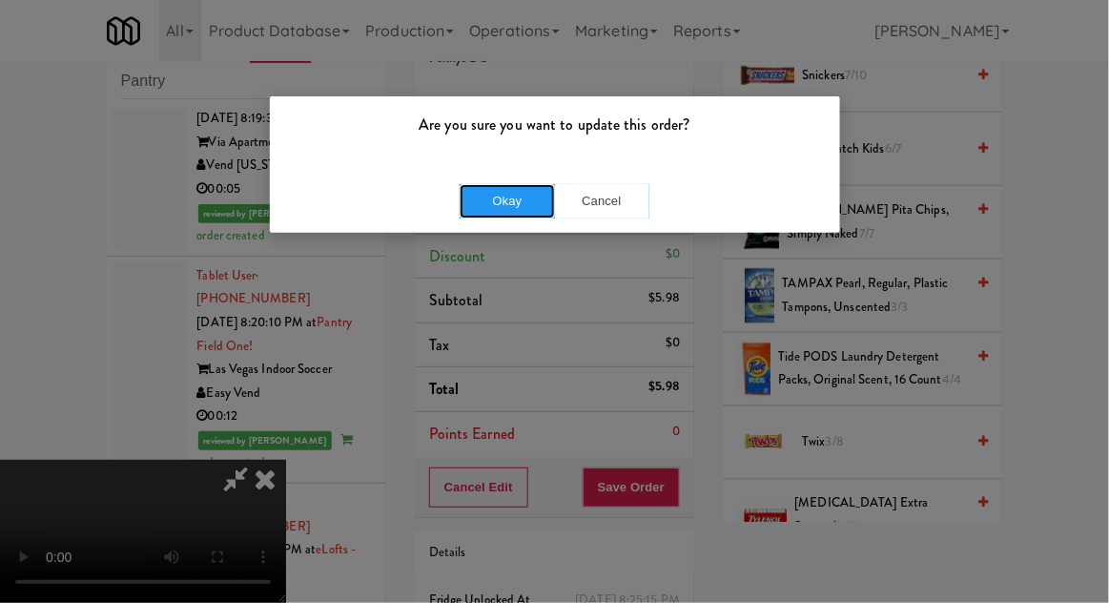
click at [489, 210] on button "Okay" at bounding box center [507, 201] width 95 height 34
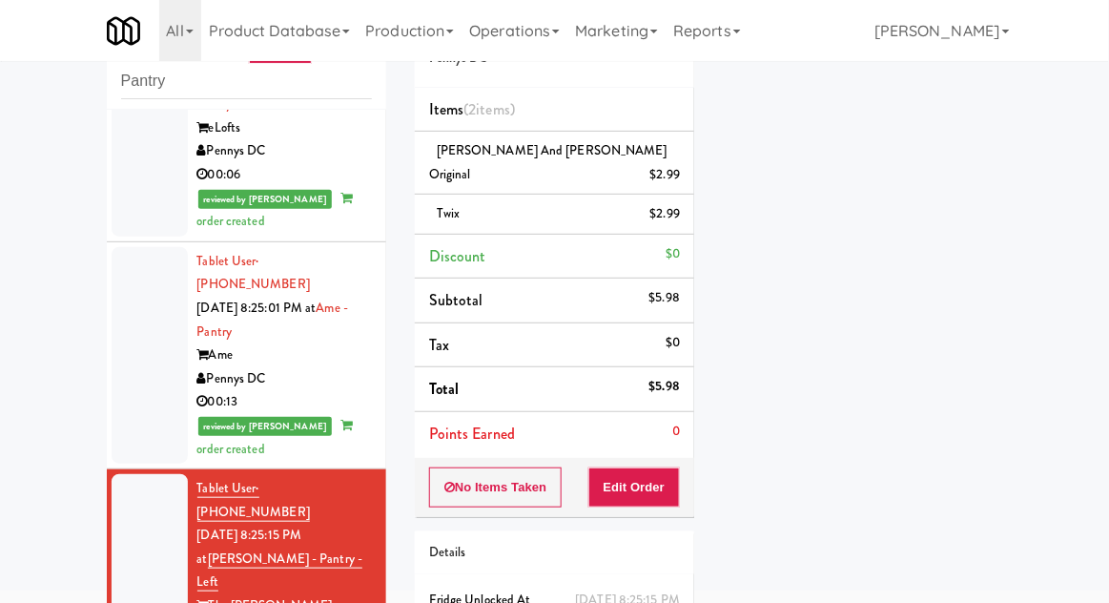
scroll to position [0, 0]
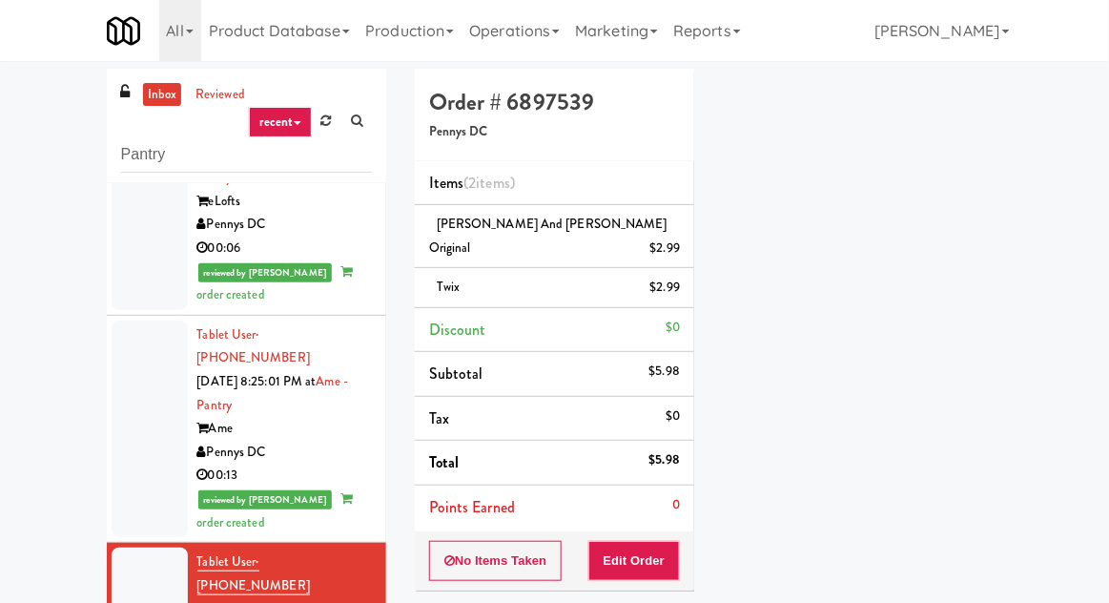
click at [158, 95] on link "inbox" at bounding box center [162, 95] width 39 height 24
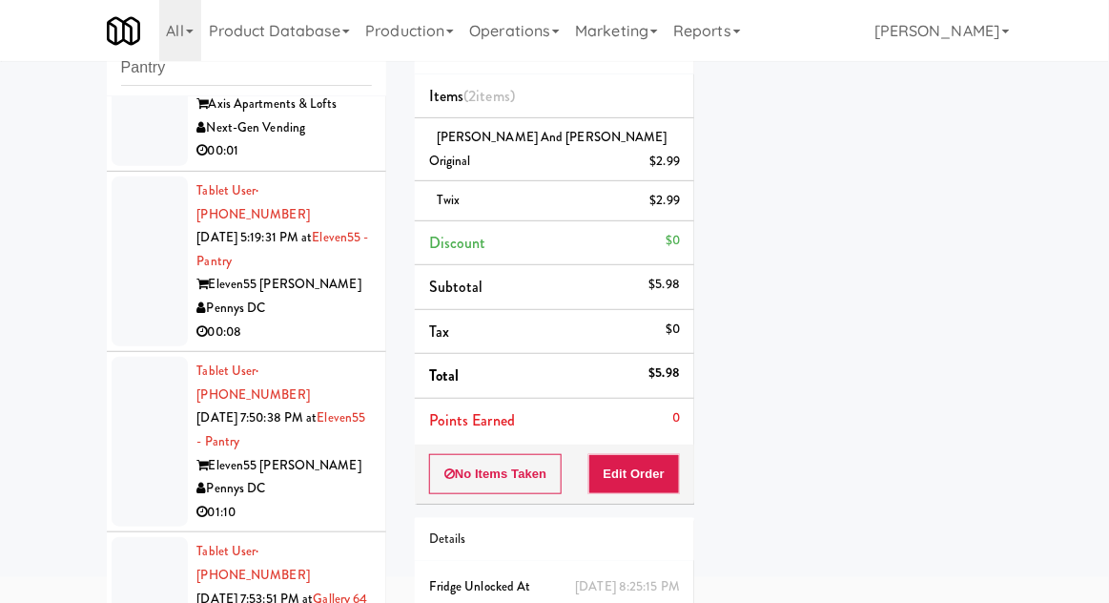
scroll to position [1707, 0]
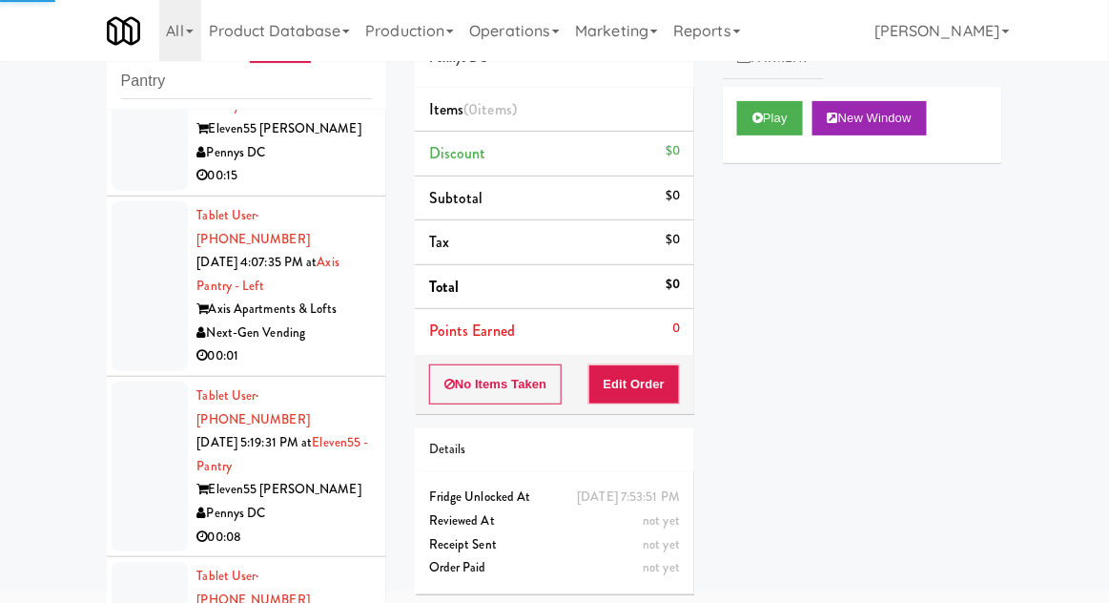
scroll to position [1536, 0]
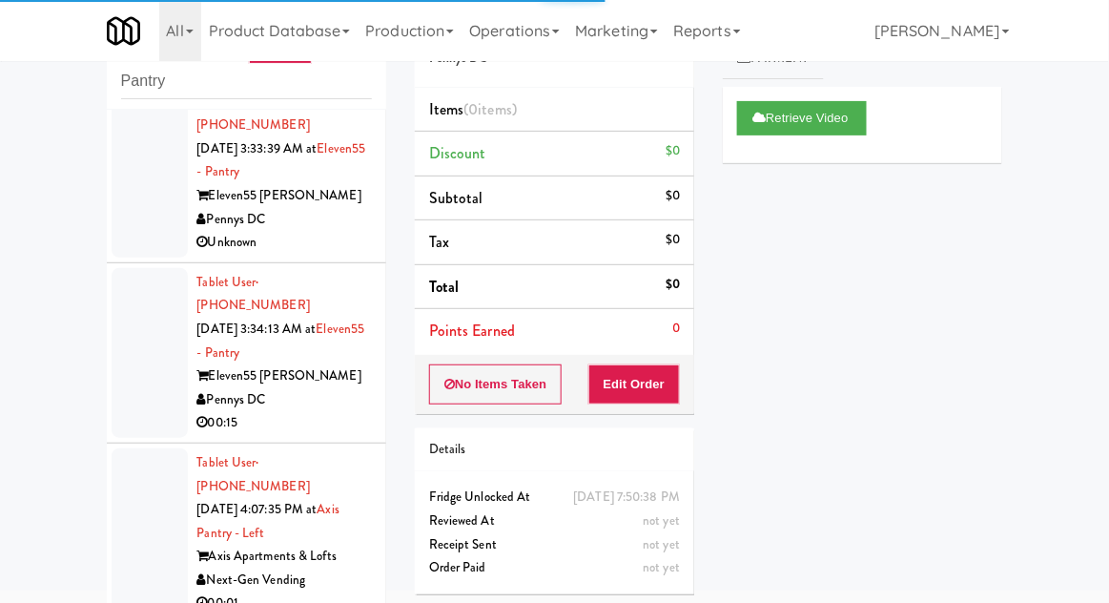
scroll to position [1225, 0]
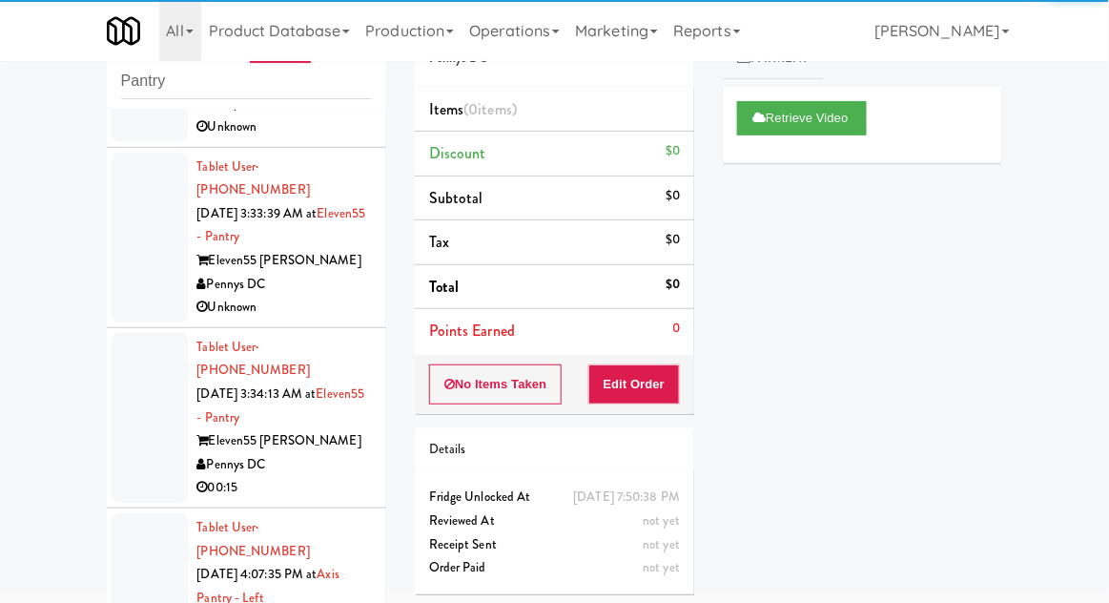
click at [131, 513] on div at bounding box center [150, 598] width 76 height 170
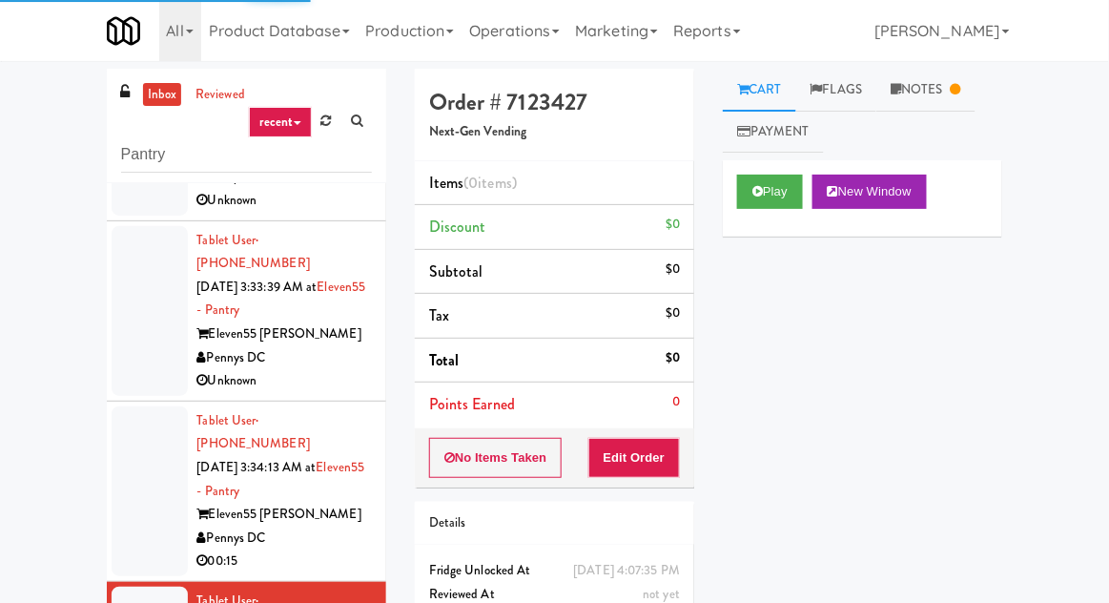
click at [933, 90] on link "Notes" at bounding box center [926, 90] width 99 height 43
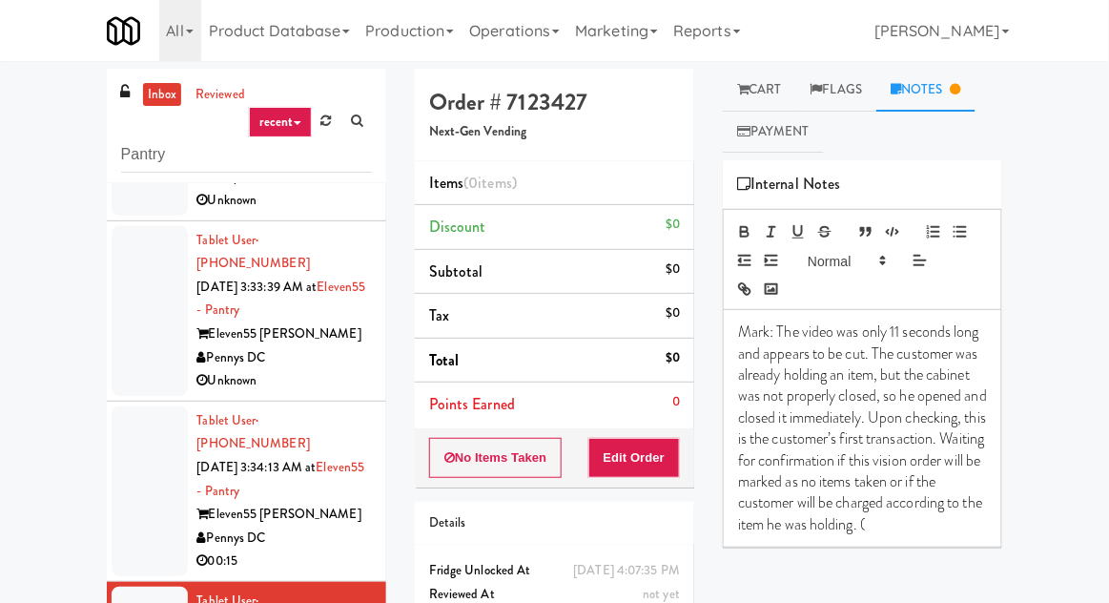
click at [777, 90] on link "Cart" at bounding box center [759, 90] width 73 height 43
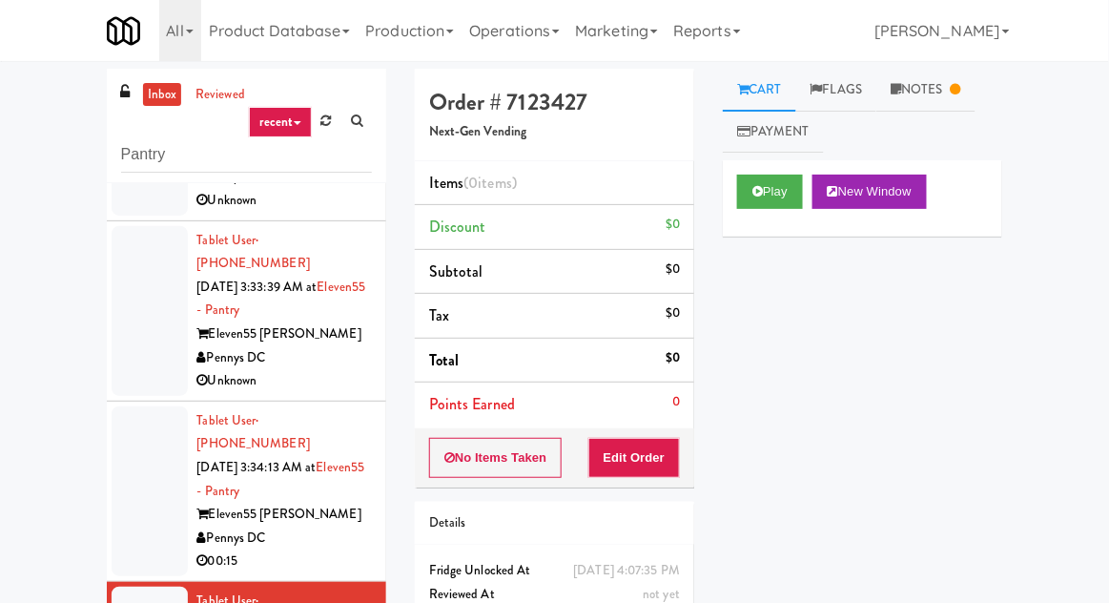
scroll to position [73, 0]
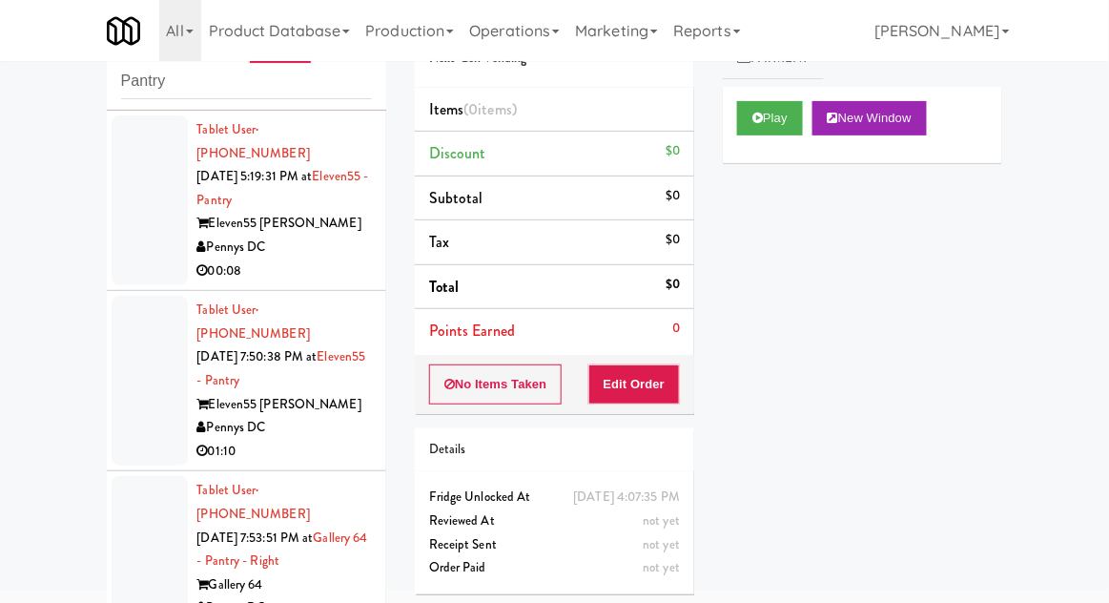
click at [120, 476] on div at bounding box center [150, 561] width 76 height 170
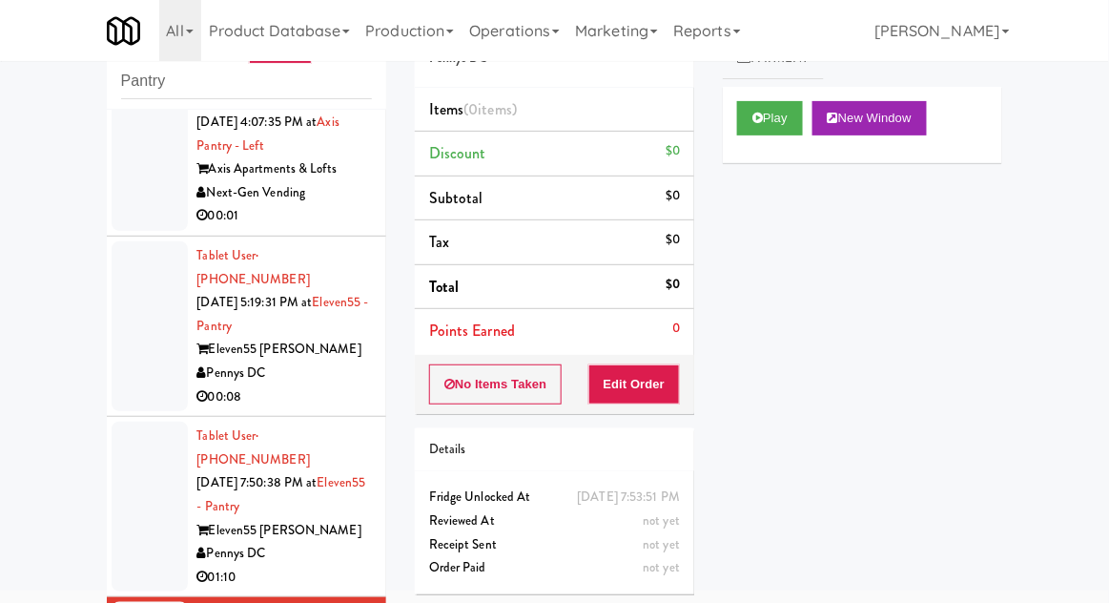
scroll to position [1676, 0]
click at [128, 423] on div at bounding box center [150, 508] width 76 height 170
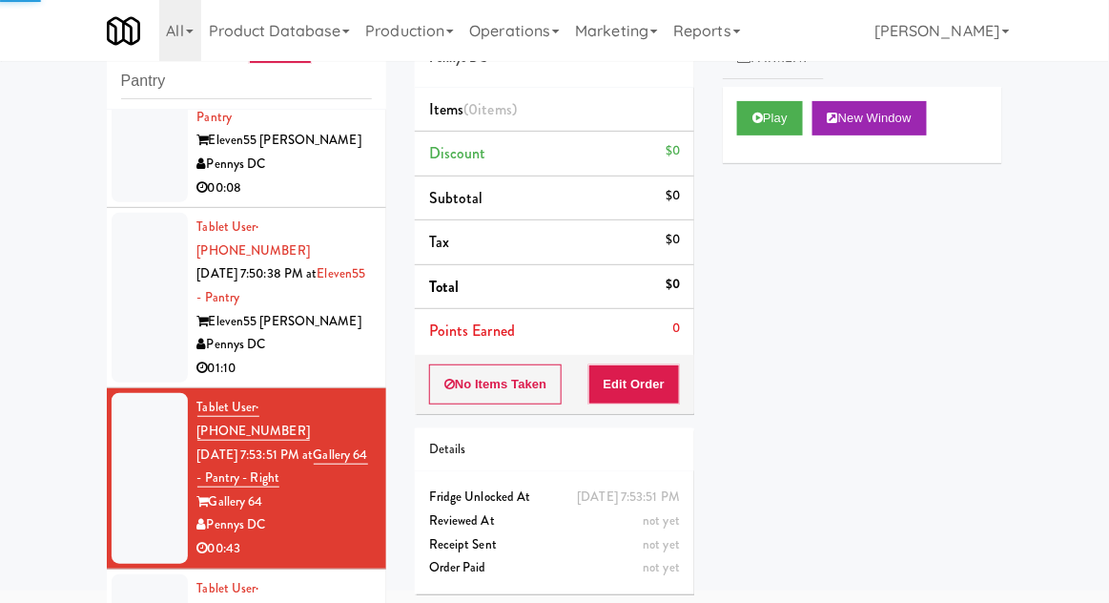
scroll to position [1887, 0]
